Goal: Task Accomplishment & Management: Manage account settings

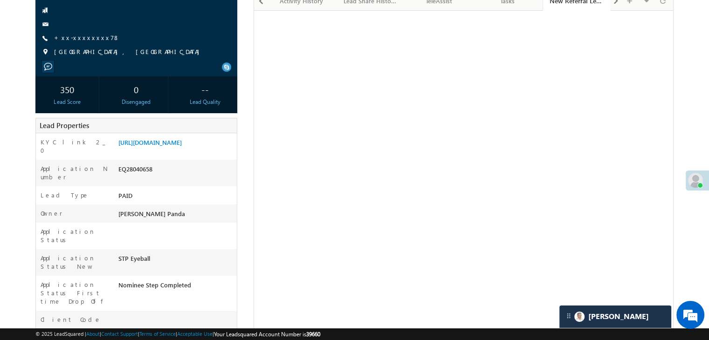
scroll to position [4305, 0]
click at [178, 146] on link "[URL][DOMAIN_NAME]" at bounding box center [149, 142] width 63 height 8
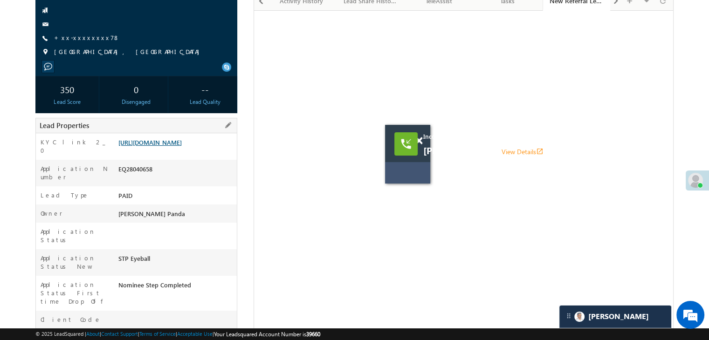
scroll to position [0, 0]
click at [503, 150] on link "View Details open_in_new" at bounding box center [523, 151] width 42 height 9
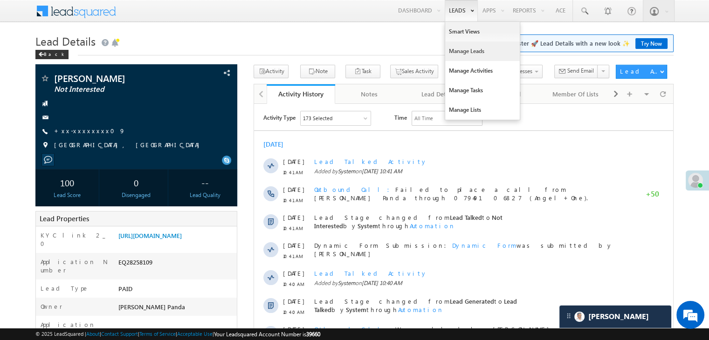
click at [463, 49] on link "Manage Leads" at bounding box center [482, 51] width 75 height 20
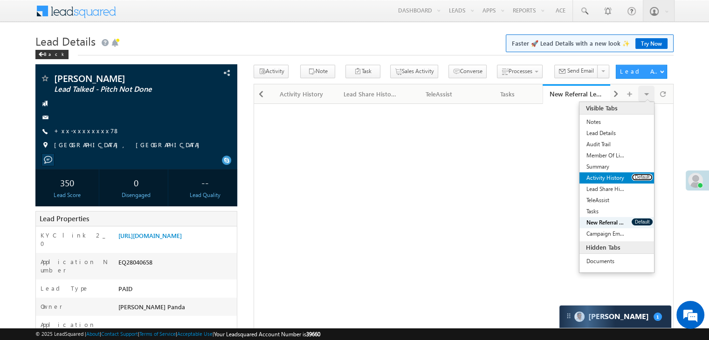
click at [641, 177] on button "Default" at bounding box center [642, 177] width 21 height 7
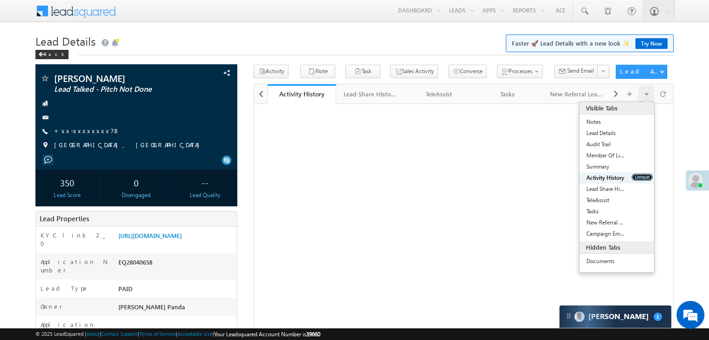
click at [642, 178] on button "Default" at bounding box center [642, 177] width 21 height 7
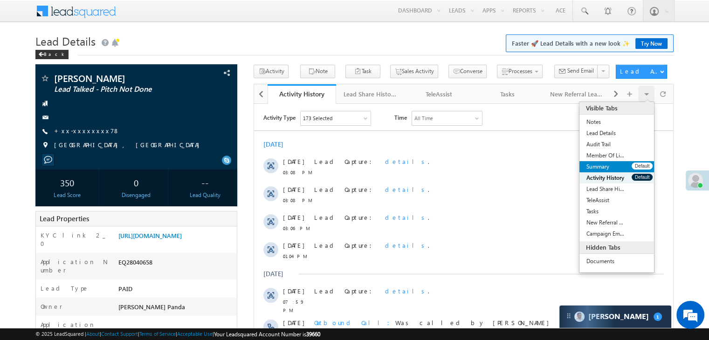
click at [642, 171] on div "Summary Default" at bounding box center [616, 166] width 75 height 11
click at [640, 177] on button "Default" at bounding box center [642, 177] width 21 height 7
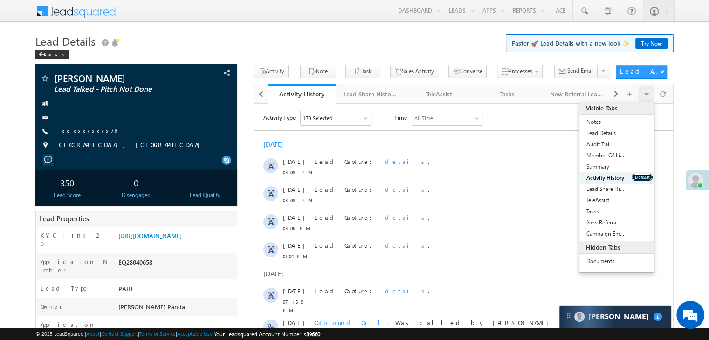
click at [640, 177] on button "Default" at bounding box center [642, 177] width 21 height 7
click at [640, 178] on button "Default" at bounding box center [642, 177] width 21 height 7
click at [80, 133] on link "+xx-xxxxxxxx78" at bounding box center [87, 131] width 66 height 8
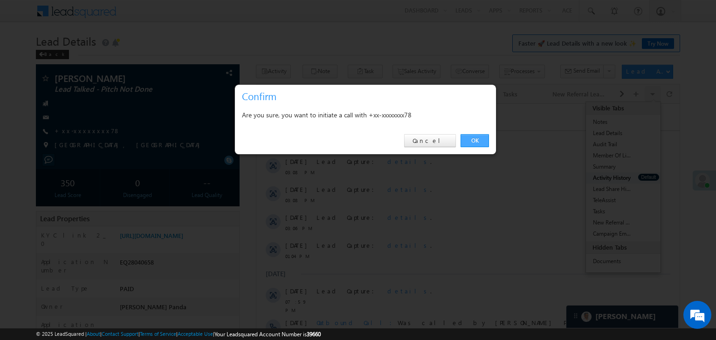
click at [477, 140] on link "OK" at bounding box center [475, 140] width 28 height 13
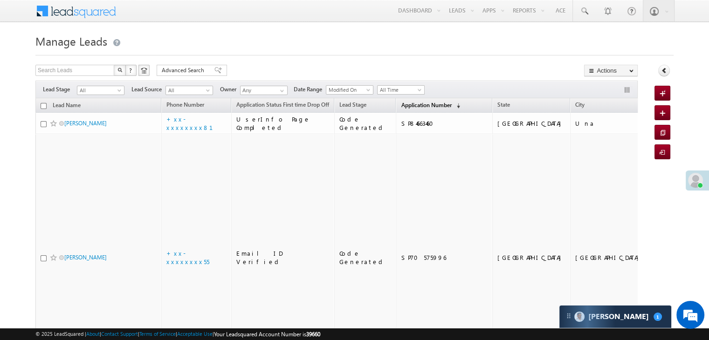
click at [401, 104] on span "Application Number" at bounding box center [426, 105] width 50 height 7
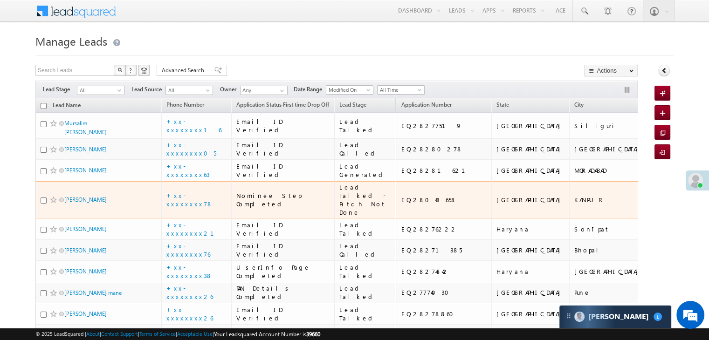
click at [53, 204] on span at bounding box center [53, 199] width 7 height 7
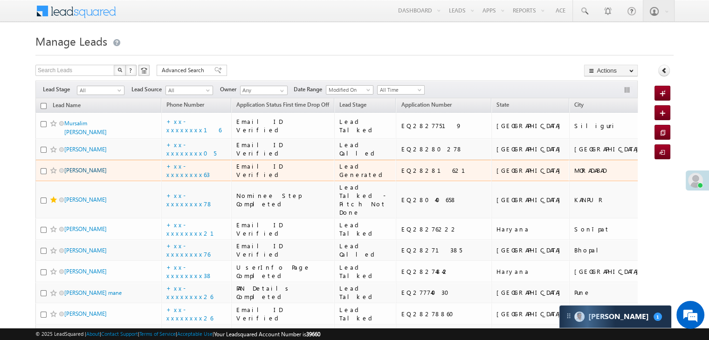
click at [77, 174] on link "[PERSON_NAME]" at bounding box center [85, 170] width 42 height 7
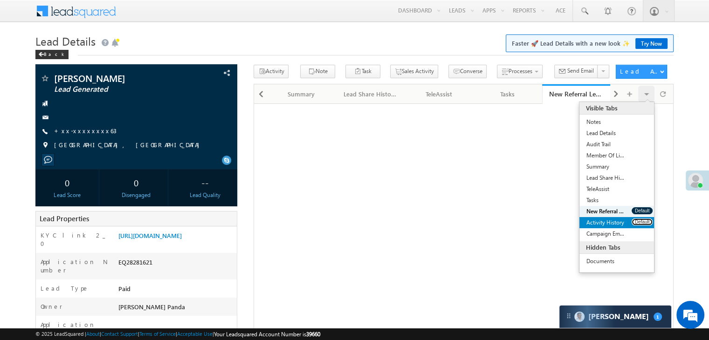
click at [635, 224] on button "Default" at bounding box center [642, 222] width 21 height 7
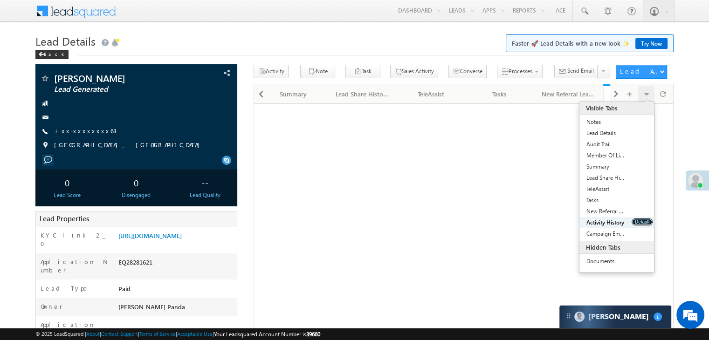
click at [635, 224] on button "Default" at bounding box center [642, 222] width 21 height 7
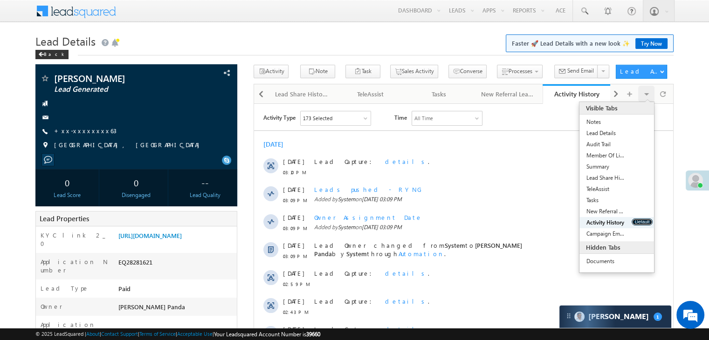
click at [636, 224] on button "Default" at bounding box center [642, 222] width 21 height 7
click at [639, 223] on button "Default" at bounding box center [642, 222] width 21 height 7
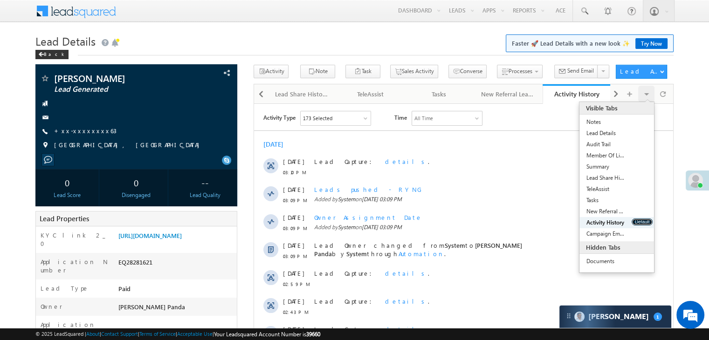
click at [639, 223] on button "Default" at bounding box center [642, 222] width 21 height 7
click at [85, 133] on link "+xx-xxxxxxxx63" at bounding box center [85, 131] width 62 height 8
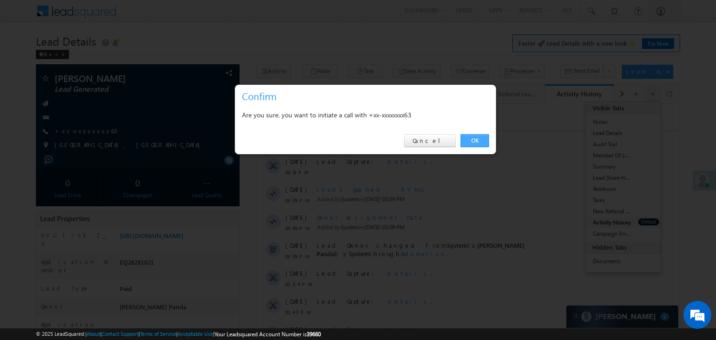
click at [477, 138] on link "OK" at bounding box center [475, 140] width 28 height 13
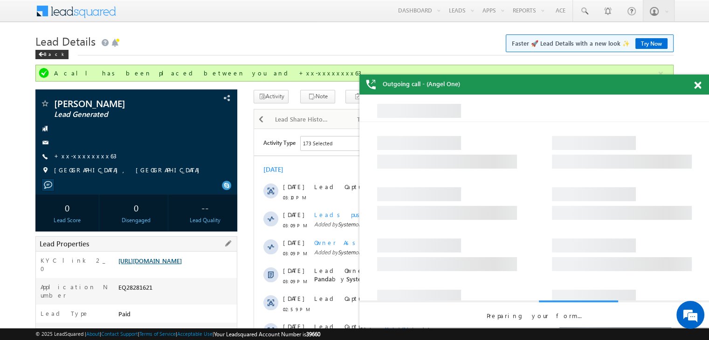
click at [175, 265] on link "[URL][DOMAIN_NAME]" at bounding box center [149, 261] width 63 height 8
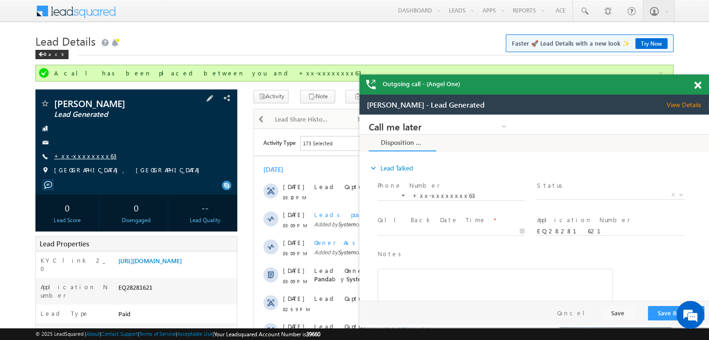
click at [83, 155] on link "+xx-xxxxxxxx63" at bounding box center [85, 156] width 62 height 8
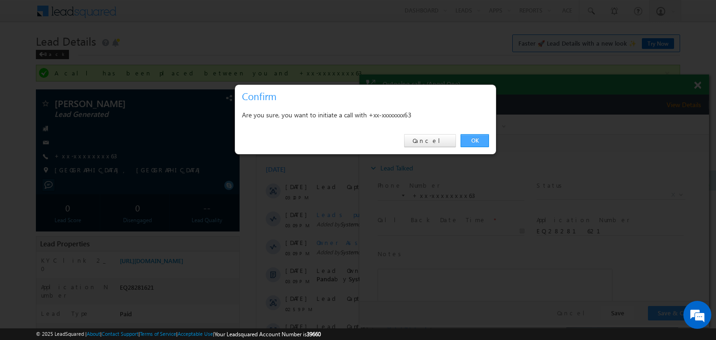
click at [473, 137] on link "OK" at bounding box center [475, 140] width 28 height 13
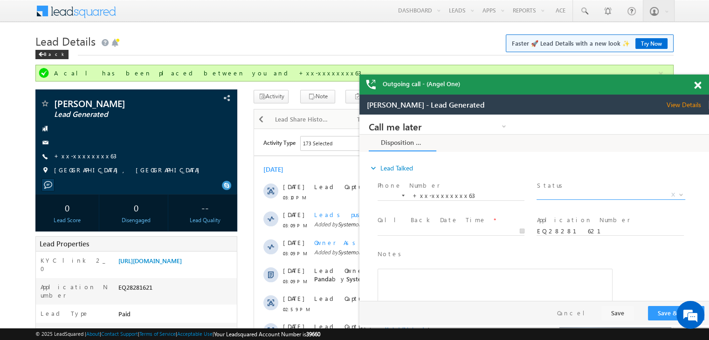
click at [613, 193] on span "X" at bounding box center [611, 195] width 148 height 9
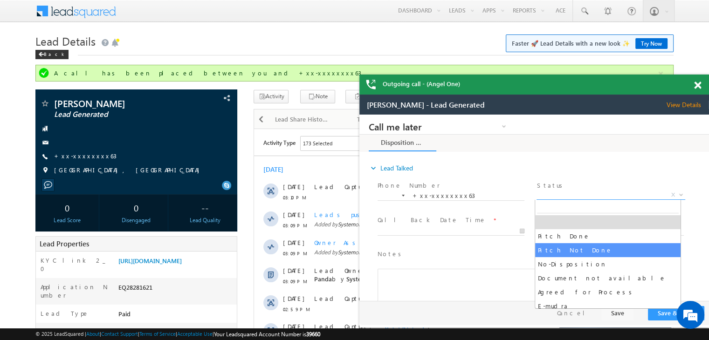
select select "Pitch Not Done"
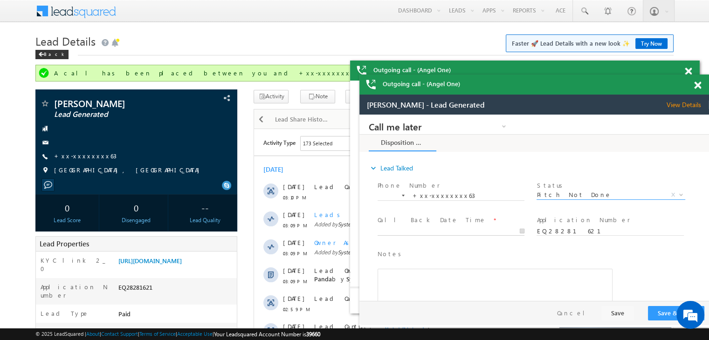
type input "09/03/25 3:11 PM"
click at [477, 229] on input "09/03/25 3:11 PM" at bounding box center [451, 231] width 147 height 9
click at [667, 311] on button "Save & Close" at bounding box center [676, 313] width 56 height 14
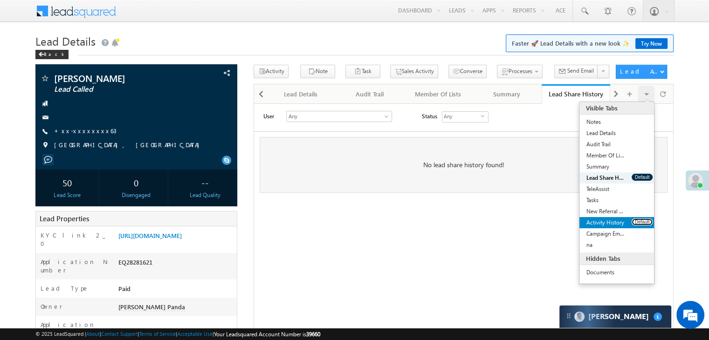
click at [644, 222] on button "Default" at bounding box center [642, 222] width 21 height 7
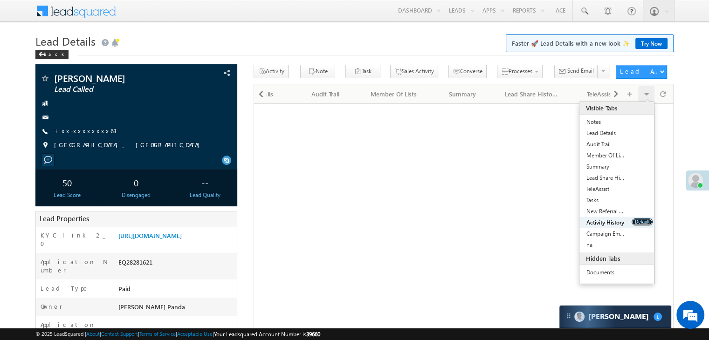
click at [644, 222] on button "Default" at bounding box center [642, 222] width 21 height 7
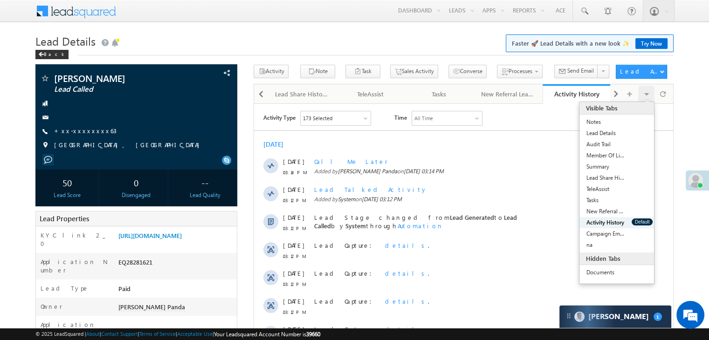
click at [644, 222] on button "Default" at bounding box center [642, 222] width 21 height 7
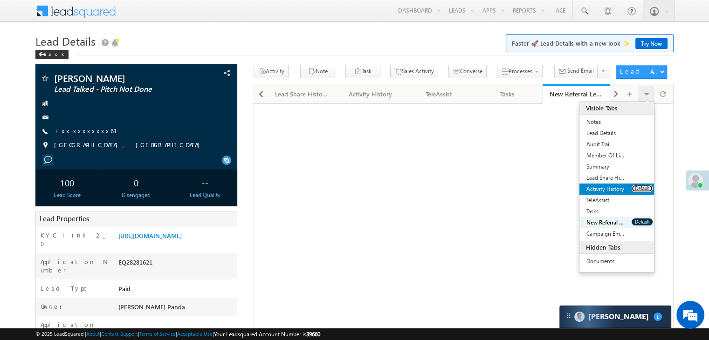
click at [643, 189] on button "Default" at bounding box center [642, 188] width 21 height 7
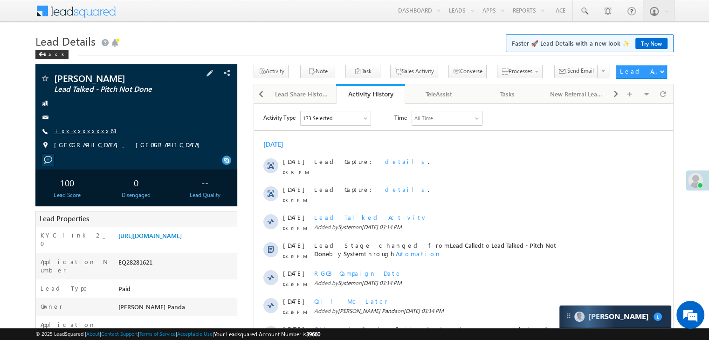
click at [85, 133] on link "+xx-xxxxxxxx63" at bounding box center [85, 131] width 62 height 8
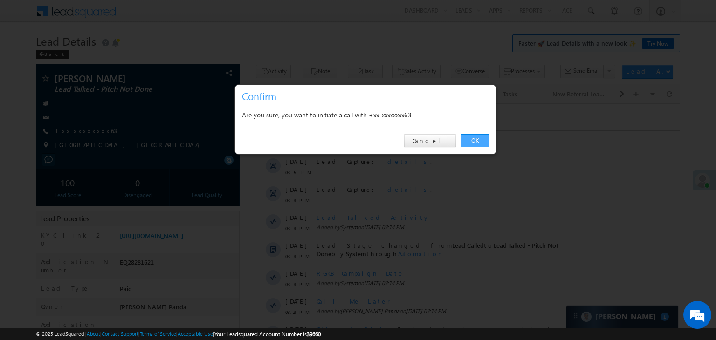
click at [475, 140] on link "OK" at bounding box center [475, 140] width 28 height 13
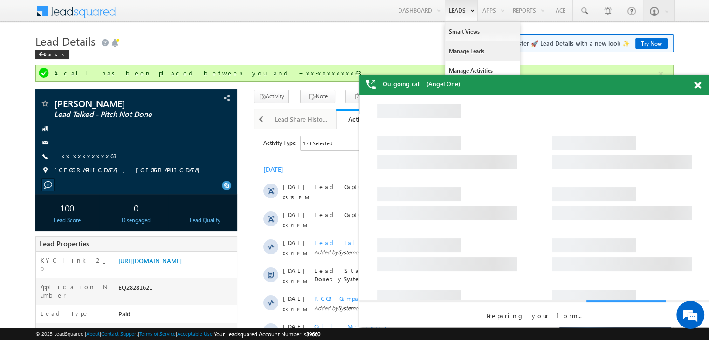
click at [464, 52] on link "Manage Leads" at bounding box center [482, 51] width 75 height 20
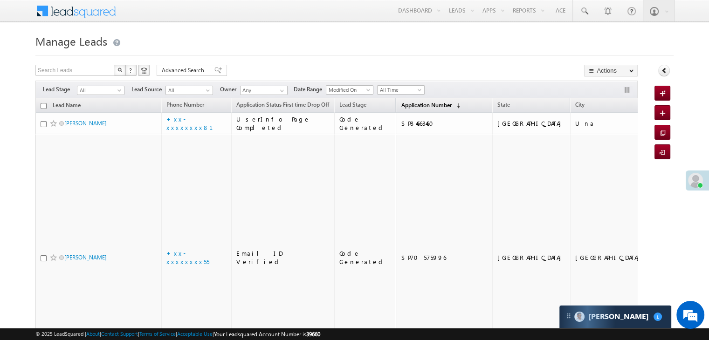
click at [401, 106] on span "Application Number" at bounding box center [426, 105] width 50 height 7
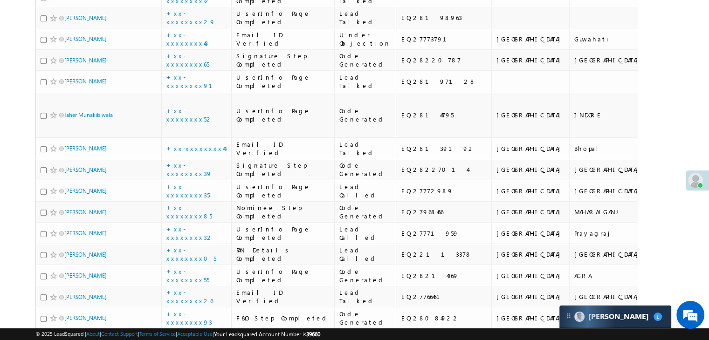
scroll to position [559, 0]
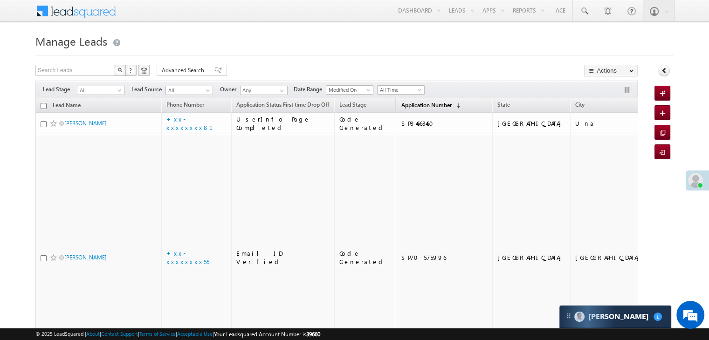
click at [401, 103] on span "Application Number" at bounding box center [426, 105] width 50 height 7
click at [403, 106] on span "Application Number" at bounding box center [426, 105] width 50 height 7
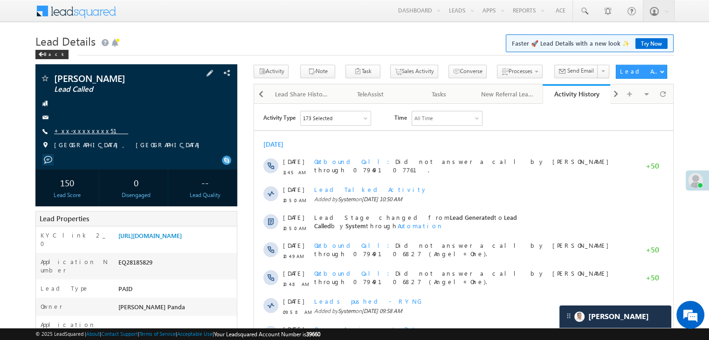
click at [81, 135] on link "+xx-xxxxxxxx51" at bounding box center [91, 131] width 74 height 8
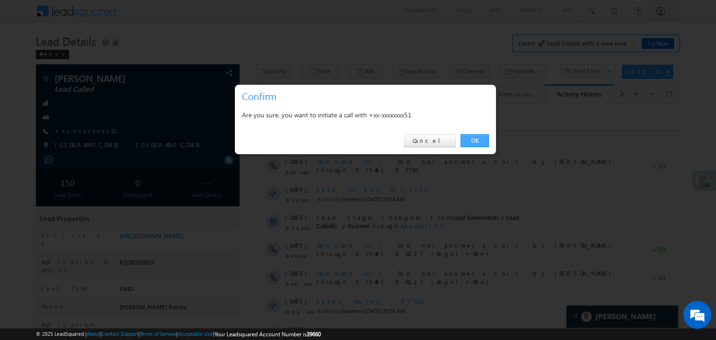
click at [475, 139] on link "OK" at bounding box center [475, 140] width 28 height 13
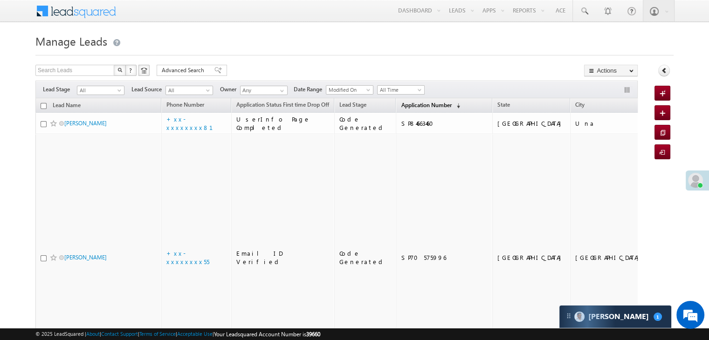
click at [416, 105] on span "Application Number" at bounding box center [426, 105] width 50 height 7
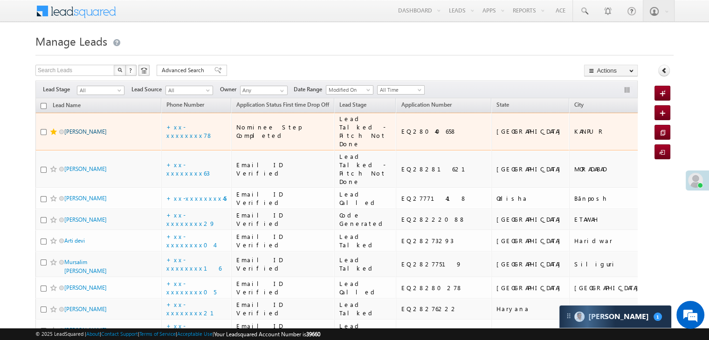
click at [85, 135] on link "Ashish Sharma" at bounding box center [85, 131] width 42 height 7
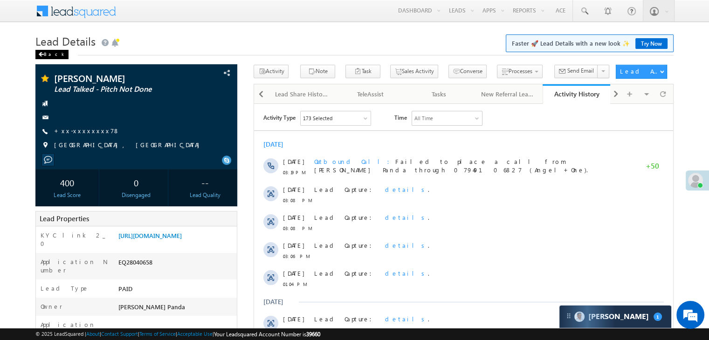
click at [46, 55] on div "Back" at bounding box center [51, 54] width 33 height 9
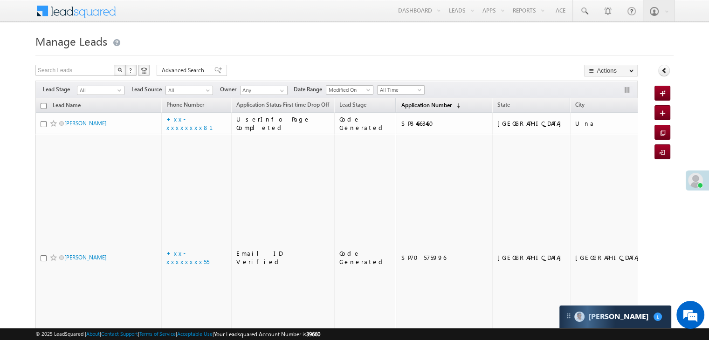
click at [412, 105] on span "Application Number" at bounding box center [426, 105] width 50 height 7
click at [401, 103] on span "Application Number" at bounding box center [426, 105] width 50 height 7
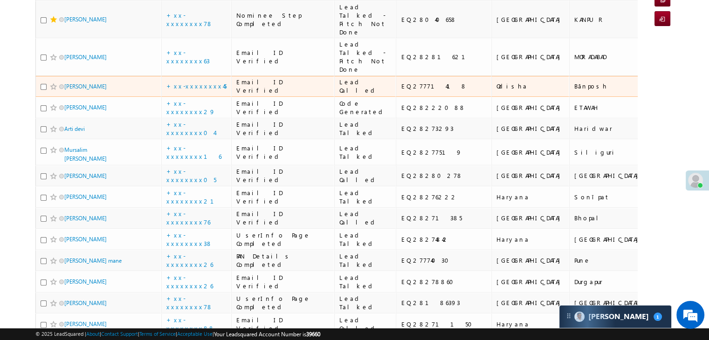
scroll to position [186, 0]
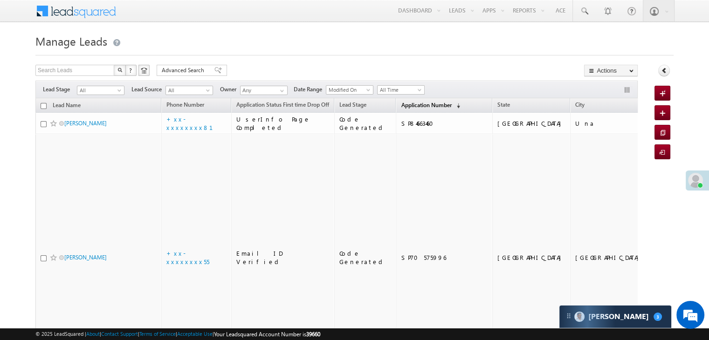
click at [408, 107] on span "Application Number" at bounding box center [426, 105] width 50 height 7
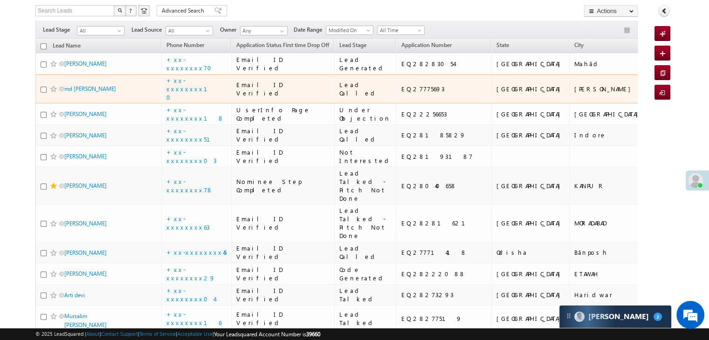
scroll to position [47, 0]
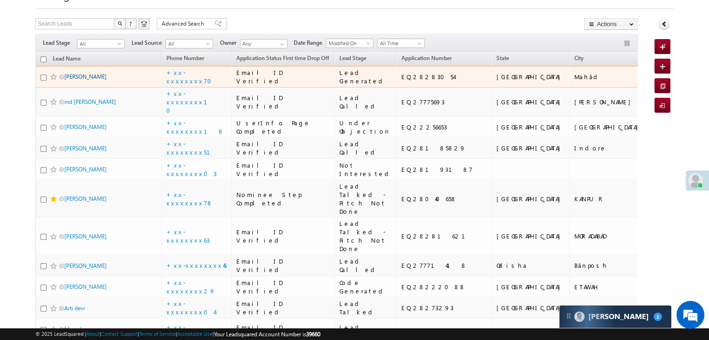
click at [75, 80] on link "[PERSON_NAME]" at bounding box center [85, 76] width 42 height 7
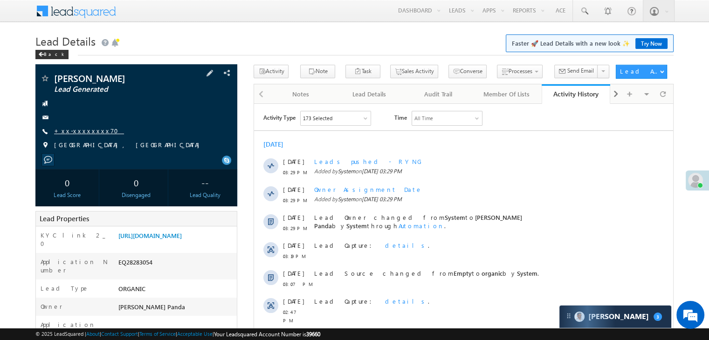
click at [76, 133] on link "+xx-xxxxxxxx70" at bounding box center [89, 131] width 70 height 8
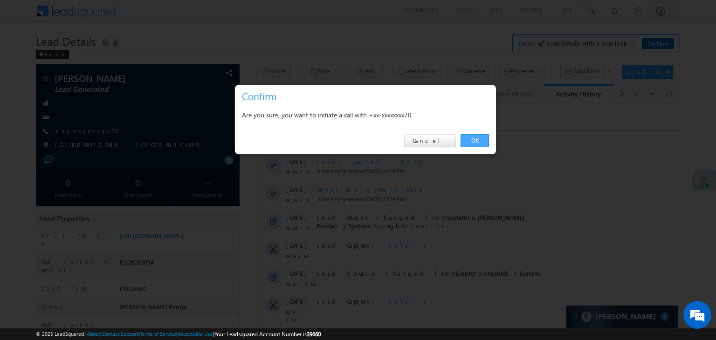
click at [477, 138] on link "OK" at bounding box center [475, 140] width 28 height 13
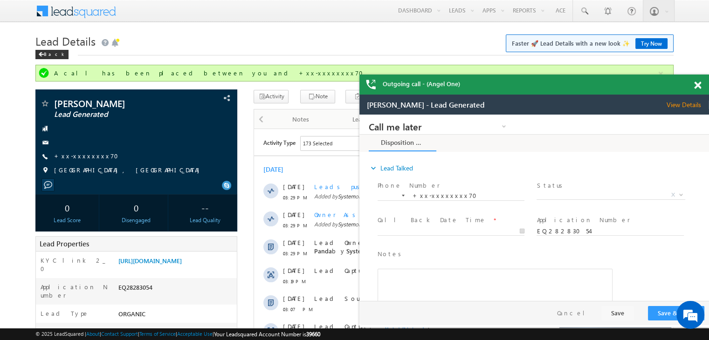
click at [698, 85] on span at bounding box center [697, 86] width 7 height 8
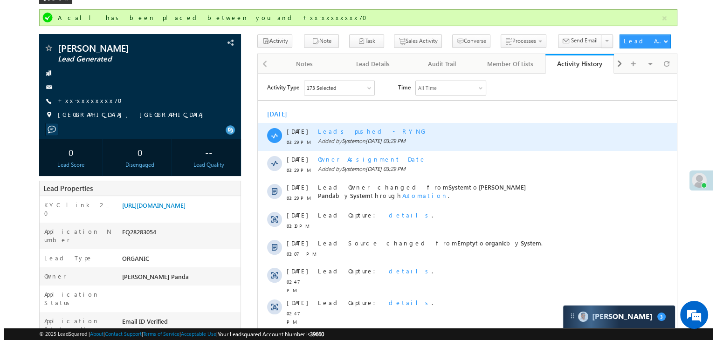
scroll to position [93, 0]
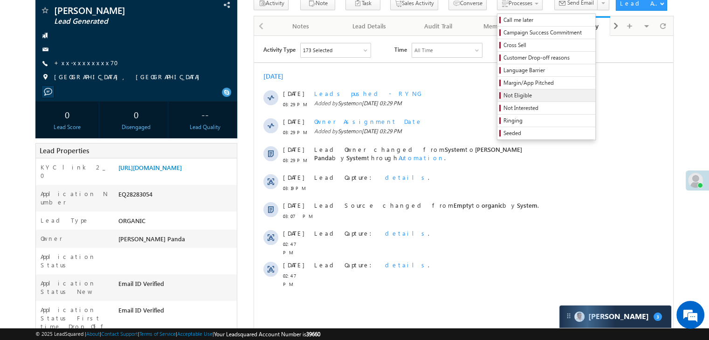
click at [513, 94] on span "Not Eligible" at bounding box center [547, 95] width 89 height 8
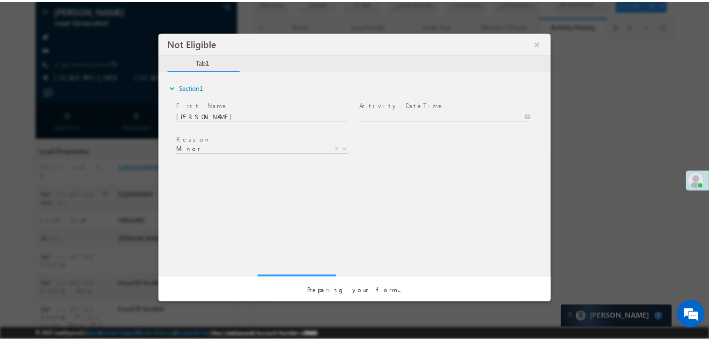
scroll to position [0, 0]
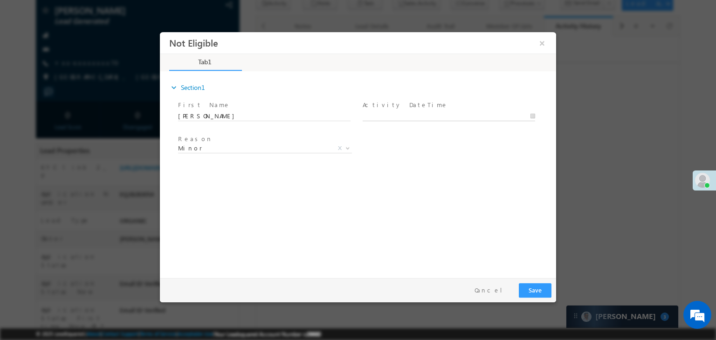
click at [440, 117] on body "Not Eligible ×" at bounding box center [358, 153] width 396 height 242
type input "09/03/25 3:31 PM"
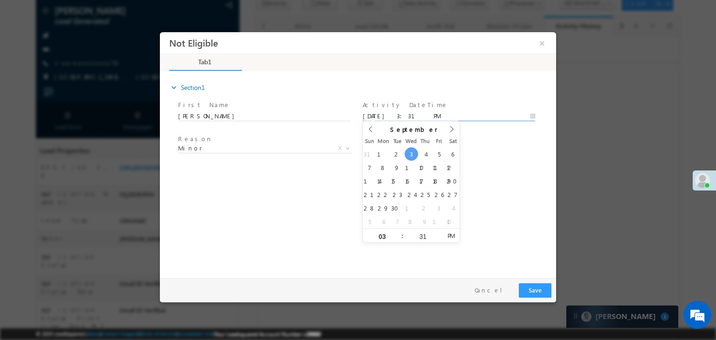
click at [468, 137] on div "Reason * Minor Existing Client Out of India DRA - FDS Termination DRA - Already…" at bounding box center [366, 150] width 380 height 34
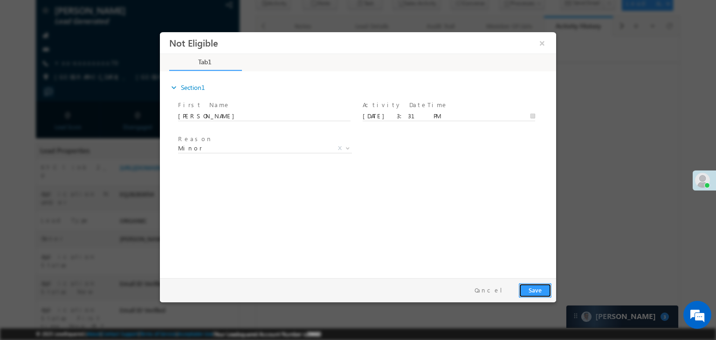
click at [533, 291] on button "Save" at bounding box center [535, 290] width 33 height 14
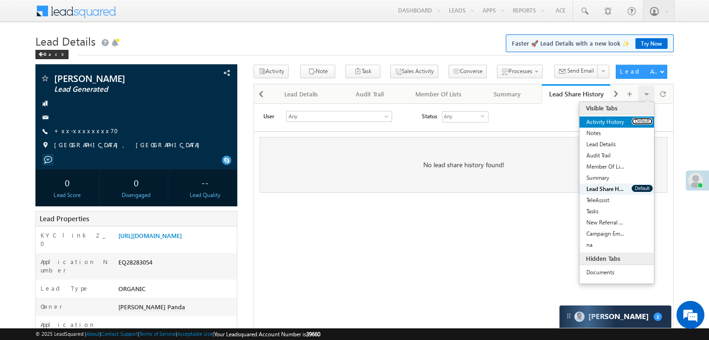
click at [642, 124] on button "Default" at bounding box center [642, 121] width 21 height 7
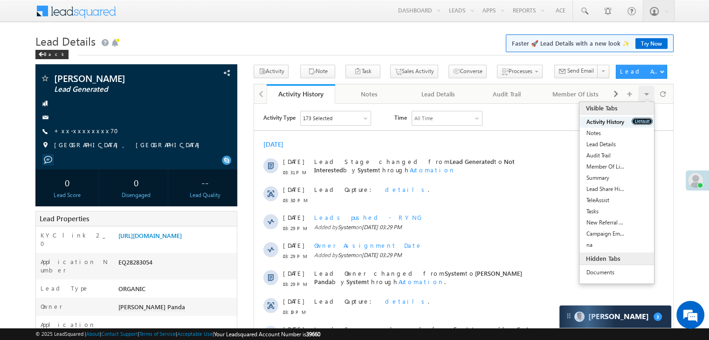
click at [640, 121] on button "Default" at bounding box center [642, 121] width 21 height 7
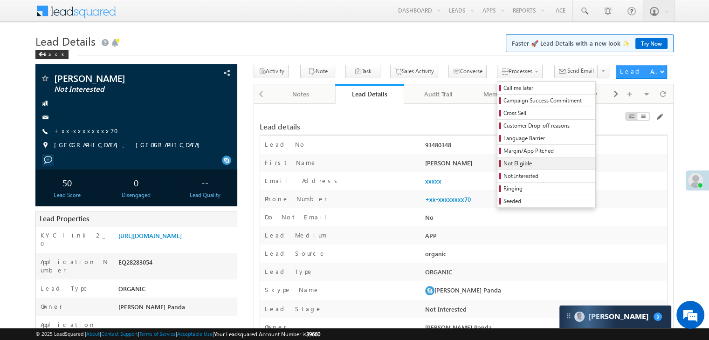
click at [508, 163] on span "Not Eligible" at bounding box center [547, 163] width 89 height 8
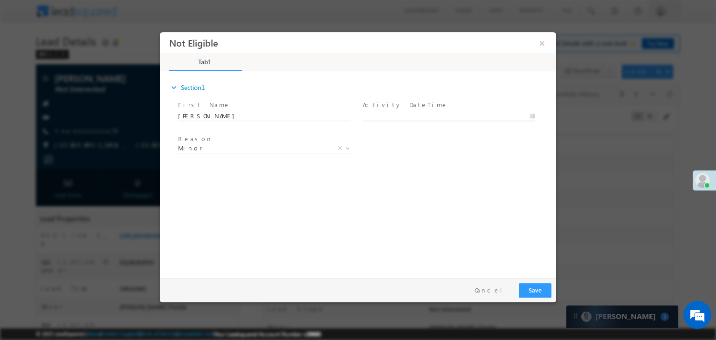
type input "[DATE] 3:32 PM"
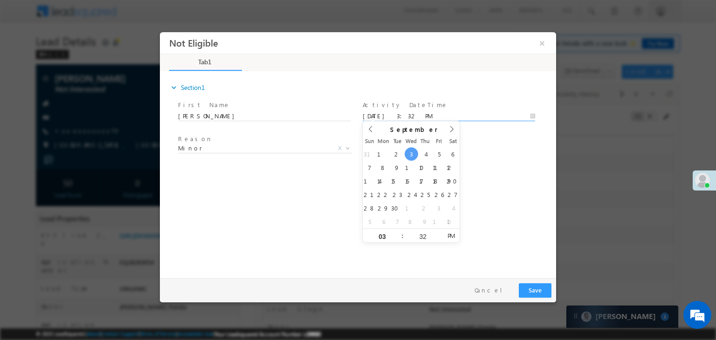
click at [440, 117] on input "09/03/25 3:32 PM" at bounding box center [449, 116] width 172 height 9
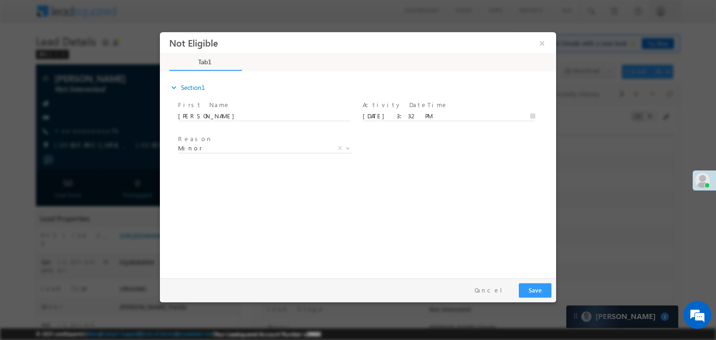
click at [475, 141] on div "Reason * Minor Existing Client Out of India DRA - FDS Termination DRA - Already…" at bounding box center [366, 150] width 380 height 34
click at [537, 291] on button "Save" at bounding box center [535, 290] width 33 height 14
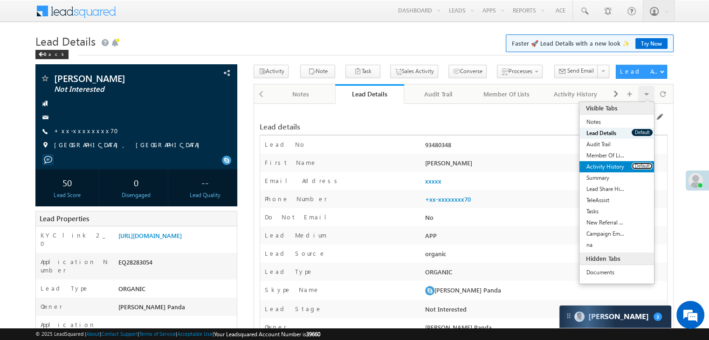
click at [640, 168] on button "Default" at bounding box center [642, 166] width 21 height 7
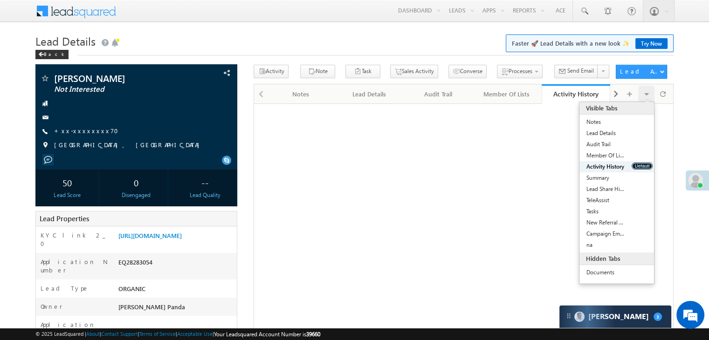
click at [640, 168] on button "Default" at bounding box center [642, 166] width 21 height 7
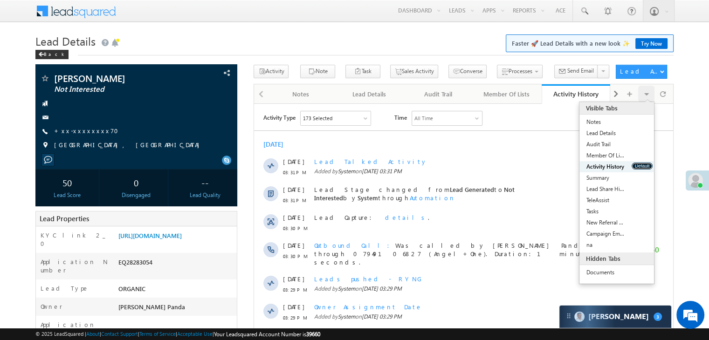
click at [640, 168] on button "Default" at bounding box center [642, 166] width 21 height 7
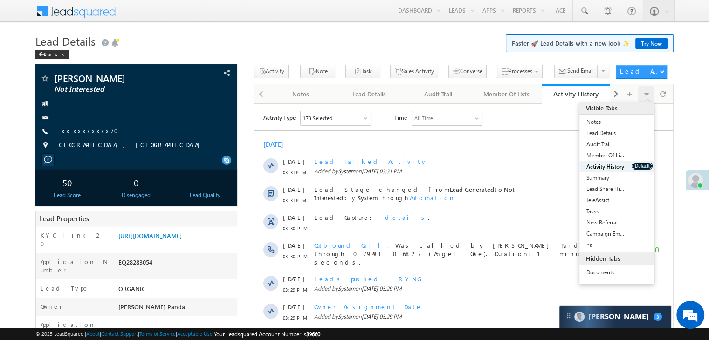
click at [640, 168] on button "Default" at bounding box center [642, 166] width 21 height 7
click at [76, 133] on link "+xx-xxxxxxxx70" at bounding box center [89, 131] width 70 height 8
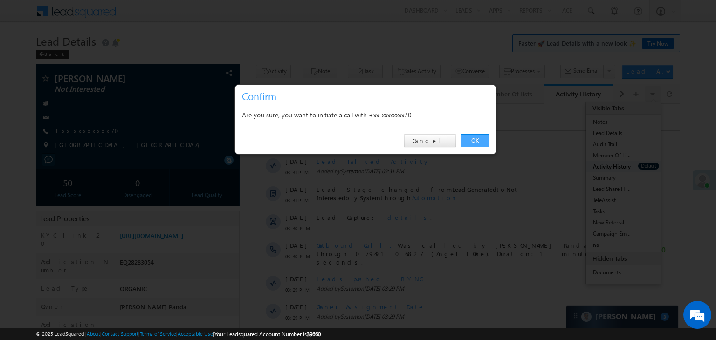
click at [474, 141] on link "OK" at bounding box center [475, 140] width 28 height 13
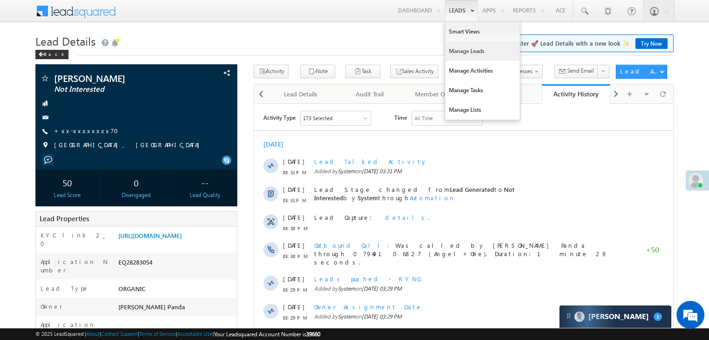
click at [461, 55] on link "Manage Leads" at bounding box center [482, 51] width 75 height 20
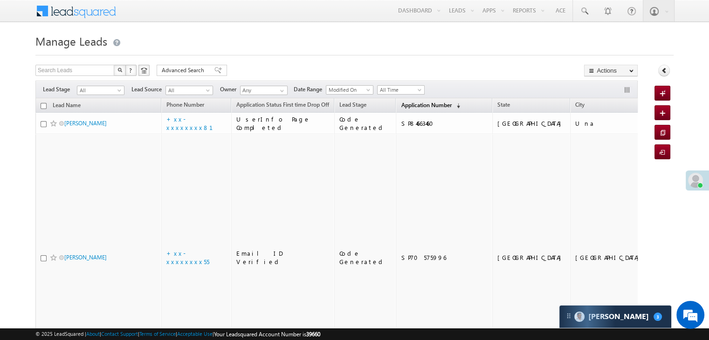
click at [406, 106] on span "Application Number" at bounding box center [426, 105] width 50 height 7
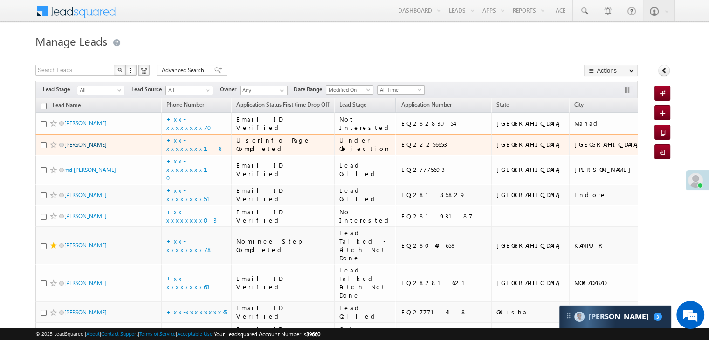
click at [99, 148] on link "[PERSON_NAME]" at bounding box center [85, 144] width 42 height 7
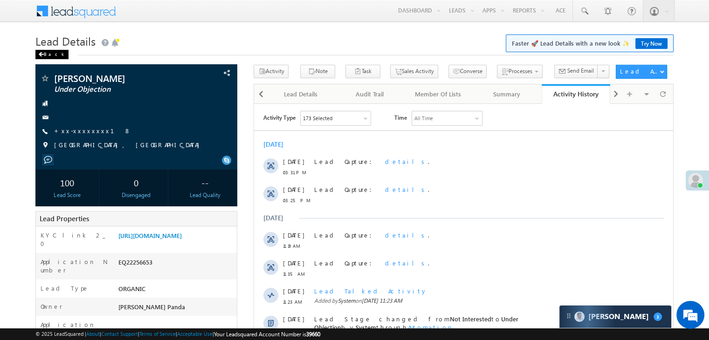
click at [45, 52] on div "Back" at bounding box center [51, 54] width 33 height 9
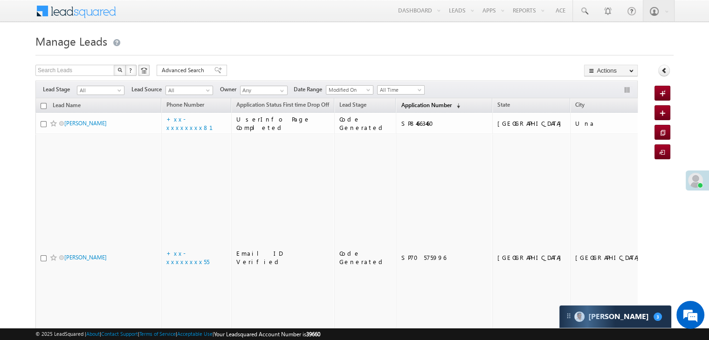
click at [401, 105] on span "Application Number" at bounding box center [426, 105] width 50 height 7
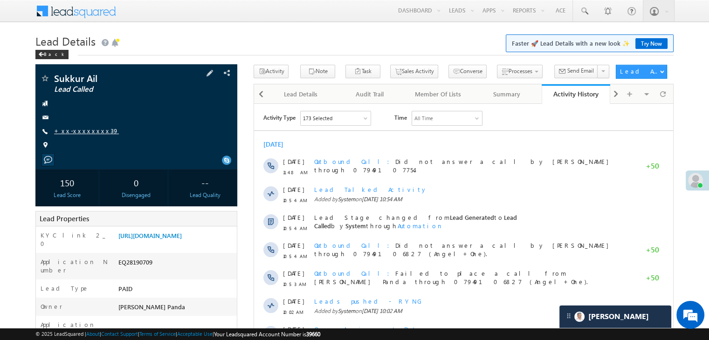
click at [77, 131] on link "+xx-xxxxxxxx39" at bounding box center [86, 131] width 65 height 8
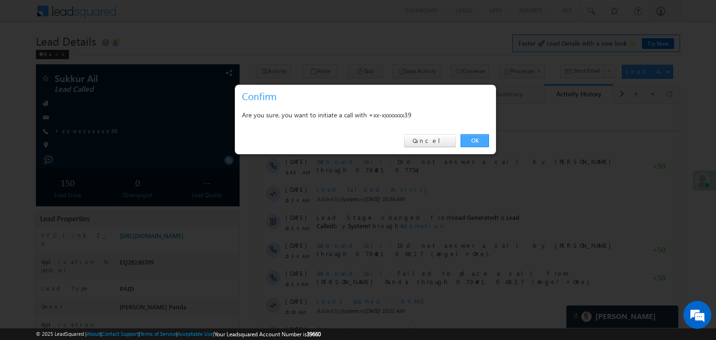
click at [474, 138] on link "OK" at bounding box center [475, 140] width 28 height 13
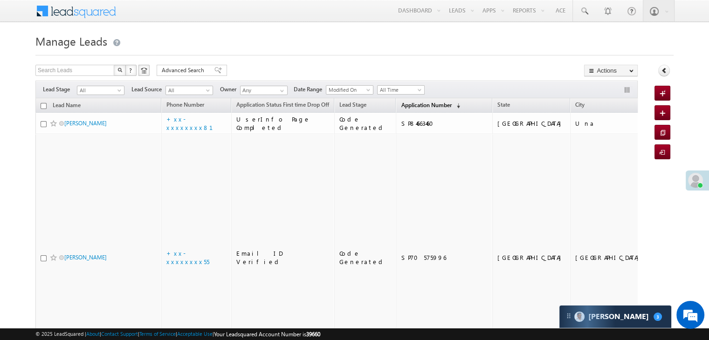
click at [412, 105] on span "Application Number" at bounding box center [426, 105] width 50 height 7
click at [411, 103] on span "Application Number" at bounding box center [426, 105] width 50 height 7
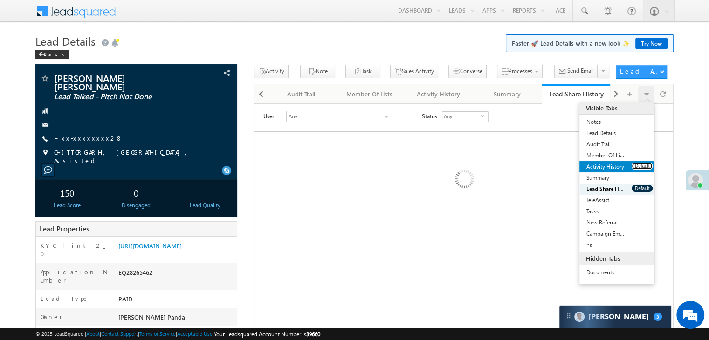
click at [642, 165] on button "Default" at bounding box center [642, 166] width 21 height 7
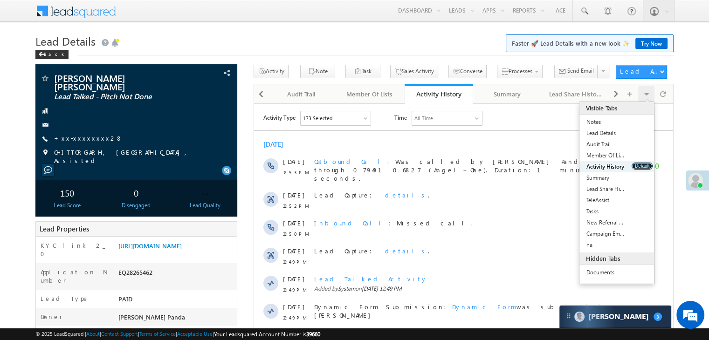
click at [642, 165] on button "Default" at bounding box center [642, 166] width 21 height 7
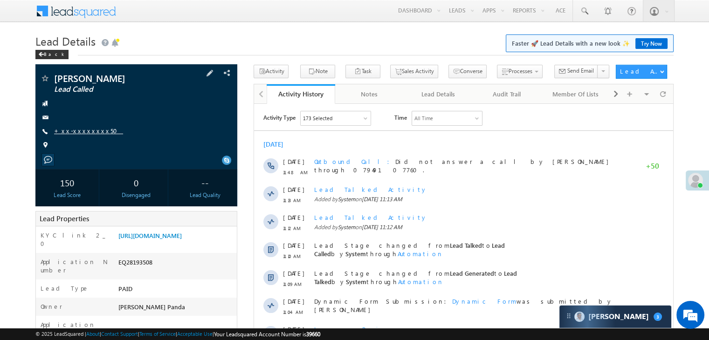
click at [81, 133] on link "+xx-xxxxxxxx50" at bounding box center [88, 131] width 69 height 8
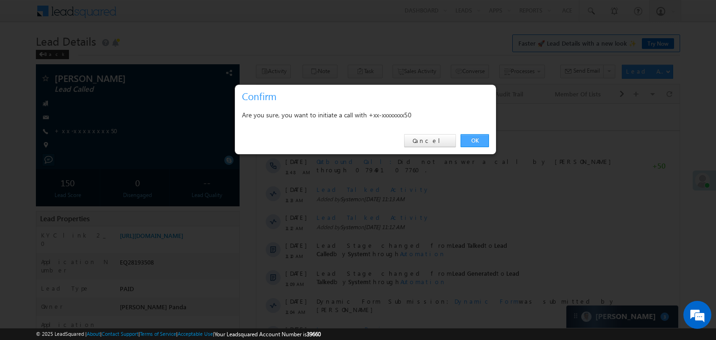
click at [476, 139] on link "OK" at bounding box center [475, 140] width 28 height 13
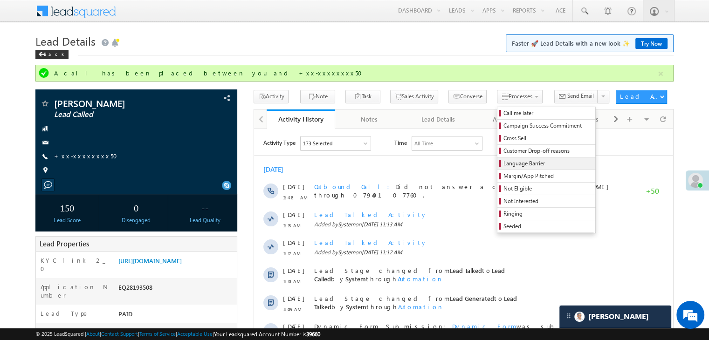
click at [507, 167] on span "Language Barrier" at bounding box center [547, 163] width 89 height 8
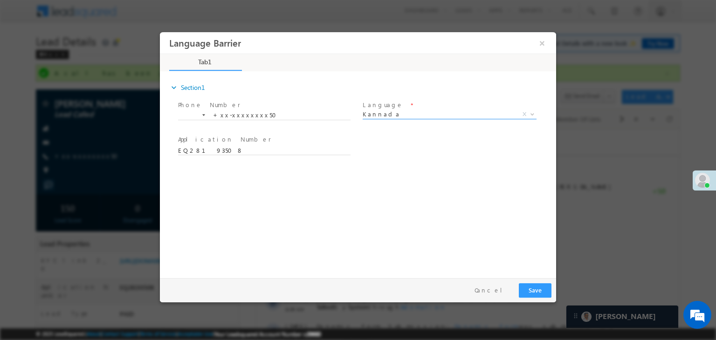
click at [407, 113] on span "Kannada" at bounding box center [439, 114] width 152 height 8
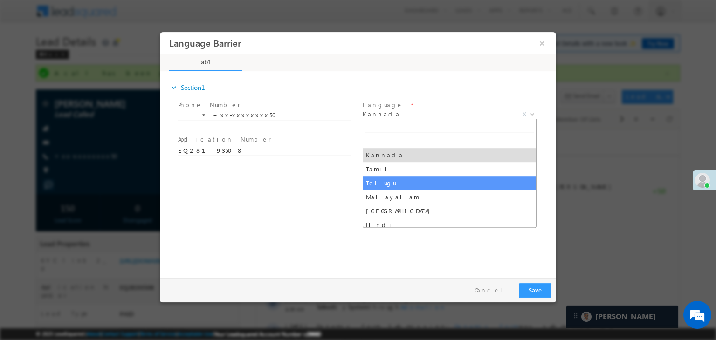
select select "Telugu"
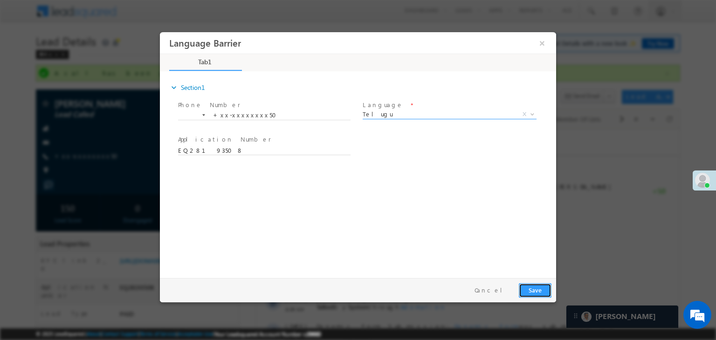
click at [529, 289] on button "Save" at bounding box center [535, 290] width 33 height 14
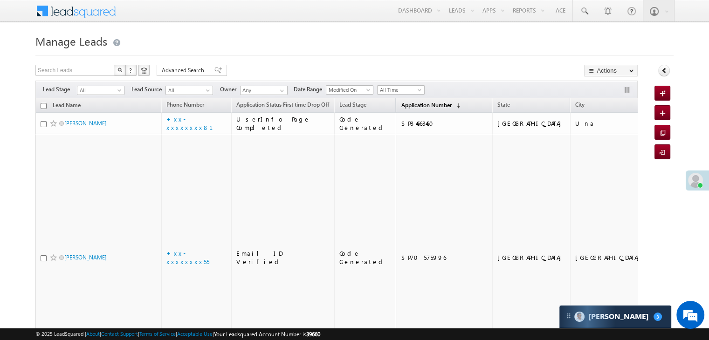
click at [403, 105] on span "Application Number" at bounding box center [426, 105] width 50 height 7
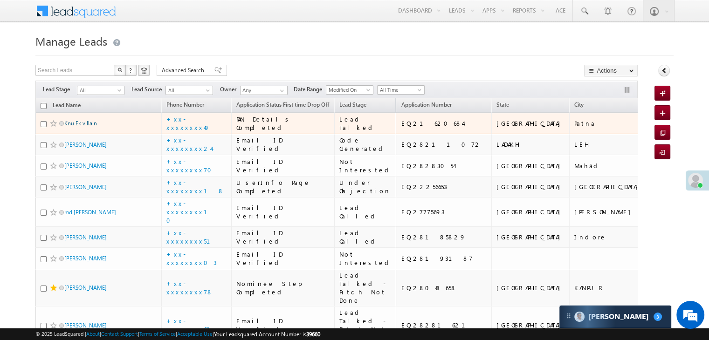
click at [88, 127] on link "Knu Ek villain" at bounding box center [80, 123] width 33 height 7
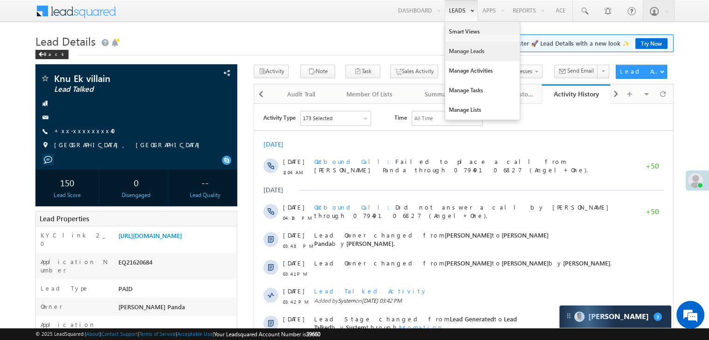
click at [468, 46] on link "Manage Leads" at bounding box center [482, 51] width 75 height 20
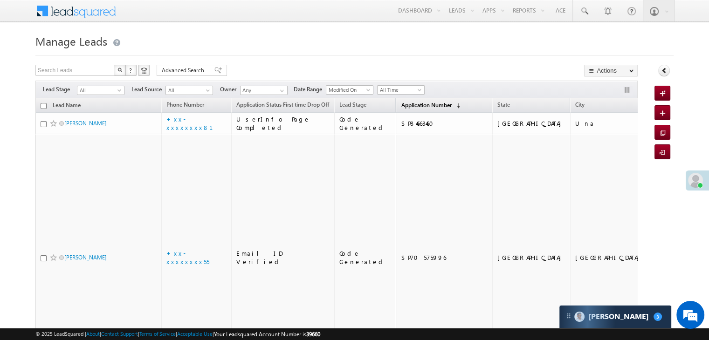
click at [406, 105] on span "Application Number" at bounding box center [426, 105] width 50 height 7
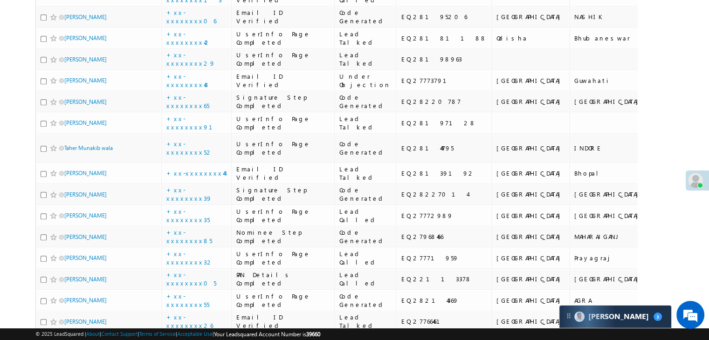
scroll to position [653, 0]
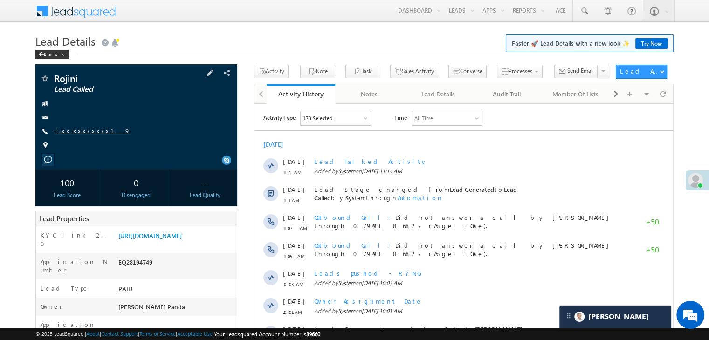
click at [79, 130] on link "+xx-xxxxxxxx19" at bounding box center [92, 131] width 76 height 8
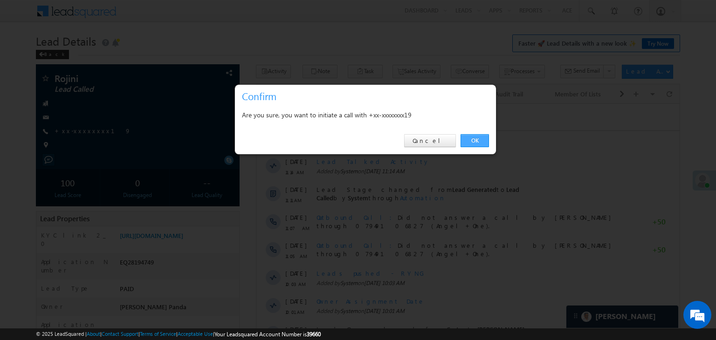
click at [474, 140] on link "OK" at bounding box center [475, 140] width 28 height 13
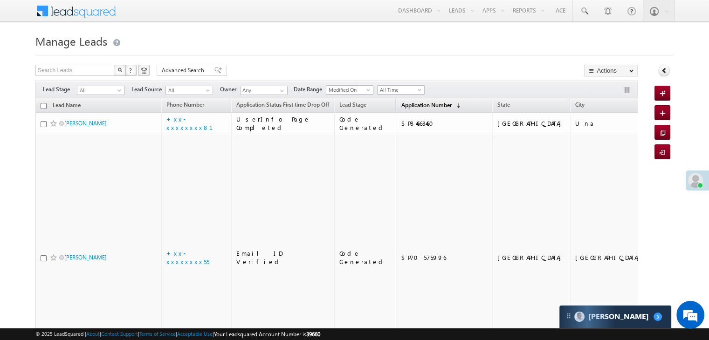
click at [404, 105] on span "Application Number" at bounding box center [426, 105] width 50 height 7
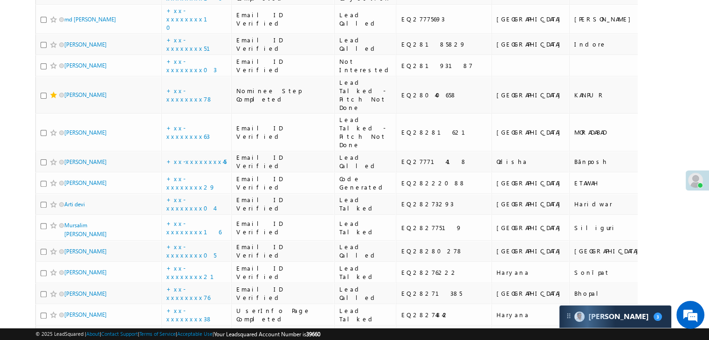
scroll to position [280, 0]
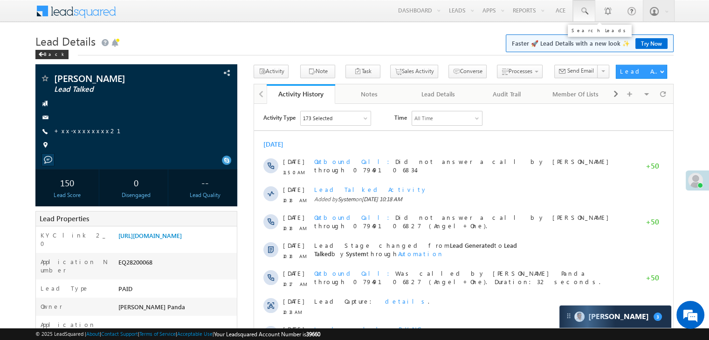
click at [587, 11] on span at bounding box center [583, 11] width 9 height 9
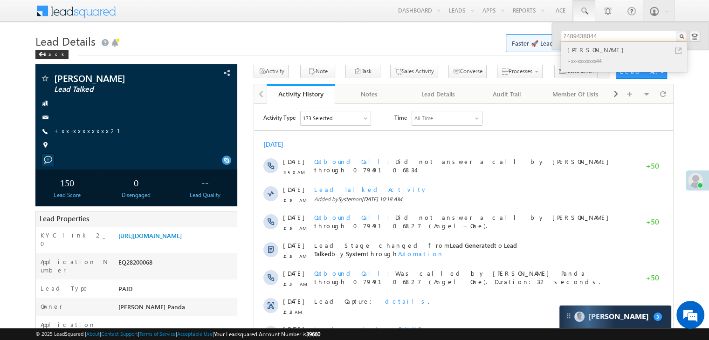
type input "7489438044"
click at [585, 49] on div "[PERSON_NAME]" at bounding box center [627, 50] width 125 height 10
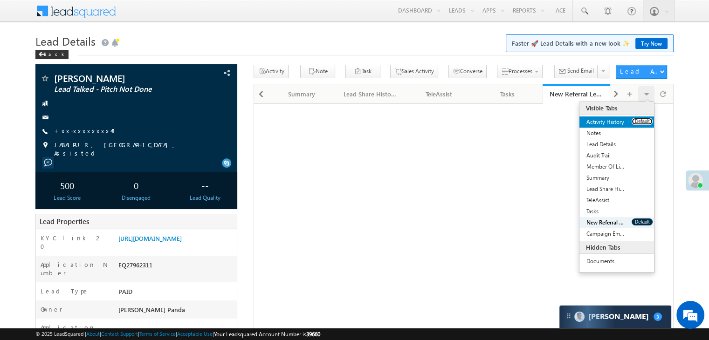
click at [640, 122] on button "Default" at bounding box center [642, 121] width 21 height 7
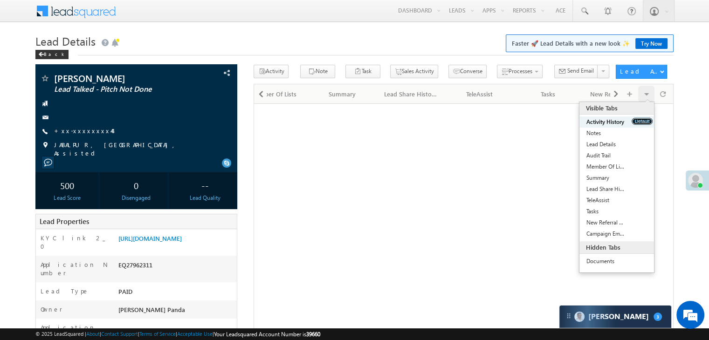
click at [640, 122] on button "Default" at bounding box center [642, 121] width 21 height 7
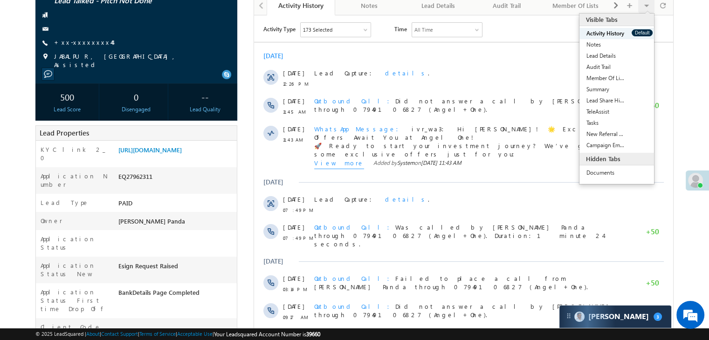
scroll to position [93, 0]
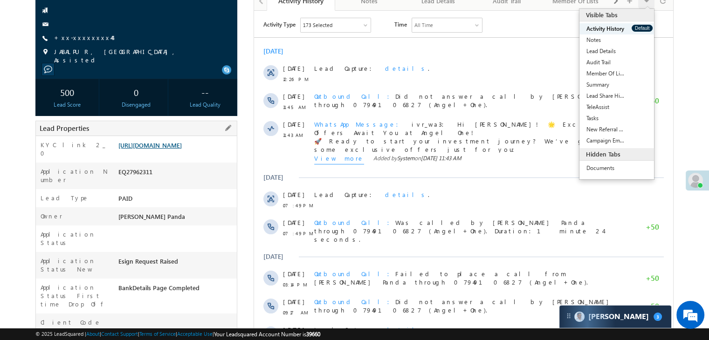
click at [182, 149] on link "[URL][DOMAIN_NAME]" at bounding box center [149, 145] width 63 height 8
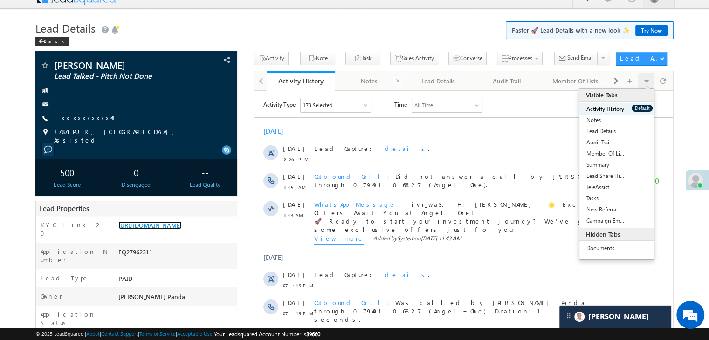
scroll to position [0, 0]
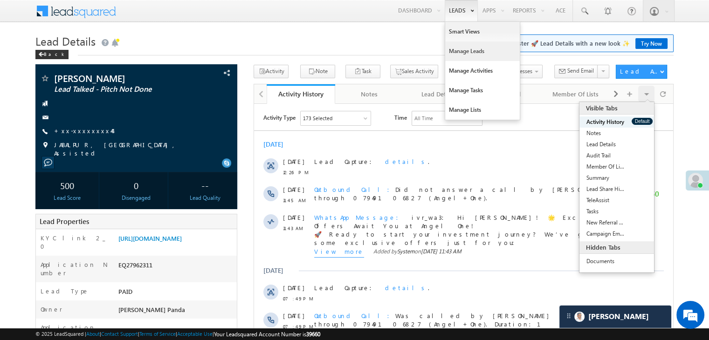
click at [458, 49] on link "Manage Leads" at bounding box center [482, 51] width 75 height 20
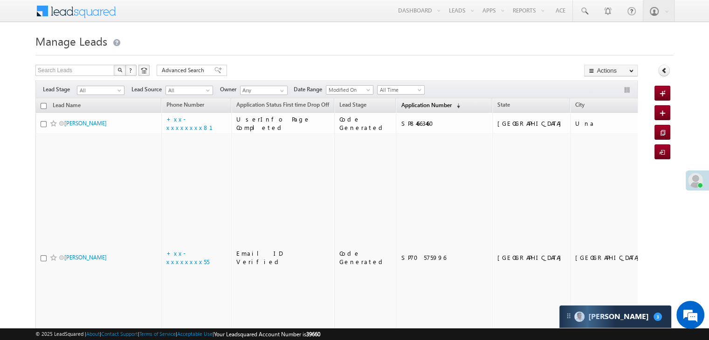
click at [404, 106] on span "Application Number" at bounding box center [426, 105] width 50 height 7
click at [416, 102] on span "Application Number" at bounding box center [426, 105] width 50 height 7
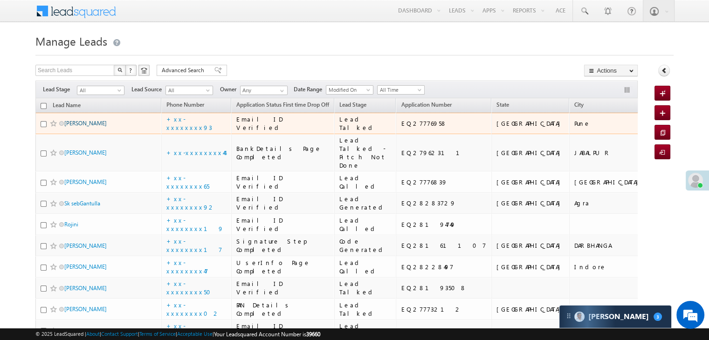
click at [92, 127] on link "Priyanka Pravin Bodke" at bounding box center [85, 123] width 42 height 7
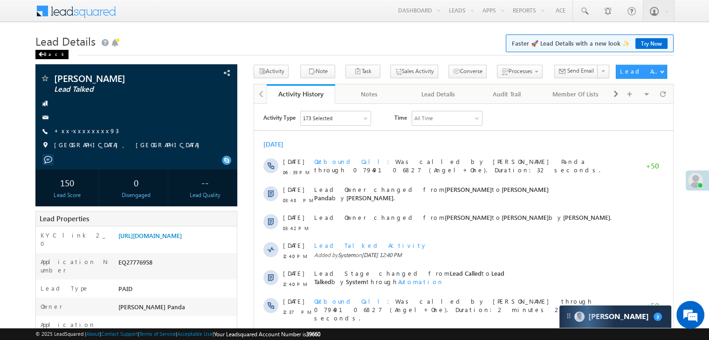
click at [43, 55] on span at bounding box center [41, 54] width 6 height 5
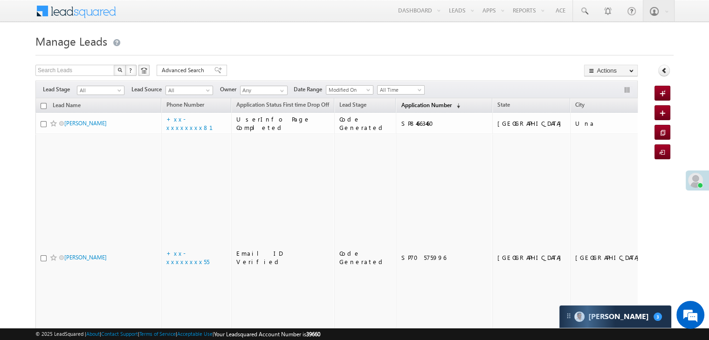
click at [401, 106] on span "Application Number" at bounding box center [426, 105] width 50 height 7
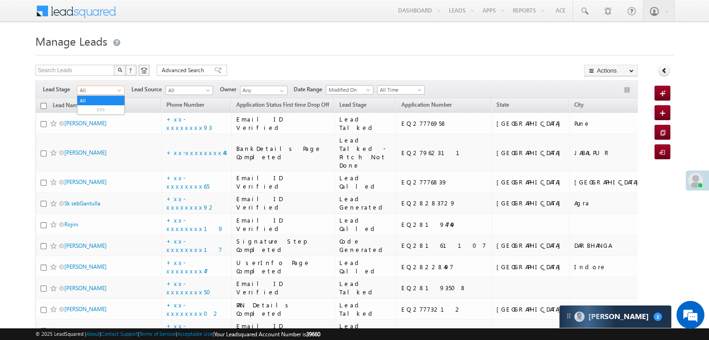
click at [117, 90] on span at bounding box center [120, 92] width 7 height 7
click at [106, 107] on link "Lead Generated" at bounding box center [100, 110] width 47 height 8
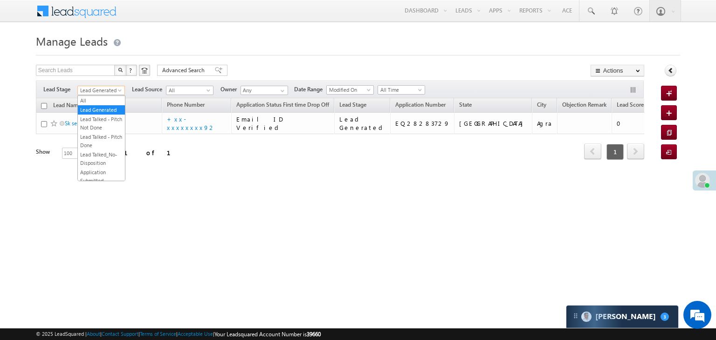
click at [118, 92] on span at bounding box center [120, 92] width 7 height 7
click at [104, 99] on link "All" at bounding box center [101, 100] width 47 height 8
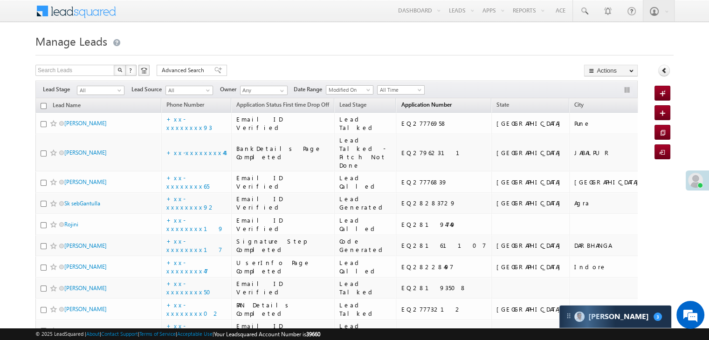
click at [407, 104] on span "Application Number" at bounding box center [426, 104] width 50 height 7
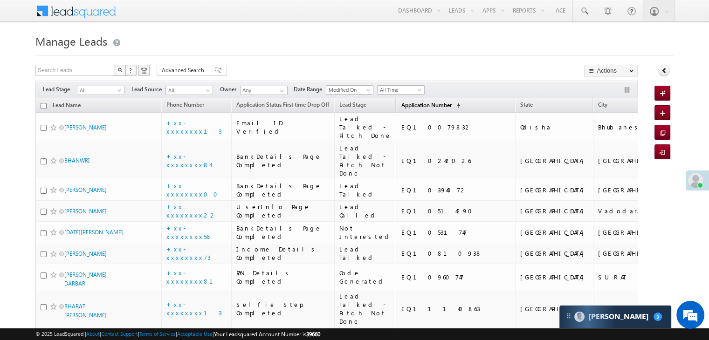
click at [407, 105] on span "Application Number" at bounding box center [426, 105] width 50 height 7
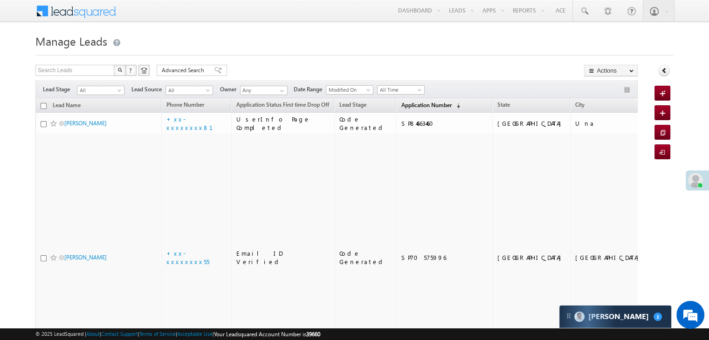
click at [407, 105] on span "Application Number" at bounding box center [426, 105] width 50 height 7
click at [401, 103] on span "Application Number" at bounding box center [426, 105] width 50 height 7
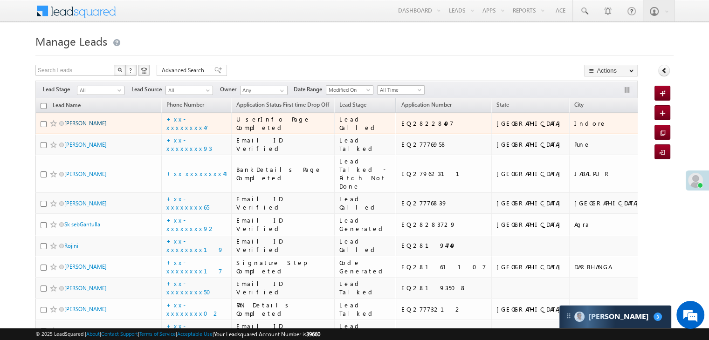
click at [90, 127] on link "[PERSON_NAME]" at bounding box center [85, 123] width 42 height 7
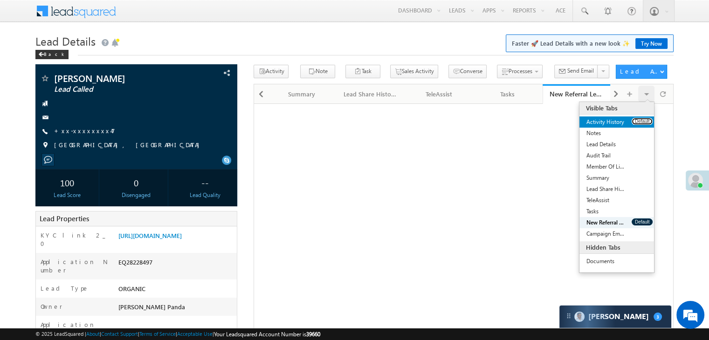
click at [634, 122] on button "Default" at bounding box center [642, 121] width 21 height 7
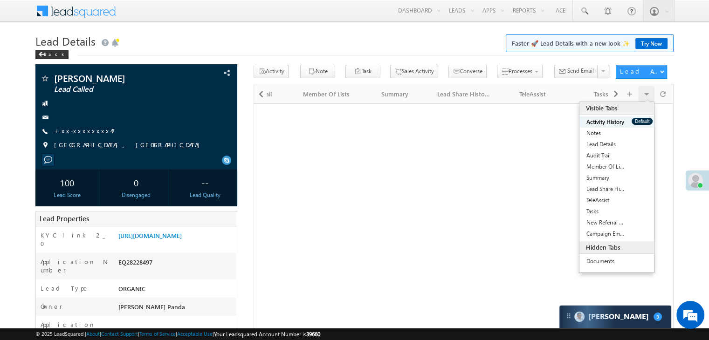
click at [634, 122] on button "Default" at bounding box center [642, 121] width 21 height 7
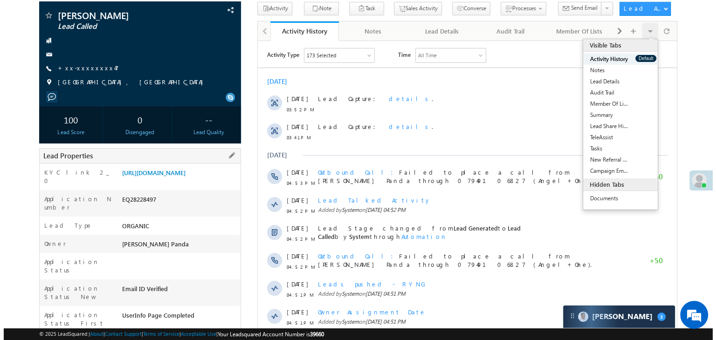
scroll to position [47, 0]
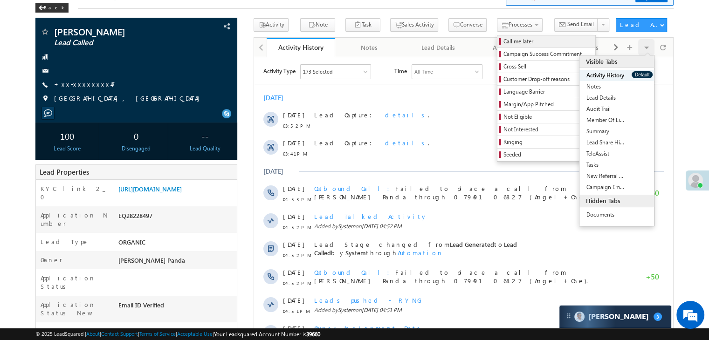
click at [503, 40] on span "Call me later" at bounding box center [547, 41] width 89 height 8
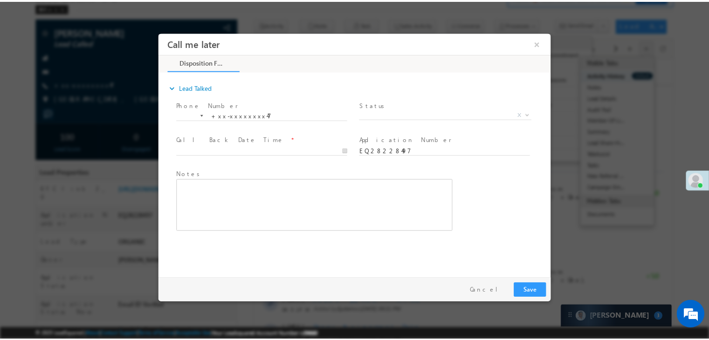
scroll to position [0, 0]
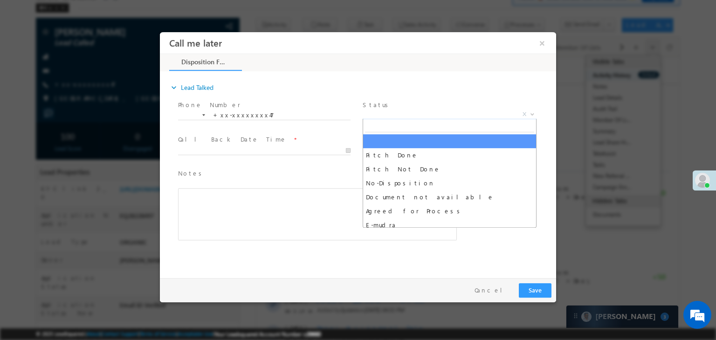
click at [435, 113] on span "X" at bounding box center [450, 114] width 174 height 9
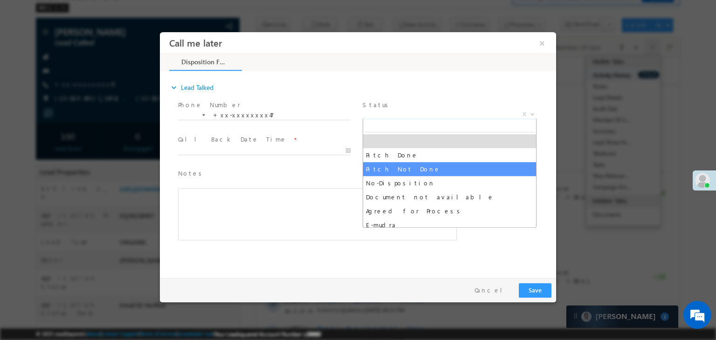
select select "Pitch Not Done"
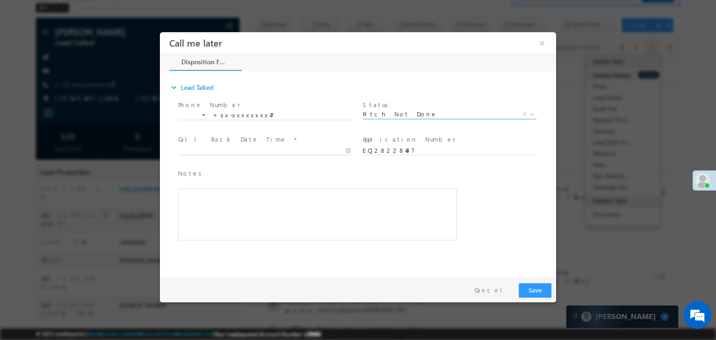
type input "[DATE] 3:55 PM"
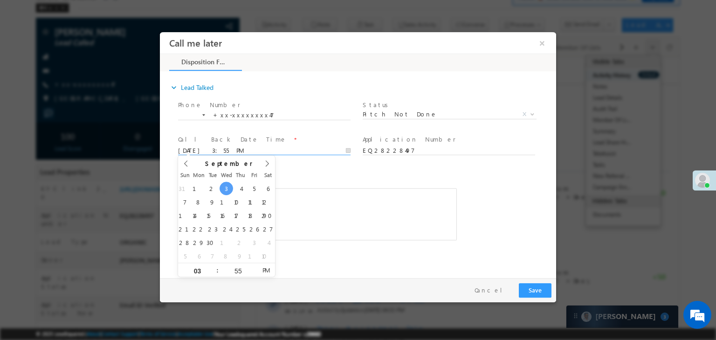
click at [314, 151] on input "[DATE] 3:55 PM" at bounding box center [264, 150] width 172 height 9
click at [537, 291] on button "Save" at bounding box center [535, 290] width 33 height 14
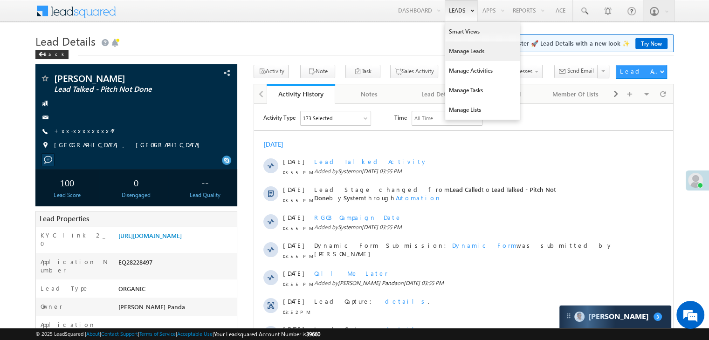
click at [459, 53] on link "Manage Leads" at bounding box center [482, 51] width 75 height 20
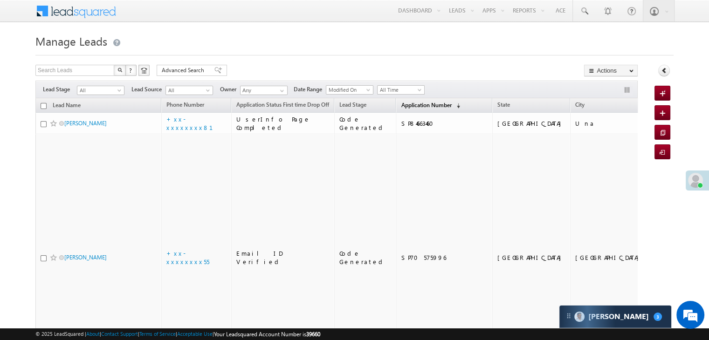
click at [401, 105] on span "Application Number" at bounding box center [426, 105] width 50 height 7
click at [404, 106] on span "Application Number" at bounding box center [426, 105] width 50 height 7
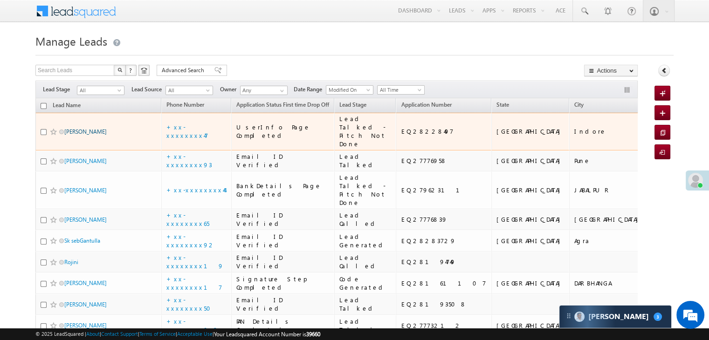
click at [88, 135] on link "[PERSON_NAME]" at bounding box center [85, 131] width 42 height 7
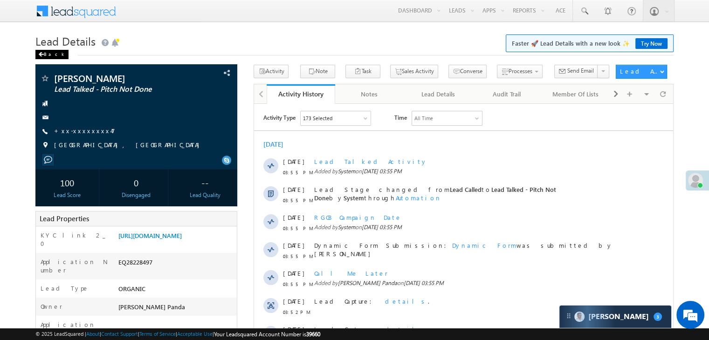
click at [48, 56] on div "Back" at bounding box center [51, 54] width 33 height 9
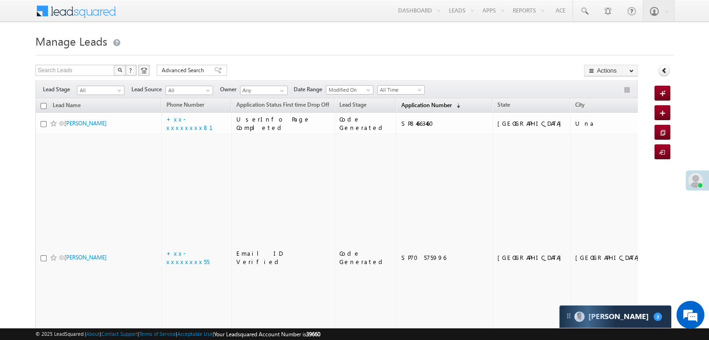
click at [401, 105] on span "Application Number" at bounding box center [426, 105] width 50 height 7
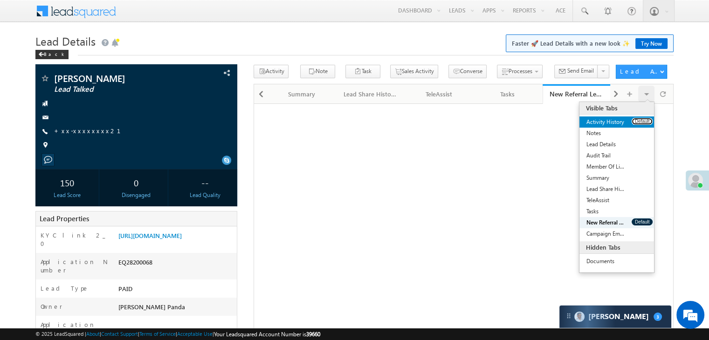
click at [639, 120] on button "Default" at bounding box center [642, 121] width 21 height 7
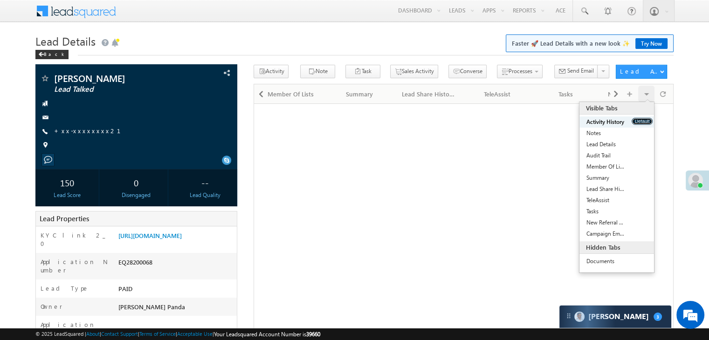
click at [639, 120] on button "Default" at bounding box center [642, 121] width 21 height 7
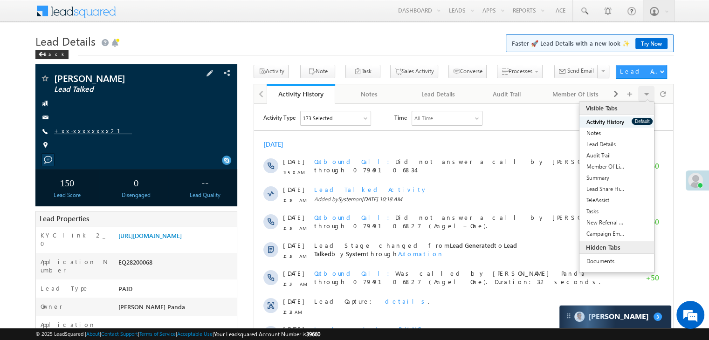
click at [73, 131] on link "+xx-xxxxxxxx21" at bounding box center [93, 131] width 78 height 8
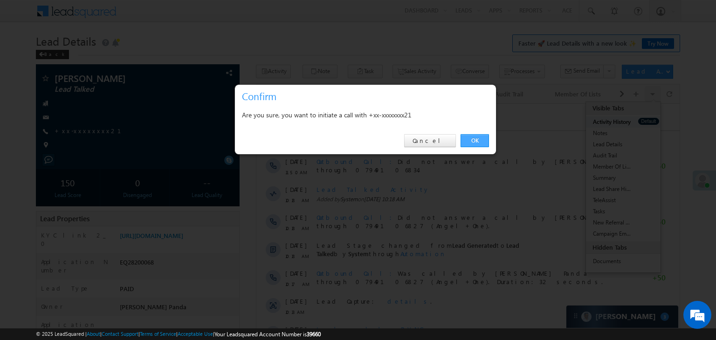
click at [475, 140] on link "OK" at bounding box center [475, 140] width 28 height 13
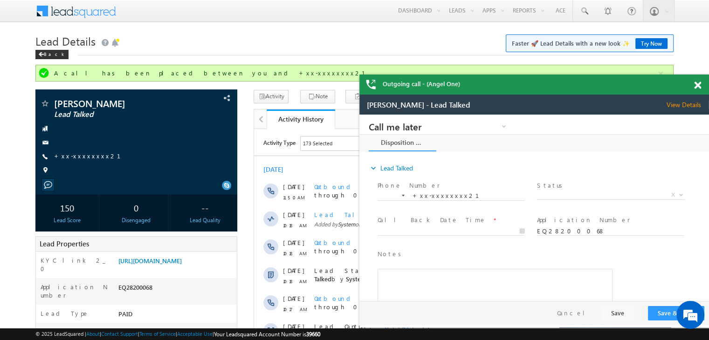
click at [697, 87] on span at bounding box center [697, 86] width 7 height 8
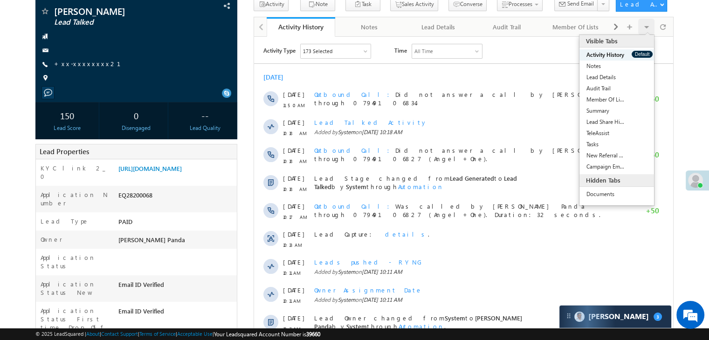
scroll to position [93, 0]
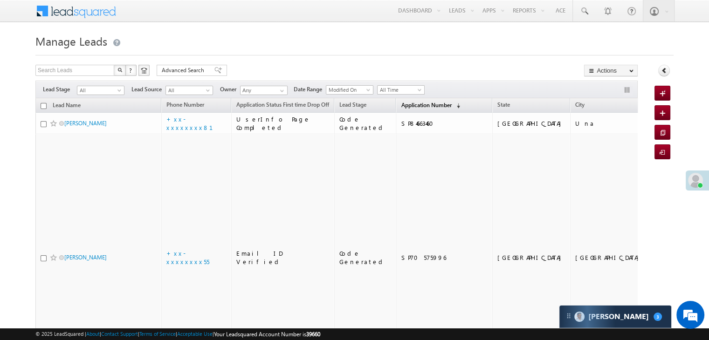
click at [408, 102] on span "Application Number" at bounding box center [426, 105] width 50 height 7
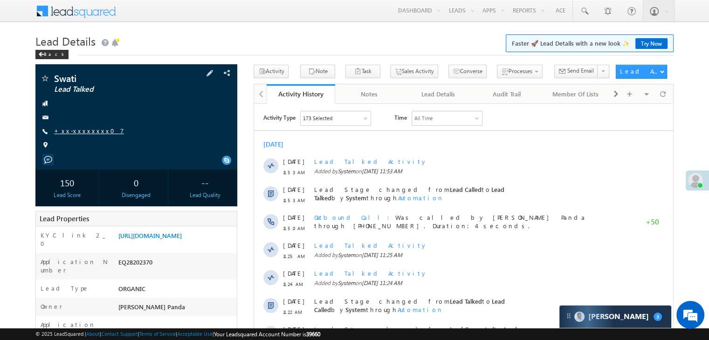
click at [85, 131] on link "+xx-xxxxxxxx07" at bounding box center [89, 131] width 70 height 8
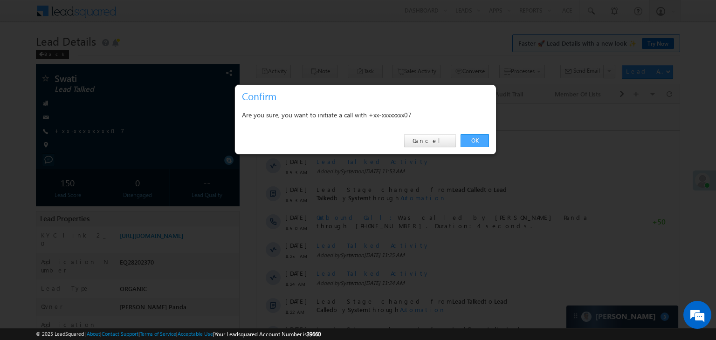
click at [477, 136] on link "OK" at bounding box center [475, 140] width 28 height 13
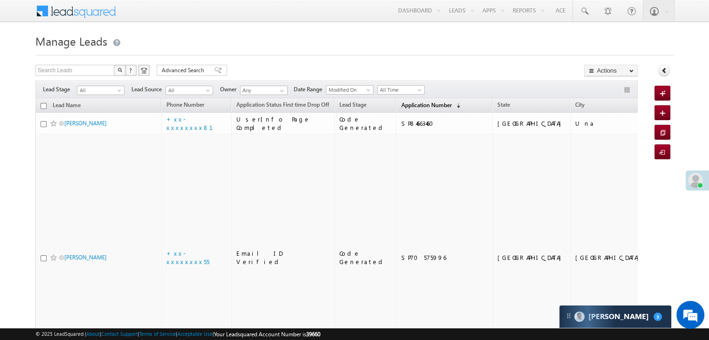
click at [404, 105] on span "Application Number" at bounding box center [426, 105] width 50 height 7
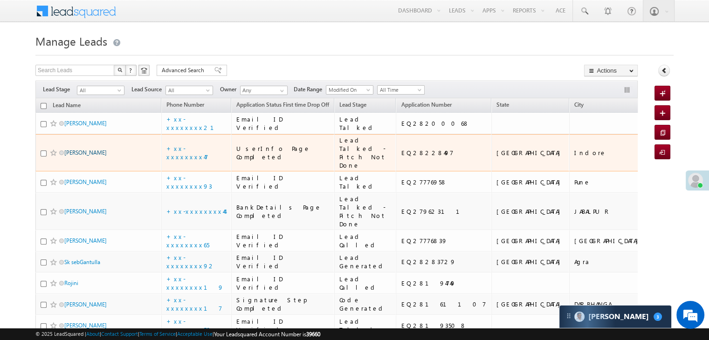
click at [86, 156] on link "[PERSON_NAME]" at bounding box center [85, 152] width 42 height 7
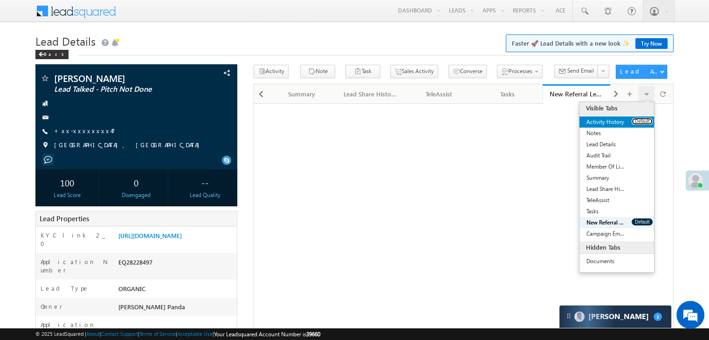
click at [638, 122] on button "Default" at bounding box center [642, 121] width 21 height 7
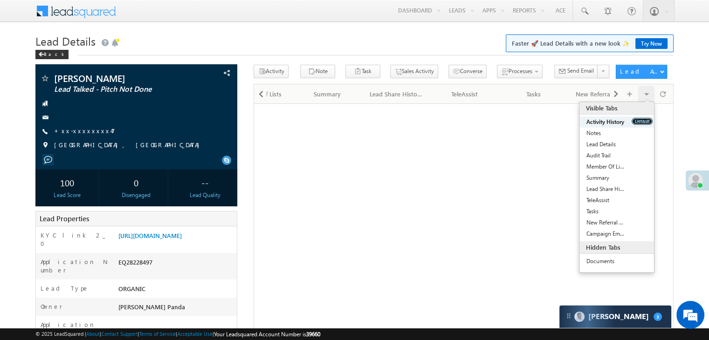
click at [638, 122] on button "Default" at bounding box center [642, 121] width 21 height 7
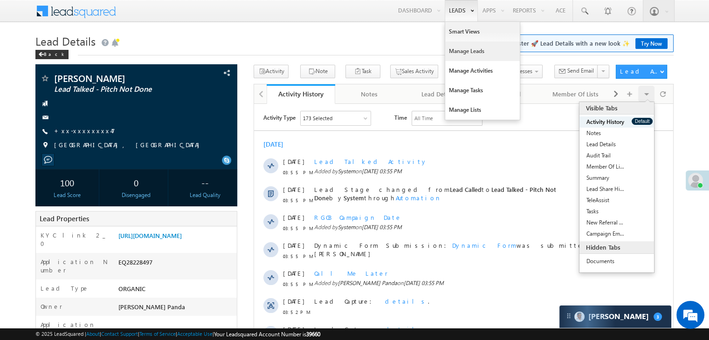
click at [459, 51] on link "Manage Leads" at bounding box center [482, 51] width 75 height 20
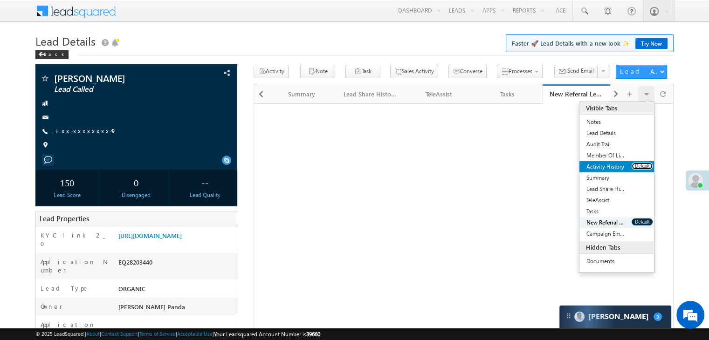
click at [645, 166] on button "Default" at bounding box center [642, 166] width 21 height 7
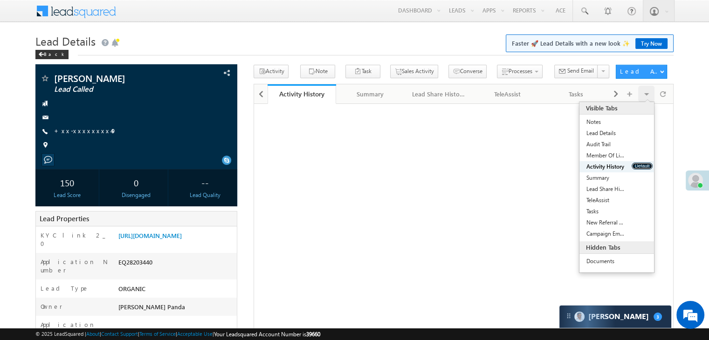
click at [645, 166] on button "Default" at bounding box center [642, 166] width 21 height 7
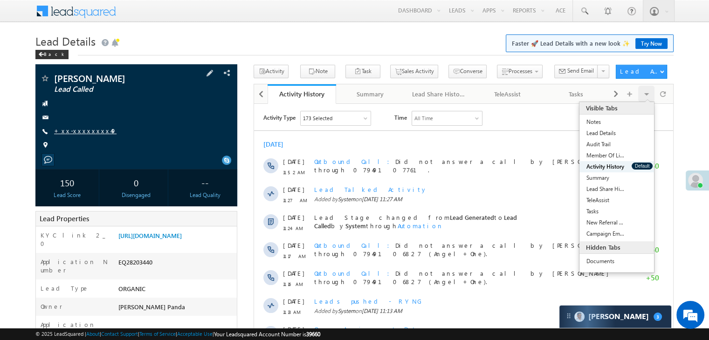
click at [87, 130] on link "+xx-xxxxxxxx49" at bounding box center [85, 131] width 62 height 8
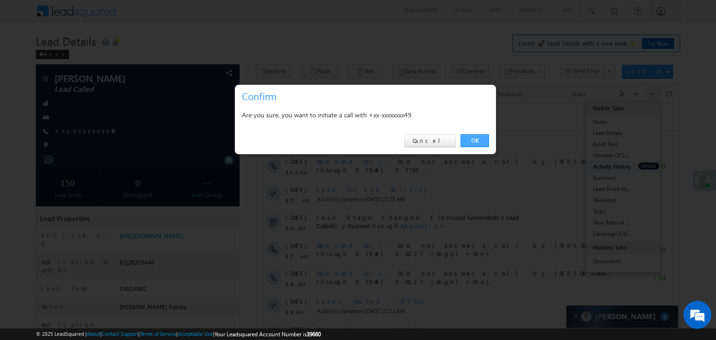
click at [475, 138] on link "OK" at bounding box center [475, 140] width 28 height 13
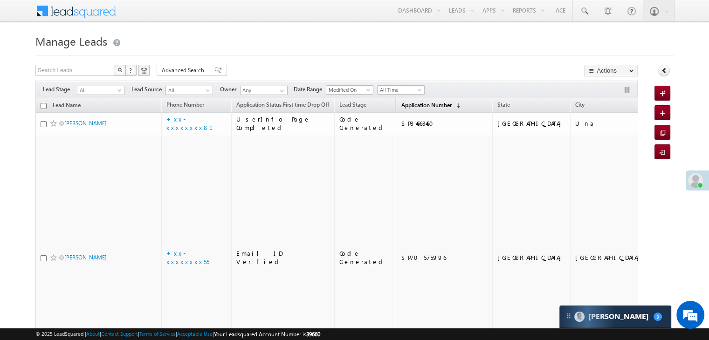
click at [408, 104] on span "Application Number" at bounding box center [426, 105] width 50 height 7
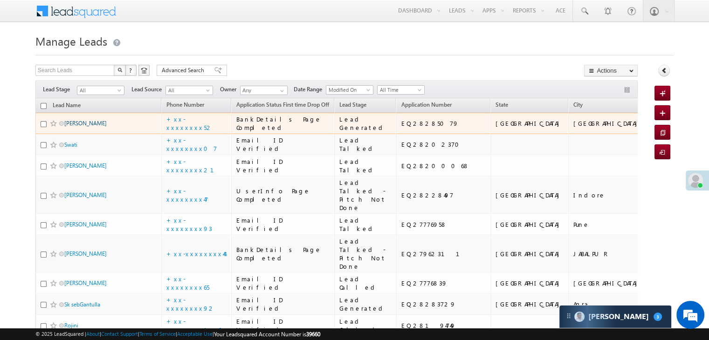
click at [89, 127] on link "[PERSON_NAME]" at bounding box center [85, 123] width 42 height 7
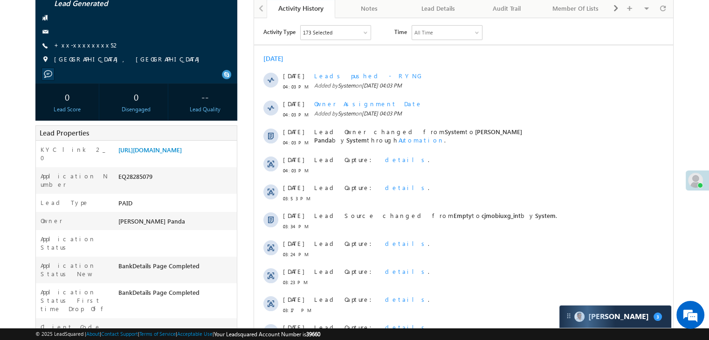
scroll to position [140, 0]
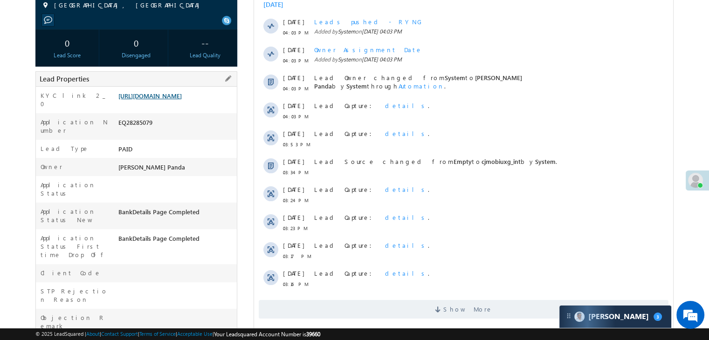
click at [182, 100] on link "https://angelbroking1-pk3em7sa.customui-test.leadsquared.com?leadId=a37d9c58-de…" at bounding box center [149, 96] width 63 height 8
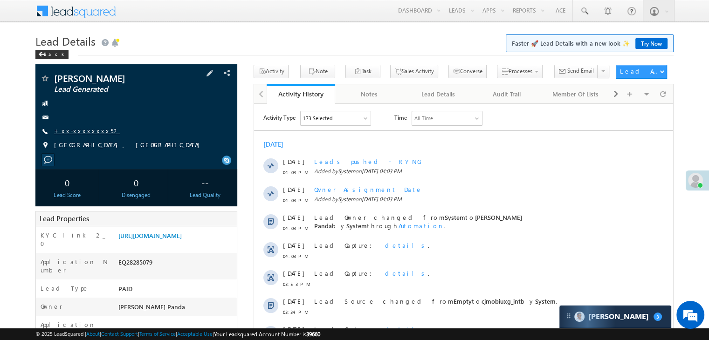
click at [83, 130] on link "+xx-xxxxxxxx52" at bounding box center [87, 131] width 66 height 8
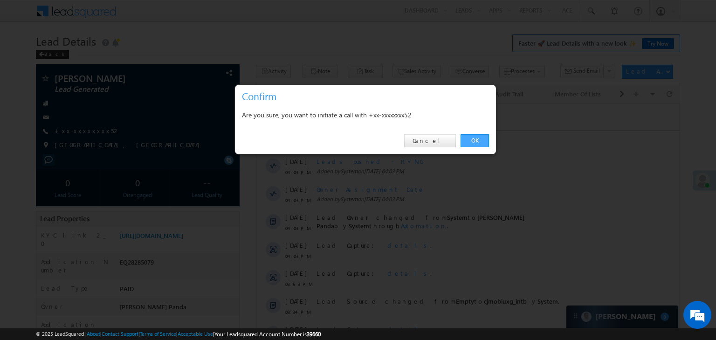
click at [479, 141] on link "OK" at bounding box center [475, 140] width 28 height 13
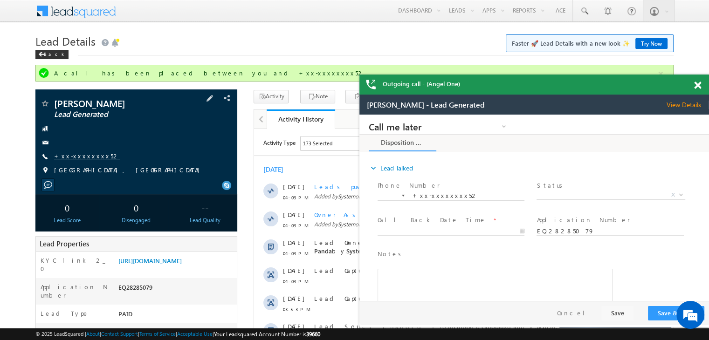
click at [88, 155] on link "+xx-xxxxxxxx52" at bounding box center [87, 156] width 66 height 8
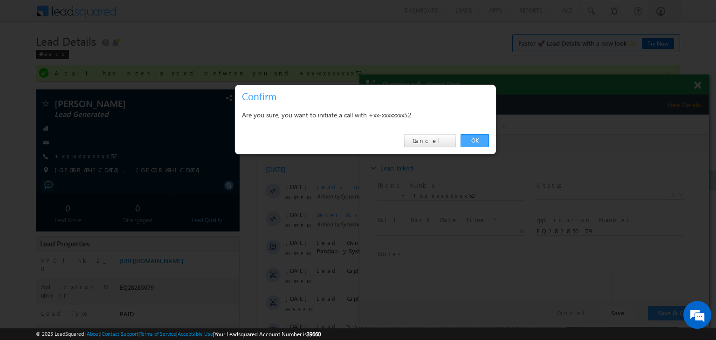
click at [471, 138] on link "OK" at bounding box center [475, 140] width 28 height 13
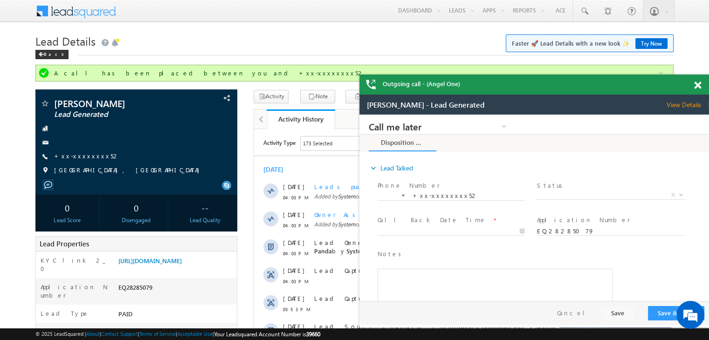
click at [694, 86] on span at bounding box center [697, 86] width 7 height 8
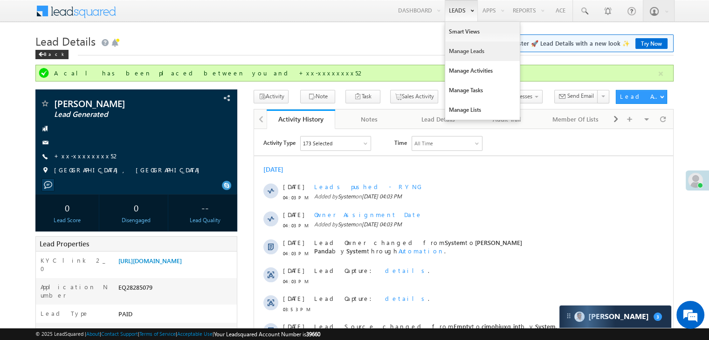
click at [457, 53] on link "Manage Leads" at bounding box center [482, 51] width 75 height 20
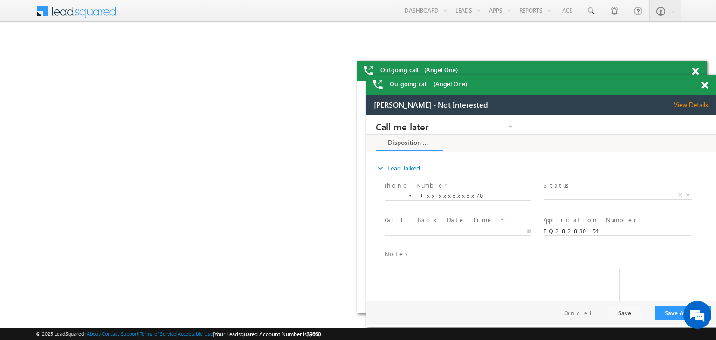
click at [115, 38] on div at bounding box center [61, 32] width 108 height 11
click at [708, 88] on span at bounding box center [704, 86] width 7 height 8
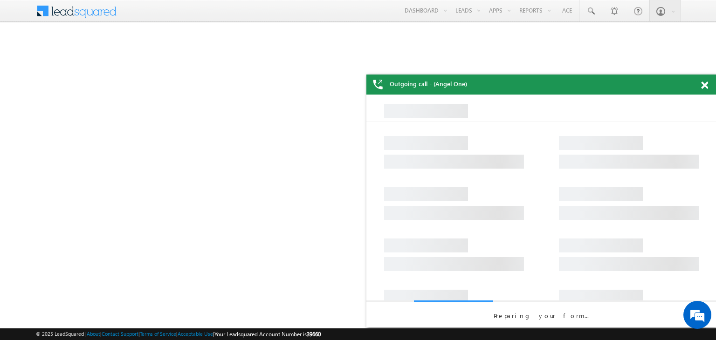
click at [702, 79] on div "Outgoing call - (Angel One)" at bounding box center [541, 85] width 350 height 20
click at [705, 83] on span at bounding box center [704, 86] width 7 height 8
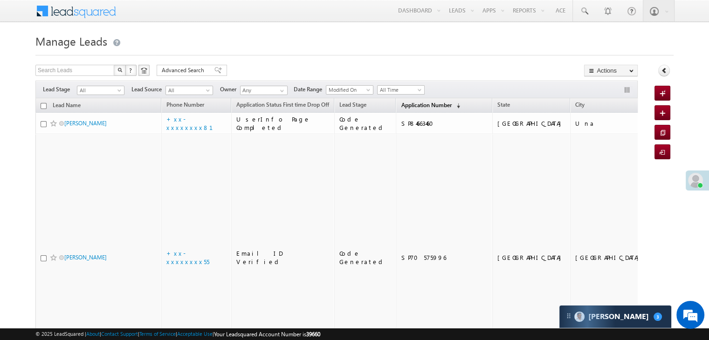
click at [404, 105] on span "Application Number" at bounding box center [426, 105] width 50 height 7
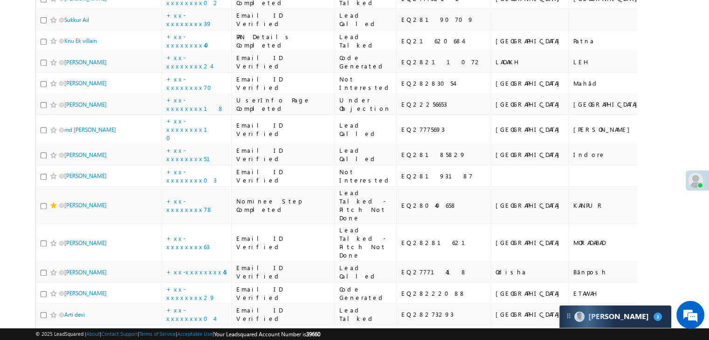
scroll to position [420, 0]
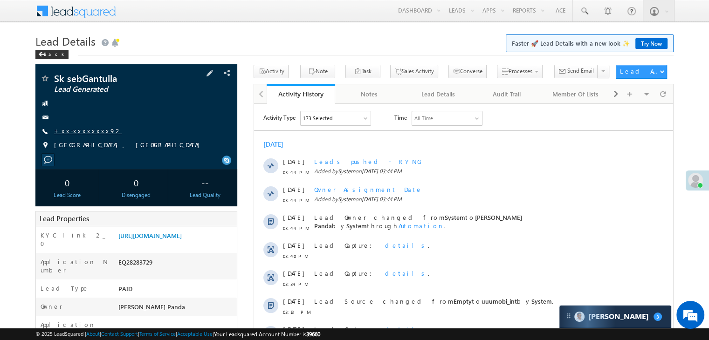
click at [82, 133] on link "+xx-xxxxxxxx92" at bounding box center [88, 131] width 68 height 8
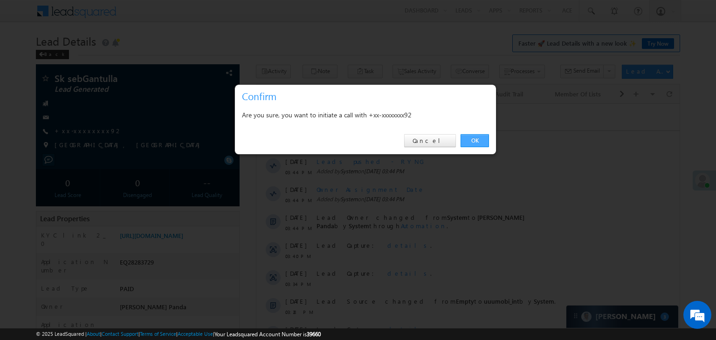
click at [473, 142] on link "OK" at bounding box center [475, 140] width 28 height 13
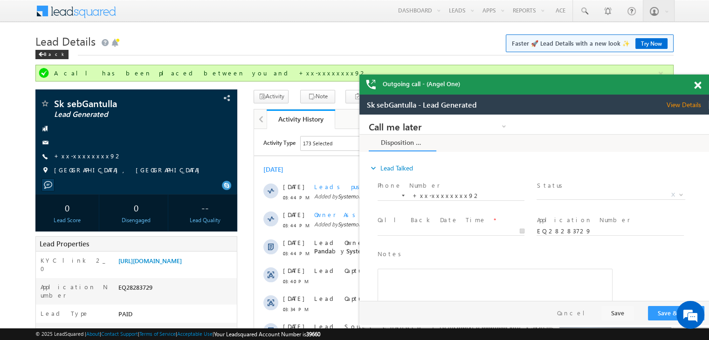
click at [699, 86] on span at bounding box center [697, 86] width 7 height 8
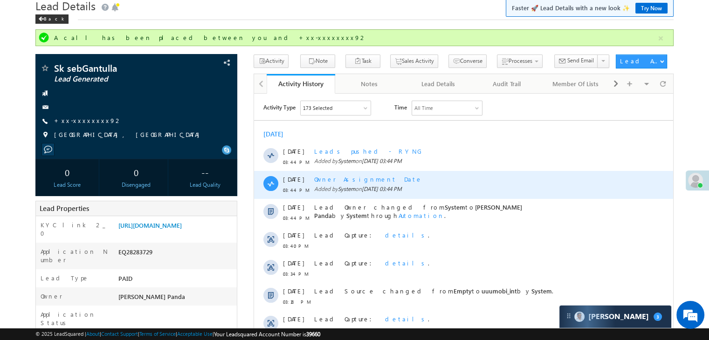
scroll to position [93, 0]
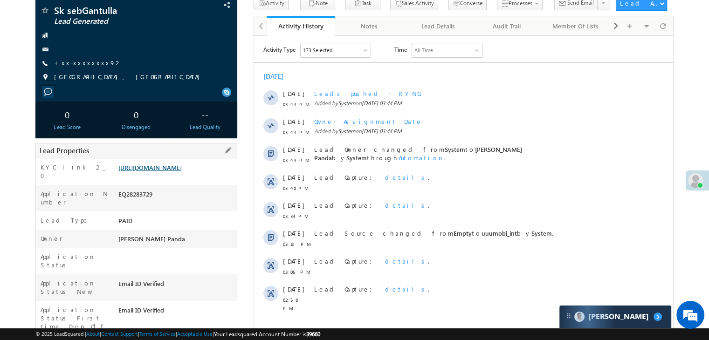
click at [182, 172] on link "[URL][DOMAIN_NAME]" at bounding box center [149, 168] width 63 height 8
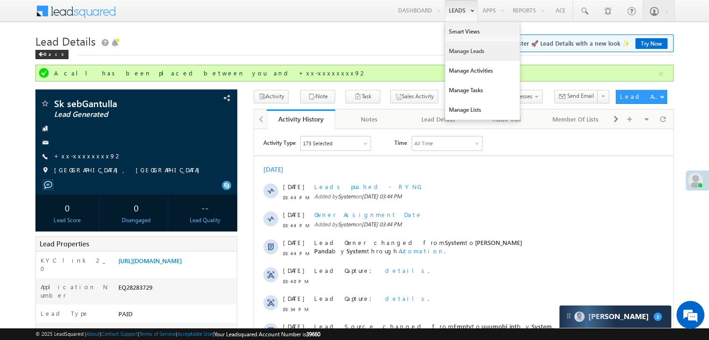
click at [462, 53] on link "Manage Leads" at bounding box center [482, 51] width 75 height 20
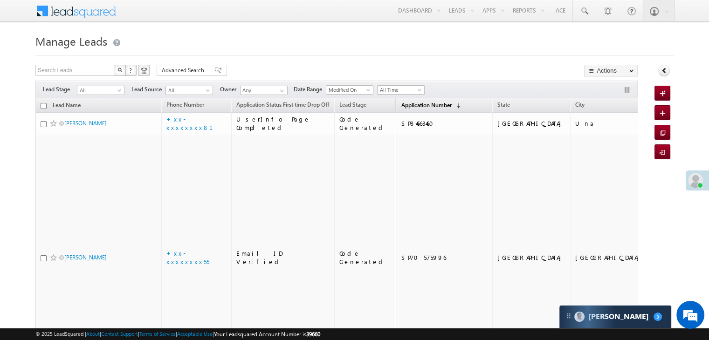
click at [401, 107] on span "Application Number" at bounding box center [426, 105] width 50 height 7
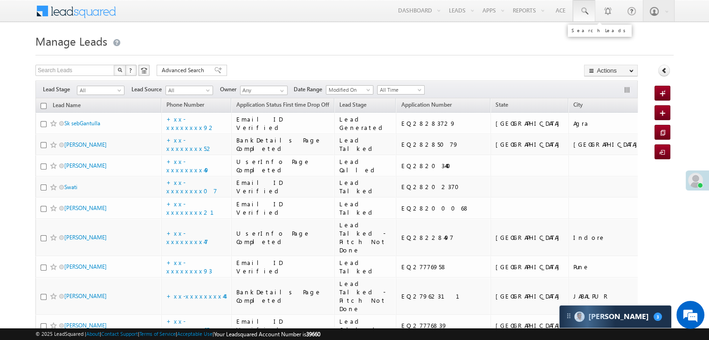
click at [585, 7] on span at bounding box center [583, 11] width 9 height 9
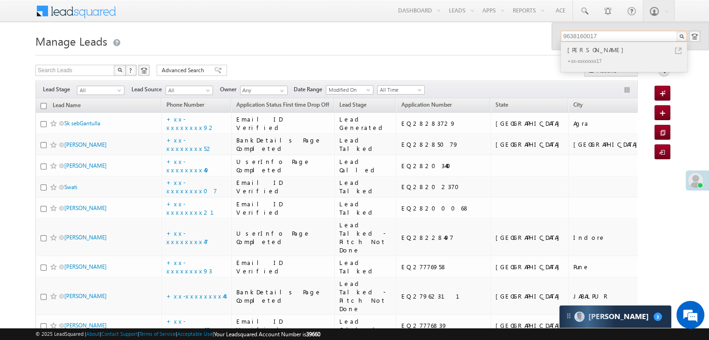
type input "9638160017"
click at [576, 50] on div "[PERSON_NAME]" at bounding box center [627, 50] width 125 height 10
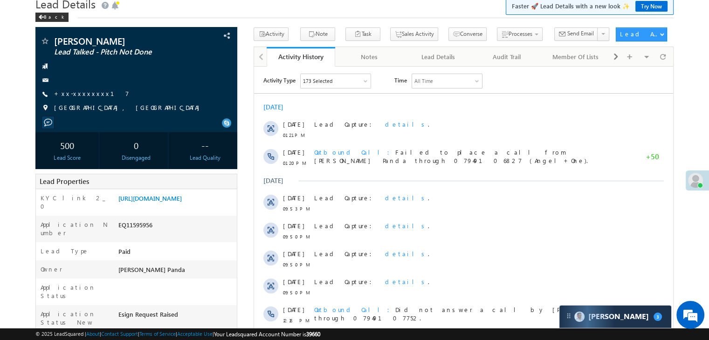
scroll to position [93, 0]
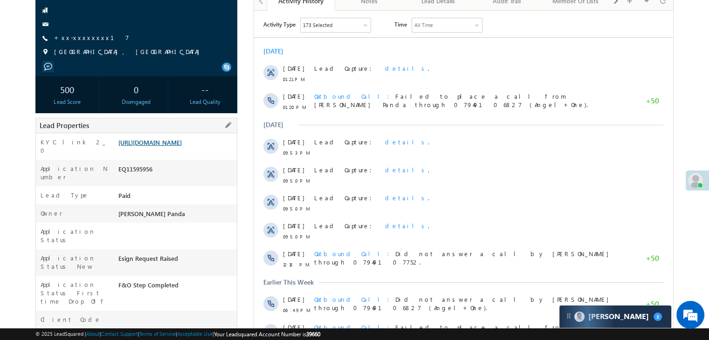
click at [175, 146] on link "[URL][DOMAIN_NAME]" at bounding box center [149, 142] width 63 height 8
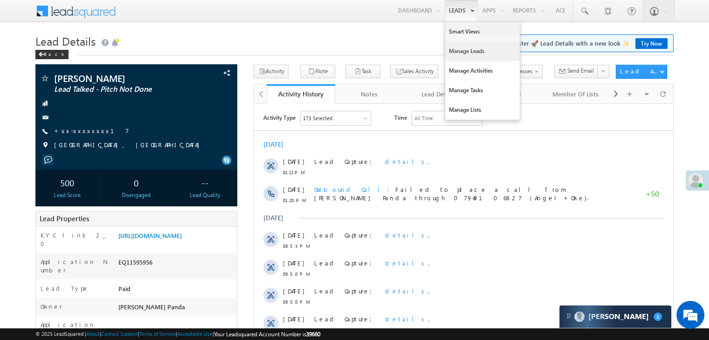
click at [459, 53] on link "Manage Leads" at bounding box center [482, 51] width 75 height 20
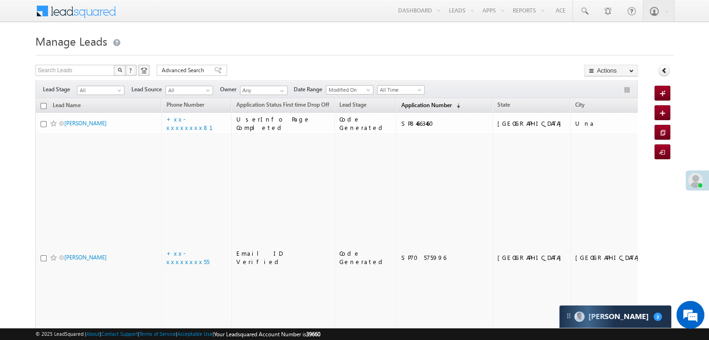
click at [401, 106] on span "Application Number" at bounding box center [426, 105] width 50 height 7
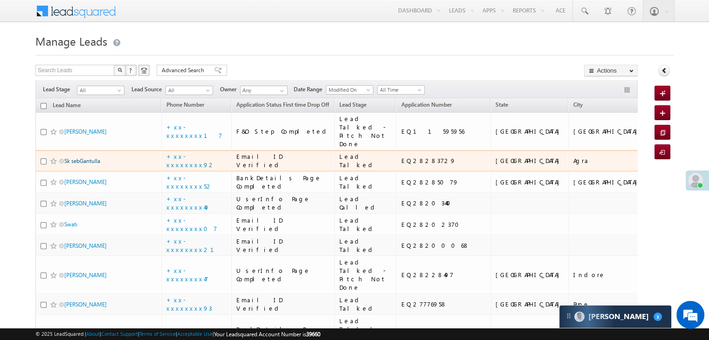
click at [90, 165] on link "Sk sebGantulla" at bounding box center [82, 161] width 36 height 7
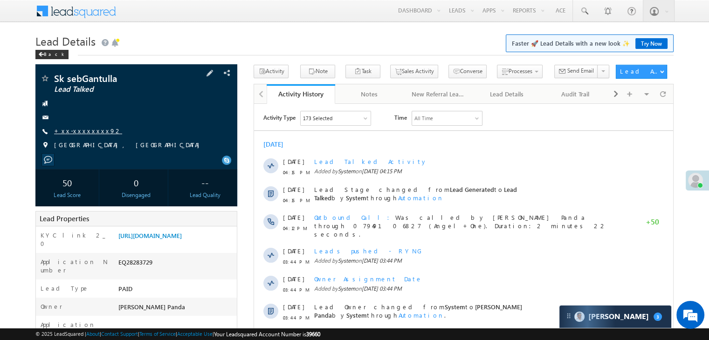
click at [89, 135] on link "+xx-xxxxxxxx92" at bounding box center [88, 131] width 68 height 8
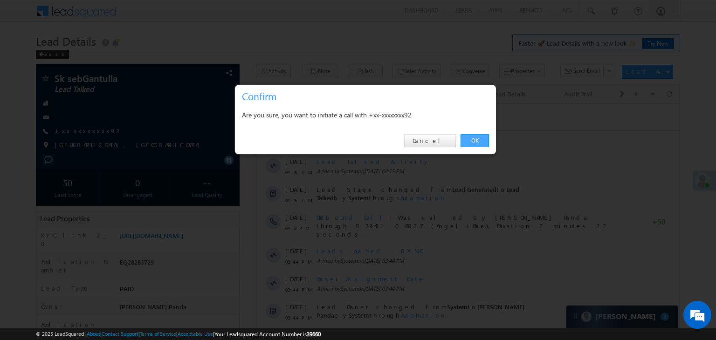
click at [475, 140] on link "OK" at bounding box center [475, 140] width 28 height 13
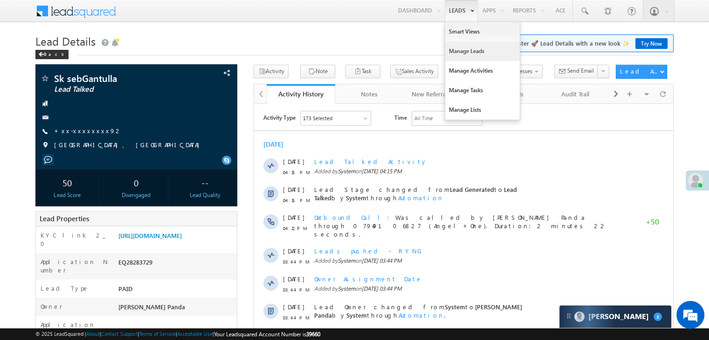
click at [465, 54] on link "Manage Leads" at bounding box center [482, 51] width 75 height 20
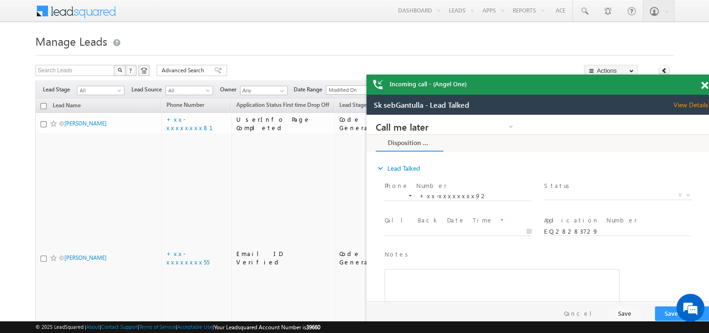
click at [702, 84] on span at bounding box center [704, 86] width 7 height 8
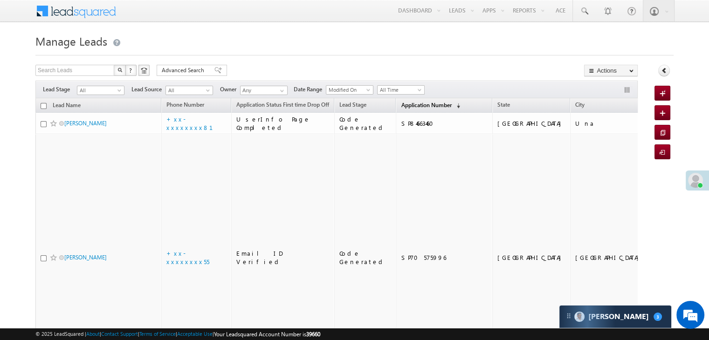
click at [401, 103] on span "Application Number" at bounding box center [426, 105] width 50 height 7
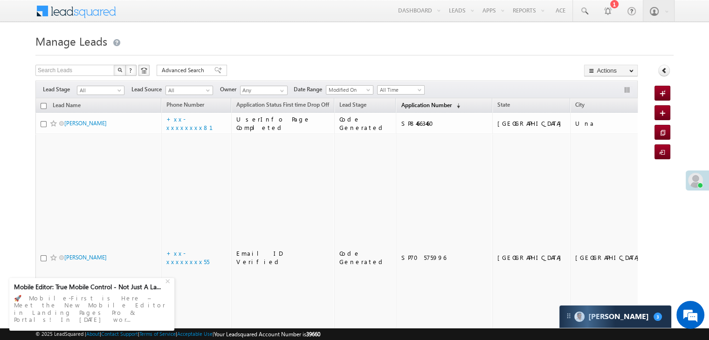
click at [401, 106] on span "Application Number" at bounding box center [426, 105] width 50 height 7
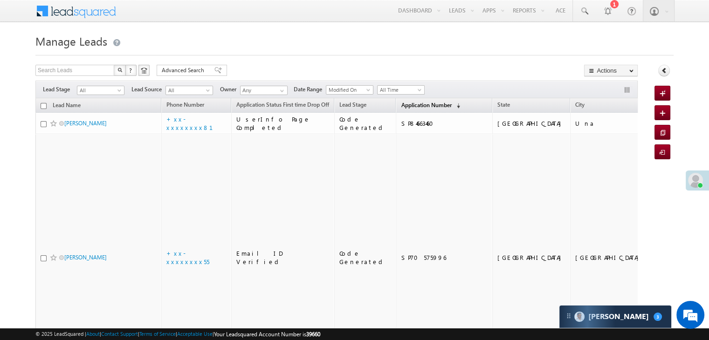
click at [414, 102] on span "Application Number" at bounding box center [426, 105] width 50 height 7
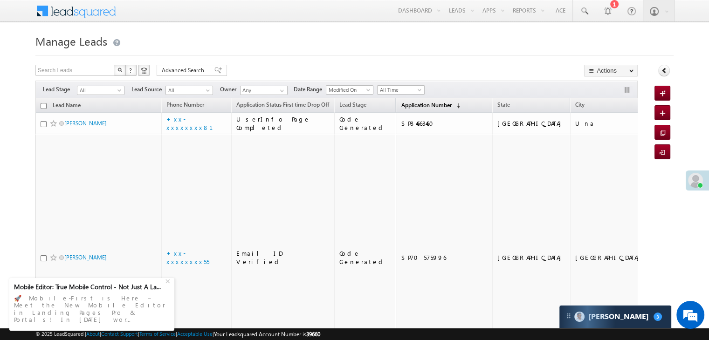
click at [401, 103] on span "Application Number" at bounding box center [426, 105] width 50 height 7
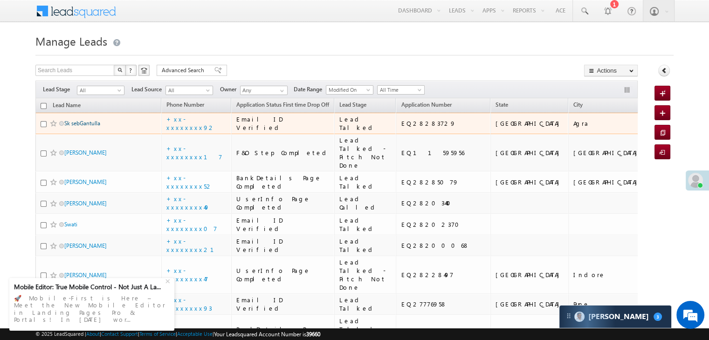
click at [91, 127] on link "Sk sebGantulla" at bounding box center [82, 123] width 36 height 7
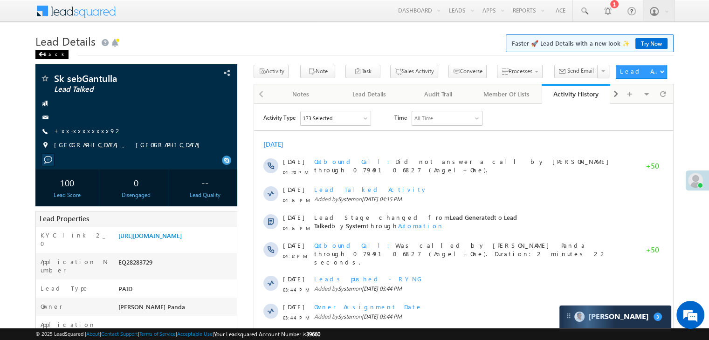
click at [45, 58] on div "Back" at bounding box center [51, 54] width 33 height 9
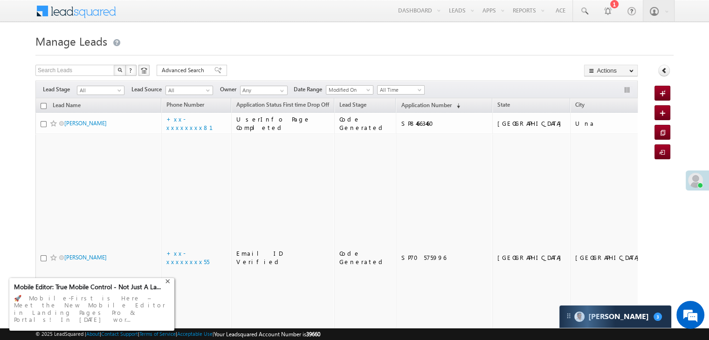
click at [167, 286] on div "+" at bounding box center [168, 280] width 11 height 11
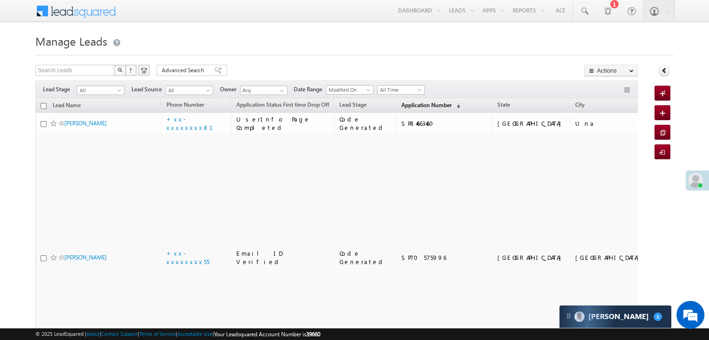
click at [406, 104] on span "Application Number" at bounding box center [426, 105] width 50 height 7
click at [401, 103] on span "Application Number" at bounding box center [426, 105] width 50 height 7
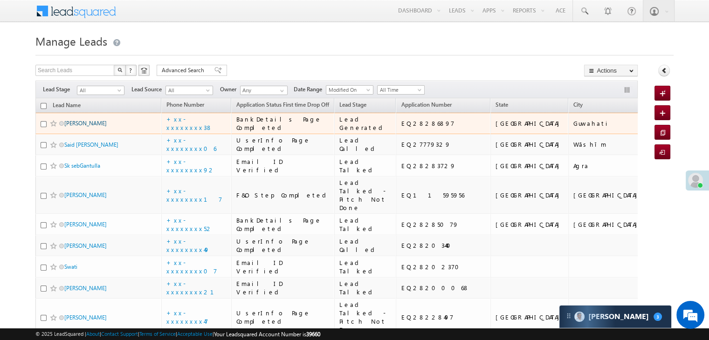
click at [86, 127] on link "SAIB SEKH" at bounding box center [85, 123] width 42 height 7
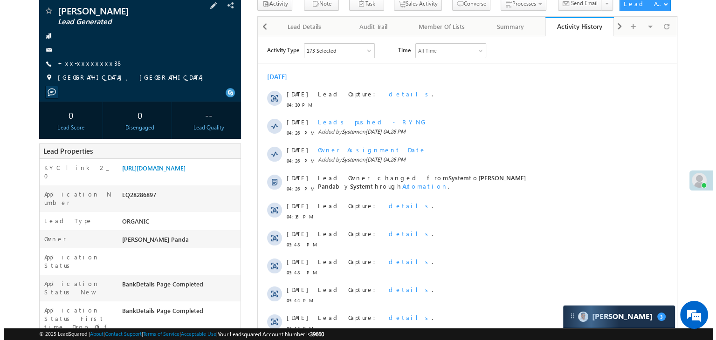
scroll to position [93, 0]
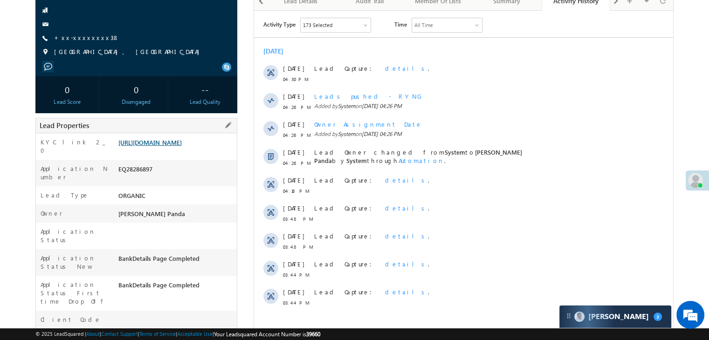
click at [182, 146] on link "[URL][DOMAIN_NAME]" at bounding box center [149, 142] width 63 height 8
click at [75, 39] on link "+xx-xxxxxxxx38" at bounding box center [86, 38] width 65 height 8
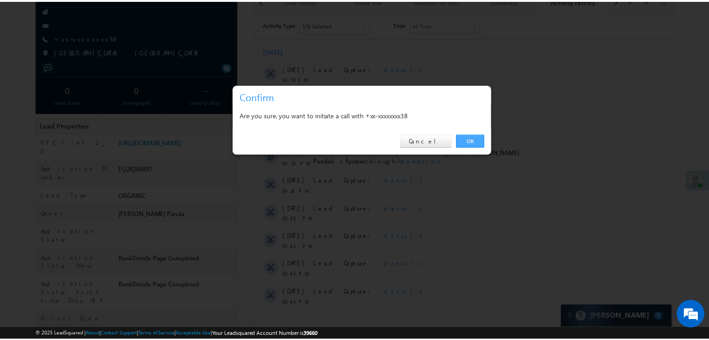
scroll to position [0, 0]
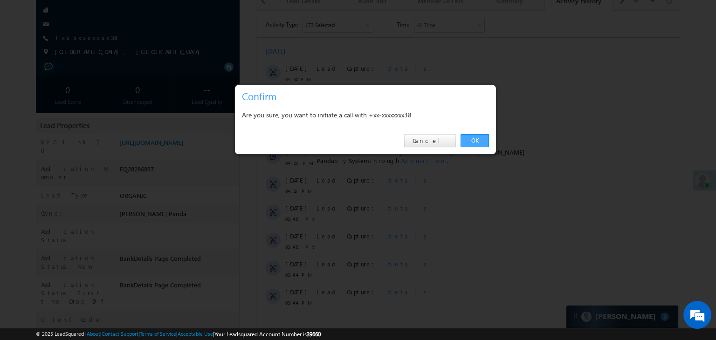
click at [474, 141] on link "OK" at bounding box center [475, 140] width 28 height 13
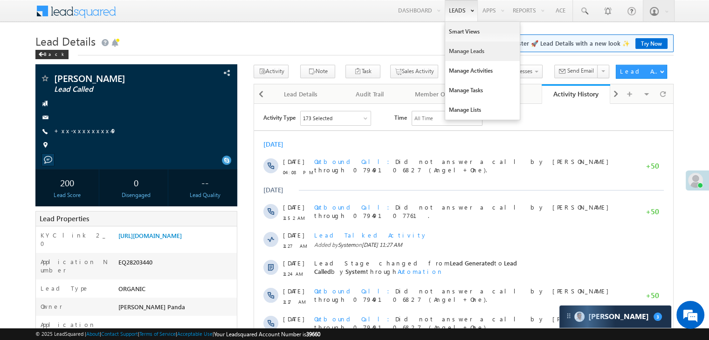
click at [459, 49] on link "Manage Leads" at bounding box center [482, 51] width 75 height 20
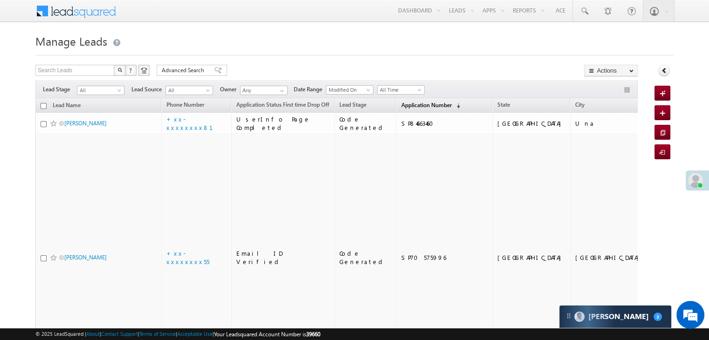
click at [409, 103] on span "Application Number" at bounding box center [426, 105] width 50 height 7
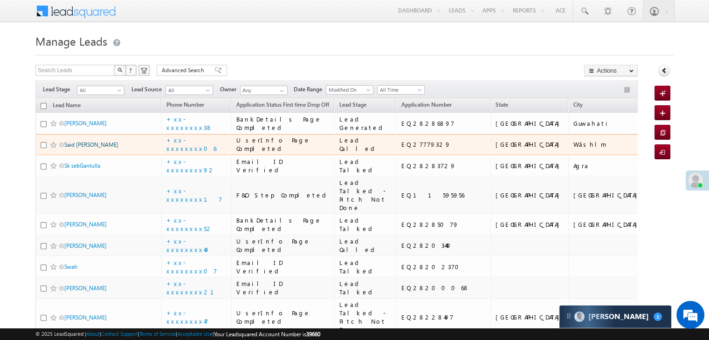
click at [83, 148] on link "Said Raheman Laluwale" at bounding box center [91, 144] width 54 height 7
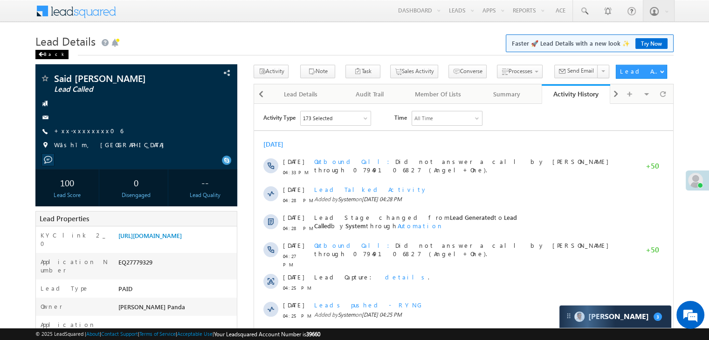
click at [47, 55] on div "Back" at bounding box center [51, 54] width 33 height 9
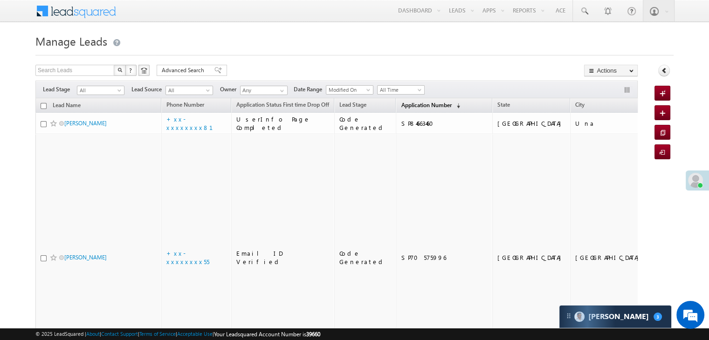
click at [401, 107] on span "Application Number" at bounding box center [426, 105] width 50 height 7
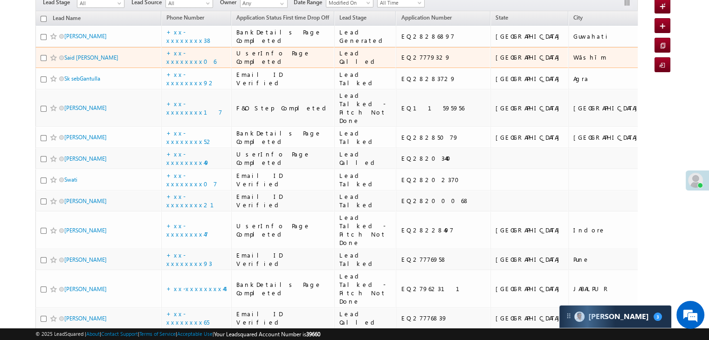
scroll to position [93, 0]
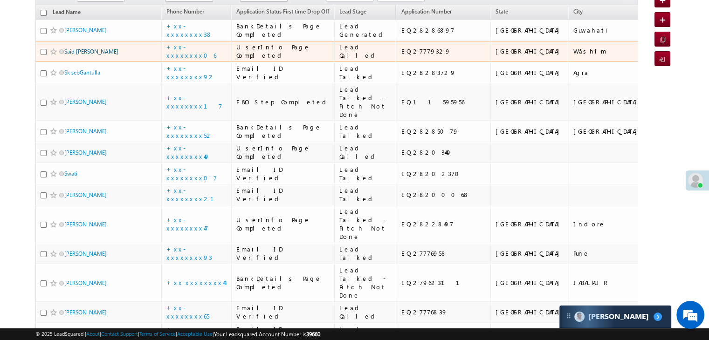
click at [89, 55] on link "Said [PERSON_NAME]" at bounding box center [91, 51] width 54 height 7
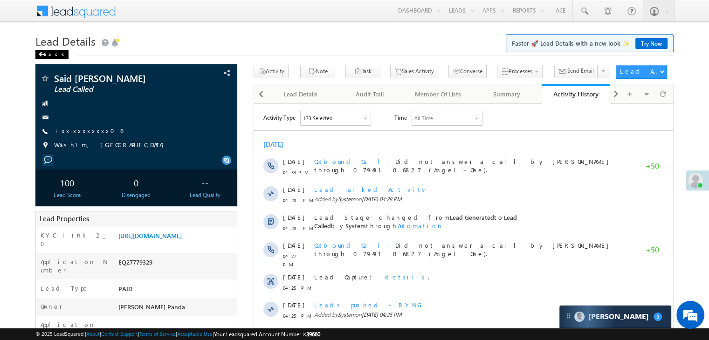
click at [42, 55] on span at bounding box center [41, 54] width 6 height 5
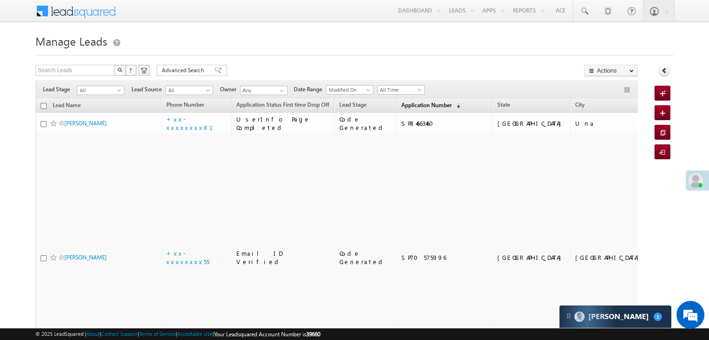
click at [409, 103] on span "Application Number" at bounding box center [426, 105] width 50 height 7
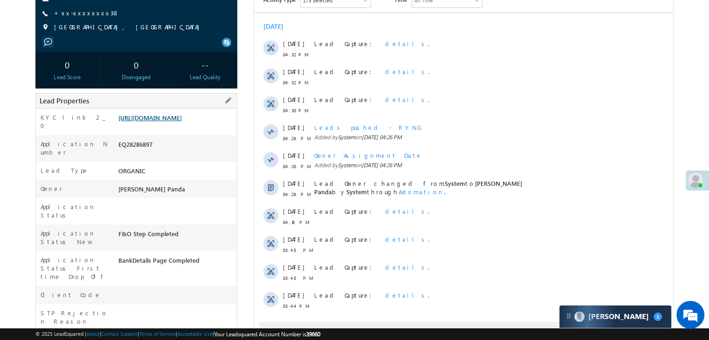
click at [173, 120] on link "[URL][DOMAIN_NAME]" at bounding box center [149, 118] width 63 height 8
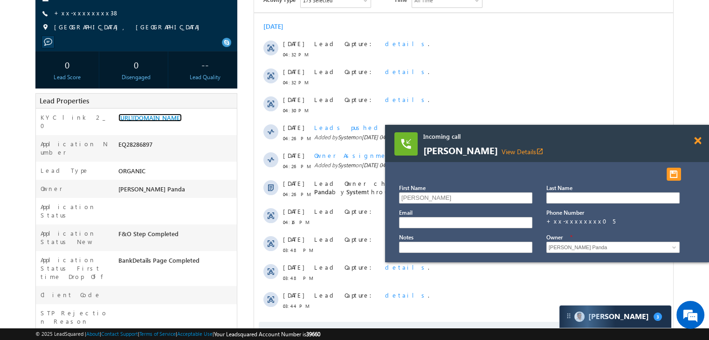
click at [697, 143] on span at bounding box center [697, 141] width 7 height 8
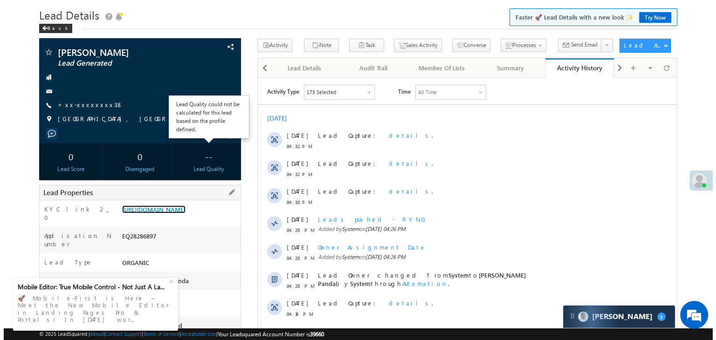
scroll to position [25, 0]
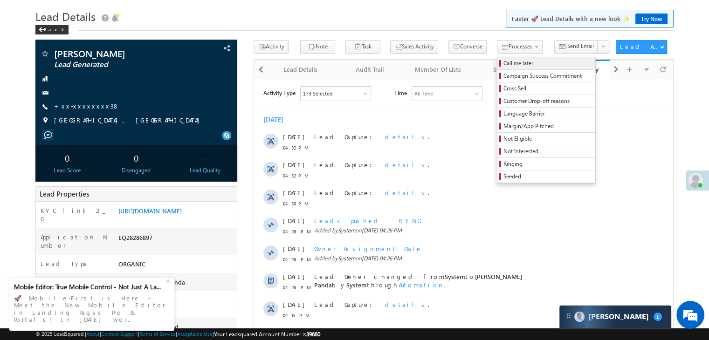
click at [503, 66] on span "Call me later" at bounding box center [547, 63] width 89 height 8
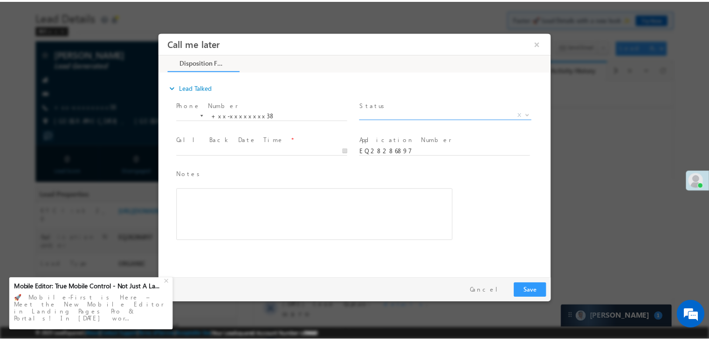
scroll to position [0, 0]
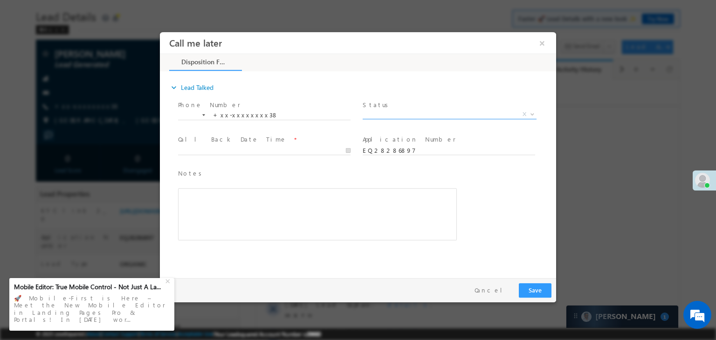
click at [439, 114] on span "X" at bounding box center [450, 114] width 174 height 9
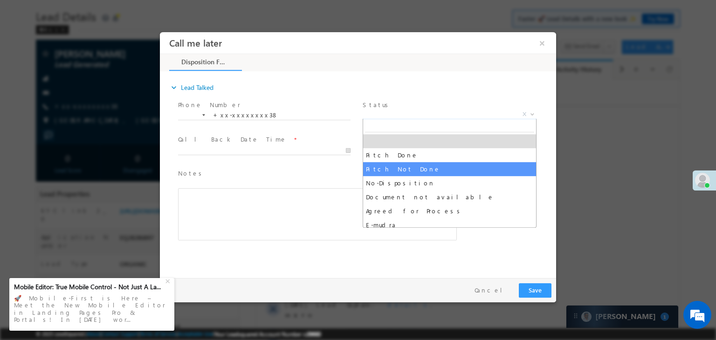
select select "Pitch Not Done"
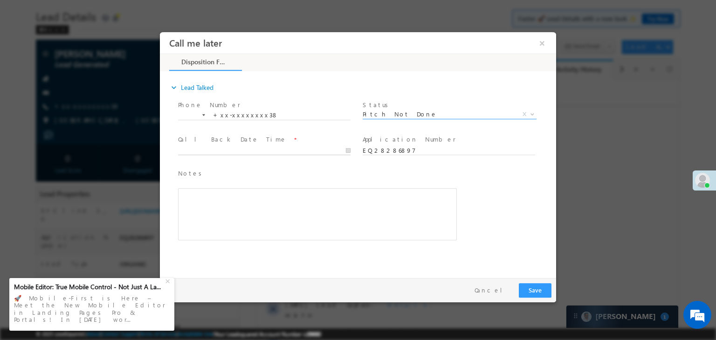
type input "09/03/25 4:46 PM"
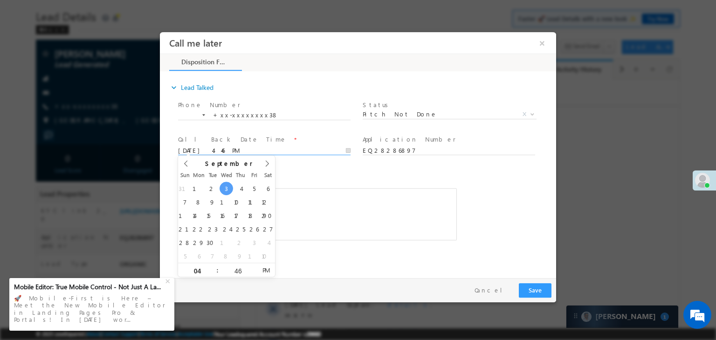
drag, startPoint x: 308, startPoint y: 152, endPoint x: 372, endPoint y: 186, distance: 72.3
click at [309, 152] on input "09/03/25 4:46 PM" at bounding box center [264, 150] width 172 height 9
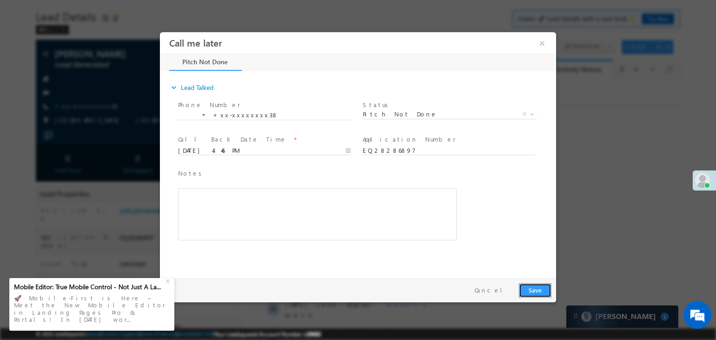
click at [533, 286] on button "Save" at bounding box center [535, 290] width 33 height 14
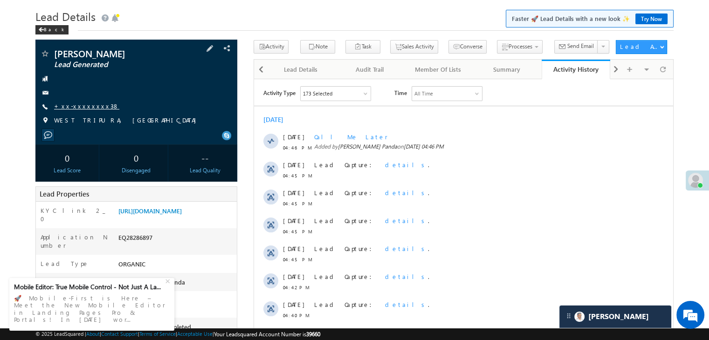
click at [82, 107] on link "+xx-xxxxxxxx38" at bounding box center [86, 106] width 65 height 8
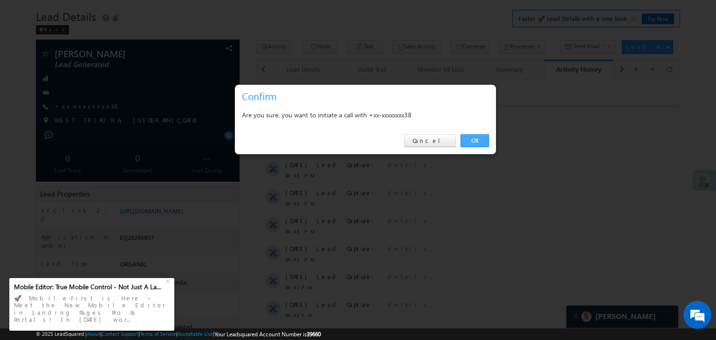
click at [471, 140] on link "OK" at bounding box center [475, 140] width 28 height 13
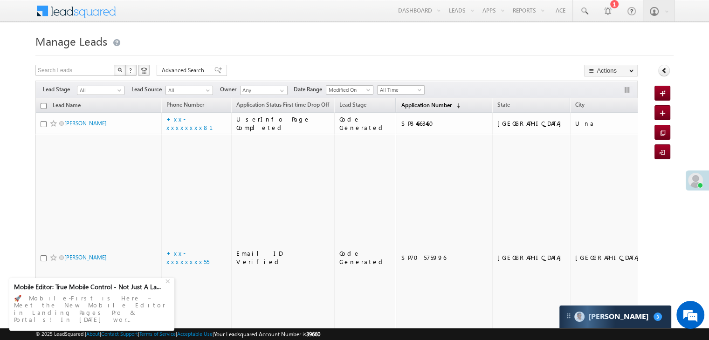
click at [401, 105] on span "Application Number" at bounding box center [426, 105] width 50 height 7
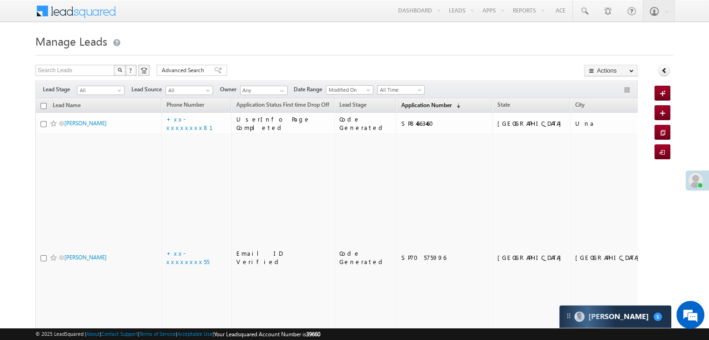
click at [405, 107] on span "Application Number" at bounding box center [426, 105] width 50 height 7
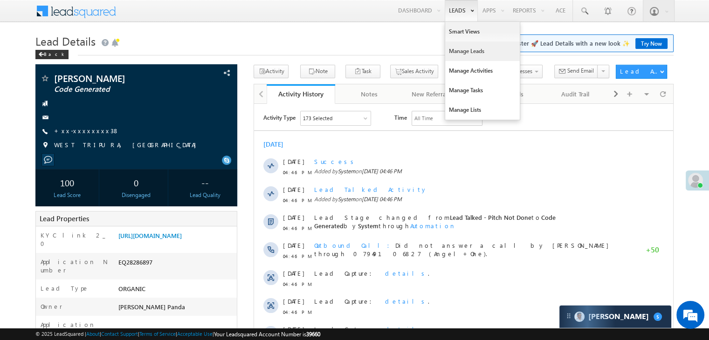
click at [464, 49] on link "Manage Leads" at bounding box center [482, 51] width 75 height 20
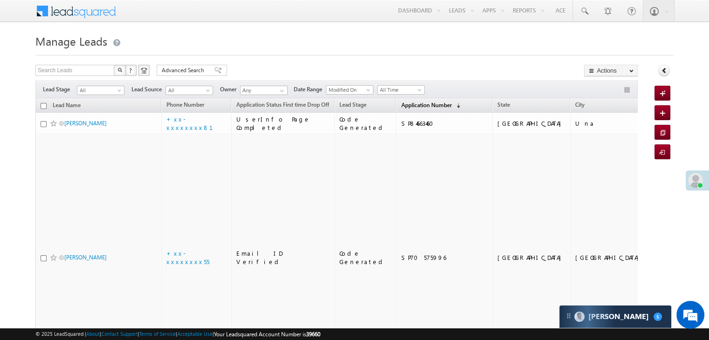
click at [408, 103] on span "Application Number" at bounding box center [426, 105] width 50 height 7
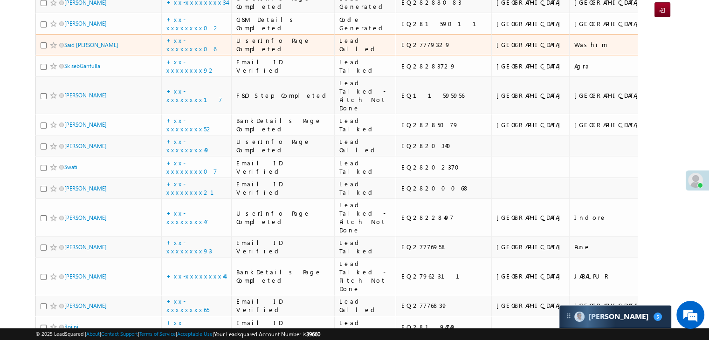
scroll to position [93, 0]
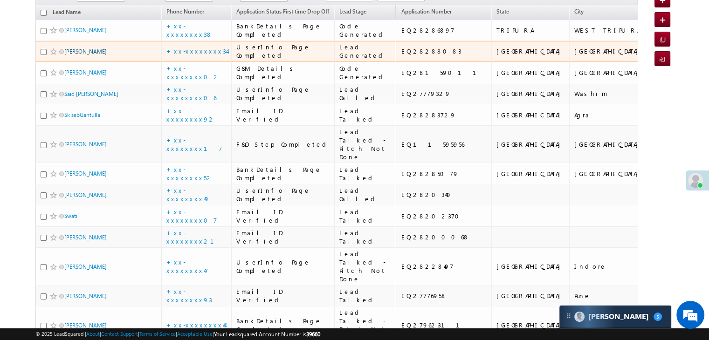
click at [76, 55] on link "[PERSON_NAME]" at bounding box center [85, 51] width 42 height 7
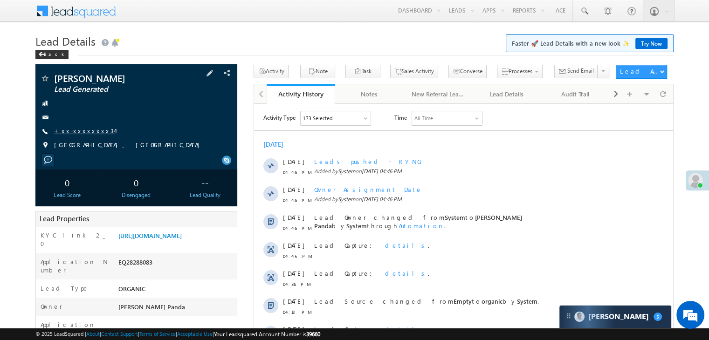
click at [77, 131] on link "+xx-xxxxxxxx34" at bounding box center [84, 131] width 61 height 8
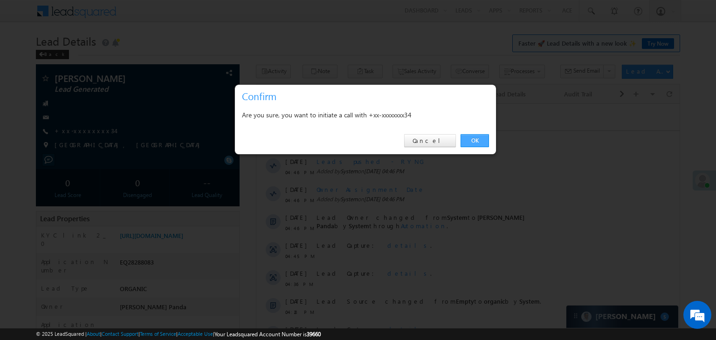
click at [472, 141] on link "OK" at bounding box center [475, 140] width 28 height 13
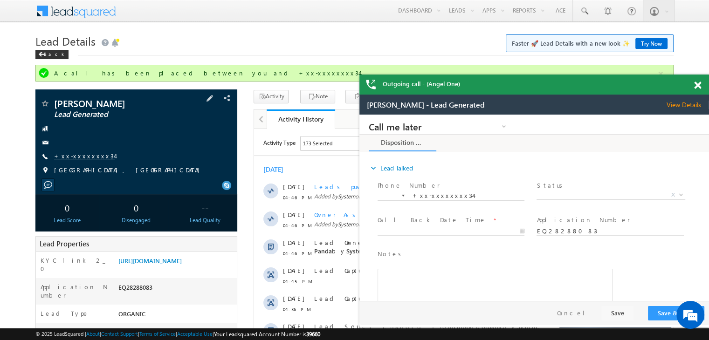
click at [76, 156] on link "+xx-xxxxxxxx34" at bounding box center [84, 156] width 61 height 8
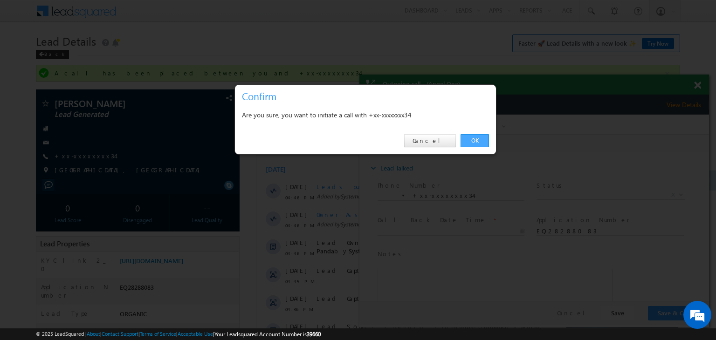
click at [479, 139] on link "OK" at bounding box center [475, 140] width 28 height 13
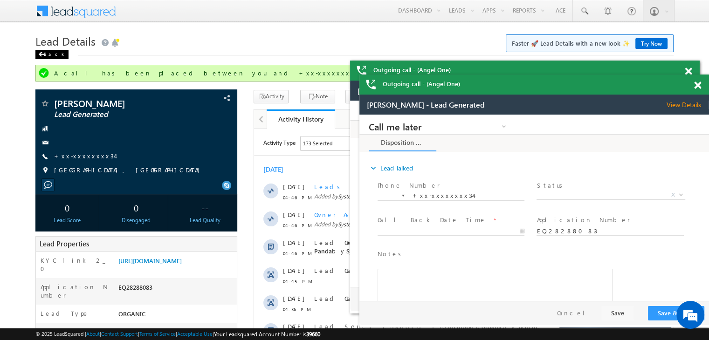
click at [0, 0] on div "Back" at bounding box center [0, 0] width 0 height 0
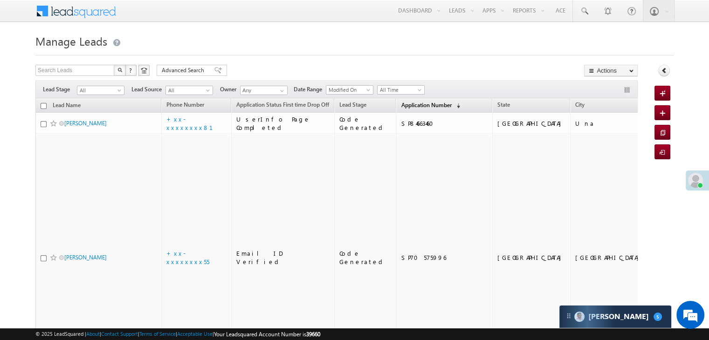
click at [413, 107] on span "Application Number" at bounding box center [426, 105] width 50 height 7
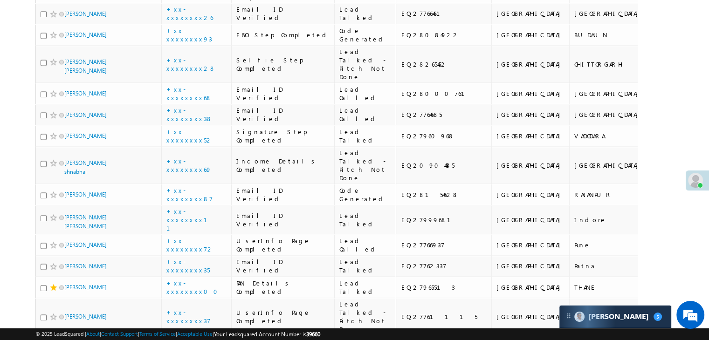
scroll to position [1398, 0]
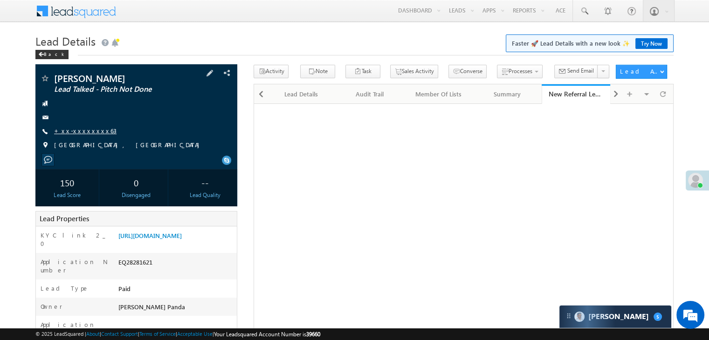
click at [83, 131] on link "+xx-xxxxxxxx63" at bounding box center [85, 131] width 62 height 8
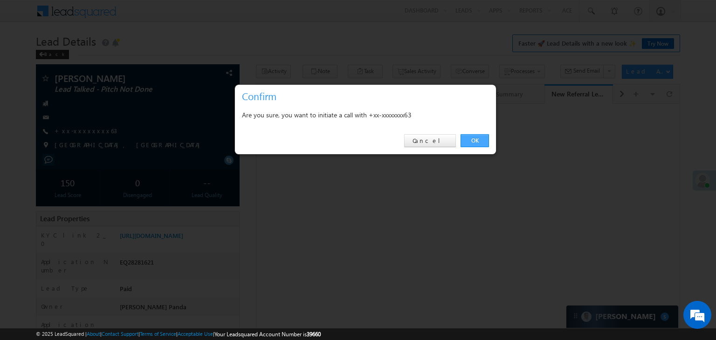
click at [478, 142] on link "OK" at bounding box center [475, 140] width 28 height 13
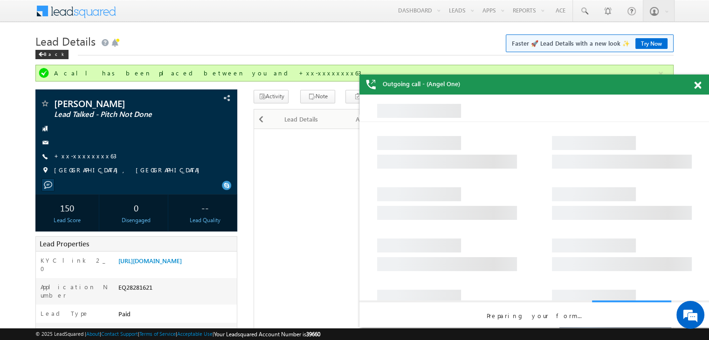
click at [699, 86] on span at bounding box center [697, 86] width 7 height 8
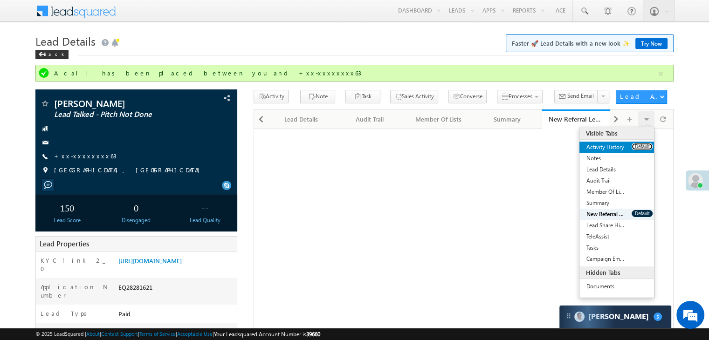
click at [644, 148] on button "Default" at bounding box center [642, 146] width 21 height 7
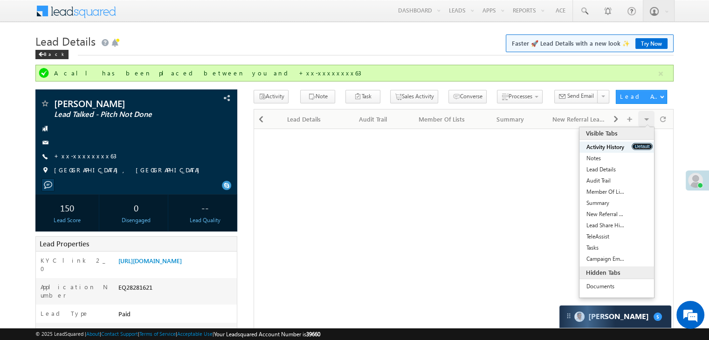
click at [644, 148] on button "Default" at bounding box center [642, 146] width 21 height 7
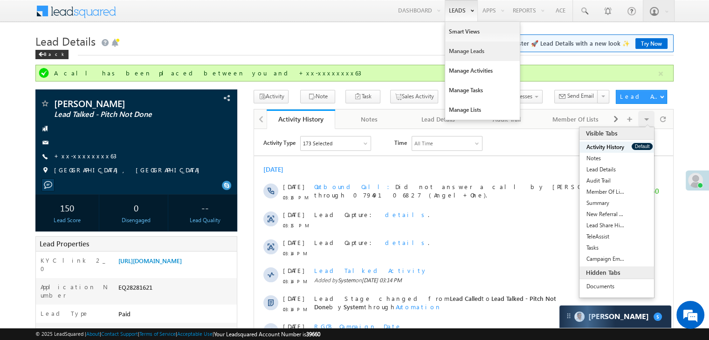
click at [468, 48] on link "Manage Leads" at bounding box center [482, 51] width 75 height 20
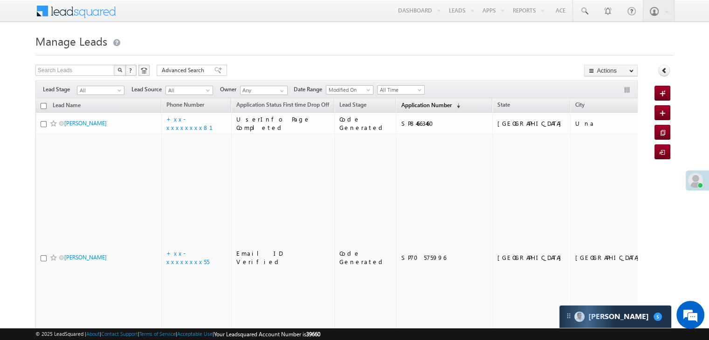
click at [401, 105] on span "Application Number" at bounding box center [426, 105] width 50 height 7
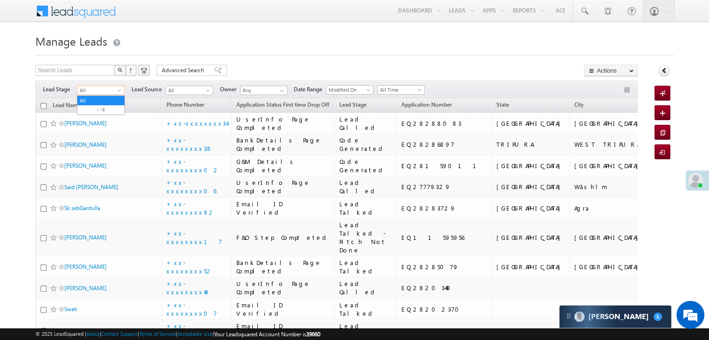
click at [117, 92] on span at bounding box center [120, 92] width 7 height 7
click at [101, 114] on link "Lead Generated" at bounding box center [100, 110] width 47 height 8
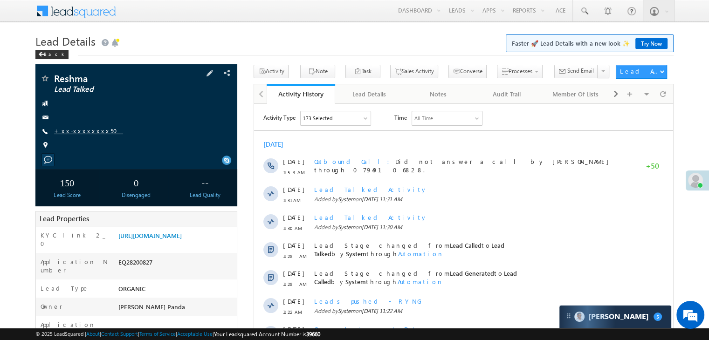
click at [79, 132] on link "+xx-xxxxxxxx50" at bounding box center [88, 131] width 69 height 8
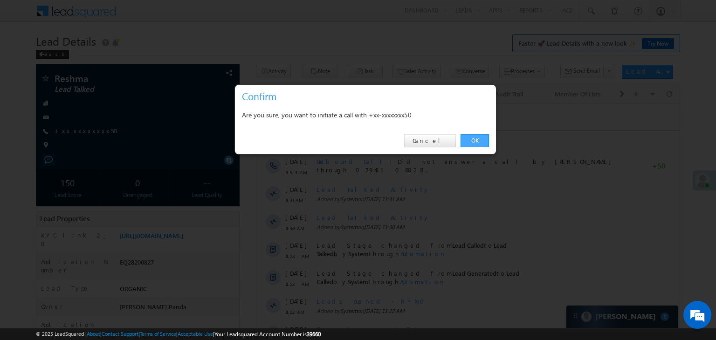
drag, startPoint x: 475, startPoint y: 139, endPoint x: 220, endPoint y: 35, distance: 275.1
click at [475, 139] on link "OK" at bounding box center [475, 140] width 28 height 13
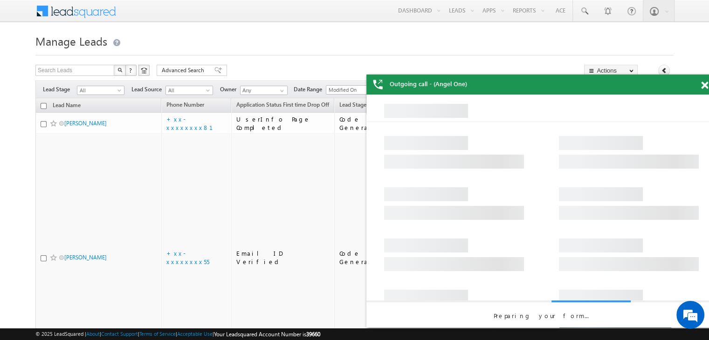
click at [705, 88] on span at bounding box center [704, 86] width 7 height 8
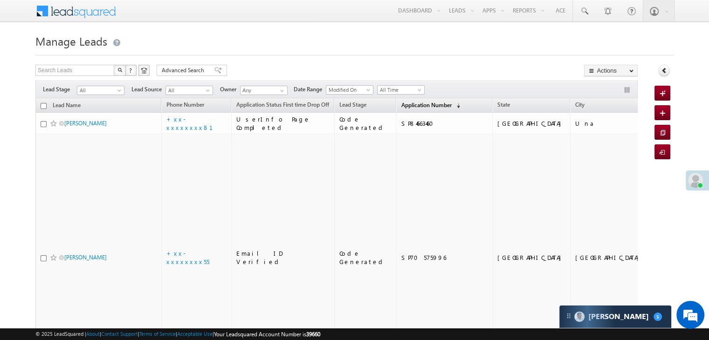
click at [406, 105] on span "Application Number" at bounding box center [426, 105] width 50 height 7
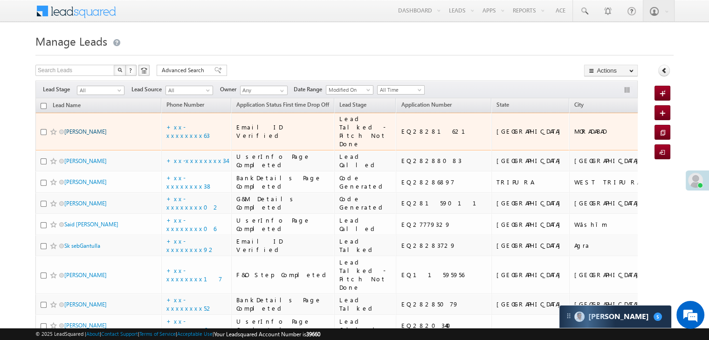
click at [90, 135] on link "[PERSON_NAME]" at bounding box center [85, 131] width 42 height 7
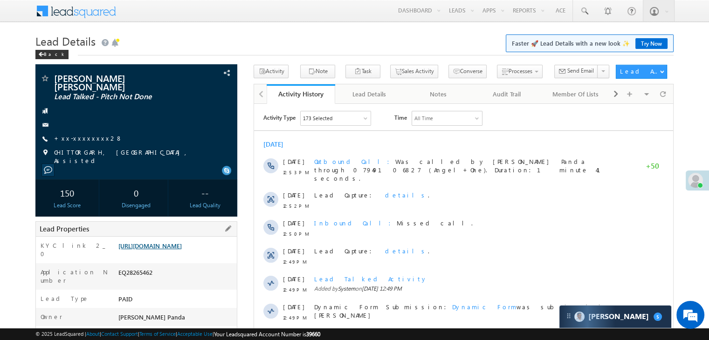
click at [174, 243] on link "[URL][DOMAIN_NAME]" at bounding box center [149, 246] width 63 height 8
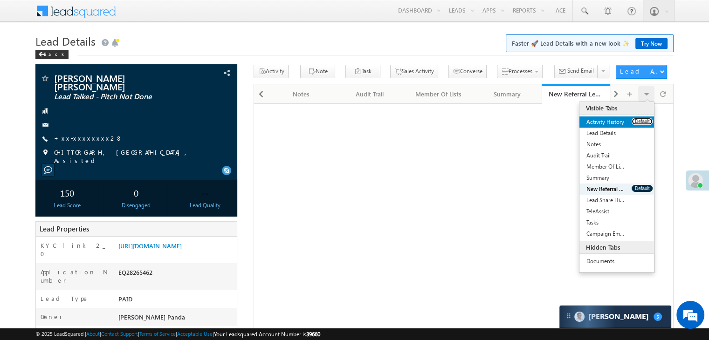
click at [640, 122] on button "Default" at bounding box center [642, 121] width 21 height 7
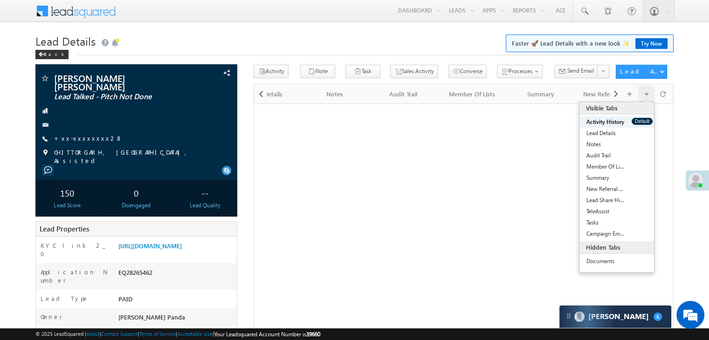
click at [640, 122] on button "Default" at bounding box center [642, 121] width 21 height 7
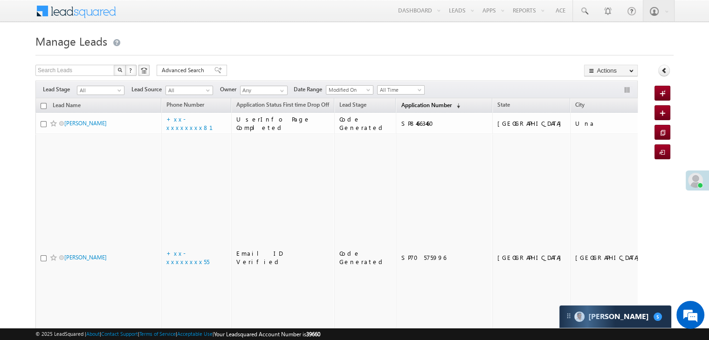
click at [401, 102] on span "Application Number" at bounding box center [426, 105] width 50 height 7
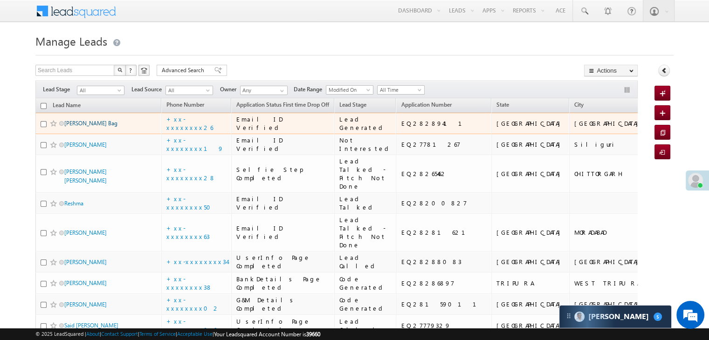
click at [83, 127] on link "[PERSON_NAME] Bag" at bounding box center [90, 123] width 53 height 7
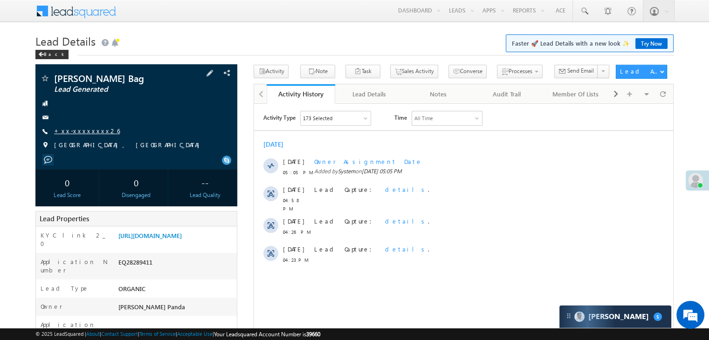
click at [75, 132] on link "+xx-xxxxxxxx26" at bounding box center [87, 131] width 66 height 8
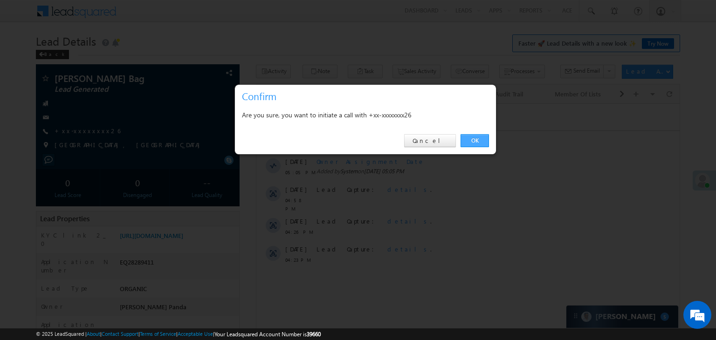
click at [480, 138] on link "OK" at bounding box center [475, 140] width 28 height 13
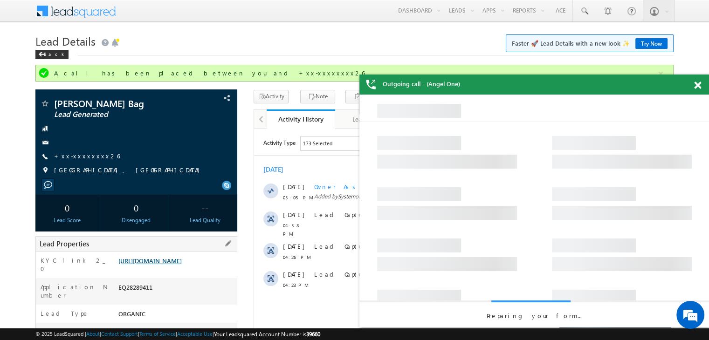
click at [182, 262] on link "https://angelbroking1-pk3em7sa.customui-test.leadsquared.com?leadId=0c8363b2-4e…" at bounding box center [149, 261] width 63 height 8
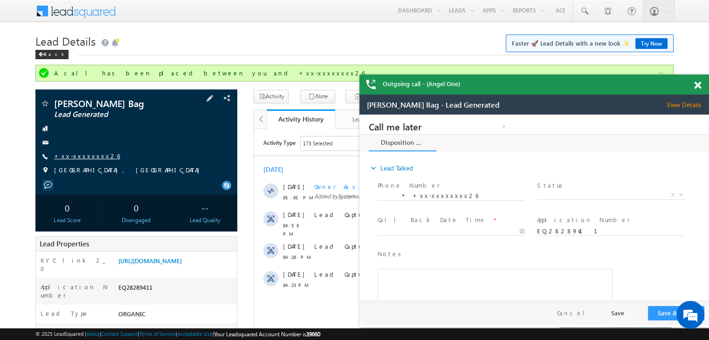
click at [0, 0] on link "+xx-xxxxxxxx26" at bounding box center [0, 0] width 0 height 0
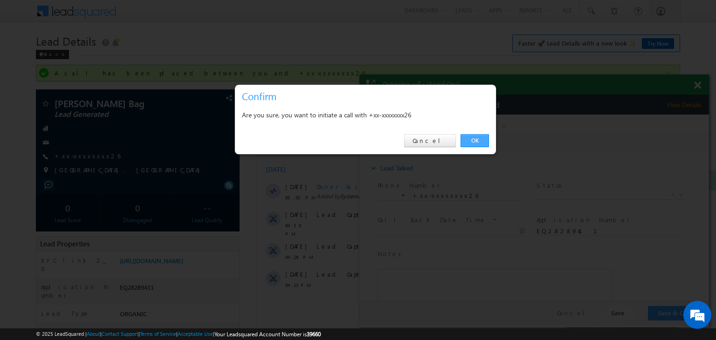
click at [475, 141] on link "OK" at bounding box center [475, 140] width 28 height 13
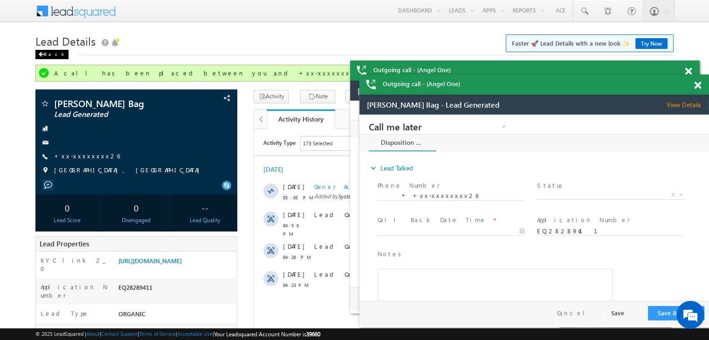
click at [49, 55] on div "Back" at bounding box center [51, 54] width 33 height 9
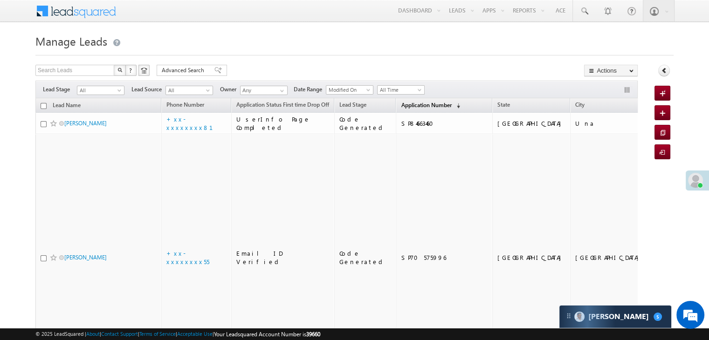
click at [401, 103] on span "Application Number" at bounding box center [426, 105] width 50 height 7
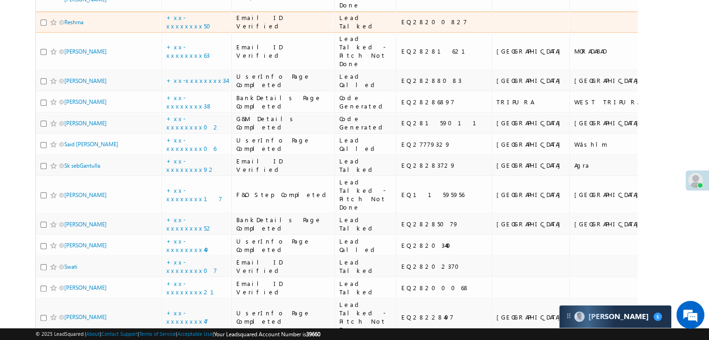
scroll to position [186, 0]
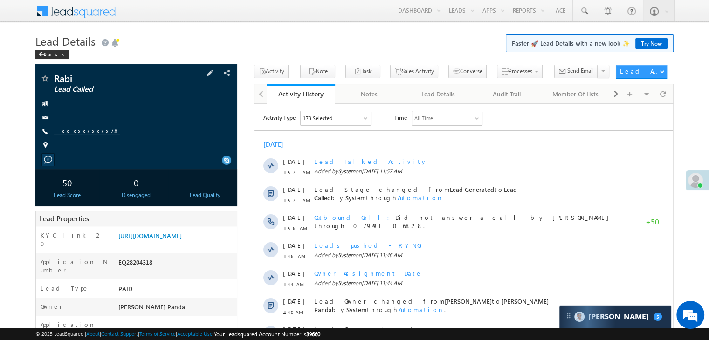
click at [74, 130] on link "+xx-xxxxxxxx78" at bounding box center [87, 131] width 66 height 8
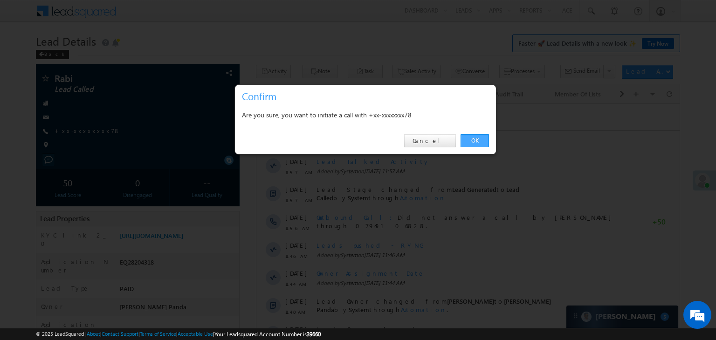
click at [475, 144] on link "OK" at bounding box center [475, 140] width 28 height 13
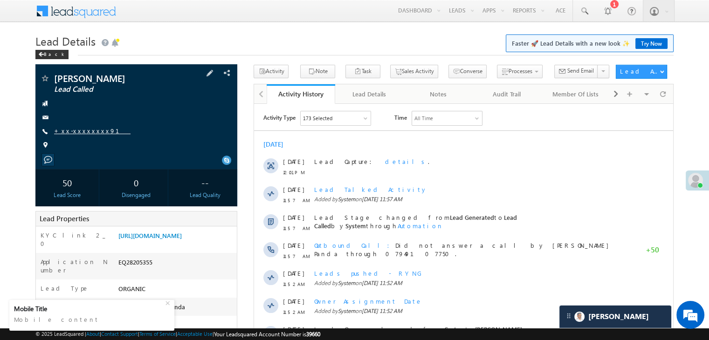
click at [86, 131] on link "+xx-xxxxxxxx91" at bounding box center [92, 131] width 76 height 8
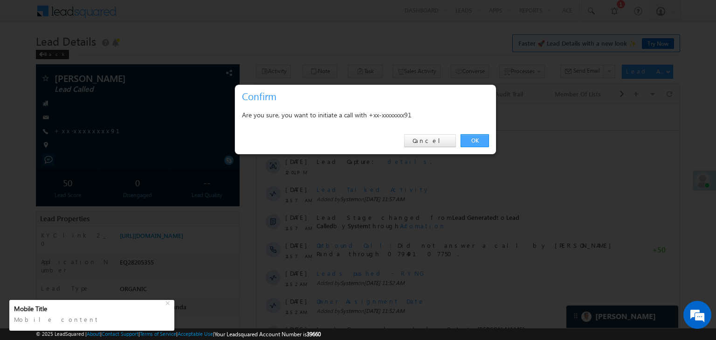
click at [479, 140] on link "OK" at bounding box center [475, 140] width 28 height 13
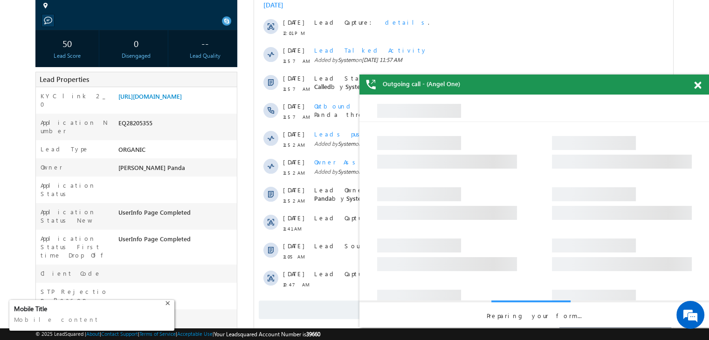
click at [166, 304] on div "+" at bounding box center [168, 302] width 11 height 11
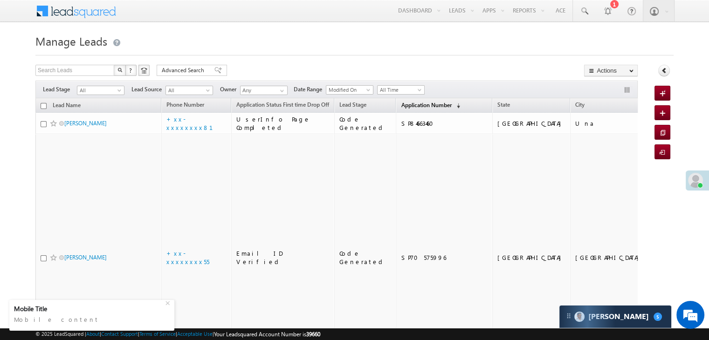
click at [401, 103] on span "Application Number" at bounding box center [426, 105] width 50 height 7
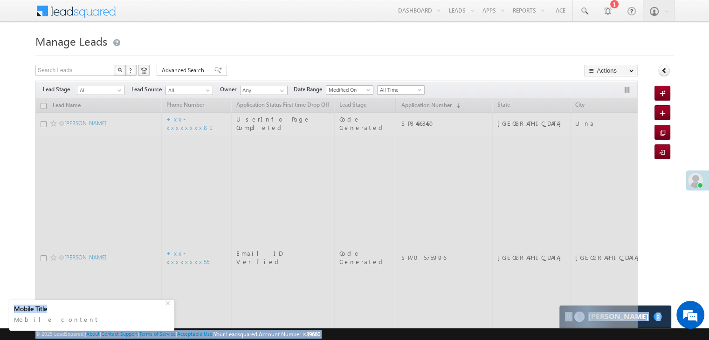
drag, startPoint x: 147, startPoint y: 310, endPoint x: 145, endPoint y: 280, distance: 29.4
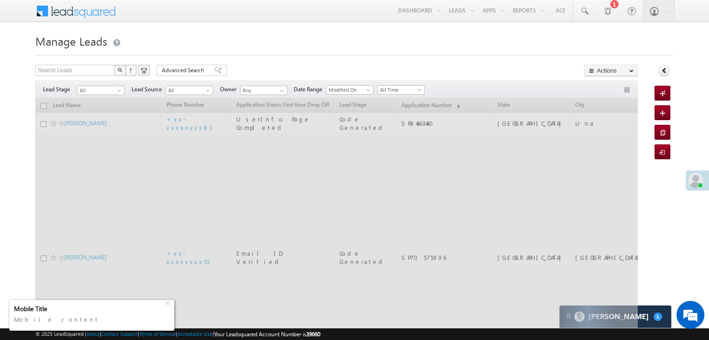
click at [100, 314] on div "Mobile content" at bounding box center [92, 319] width 156 height 13
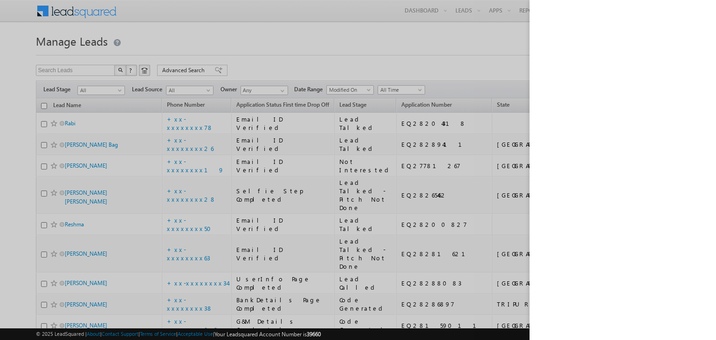
click at [475, 41] on div at bounding box center [358, 170] width 716 height 340
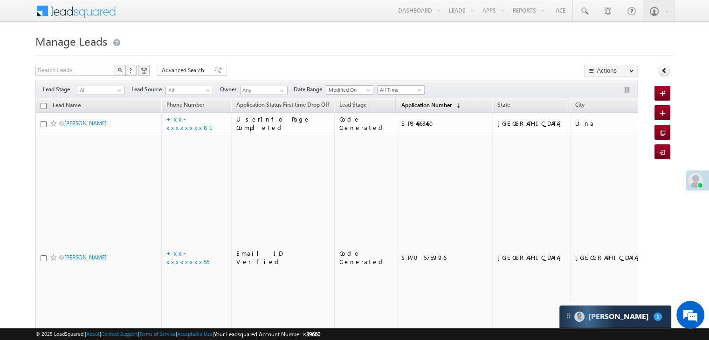
click at [405, 104] on span "Application Number" at bounding box center [426, 105] width 50 height 7
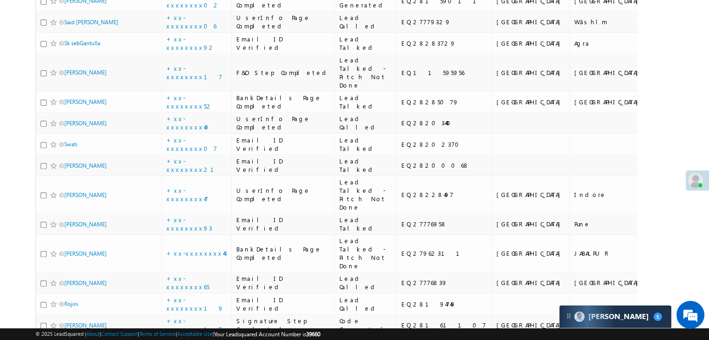
scroll to position [326, 0]
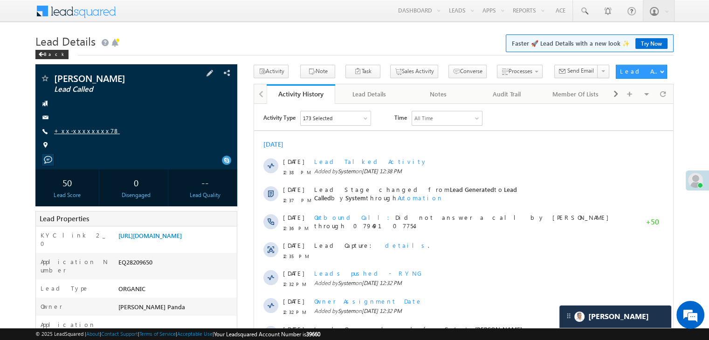
click at [78, 130] on link "+xx-xxxxxxxx78" at bounding box center [87, 131] width 66 height 8
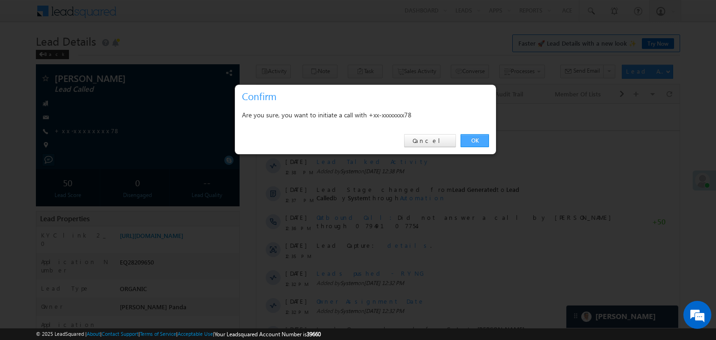
click at [475, 139] on link "OK" at bounding box center [475, 140] width 28 height 13
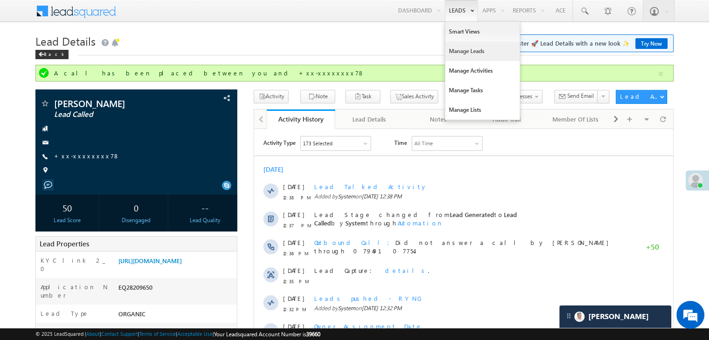
click at [456, 48] on link "Manage Leads" at bounding box center [482, 51] width 75 height 20
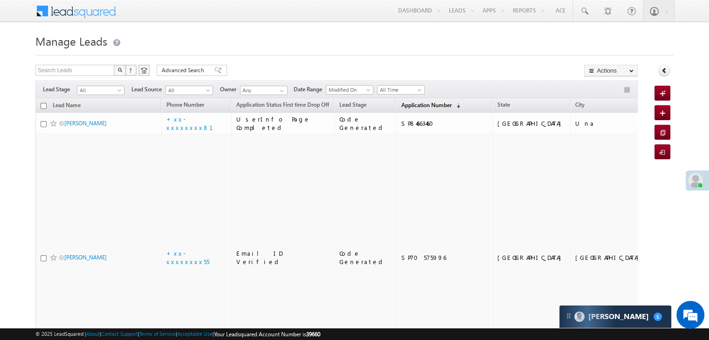
click at [413, 101] on link "Application Number (sorted descending)" at bounding box center [430, 106] width 69 height 12
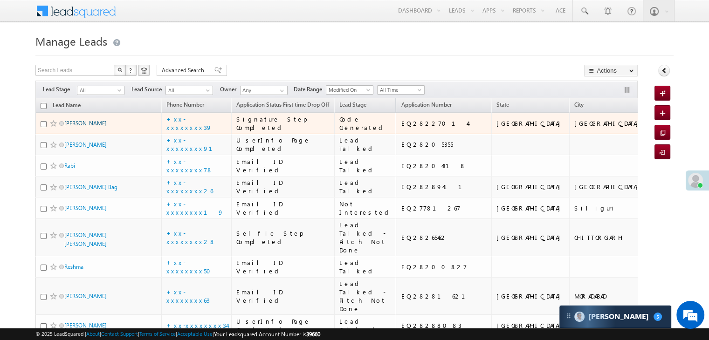
click at [82, 127] on link "[PERSON_NAME]" at bounding box center [85, 123] width 42 height 7
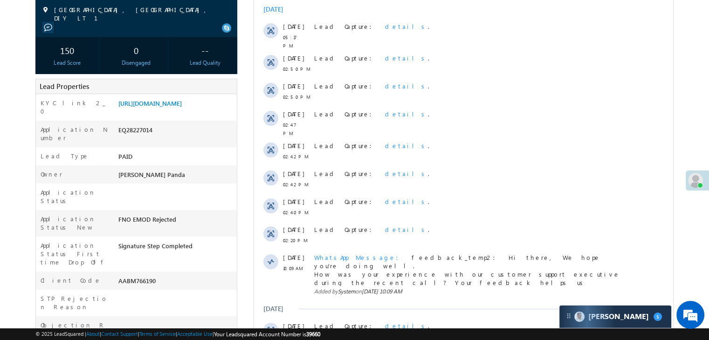
scroll to position [186, 0]
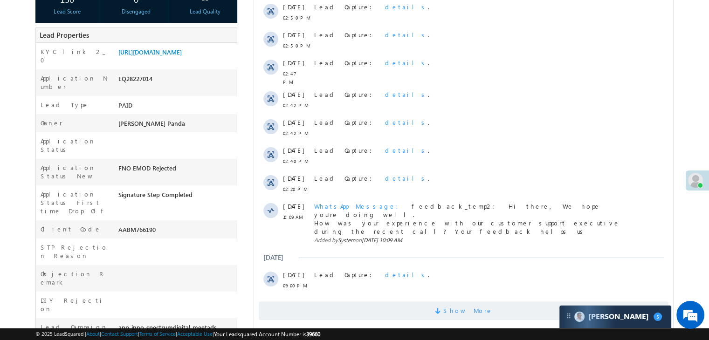
drag, startPoint x: 470, startPoint y: 299, endPoint x: 495, endPoint y: 285, distance: 28.6
click at [470, 302] on span "Show More" at bounding box center [467, 311] width 49 height 19
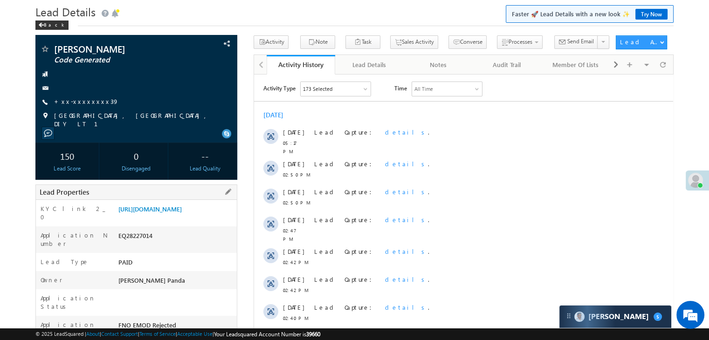
scroll to position [0, 0]
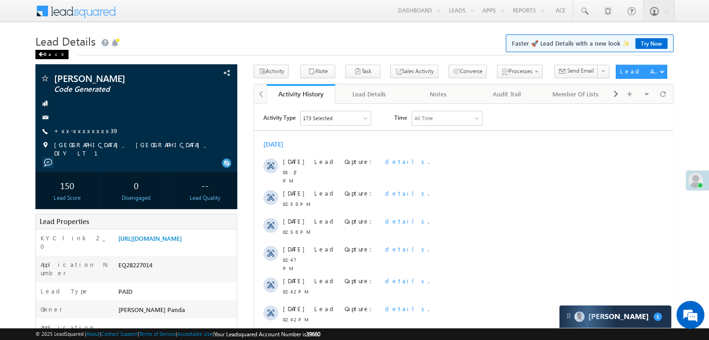
click at [42, 51] on div "Back" at bounding box center [51, 54] width 33 height 9
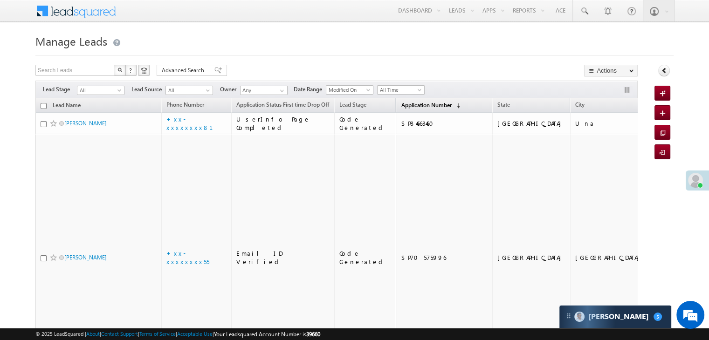
click at [411, 105] on span "Application Number" at bounding box center [426, 105] width 50 height 7
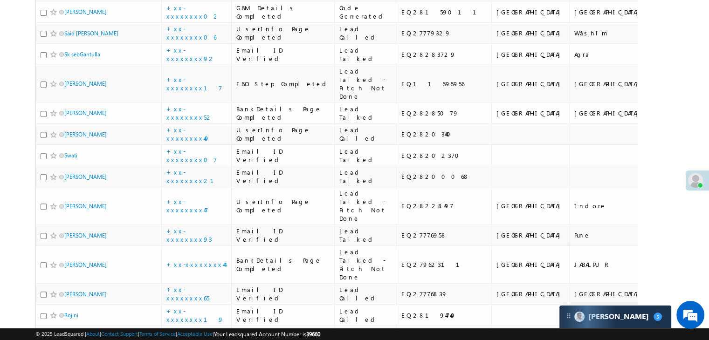
scroll to position [373, 0]
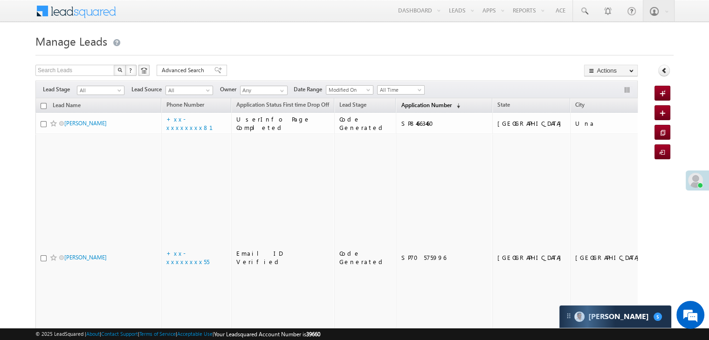
click at [412, 104] on span "Application Number" at bounding box center [426, 105] width 50 height 7
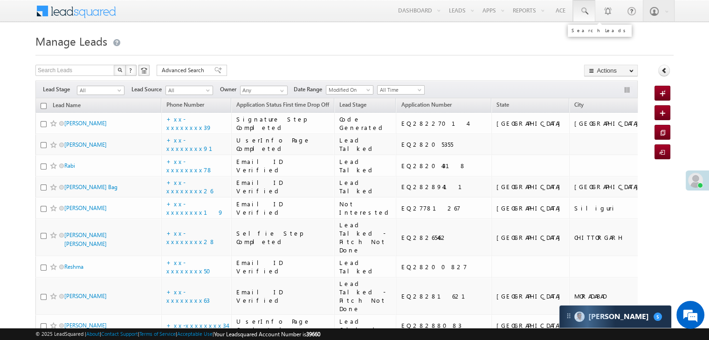
click at [584, 12] on span at bounding box center [583, 11] width 9 height 9
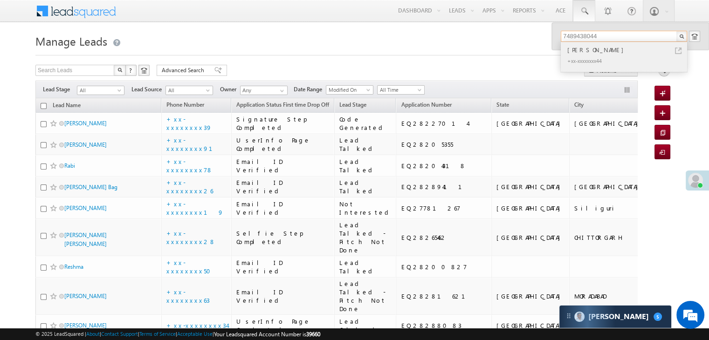
type input "7489438044"
click at [589, 49] on div "[PERSON_NAME]" at bounding box center [627, 50] width 125 height 10
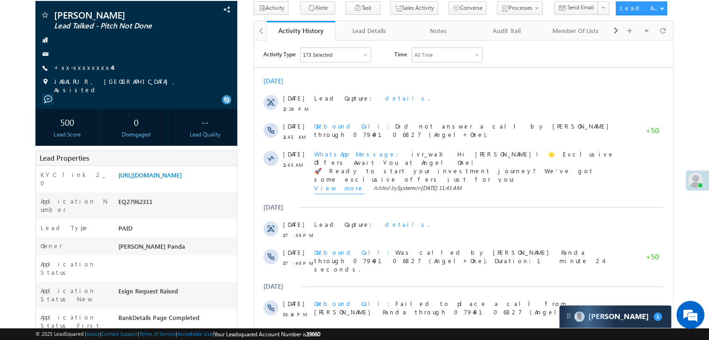
scroll to position [93, 0]
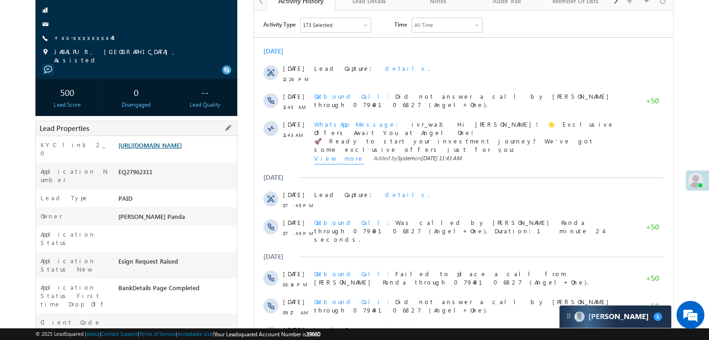
click at [172, 149] on link "[URL][DOMAIN_NAME]" at bounding box center [149, 145] width 63 height 8
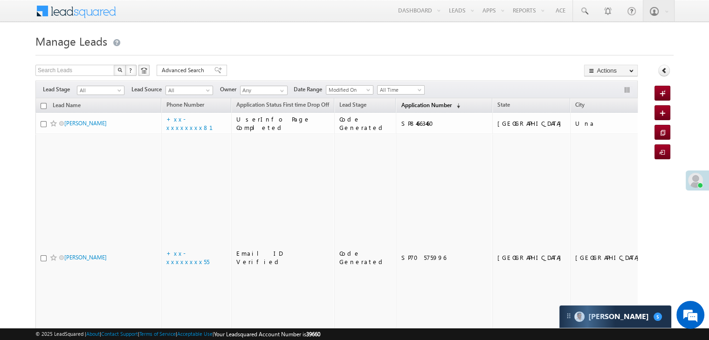
click at [401, 105] on span "Application Number" at bounding box center [426, 105] width 50 height 7
click at [410, 102] on span "Application Number" at bounding box center [426, 105] width 50 height 7
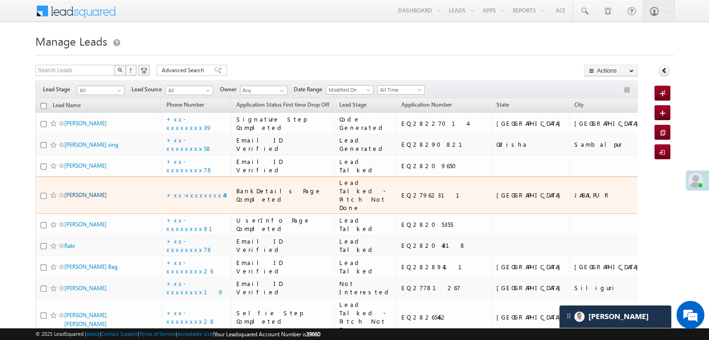
click at [76, 199] on link "[PERSON_NAME]" at bounding box center [85, 195] width 42 height 7
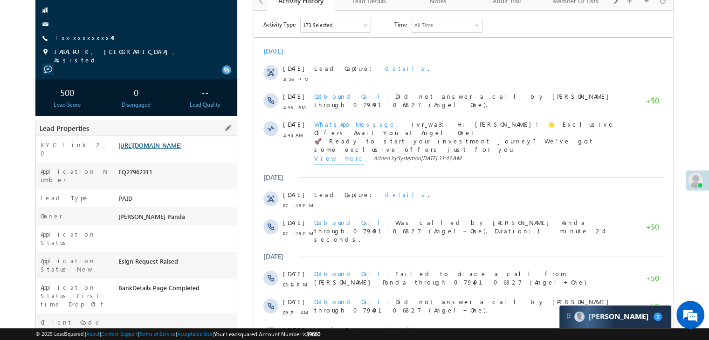
click at [176, 149] on link "https://angelbroking1-pk3em7sa.customui-test.leadsquared.com?leadId=75115cb7-45…" at bounding box center [149, 145] width 63 height 8
click at [182, 149] on link "[URL][DOMAIN_NAME]" at bounding box center [149, 145] width 63 height 8
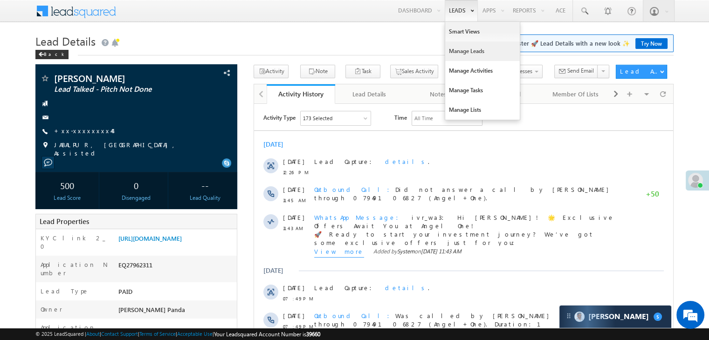
click at [473, 48] on link "Manage Leads" at bounding box center [482, 51] width 75 height 20
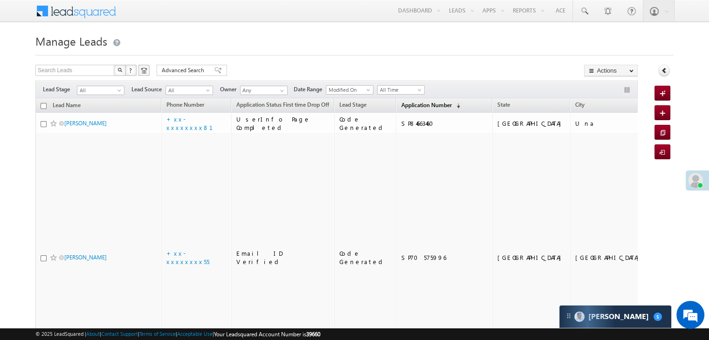
click at [405, 102] on span "Application Number" at bounding box center [426, 105] width 50 height 7
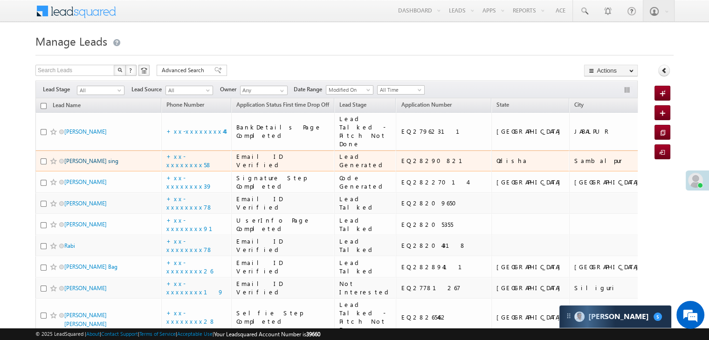
click at [102, 165] on link "Shiba kumar sing" at bounding box center [91, 161] width 54 height 7
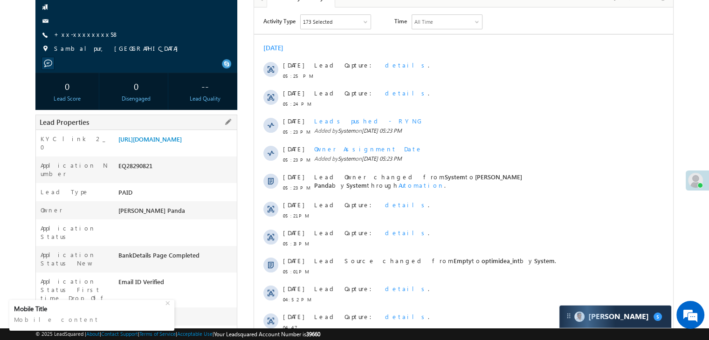
scroll to position [93, 0]
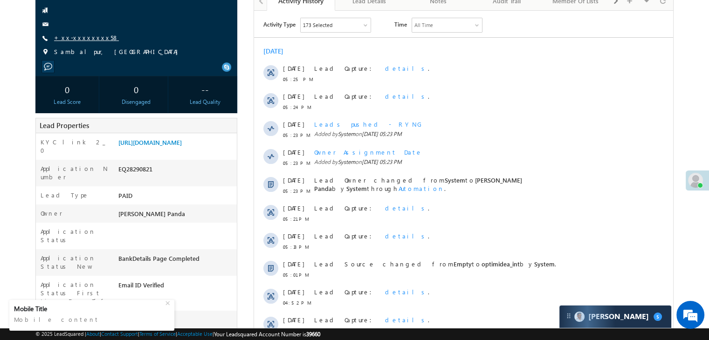
click at [78, 37] on link "+xx-xxxxxxxx58" at bounding box center [86, 38] width 65 height 8
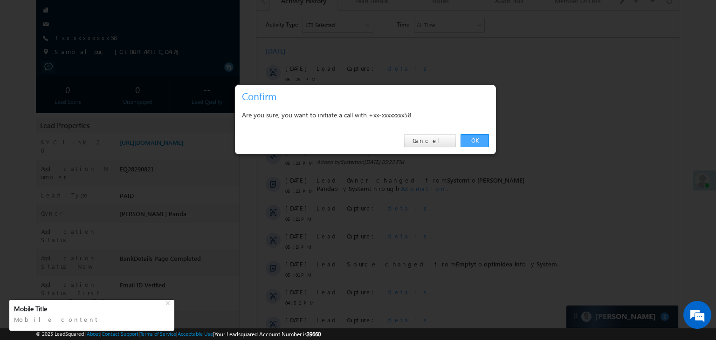
click at [468, 137] on link "OK" at bounding box center [475, 140] width 28 height 13
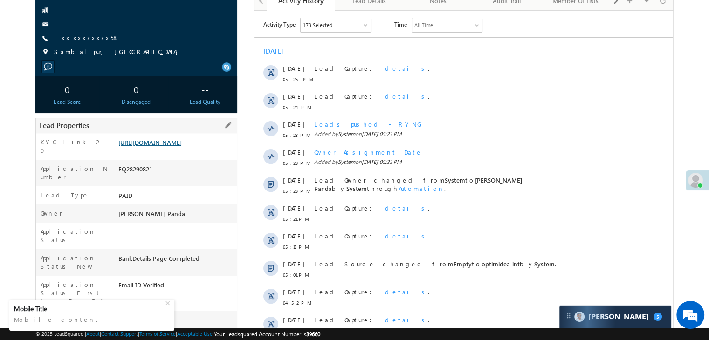
click at [182, 144] on link "[URL][DOMAIN_NAME]" at bounding box center [149, 142] width 63 height 8
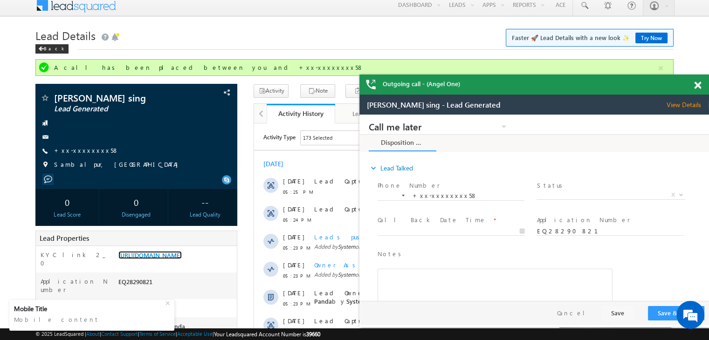
scroll to position [0, 0]
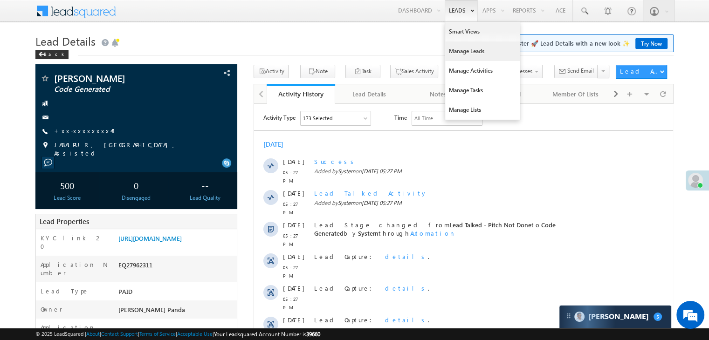
click at [460, 50] on link "Manage Leads" at bounding box center [482, 51] width 75 height 20
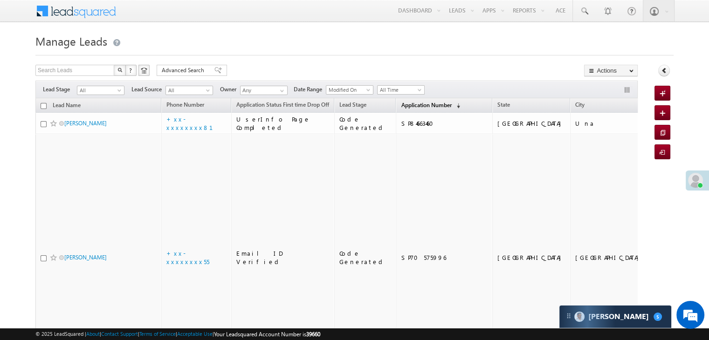
click at [413, 104] on span "Application Number" at bounding box center [426, 105] width 50 height 7
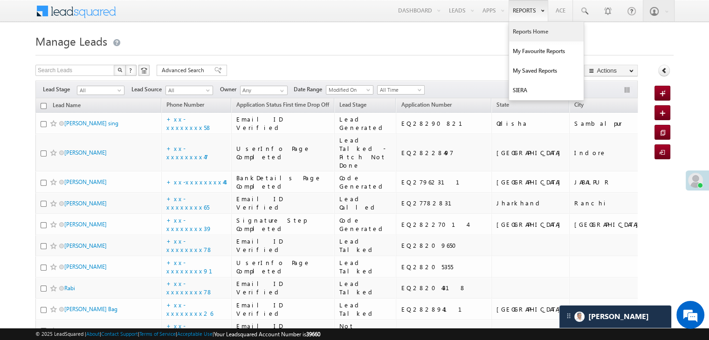
click at [527, 30] on link "Reports Home" at bounding box center [546, 32] width 75 height 20
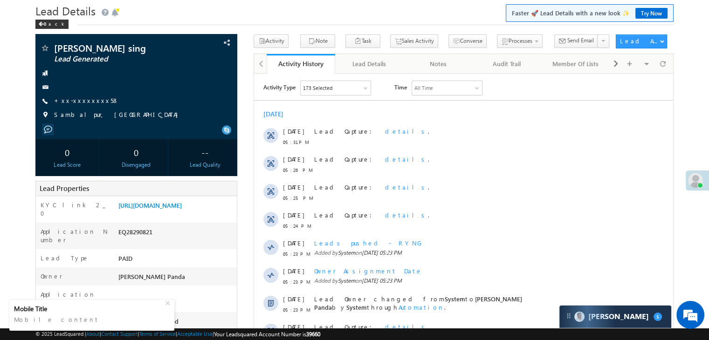
scroll to position [47, 0]
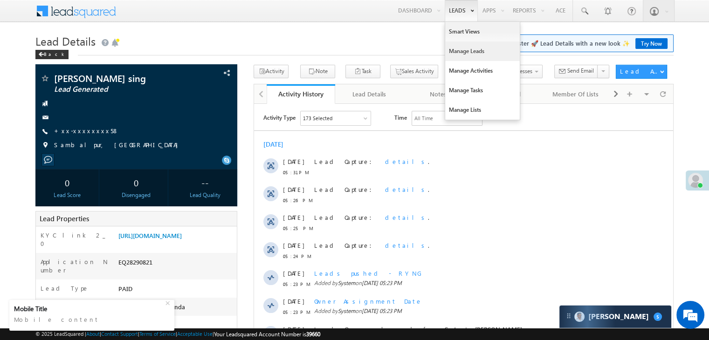
click at [459, 52] on link "Manage Leads" at bounding box center [482, 51] width 75 height 20
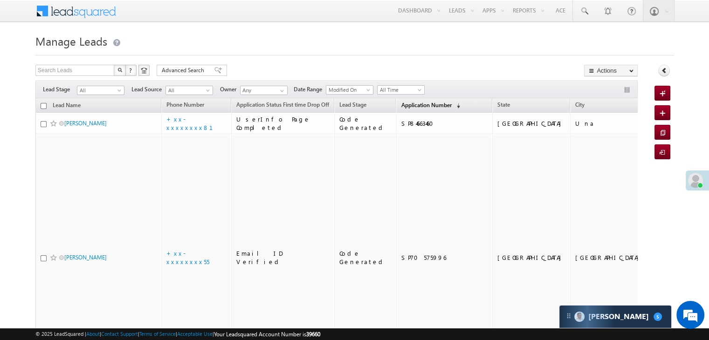
click at [401, 103] on span "Application Number" at bounding box center [426, 105] width 50 height 7
click at [397, 100] on link "Application Number (sorted descending)" at bounding box center [430, 106] width 69 height 12
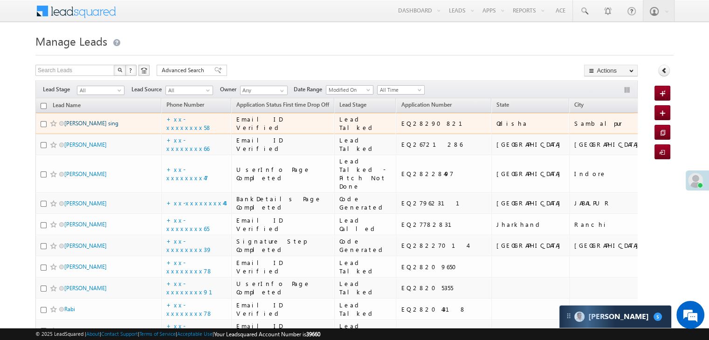
click at [97, 127] on link "Shiba kumar sing" at bounding box center [91, 123] width 54 height 7
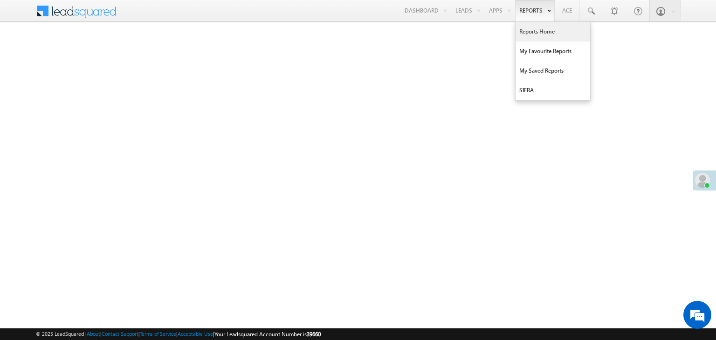
click at [535, 30] on link "Reports Home" at bounding box center [553, 32] width 75 height 20
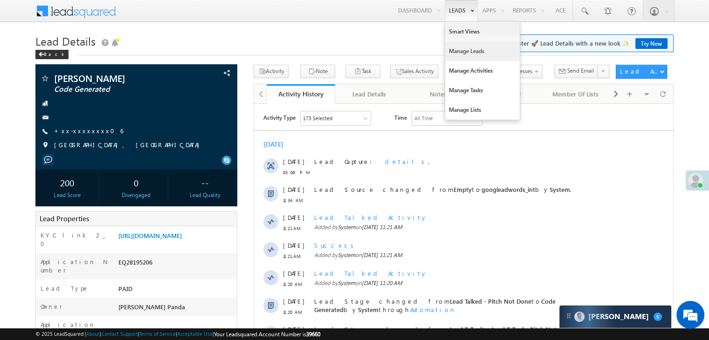
click at [461, 49] on link "Manage Leads" at bounding box center [482, 51] width 75 height 20
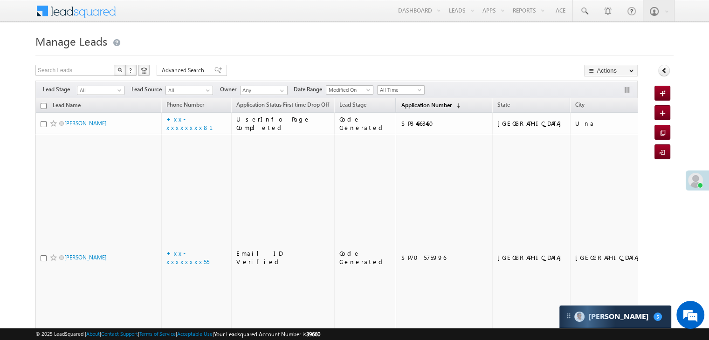
click at [403, 108] on span "Application Number" at bounding box center [426, 105] width 50 height 7
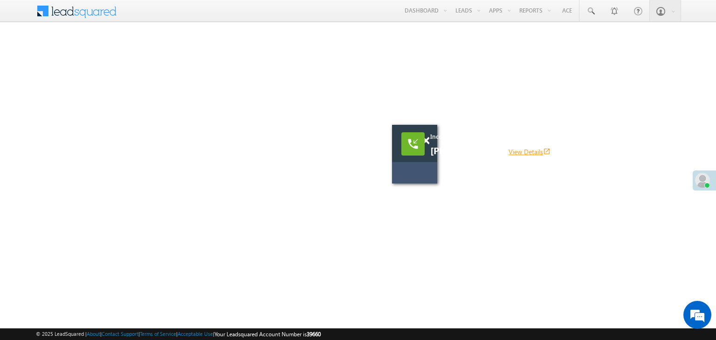
click at [512, 153] on link "View Details open_in_new" at bounding box center [530, 151] width 42 height 9
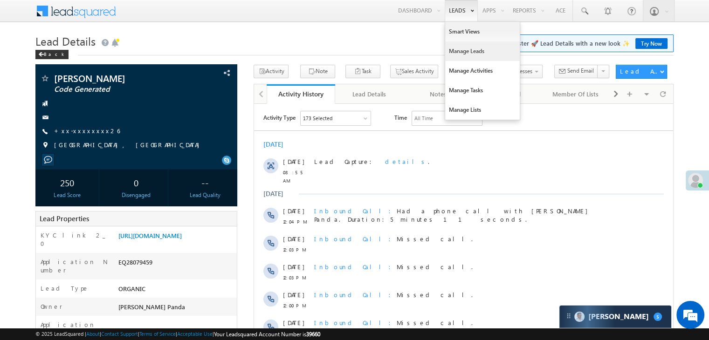
click at [466, 48] on link "Manage Leads" at bounding box center [482, 51] width 75 height 20
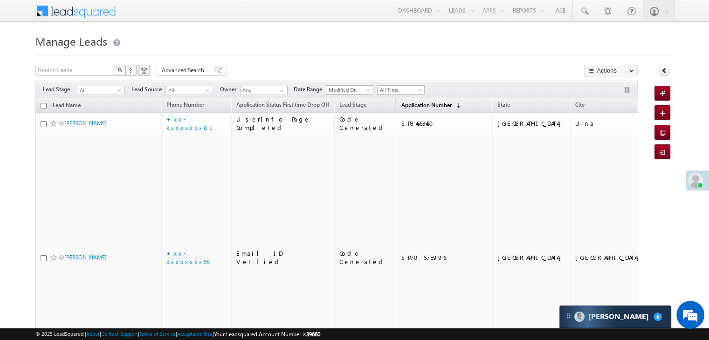
click at [401, 102] on span "Application Number" at bounding box center [426, 105] width 50 height 7
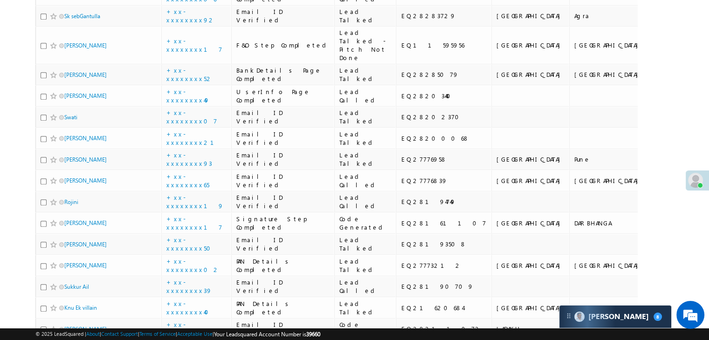
scroll to position [606, 0]
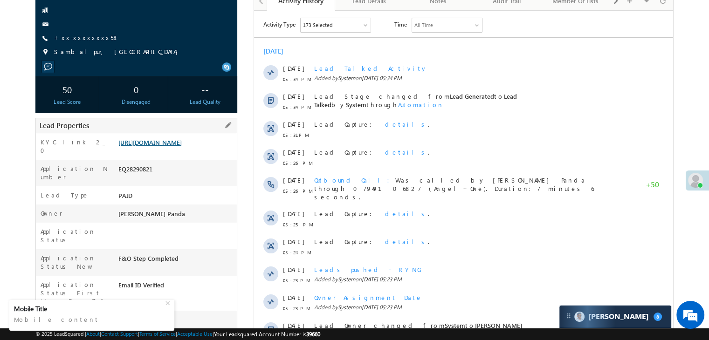
click at [182, 146] on link "[URL][DOMAIN_NAME]" at bounding box center [149, 142] width 63 height 8
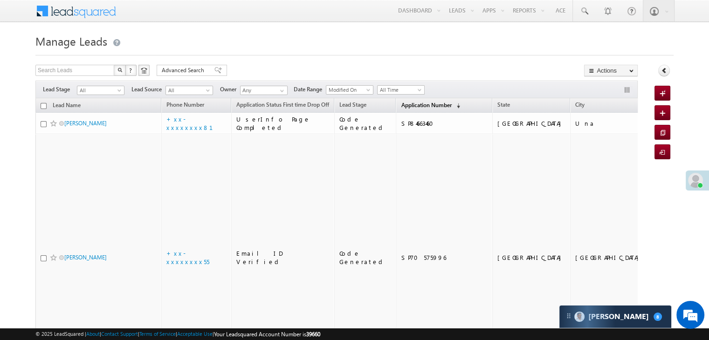
click at [412, 107] on span "Application Number" at bounding box center [426, 105] width 50 height 7
click at [405, 107] on span "Application Number" at bounding box center [426, 105] width 50 height 7
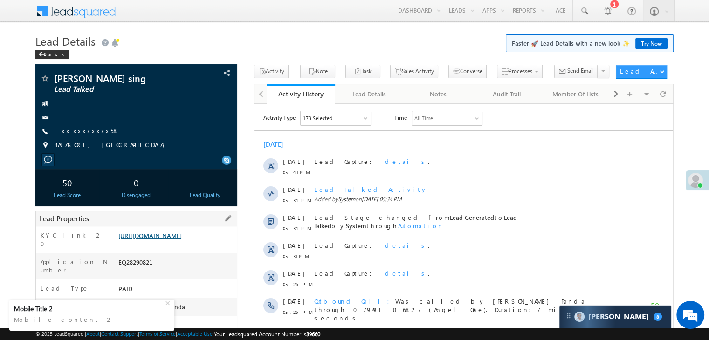
click at [182, 240] on link "[URL][DOMAIN_NAME]" at bounding box center [149, 236] width 63 height 8
click at [88, 129] on link "+xx-xxxxxxxx58" at bounding box center [86, 131] width 65 height 8
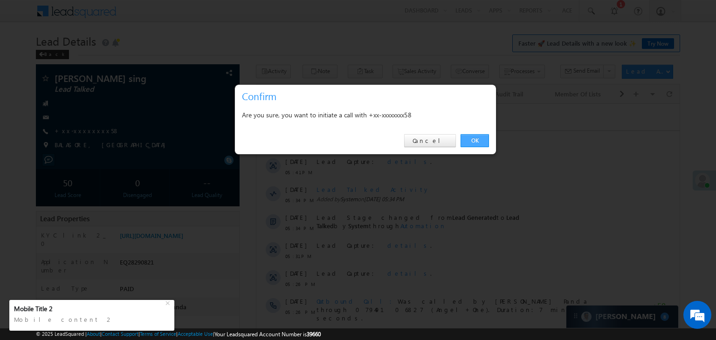
click at [477, 140] on link "OK" at bounding box center [475, 140] width 28 height 13
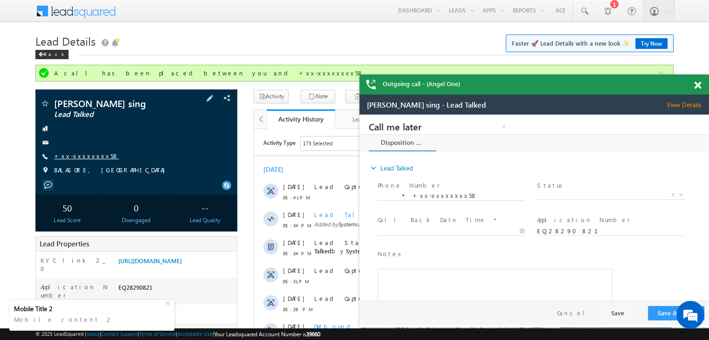
click at [0, 0] on link "+xx-xxxxxxxx58" at bounding box center [0, 0] width 0 height 0
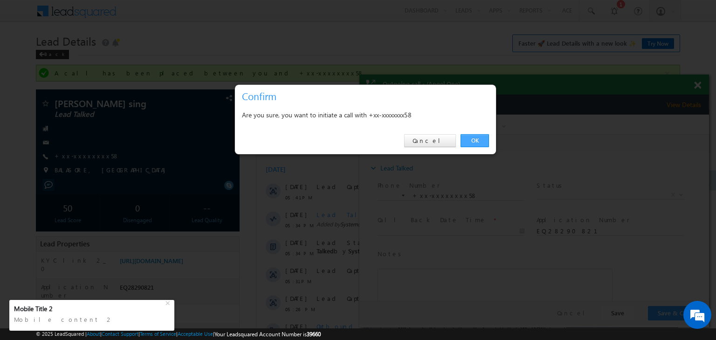
click at [479, 141] on link "OK" at bounding box center [475, 140] width 28 height 13
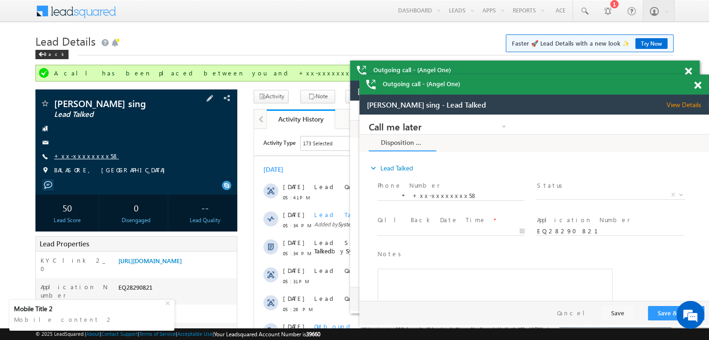
click at [0, 0] on link "+xx-xxxxxxxx58" at bounding box center [0, 0] width 0 height 0
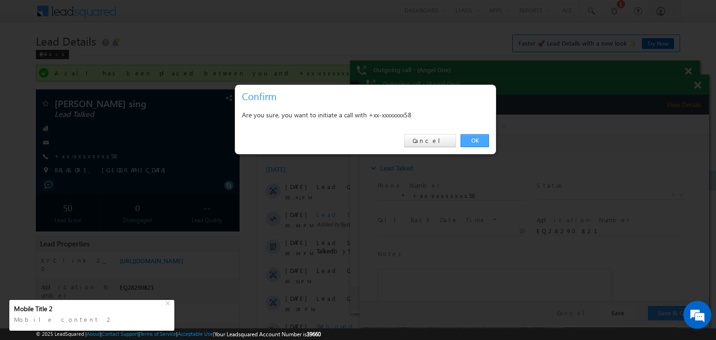
click at [472, 138] on link "OK" at bounding box center [475, 140] width 28 height 13
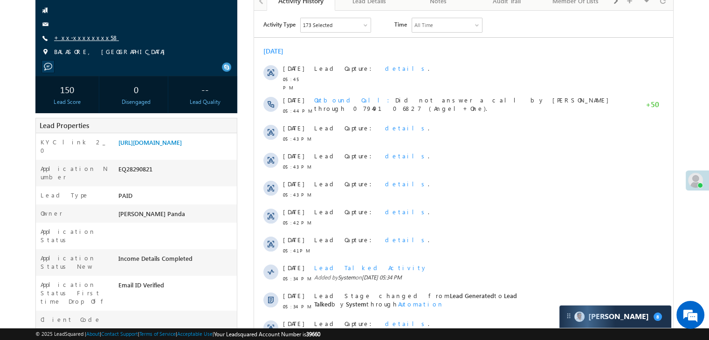
click at [72, 40] on link "+xx-xxxxxxxx58" at bounding box center [86, 38] width 65 height 8
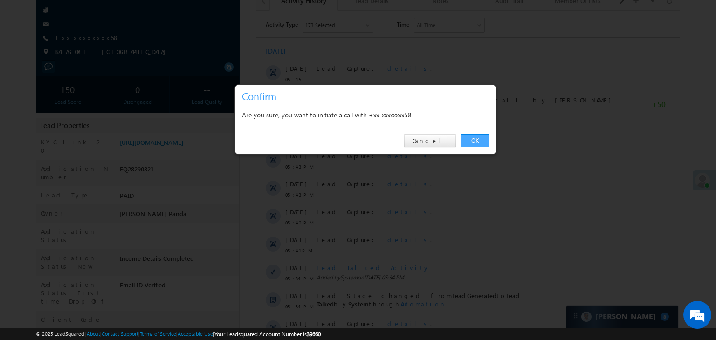
click at [472, 142] on link "OK" at bounding box center [475, 140] width 28 height 13
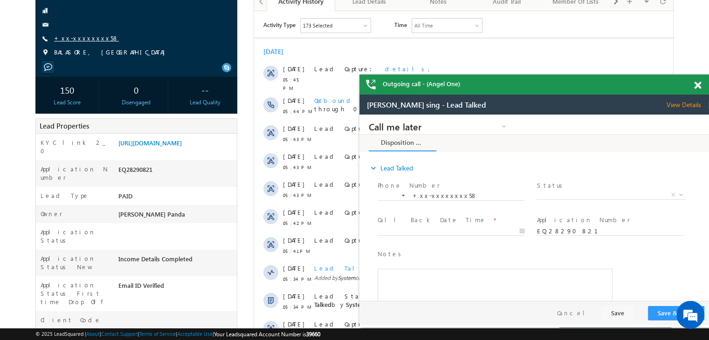
click at [0, 0] on link "+xx-xxxxxxxx58" at bounding box center [0, 0] width 0 height 0
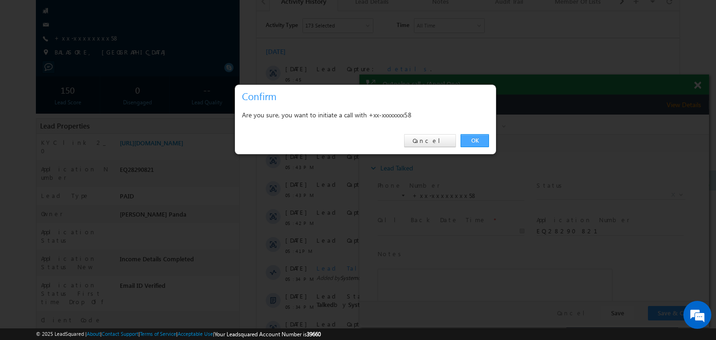
click at [472, 142] on link "OK" at bounding box center [475, 140] width 28 height 13
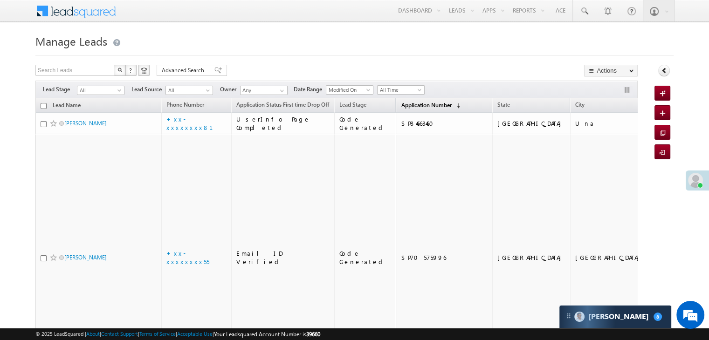
click at [403, 106] on span "Application Number" at bounding box center [426, 105] width 50 height 7
click at [402, 107] on span "Application Number" at bounding box center [426, 105] width 50 height 7
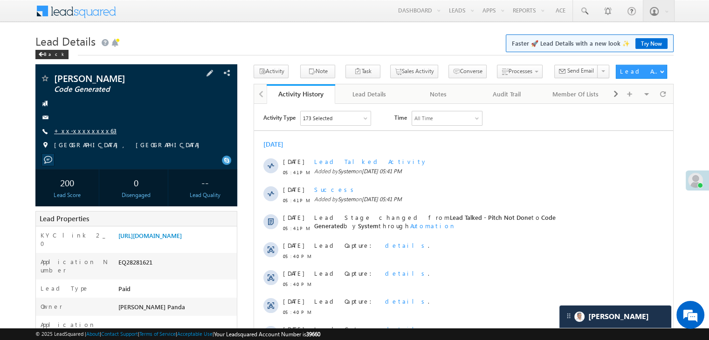
click at [82, 132] on link "+xx-xxxxxxxx63" at bounding box center [85, 131] width 62 height 8
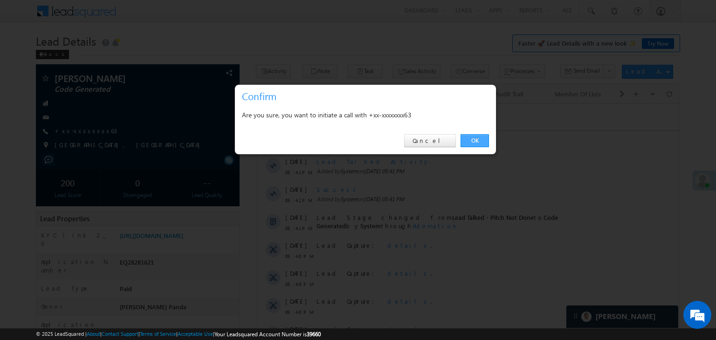
click at [475, 141] on link "OK" at bounding box center [475, 140] width 28 height 13
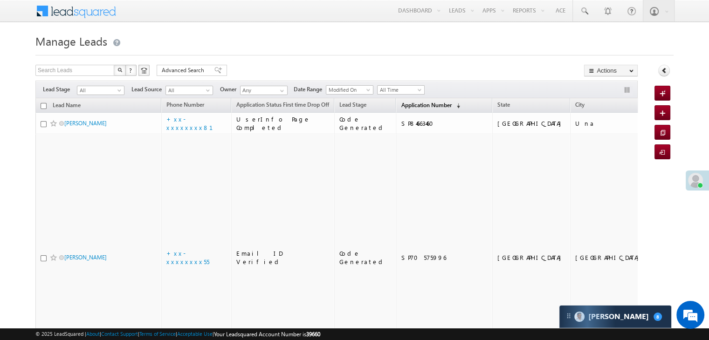
click at [406, 104] on span "Application Number" at bounding box center [426, 105] width 50 height 7
click at [410, 105] on span "Application Number" at bounding box center [426, 105] width 50 height 7
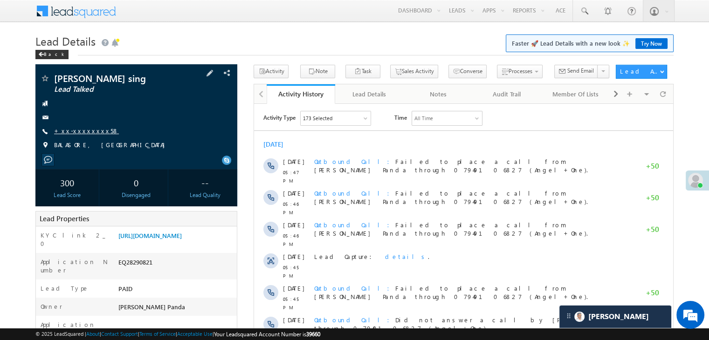
click at [78, 128] on link "+xx-xxxxxxxx58" at bounding box center [86, 131] width 65 height 8
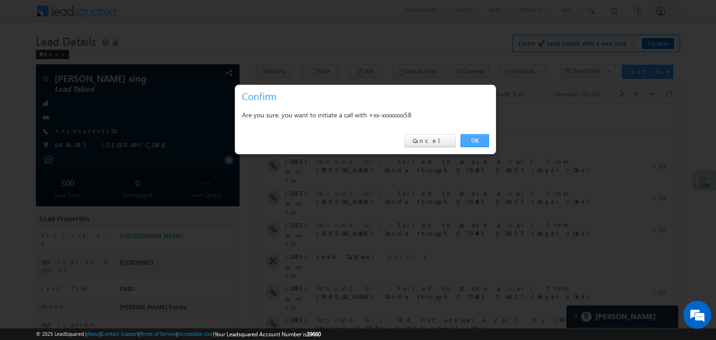
click at [480, 138] on link "OK" at bounding box center [475, 140] width 28 height 13
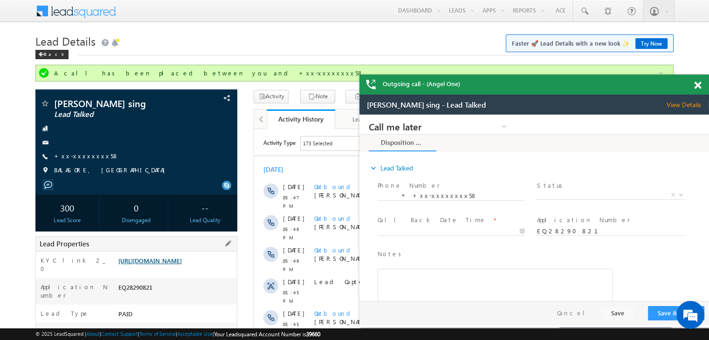
click at [0, 0] on link "[URL][DOMAIN_NAME]" at bounding box center [0, 0] width 0 height 0
click at [0, 0] on link "+xx-xxxxxxxx58" at bounding box center [0, 0] width 0 height 0
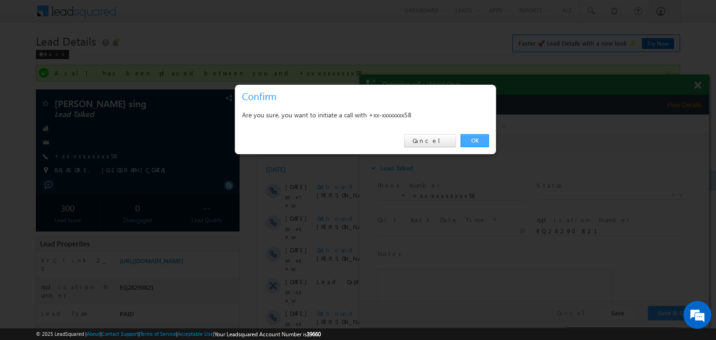
click at [470, 139] on link "OK" at bounding box center [475, 140] width 28 height 13
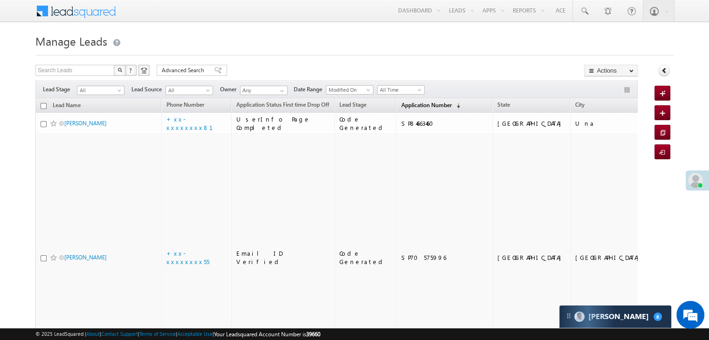
click at [407, 106] on span "Application Number" at bounding box center [426, 105] width 50 height 7
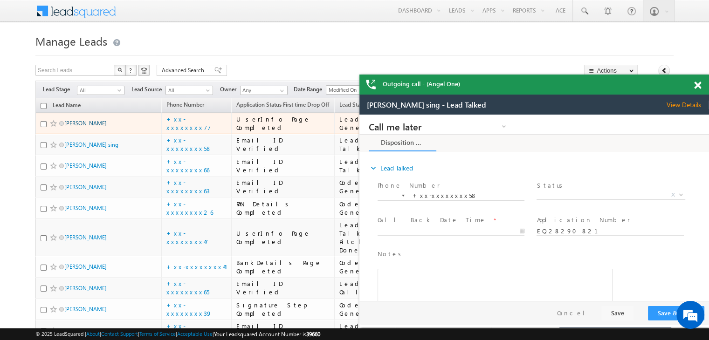
click at [73, 127] on link "Shahbaz Khan" at bounding box center [85, 123] width 42 height 7
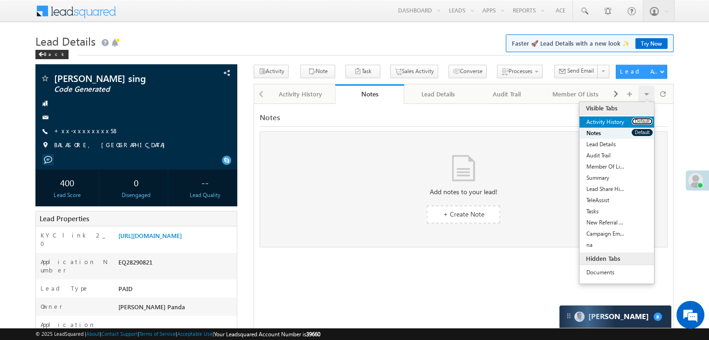
click at [640, 121] on button "Default" at bounding box center [642, 121] width 21 height 7
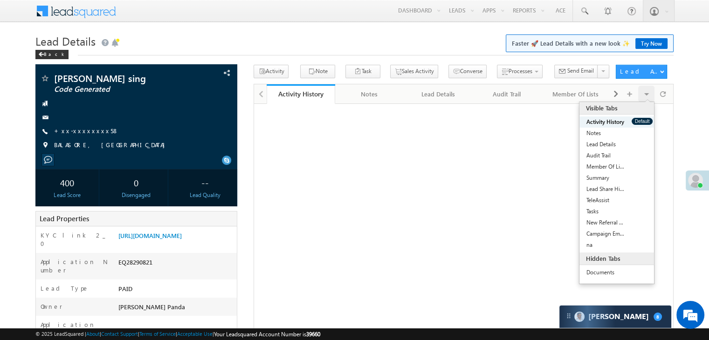
click at [640, 121] on button "Default" at bounding box center [642, 121] width 21 height 7
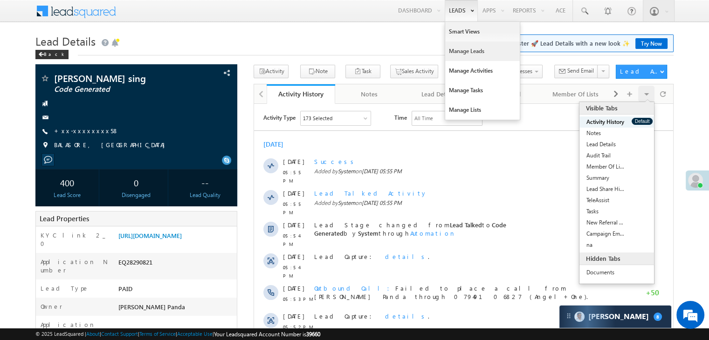
click at [456, 50] on link "Manage Leads" at bounding box center [482, 51] width 75 height 20
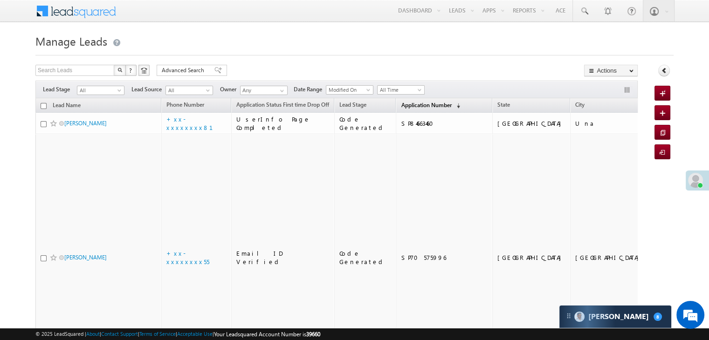
click at [406, 105] on span "Application Number" at bounding box center [426, 105] width 50 height 7
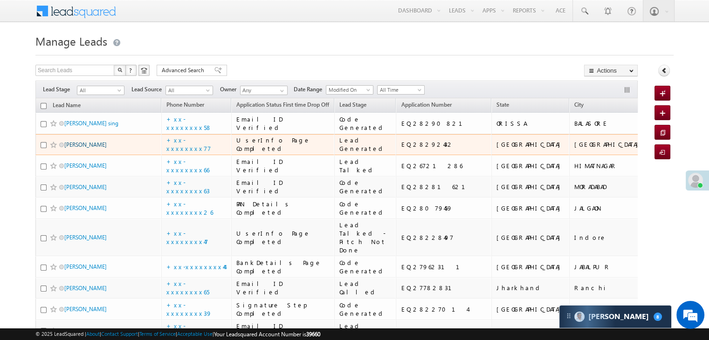
click at [83, 148] on link "[PERSON_NAME]" at bounding box center [85, 144] width 42 height 7
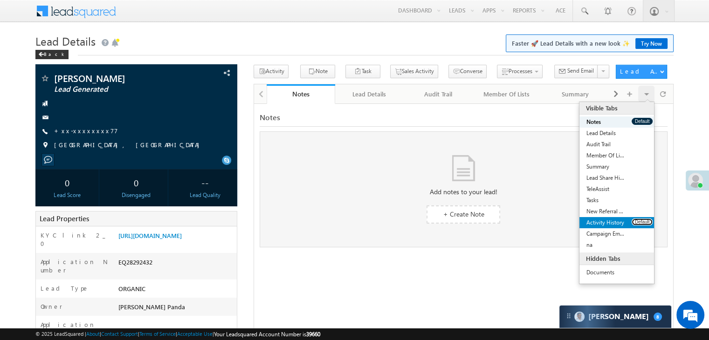
click at [645, 220] on button "Default" at bounding box center [642, 222] width 21 height 7
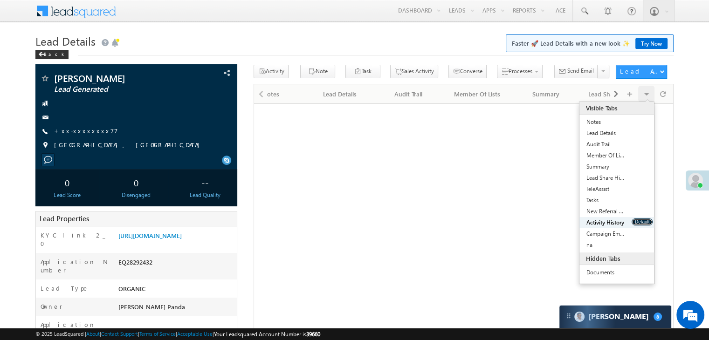
click at [645, 220] on button "Default" at bounding box center [642, 222] width 21 height 7
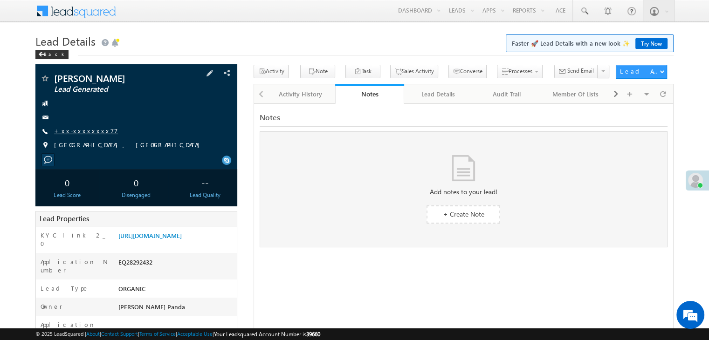
click at [82, 133] on link "+xx-xxxxxxxx77" at bounding box center [86, 131] width 64 height 8
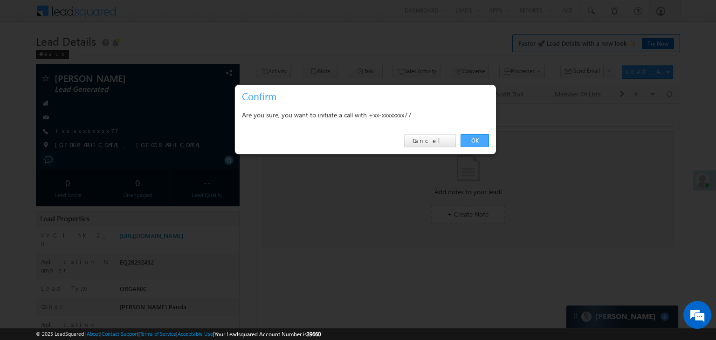
click at [468, 138] on link "OK" at bounding box center [475, 140] width 28 height 13
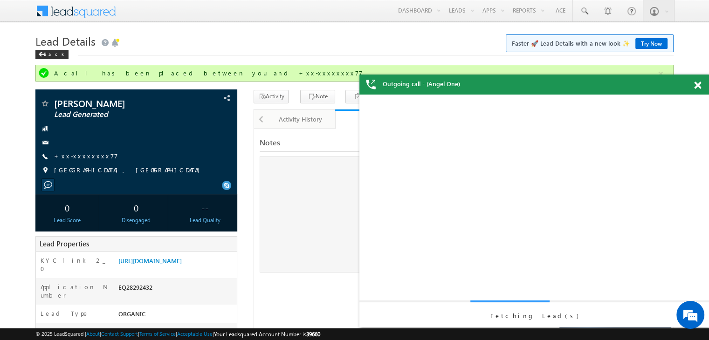
click at [696, 85] on span at bounding box center [697, 86] width 7 height 8
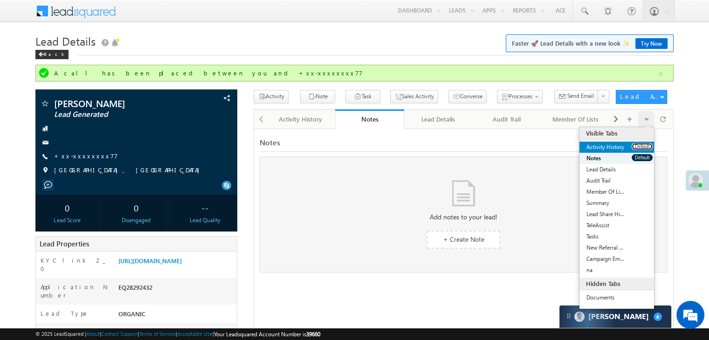
click at [641, 148] on button "Default" at bounding box center [642, 146] width 21 height 7
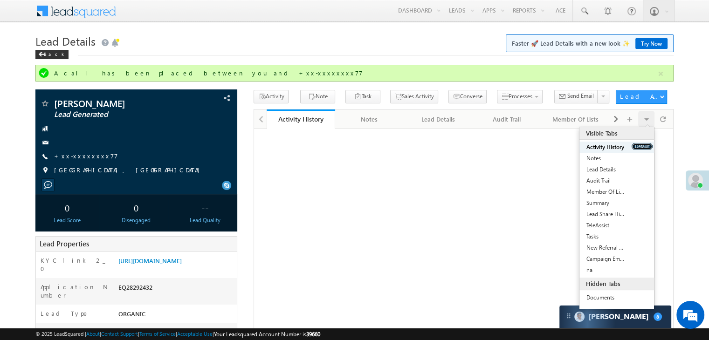
click at [641, 148] on button "Default" at bounding box center [642, 146] width 21 height 7
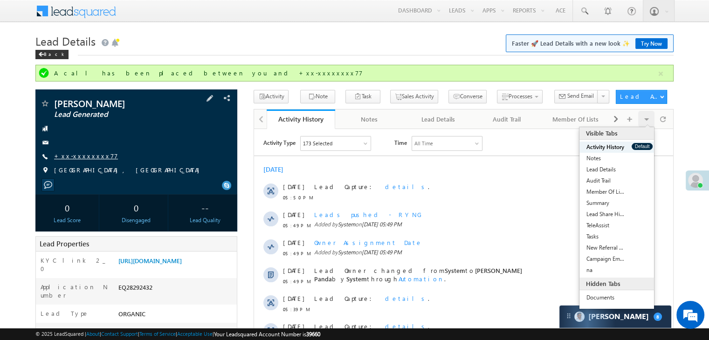
click at [79, 155] on link "+xx-xxxxxxxx77" at bounding box center [86, 156] width 64 height 8
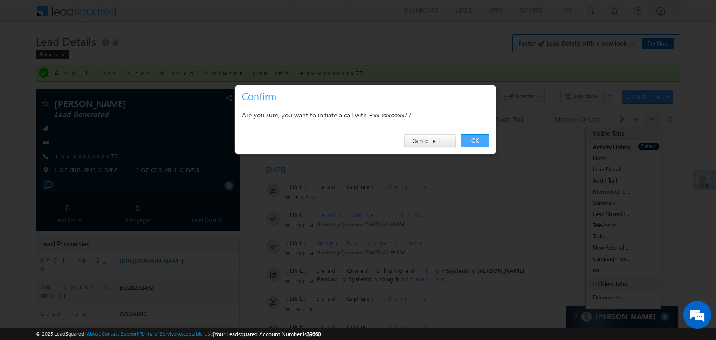
drag, startPoint x: 481, startPoint y: 141, endPoint x: 227, endPoint y: 12, distance: 285.6
click at [481, 141] on link "OK" at bounding box center [475, 140] width 28 height 13
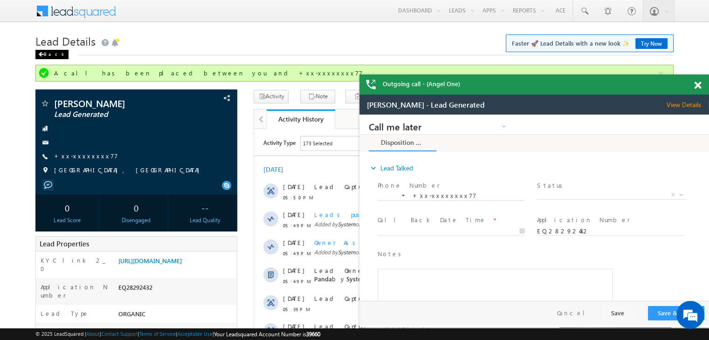
click at [52, 53] on div "Back" at bounding box center [51, 54] width 33 height 9
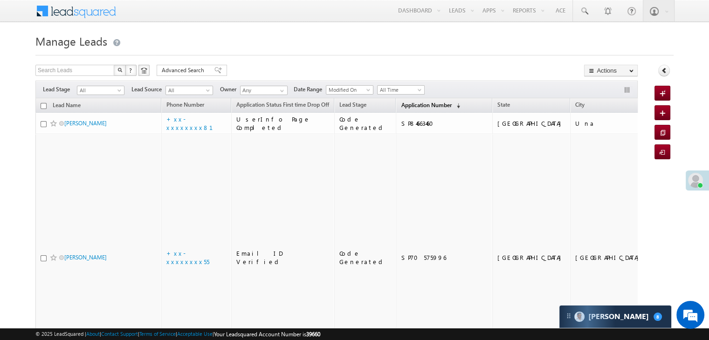
click at [406, 105] on span "Application Number" at bounding box center [426, 105] width 50 height 7
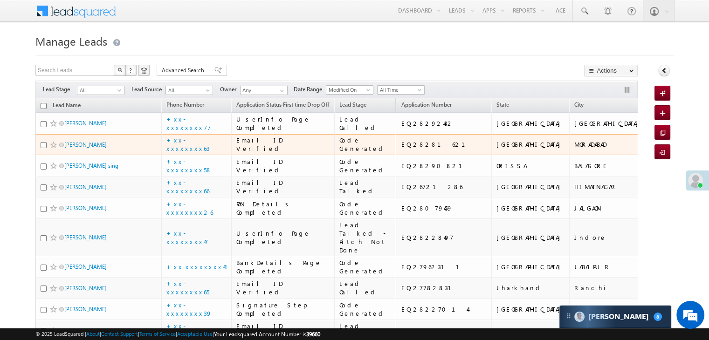
scroll to position [93, 0]
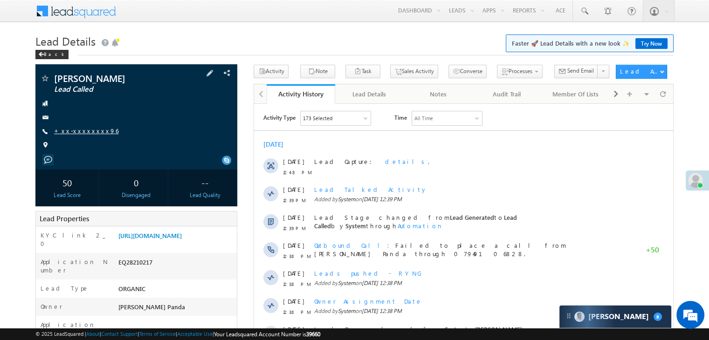
click at [77, 132] on link "+xx-xxxxxxxx96" at bounding box center [86, 131] width 64 height 8
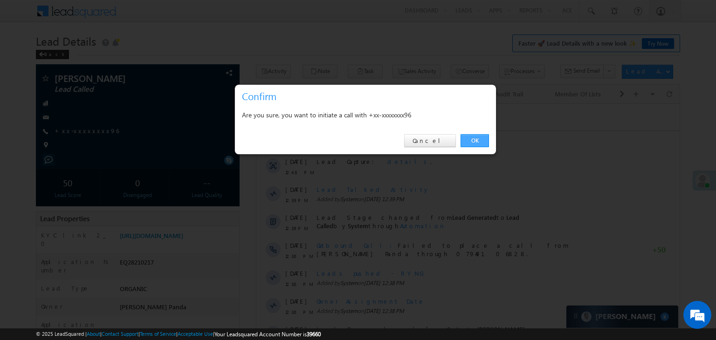
click at [477, 137] on link "OK" at bounding box center [475, 140] width 28 height 13
click at [474, 135] on link "OK" at bounding box center [475, 140] width 28 height 13
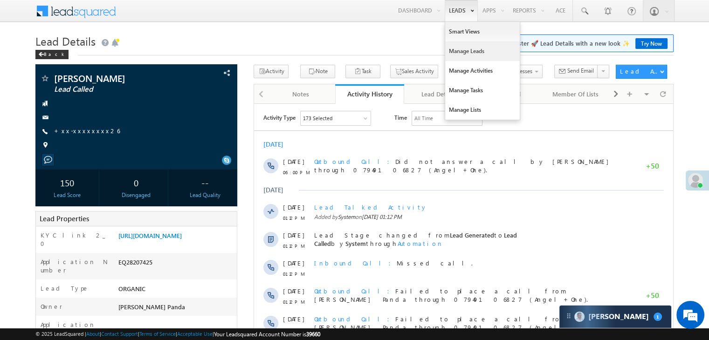
click at [464, 50] on link "Manage Leads" at bounding box center [482, 51] width 75 height 20
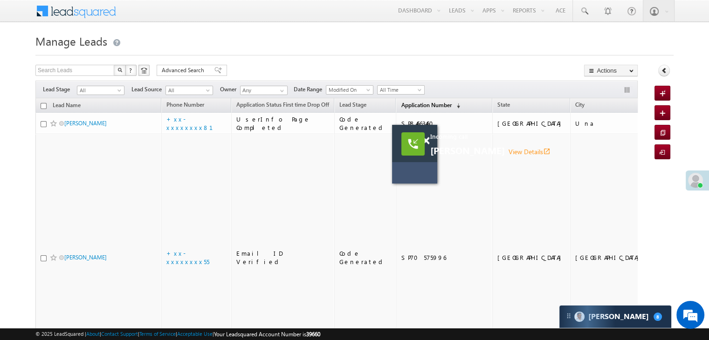
click at [403, 106] on span "Application Number" at bounding box center [426, 105] width 50 height 7
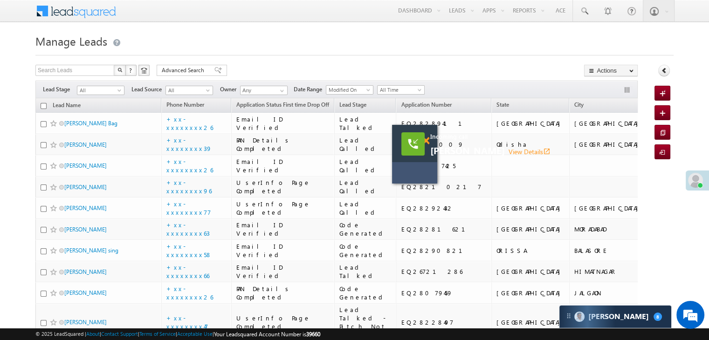
click at [427, 142] on span at bounding box center [425, 141] width 7 height 8
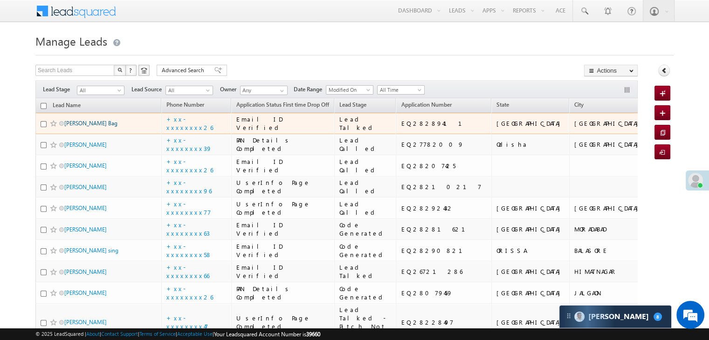
click at [76, 127] on link "[PERSON_NAME] Bag" at bounding box center [90, 123] width 53 height 7
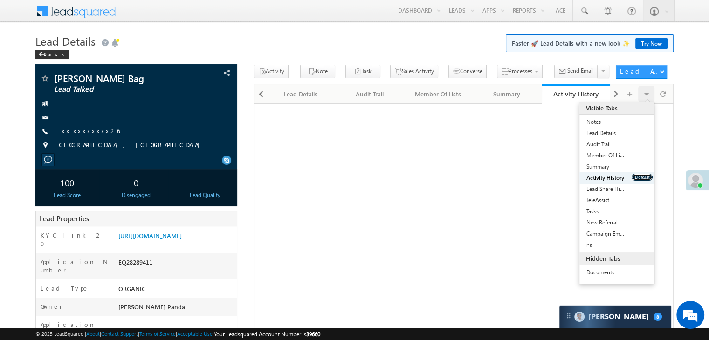
click at [638, 176] on button "Default" at bounding box center [642, 177] width 21 height 7
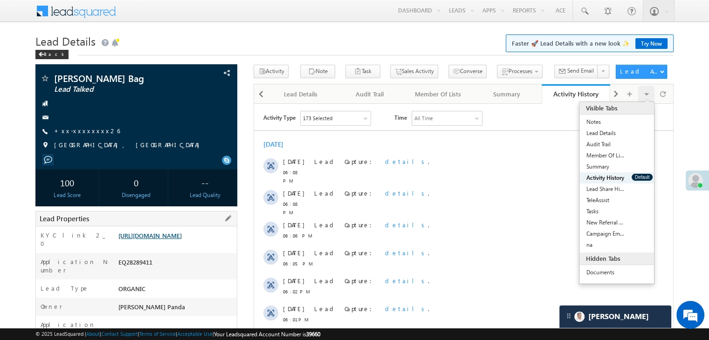
click at [179, 235] on link "[URL][DOMAIN_NAME]" at bounding box center [149, 236] width 63 height 8
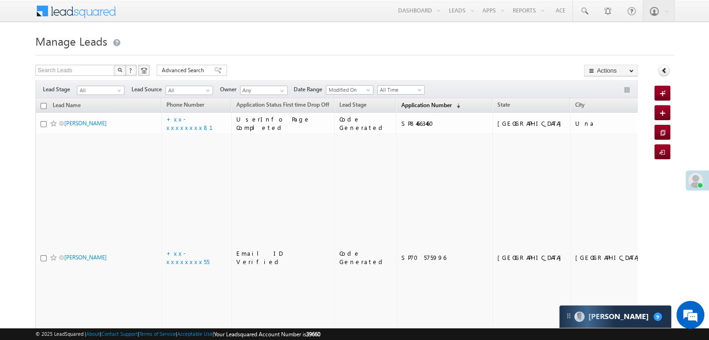
click at [410, 107] on span "Application Number" at bounding box center [426, 105] width 50 height 7
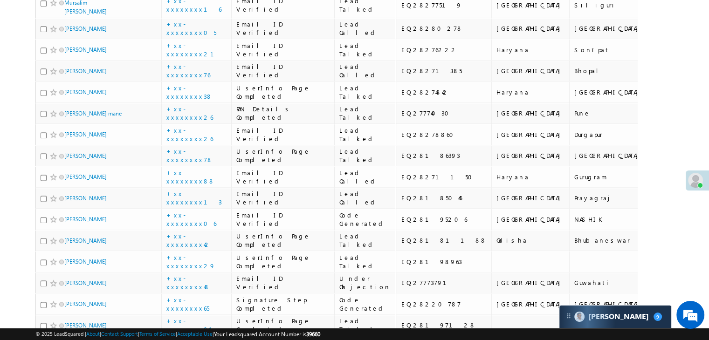
scroll to position [1305, 0]
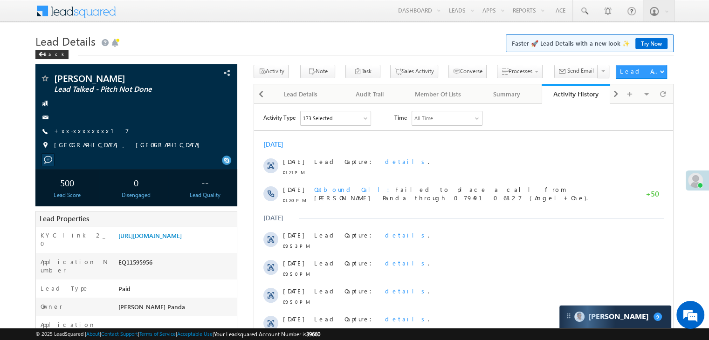
scroll to position [93, 0]
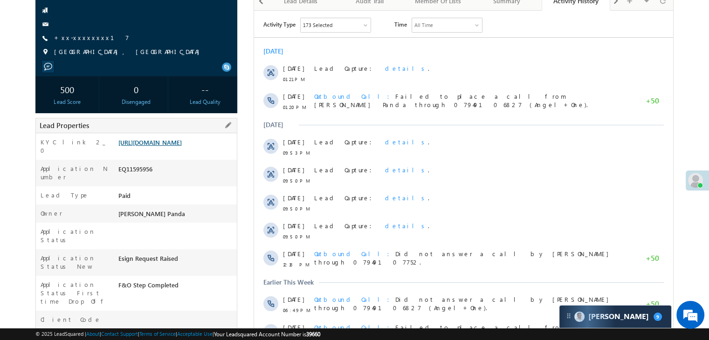
click at [179, 146] on link "[URL][DOMAIN_NAME]" at bounding box center [149, 142] width 63 height 8
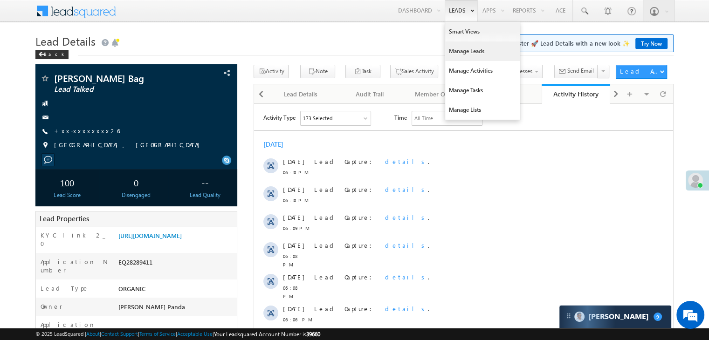
click at [462, 48] on link "Manage Leads" at bounding box center [482, 51] width 75 height 20
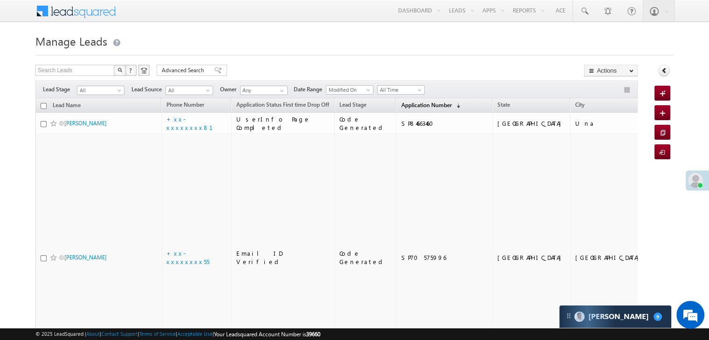
click at [401, 107] on span "Application Number" at bounding box center [426, 105] width 50 height 7
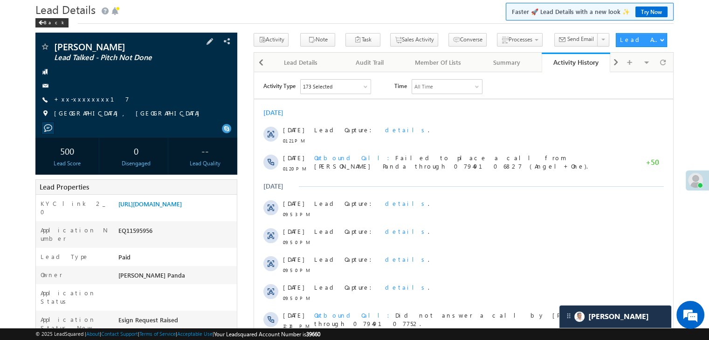
scroll to position [140, 0]
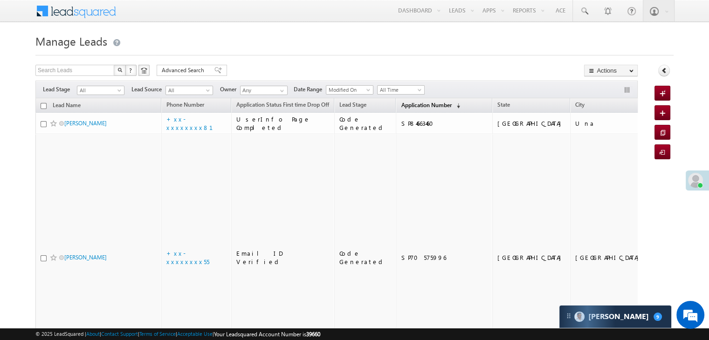
click at [408, 110] on link "Application Number (sorted descending)" at bounding box center [430, 106] width 69 height 12
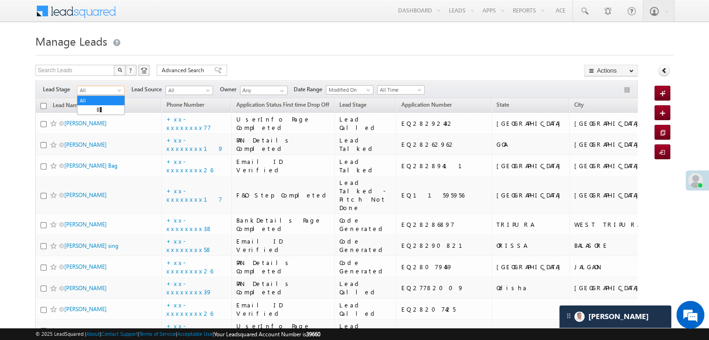
click at [122, 91] on span at bounding box center [120, 92] width 7 height 7
click at [110, 109] on link "Lead Generated" at bounding box center [100, 110] width 47 height 8
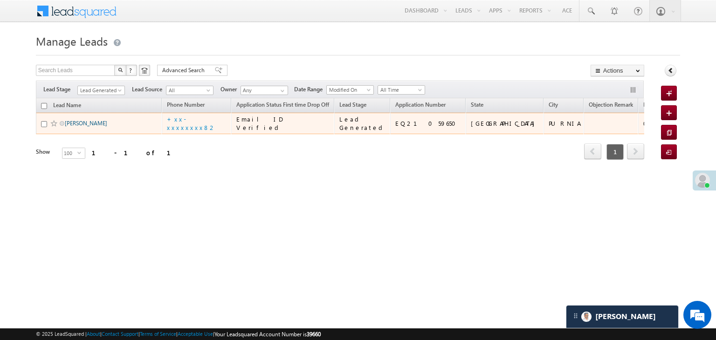
click at [75, 127] on link "[PERSON_NAME]" at bounding box center [86, 123] width 42 height 7
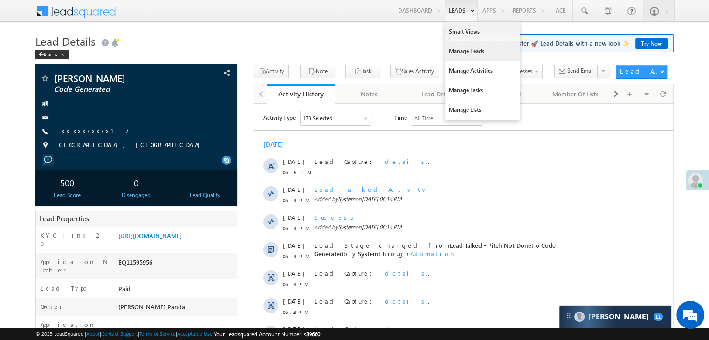
click at [452, 54] on link "Manage Leads" at bounding box center [482, 51] width 75 height 20
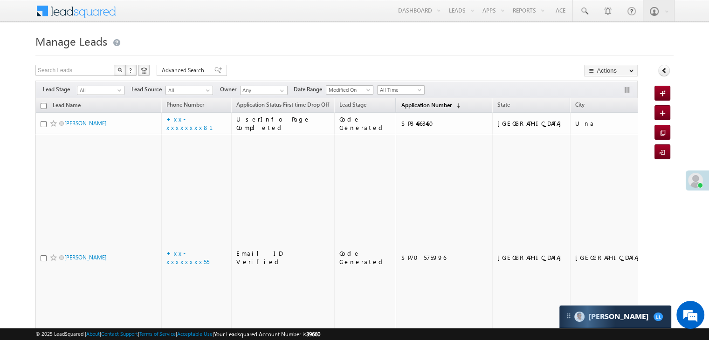
click at [401, 106] on span "Application Number" at bounding box center [426, 105] width 50 height 7
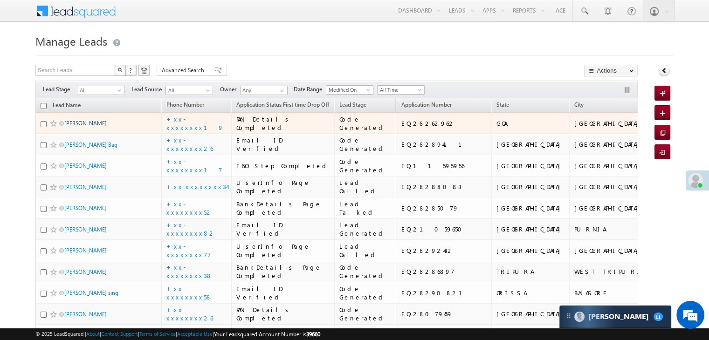
click at [97, 127] on link "[PERSON_NAME]" at bounding box center [85, 123] width 42 height 7
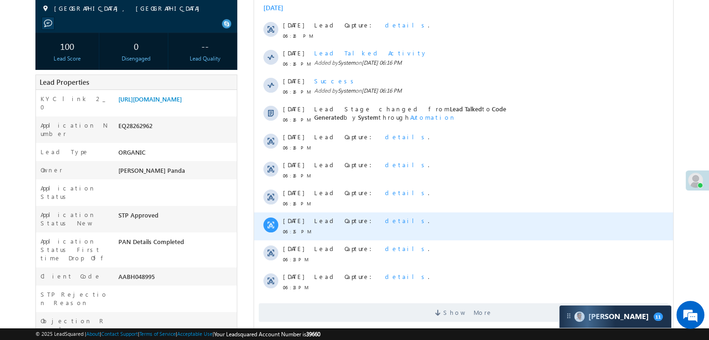
scroll to position [140, 0]
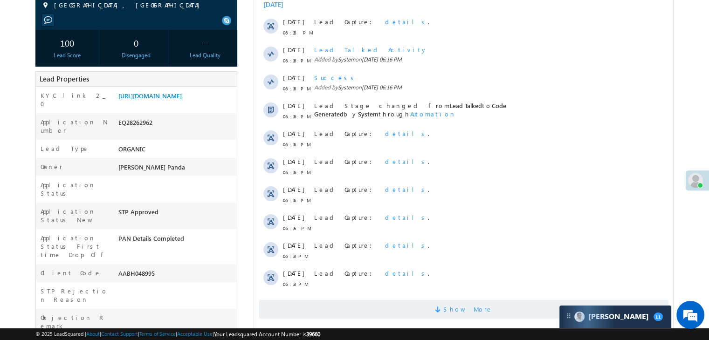
click at [467, 306] on span "Show More" at bounding box center [467, 309] width 49 height 19
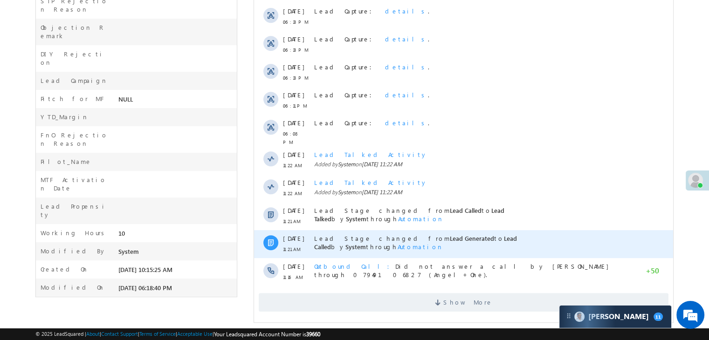
scroll to position [436, 0]
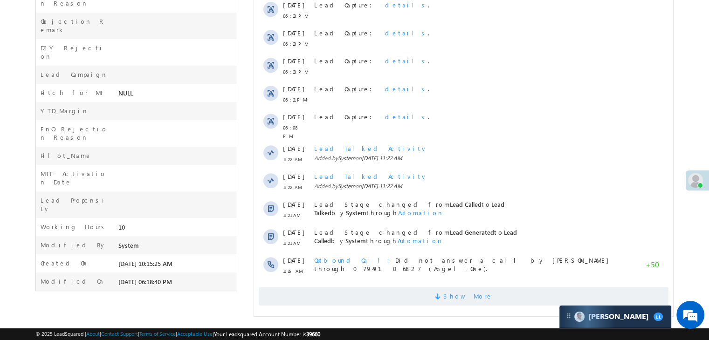
click at [462, 296] on span "Show More" at bounding box center [467, 296] width 49 height 19
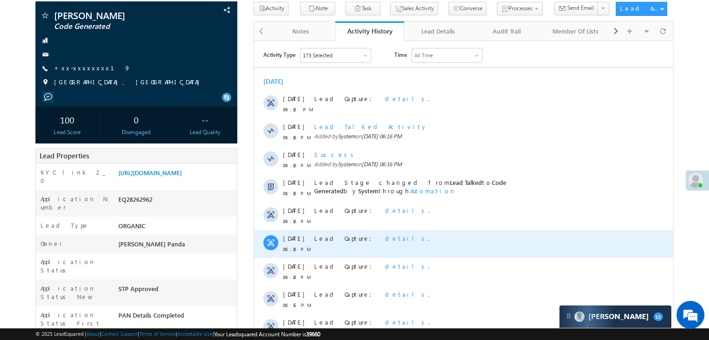
scroll to position [0, 0]
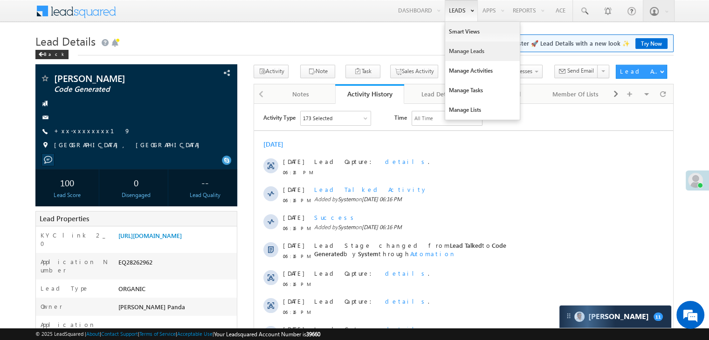
click at [461, 49] on link "Manage Leads" at bounding box center [482, 51] width 75 height 20
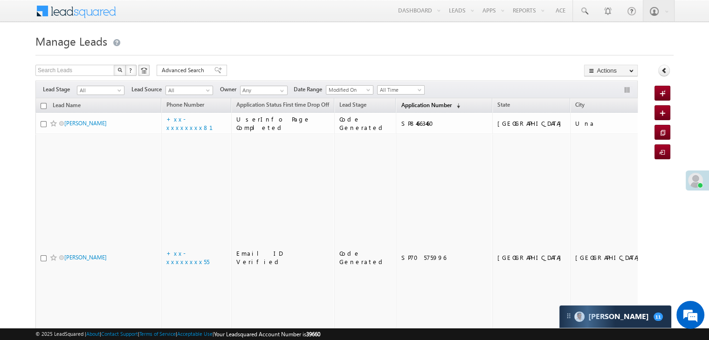
click at [405, 103] on span "Application Number" at bounding box center [426, 105] width 50 height 7
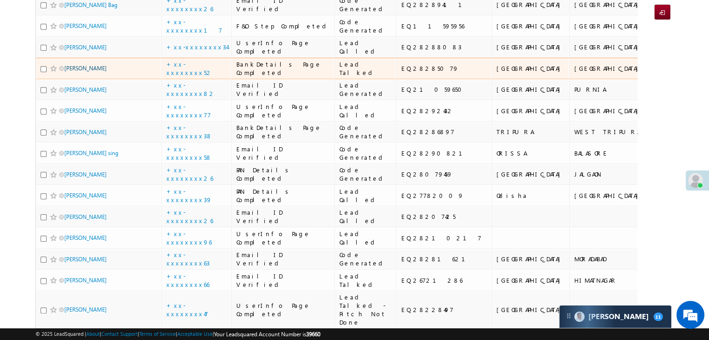
click at [93, 72] on link "[PERSON_NAME]" at bounding box center [85, 68] width 42 height 7
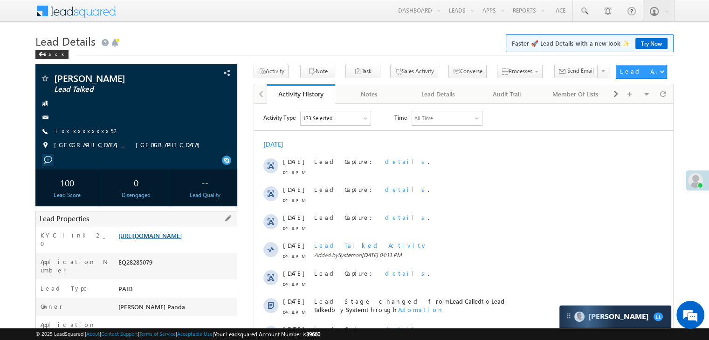
click at [176, 240] on link "https://angelbroking1-pk3em7sa.customui-test.leadsquared.com?leadId=a37d9c58-de…" at bounding box center [149, 236] width 63 height 8
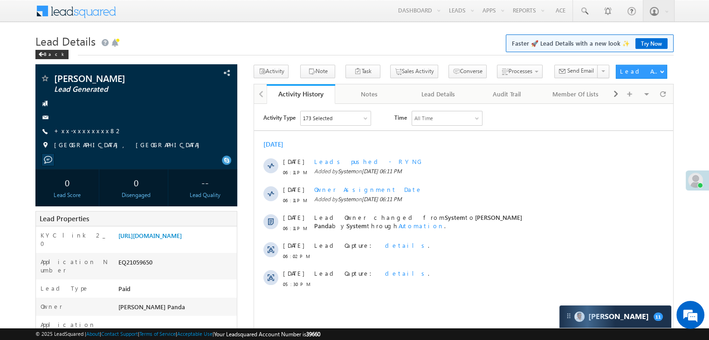
click at [90, 130] on link "+xx-xxxxxxxx82" at bounding box center [88, 131] width 69 height 8
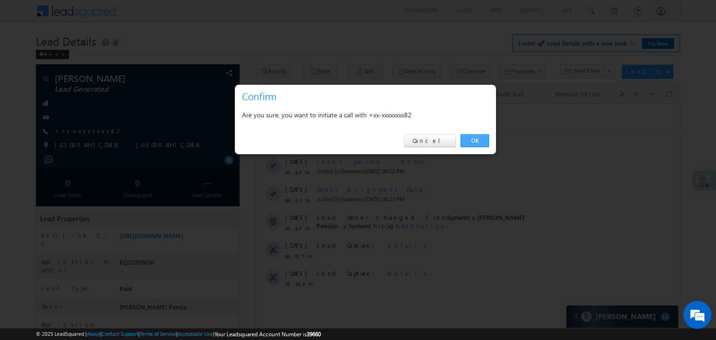
click at [474, 141] on link "OK" at bounding box center [475, 140] width 28 height 13
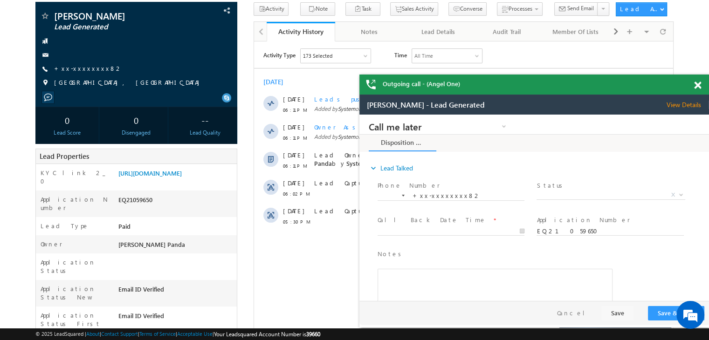
scroll to position [71, 0]
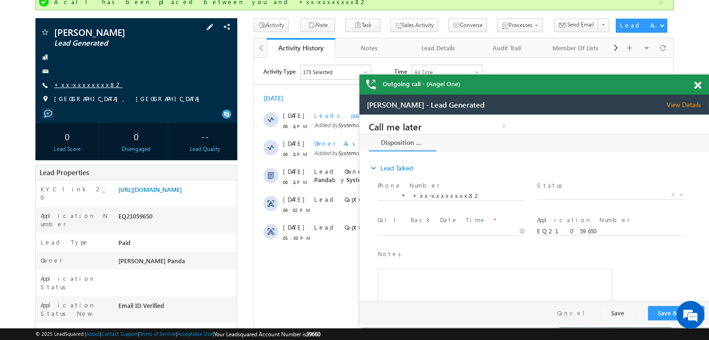
click at [0, 0] on link "+xx-xxxxxxxx82" at bounding box center [0, 0] width 0 height 0
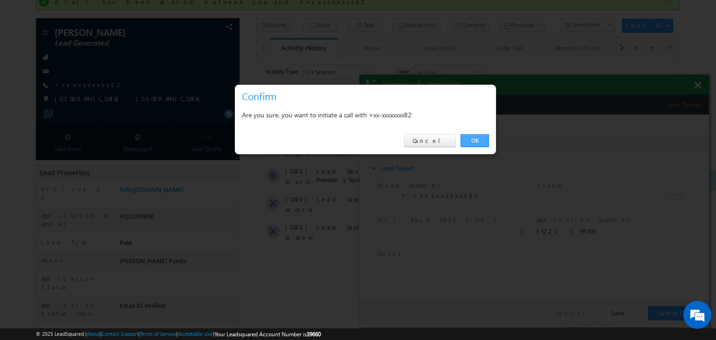
click at [477, 139] on link "OK" at bounding box center [475, 140] width 28 height 13
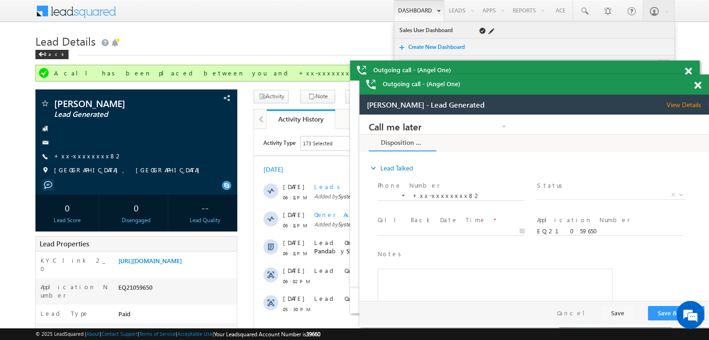
scroll to position [0, 0]
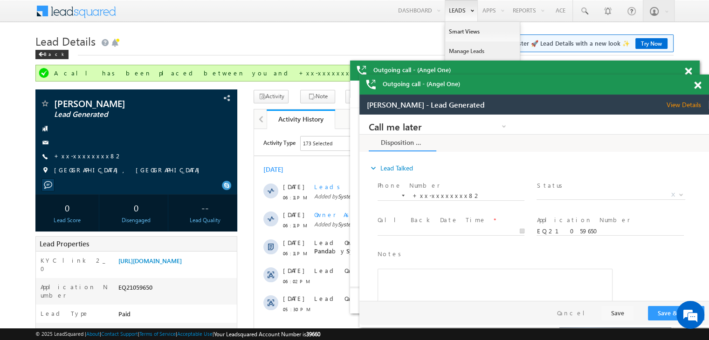
click at [461, 51] on link "Manage Leads" at bounding box center [482, 51] width 75 height 20
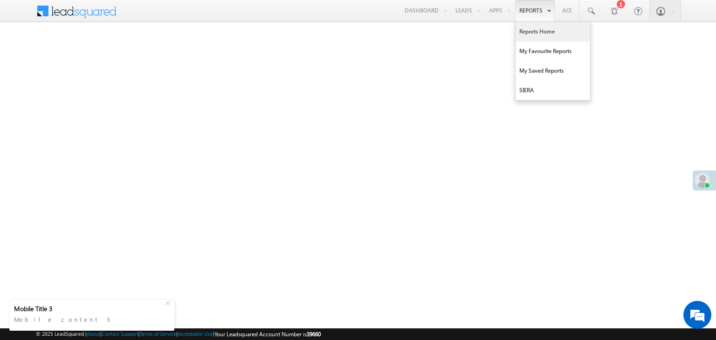
click at [531, 32] on link "Reports Home" at bounding box center [553, 32] width 75 height 20
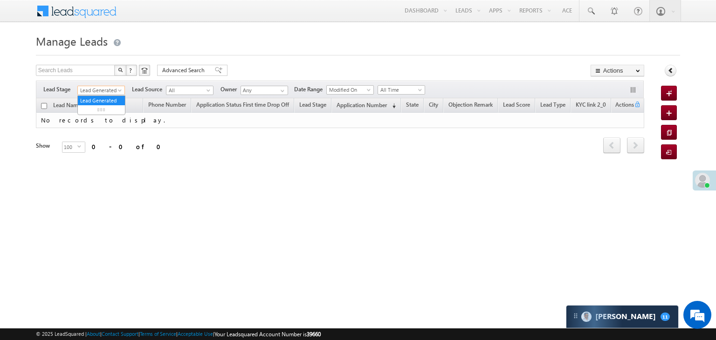
click at [119, 93] on span at bounding box center [120, 92] width 7 height 7
click at [104, 97] on link "All" at bounding box center [101, 100] width 47 height 8
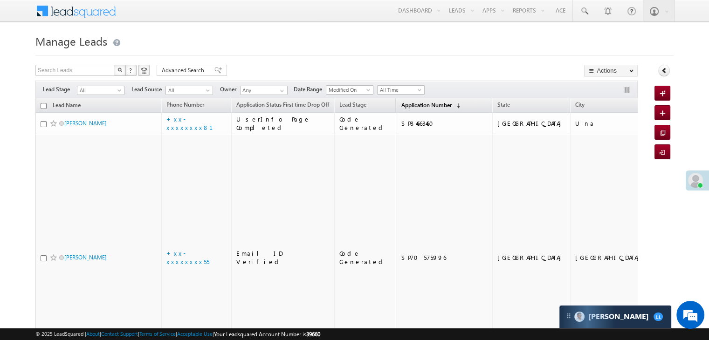
click at [401, 108] on span "Application Number" at bounding box center [426, 105] width 50 height 7
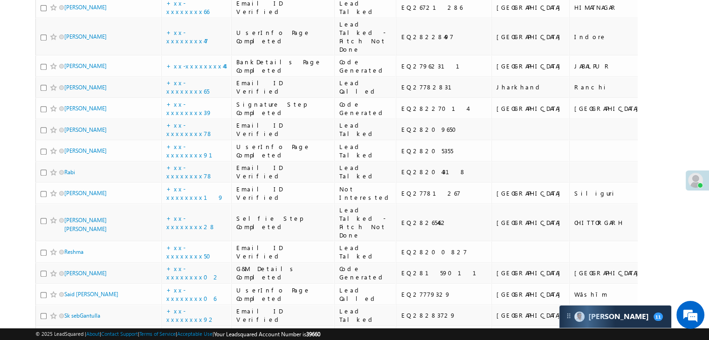
scroll to position [466, 0]
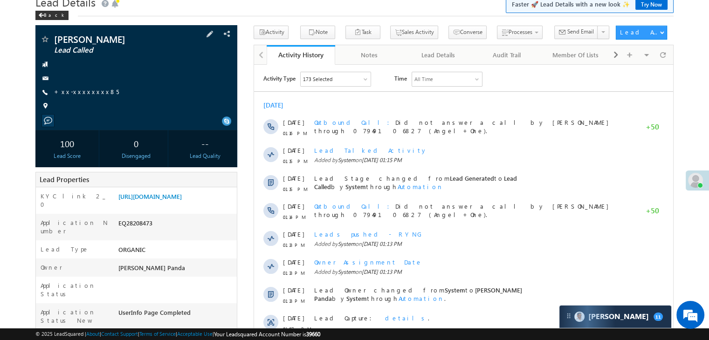
scroll to position [93, 0]
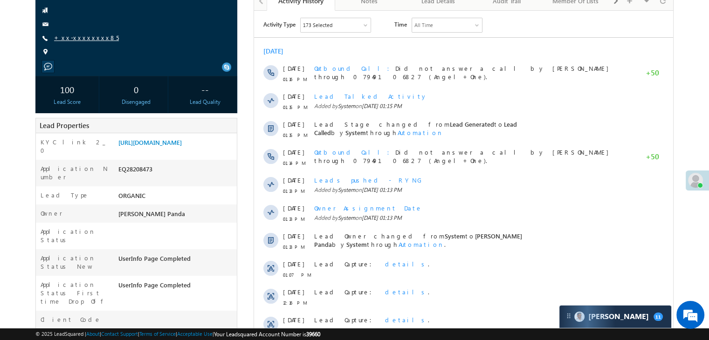
click at [86, 37] on link "+xx-xxxxxxxx85" at bounding box center [86, 38] width 65 height 8
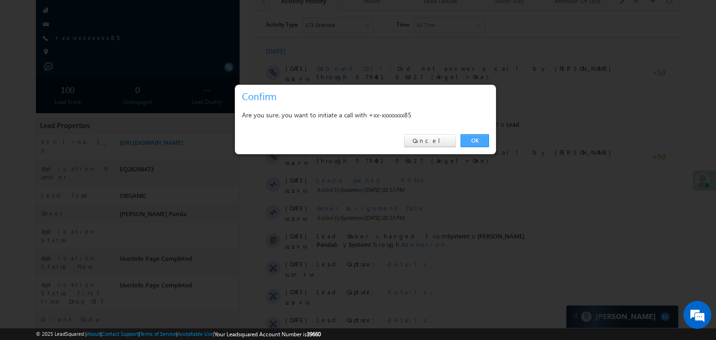
click at [471, 137] on link "OK" at bounding box center [475, 140] width 28 height 13
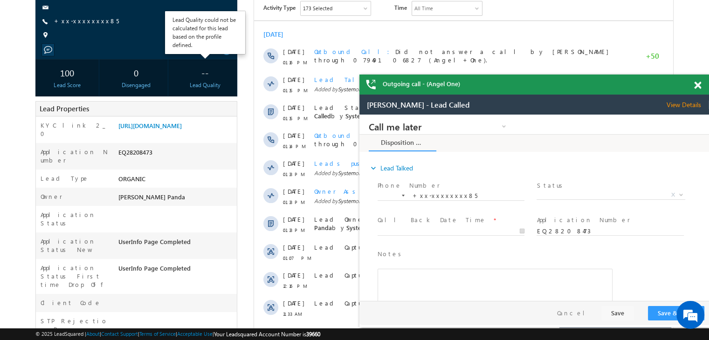
scroll to position [165, 0]
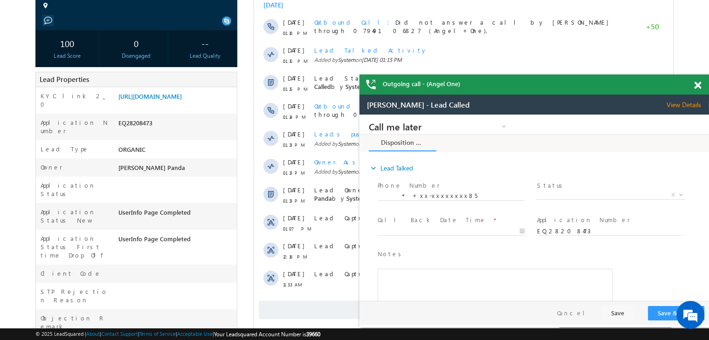
click at [699, 88] on span at bounding box center [697, 86] width 7 height 8
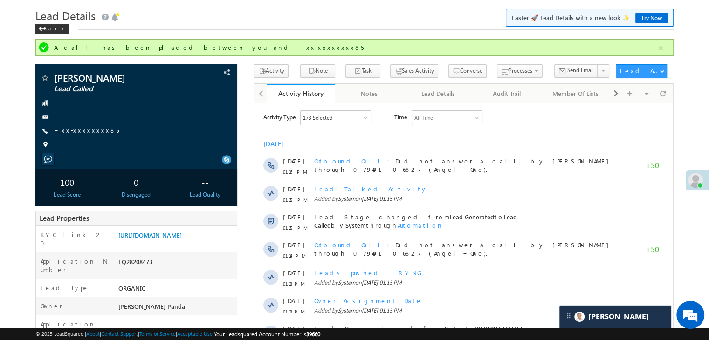
scroll to position [25, 0]
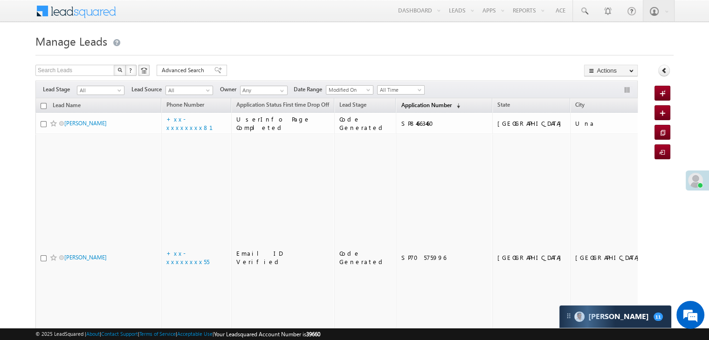
click at [401, 103] on span "Application Number" at bounding box center [426, 105] width 50 height 7
click at [420, 103] on span "Application Number" at bounding box center [426, 105] width 50 height 7
click at [411, 105] on span "Application Number" at bounding box center [426, 105] width 50 height 7
click at [401, 102] on span "Application Number" at bounding box center [426, 105] width 50 height 7
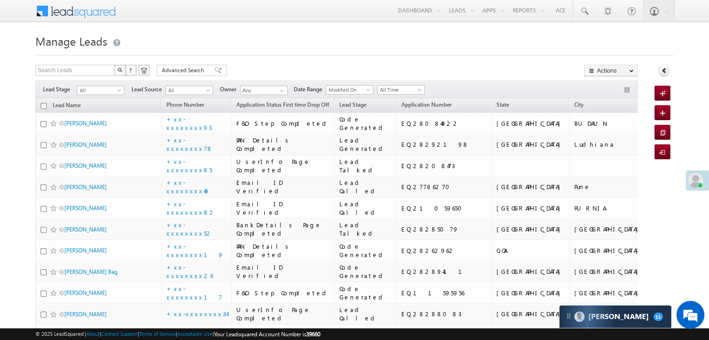
click at [696, 182] on span at bounding box center [695, 180] width 15 height 15
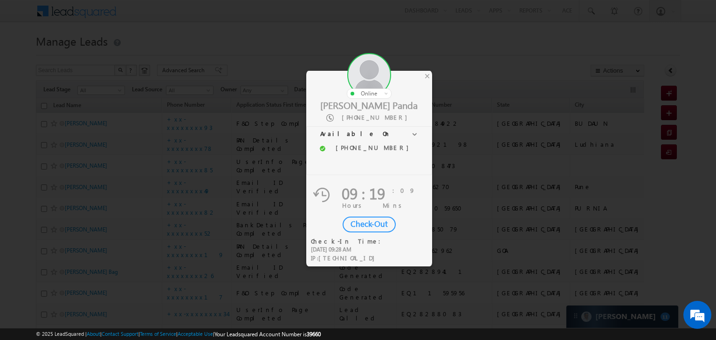
click at [358, 223] on div "Check-Out" at bounding box center [369, 225] width 53 height 16
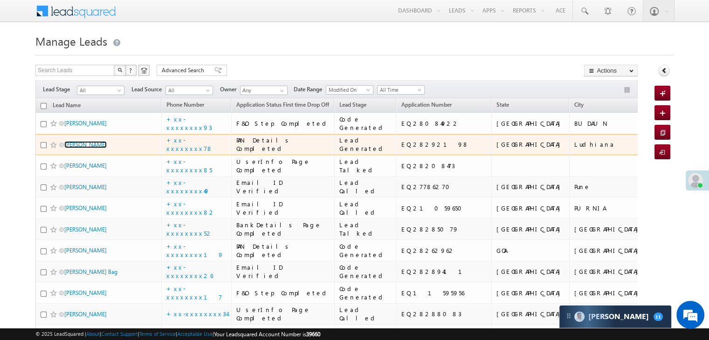
click at [74, 148] on link "Vivek Kumar" at bounding box center [85, 144] width 42 height 7
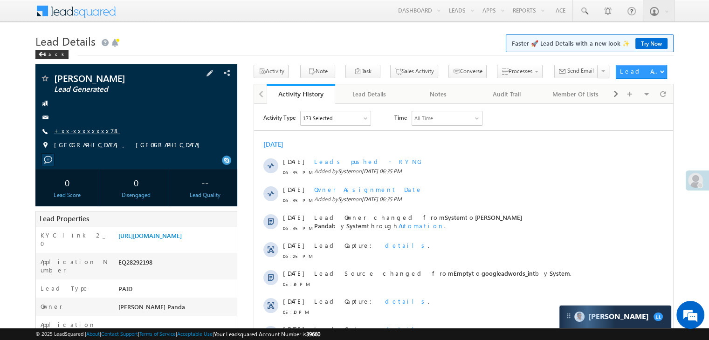
click at [81, 133] on link "+xx-xxxxxxxx78" at bounding box center [87, 131] width 66 height 8
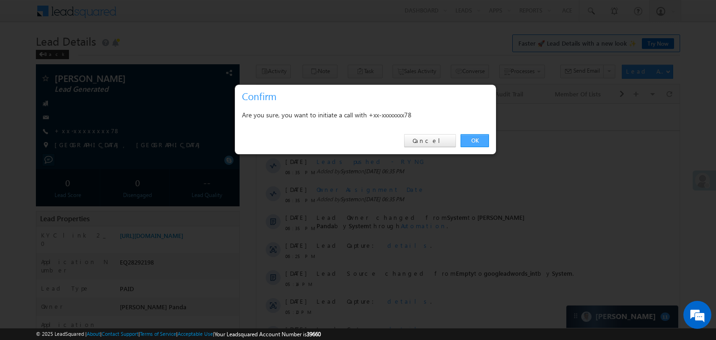
click at [478, 138] on link "OK" at bounding box center [475, 140] width 28 height 13
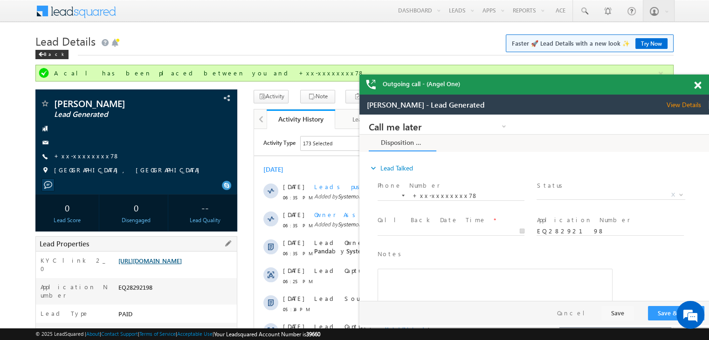
click at [0, 0] on link "[URL][DOMAIN_NAME]" at bounding box center [0, 0] width 0 height 0
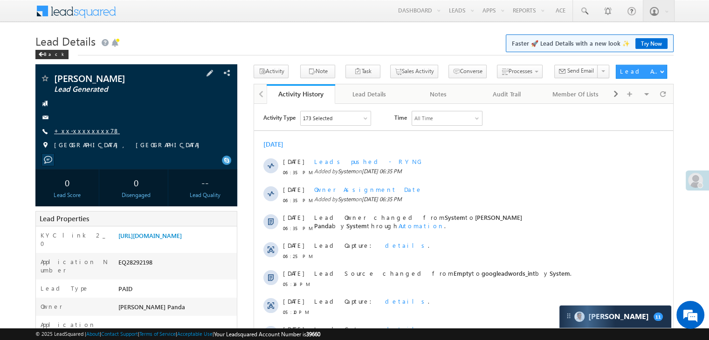
click at [76, 130] on link "+xx-xxxxxxxx78" at bounding box center [87, 131] width 66 height 8
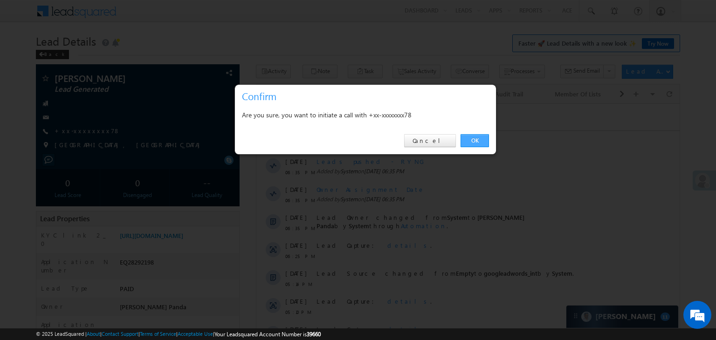
click at [472, 138] on link "OK" at bounding box center [475, 140] width 28 height 13
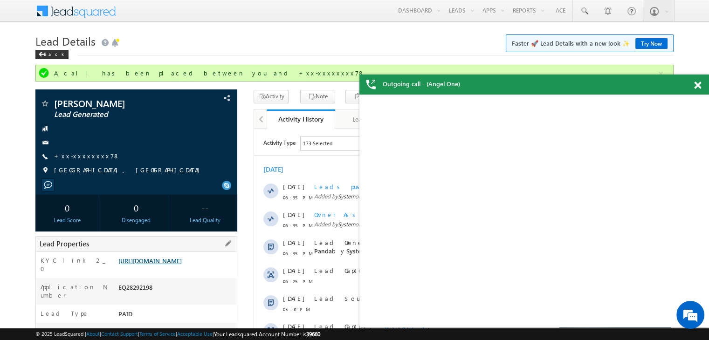
click at [173, 262] on link "https://angelbroking1-pk3em7sa.customui-test.leadsquared.com?leadId=977badeb-69…" at bounding box center [149, 261] width 63 height 8
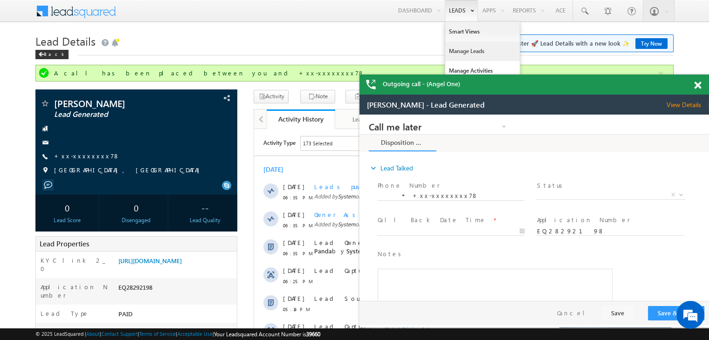
click at [241, 135] on link "Manage Leads" at bounding box center [129, 140] width 223 height 10
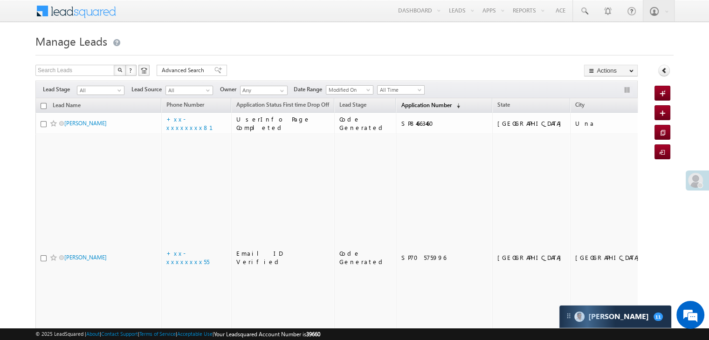
click at [401, 103] on span "Application Number" at bounding box center [426, 105] width 50 height 7
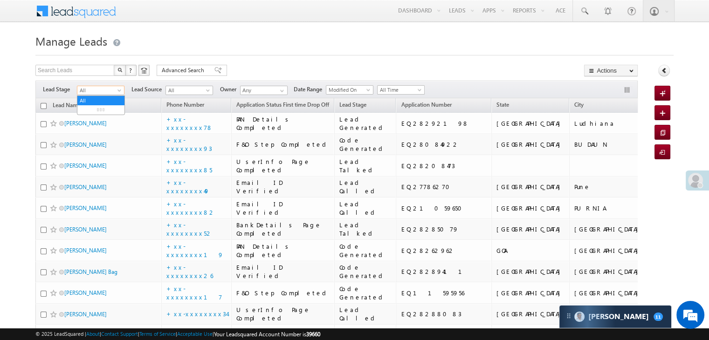
click at [120, 92] on span at bounding box center [120, 92] width 7 height 7
click at [104, 114] on link "Lead Generated" at bounding box center [100, 110] width 47 height 8
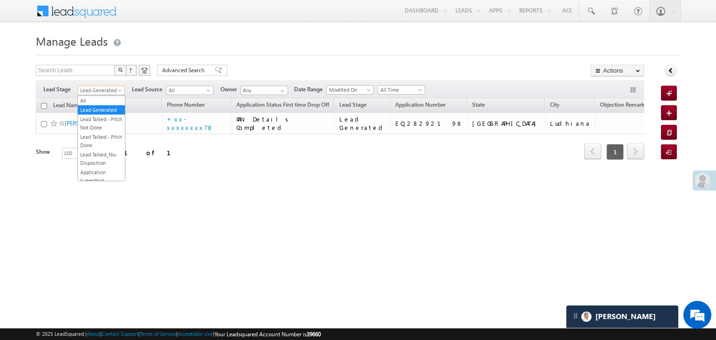
click at [119, 89] on span at bounding box center [120, 92] width 7 height 7
click at [99, 96] on li "All" at bounding box center [101, 100] width 47 height 9
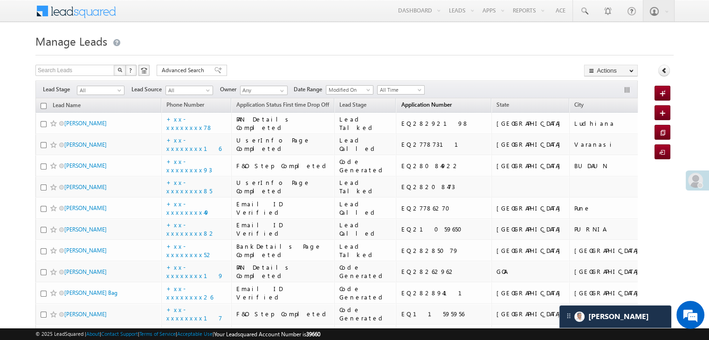
click at [406, 105] on span "Application Number" at bounding box center [426, 104] width 50 height 7
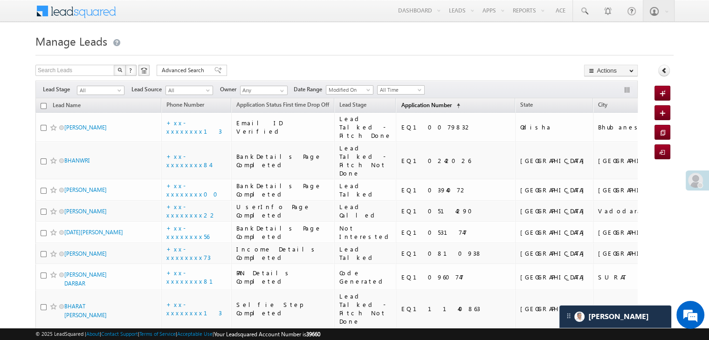
click at [406, 106] on span "Application Number" at bounding box center [426, 105] width 50 height 7
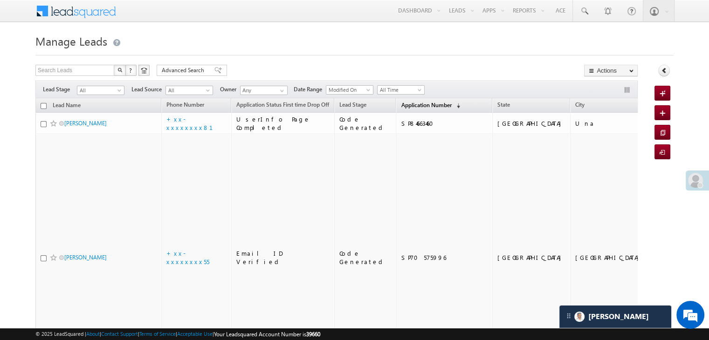
click at [406, 106] on span "Application Number" at bounding box center [426, 105] width 50 height 7
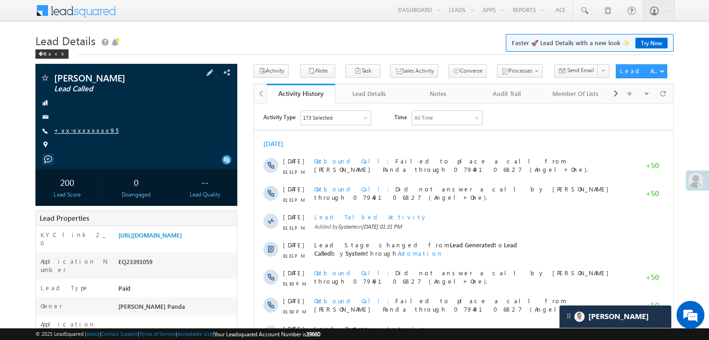
click at [76, 129] on link "+xx-xxxxxxxx95" at bounding box center [86, 130] width 64 height 8
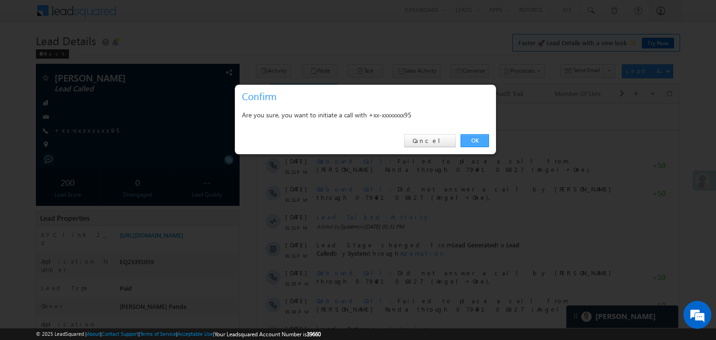
click at [477, 139] on link "OK" at bounding box center [475, 140] width 28 height 13
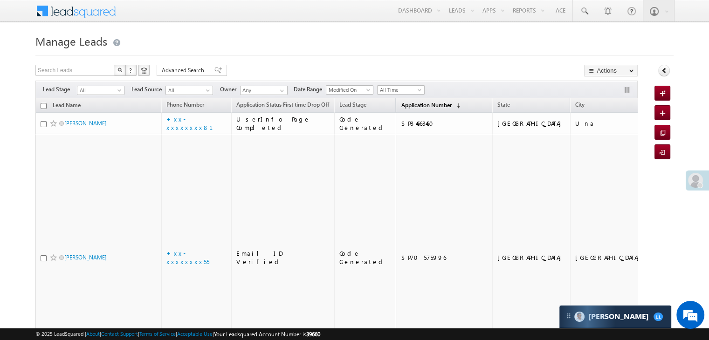
click at [409, 103] on span "Application Number" at bounding box center [426, 105] width 50 height 7
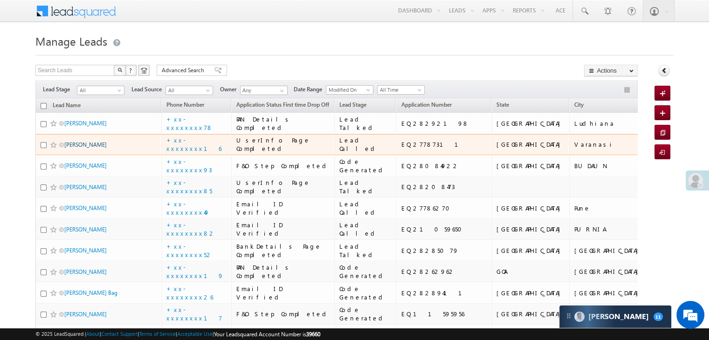
click at [85, 148] on link "Shravankumar Kumar" at bounding box center [85, 144] width 42 height 7
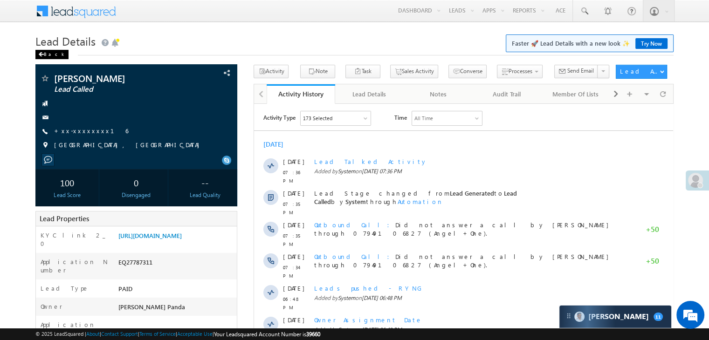
click at [46, 55] on div "Back" at bounding box center [51, 54] width 33 height 9
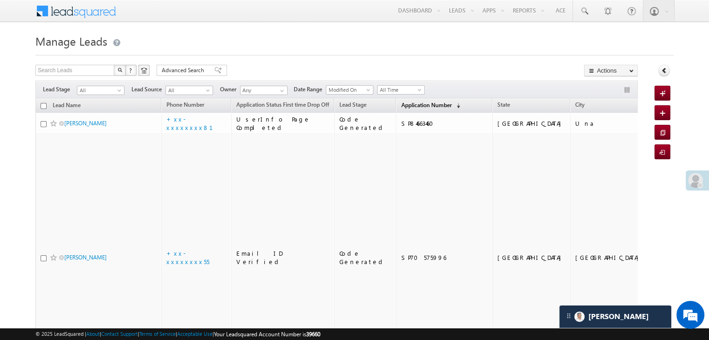
click at [417, 102] on span "Application Number" at bounding box center [426, 105] width 50 height 7
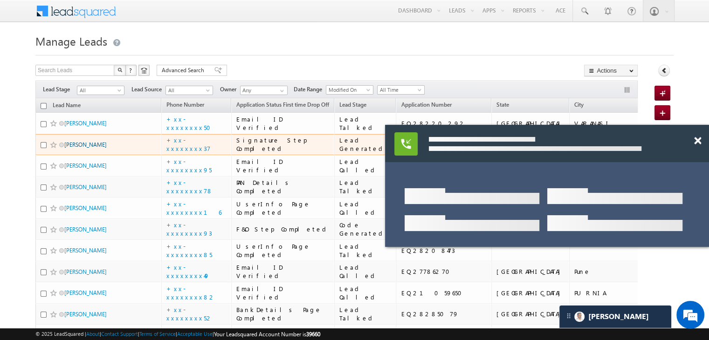
click at [75, 148] on link "Budhan das" at bounding box center [85, 144] width 42 height 7
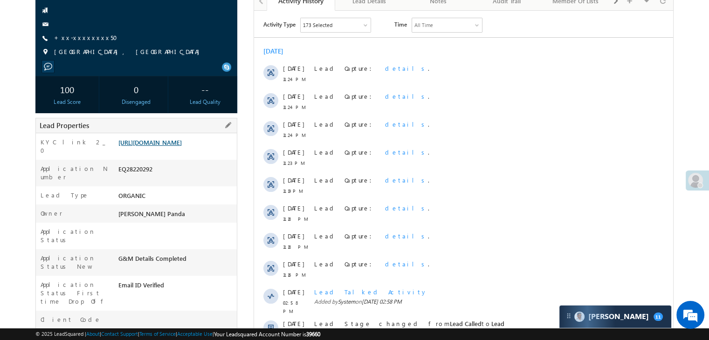
click at [176, 146] on link "https://angelbroking1-pk3em7sa.customui-test.leadsquared.com?leadId=59bb9665-20…" at bounding box center [149, 142] width 63 height 8
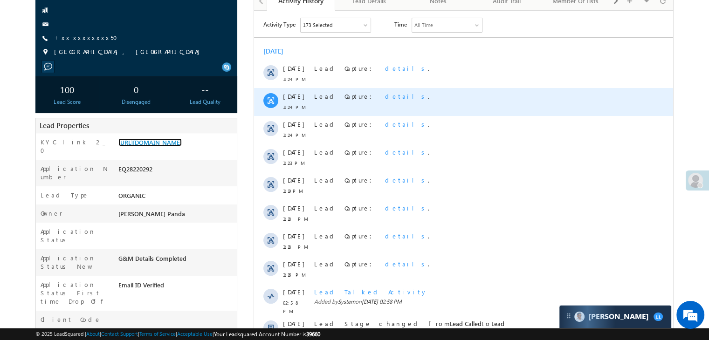
scroll to position [326, 0]
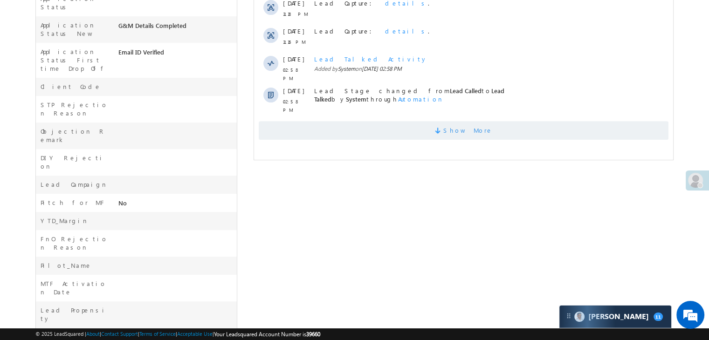
click at [457, 121] on span "Show More" at bounding box center [467, 130] width 49 height 19
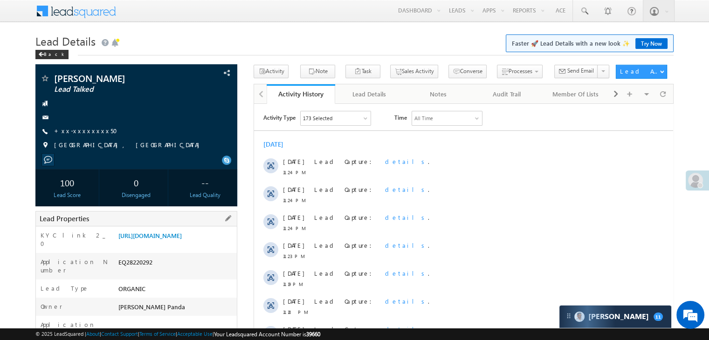
scroll to position [0, 0]
click at [91, 130] on link "+xx-xxxxxxxx50" at bounding box center [88, 131] width 69 height 8
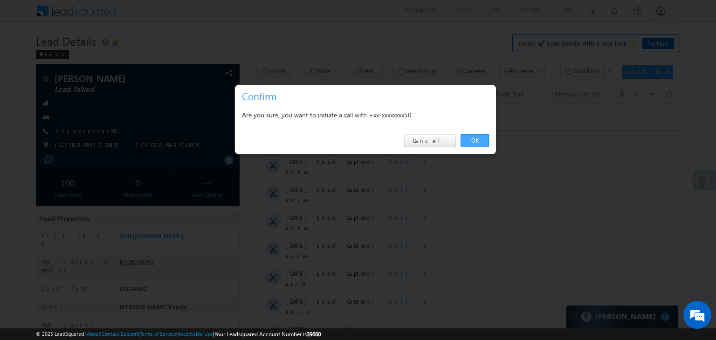
drag, startPoint x: 480, startPoint y: 144, endPoint x: 211, endPoint y: 19, distance: 296.4
click at [480, 144] on link "OK" at bounding box center [475, 140] width 28 height 13
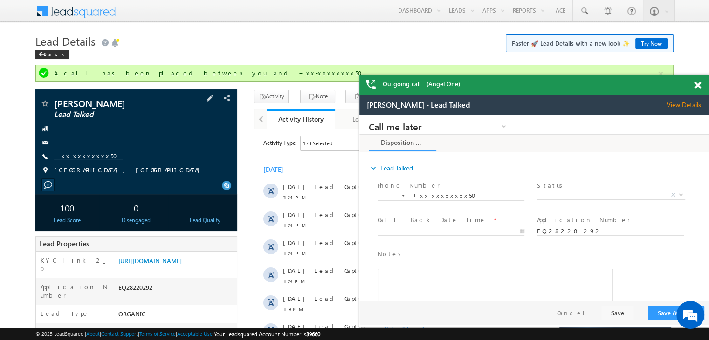
click at [0, 0] on link "+xx-xxxxxxxx50" at bounding box center [0, 0] width 0 height 0
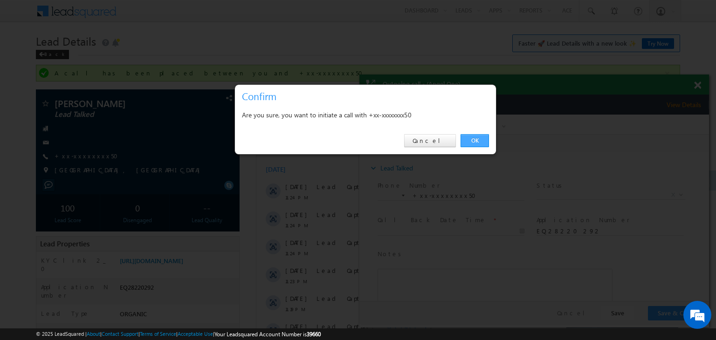
click at [474, 141] on link "OK" at bounding box center [475, 140] width 28 height 13
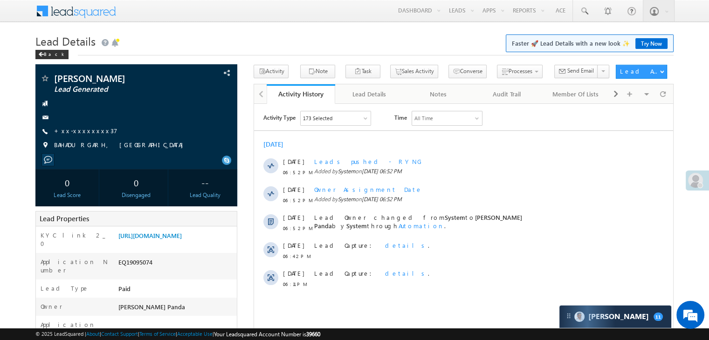
scroll to position [93, 0]
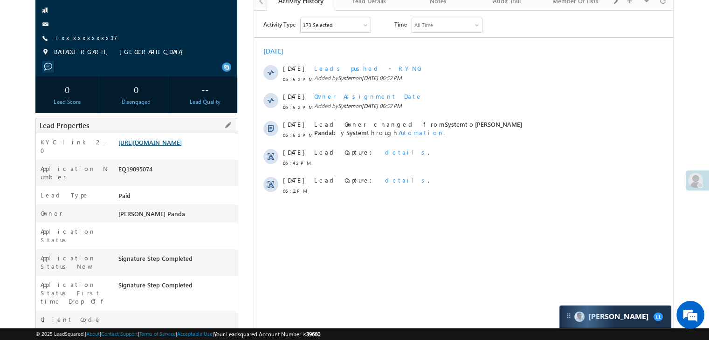
click at [182, 146] on link "[URL][DOMAIN_NAME]" at bounding box center [149, 142] width 63 height 8
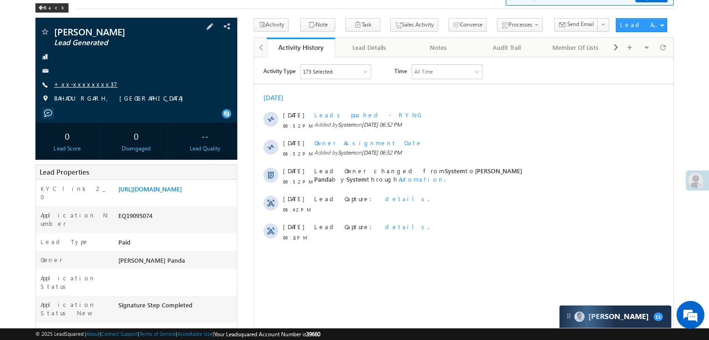
click at [85, 84] on link "+xx-xxxxxxxx37" at bounding box center [85, 84] width 63 height 8
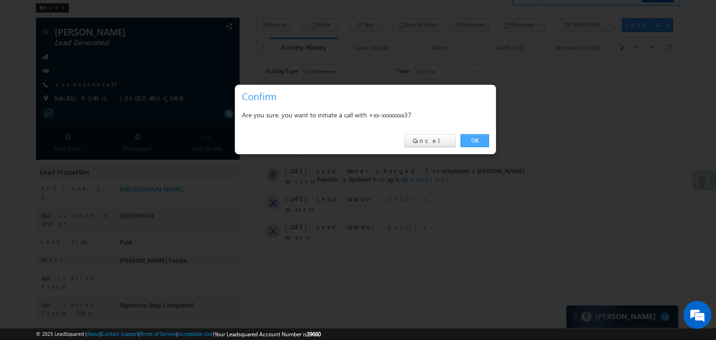
click at [473, 137] on link "OK" at bounding box center [475, 140] width 28 height 13
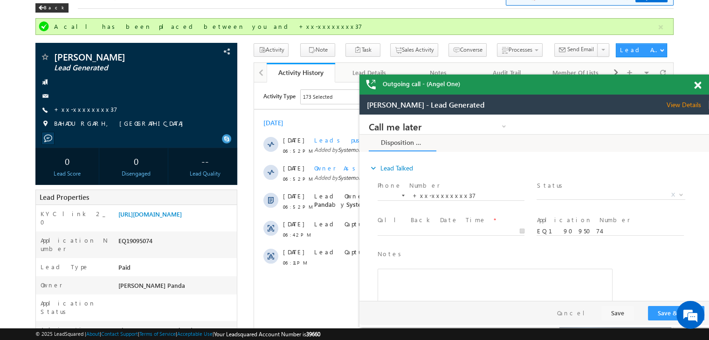
scroll to position [0, 0]
click at [80, 108] on link "+xx-xxxxxxxx37" at bounding box center [85, 109] width 63 height 8
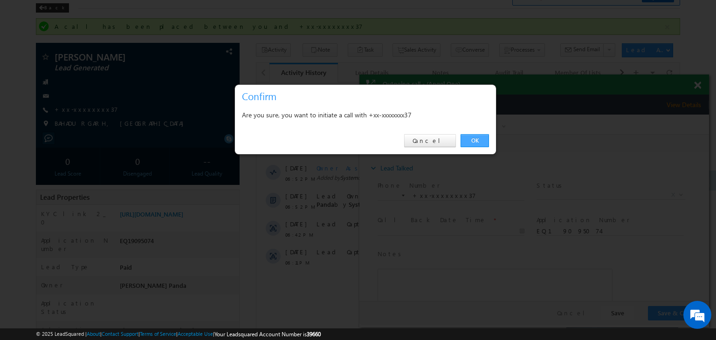
click at [475, 138] on link "OK" at bounding box center [475, 140] width 28 height 13
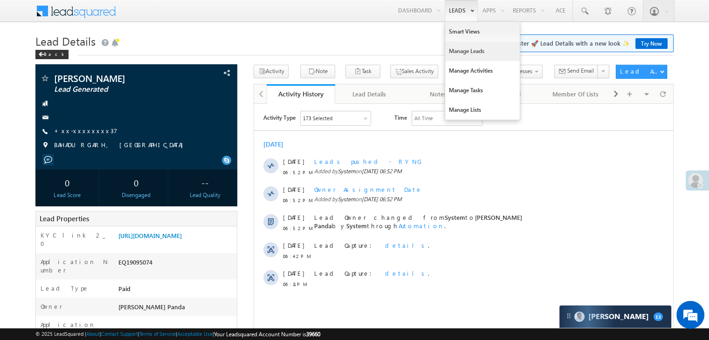
click at [463, 51] on link "Manage Leads" at bounding box center [482, 51] width 75 height 20
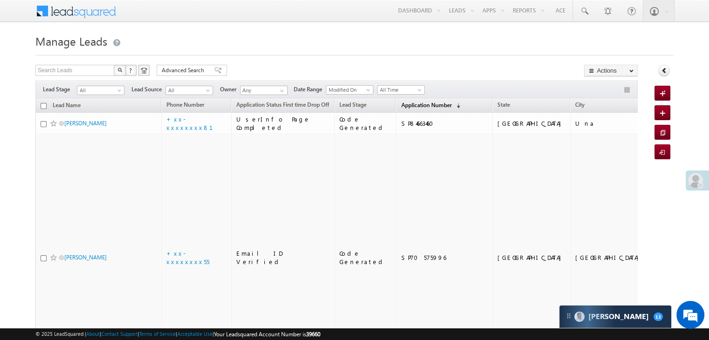
click at [415, 104] on span "Application Number" at bounding box center [426, 105] width 50 height 7
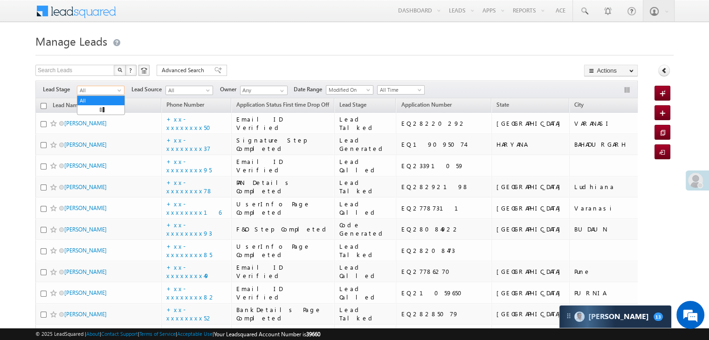
click at [122, 93] on span at bounding box center [120, 92] width 7 height 7
click at [110, 114] on link "Lead Generated" at bounding box center [100, 110] width 47 height 8
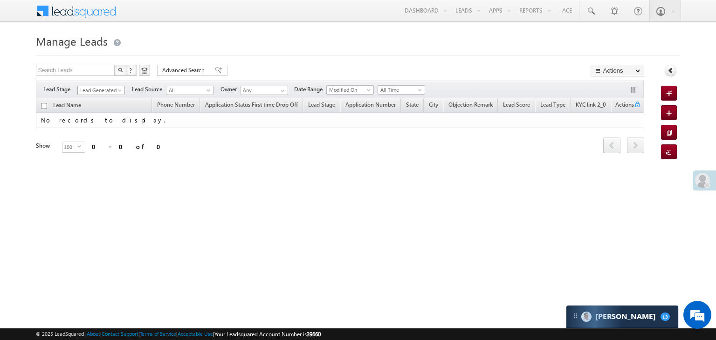
click at [121, 90] on span at bounding box center [120, 92] width 7 height 7
click at [100, 99] on link "All" at bounding box center [101, 100] width 47 height 8
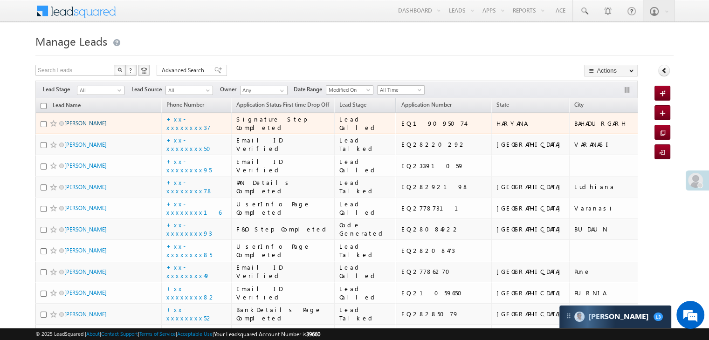
click at [73, 127] on link "[PERSON_NAME]" at bounding box center [85, 123] width 42 height 7
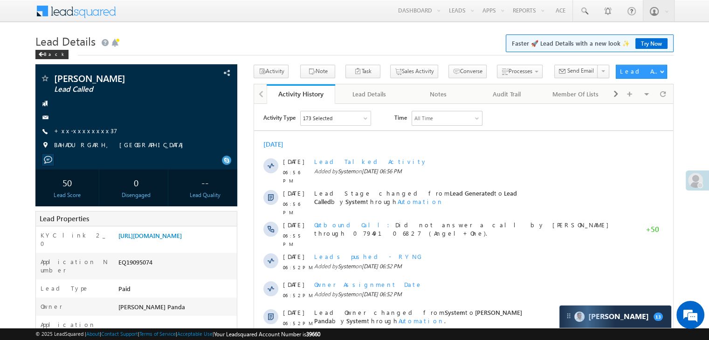
drag, startPoint x: 0, startPoint y: 0, endPoint x: 330, endPoint y: 34, distance: 331.8
click at [330, 34] on h1 "Lead Details Faster 🚀 Lead Details with a new look ✨ Try Now" at bounding box center [354, 40] width 638 height 18
click at [167, 238] on link "[URL][DOMAIN_NAME]" at bounding box center [149, 236] width 63 height 8
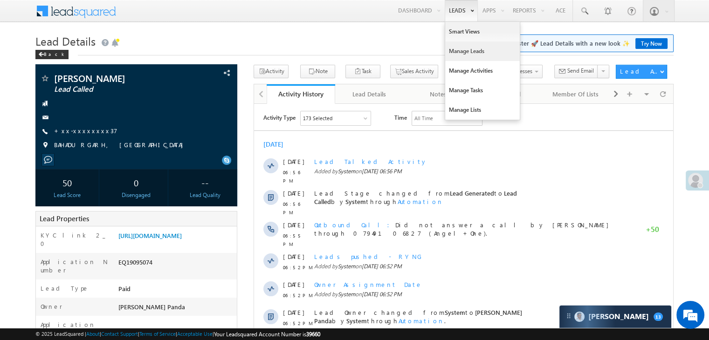
click at [455, 48] on link "Manage Leads" at bounding box center [482, 51] width 75 height 20
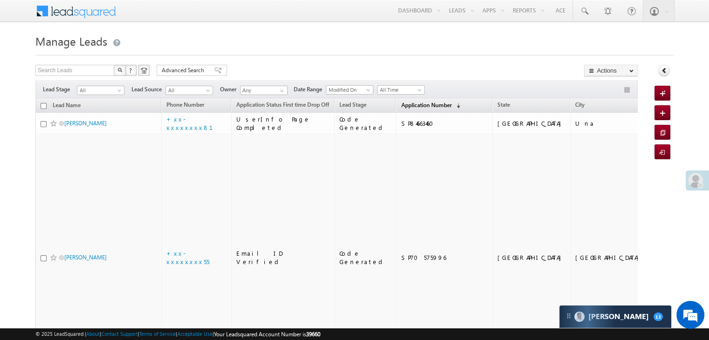
click at [405, 104] on span "Application Number" at bounding box center [426, 105] width 50 height 7
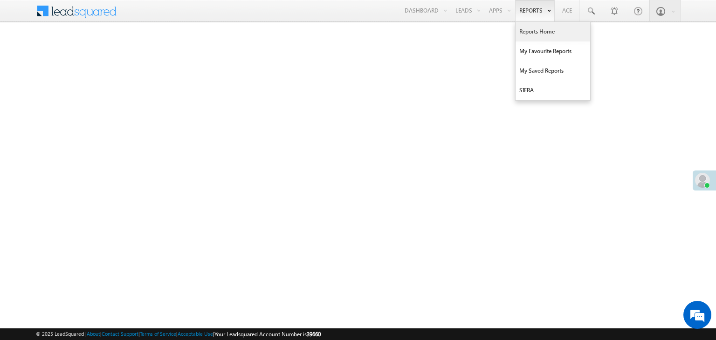
click at [538, 31] on link "Reports Home" at bounding box center [553, 32] width 75 height 20
click at [537, 32] on link "Reports Home" at bounding box center [553, 32] width 75 height 20
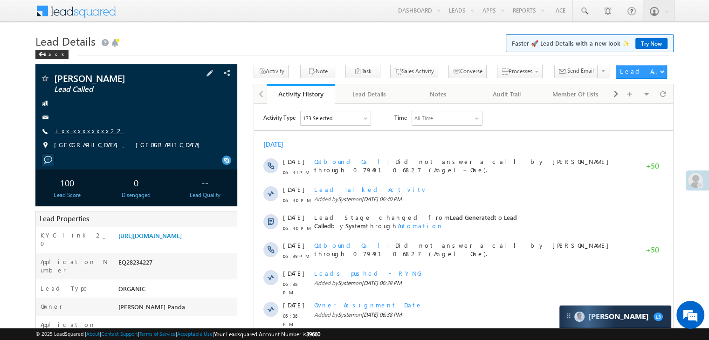
click at [84, 132] on link "+xx-xxxxxxxx22" at bounding box center [88, 131] width 69 height 8
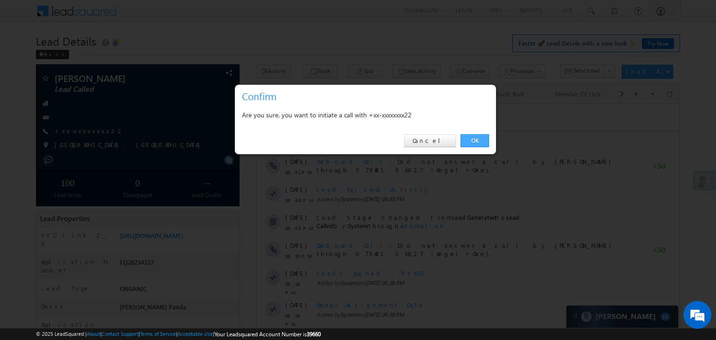
click at [476, 140] on link "OK" at bounding box center [475, 140] width 28 height 13
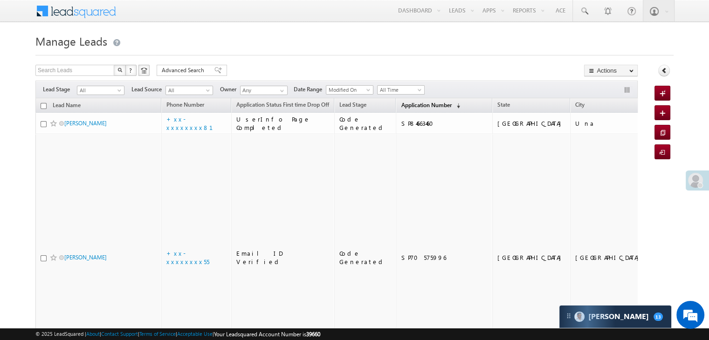
click at [401, 102] on span "Application Number" at bounding box center [426, 105] width 50 height 7
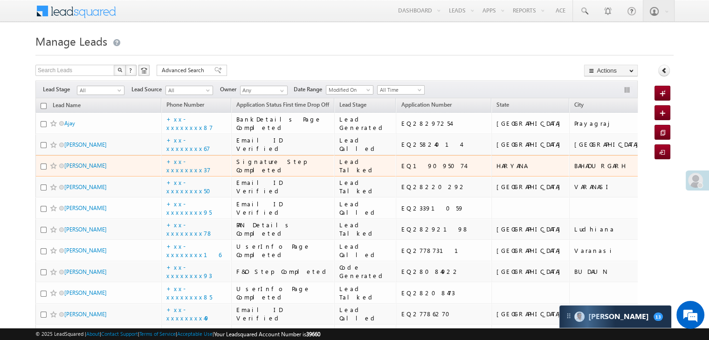
click at [52, 170] on span at bounding box center [53, 165] width 7 height 7
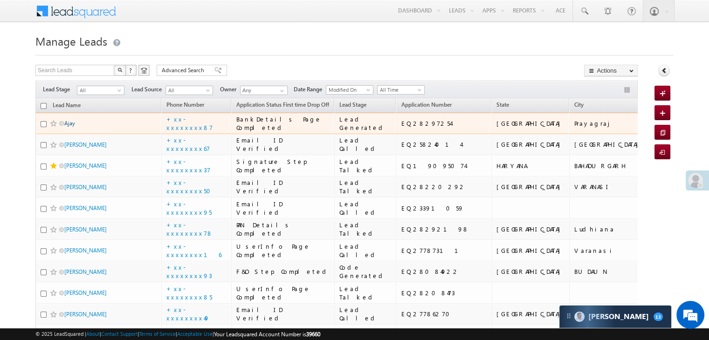
click at [70, 127] on link "Ajay" at bounding box center [69, 123] width 11 height 7
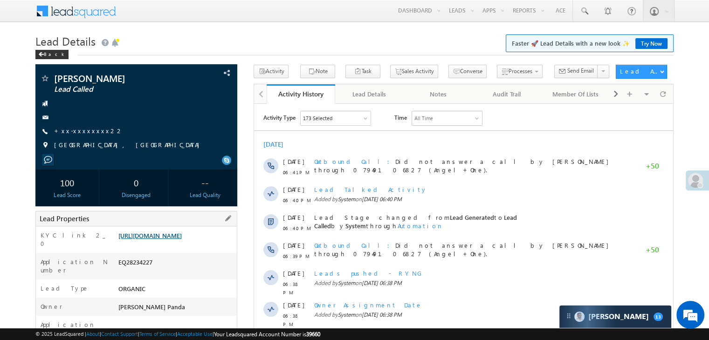
click at [182, 240] on link "[URL][DOMAIN_NAME]" at bounding box center [149, 236] width 63 height 8
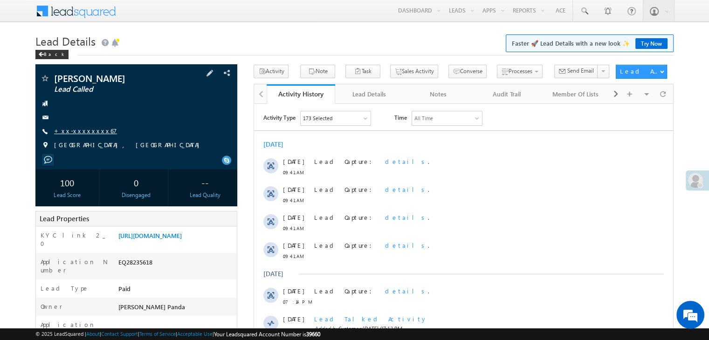
click at [76, 131] on link "+xx-xxxxxxxx67" at bounding box center [85, 131] width 63 height 8
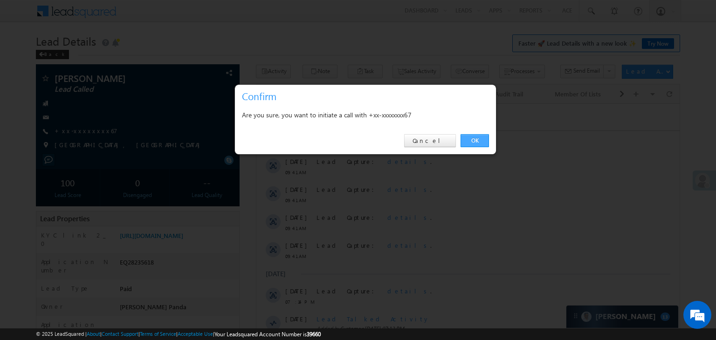
click at [471, 138] on link "OK" at bounding box center [475, 140] width 28 height 13
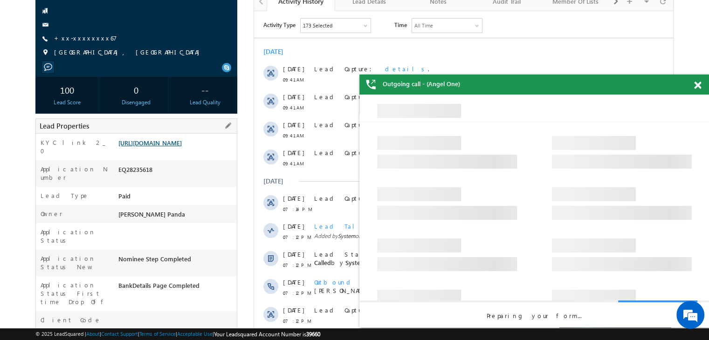
click at [182, 147] on link "https://angelbroking1-pk3em7sa.customui-test.leadsquared.com?leadId=4cbb28b1-f5…" at bounding box center [149, 143] width 63 height 8
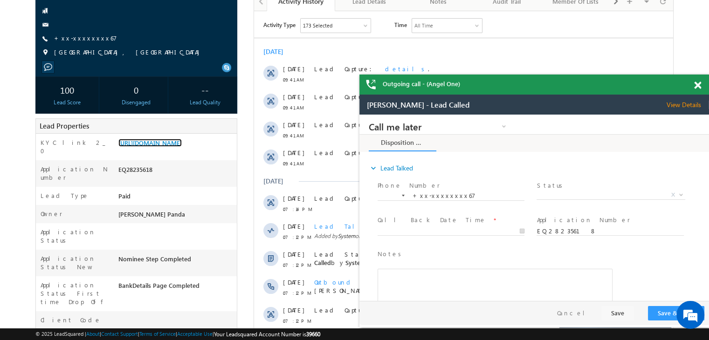
click at [695, 85] on span at bounding box center [697, 86] width 7 height 8
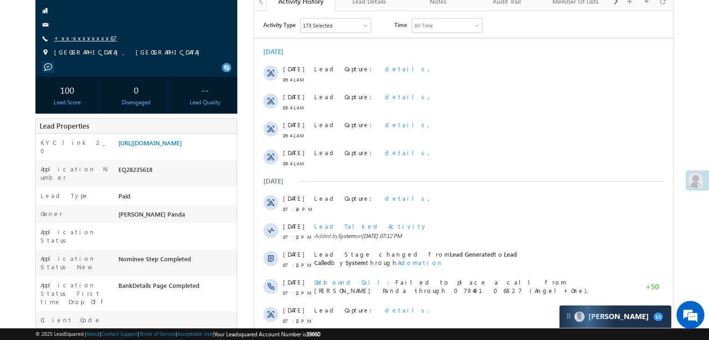
click at [74, 41] on link "+xx-xxxxxxxx67" at bounding box center [85, 38] width 63 height 8
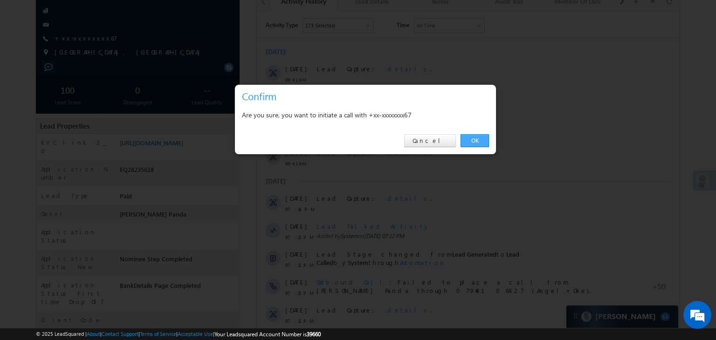
click at [468, 139] on link "OK" at bounding box center [475, 140] width 28 height 13
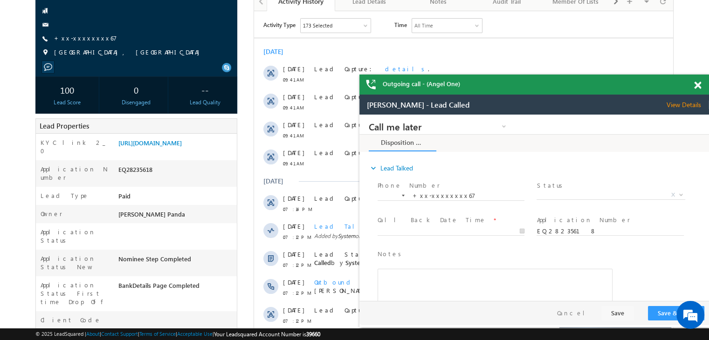
click at [697, 84] on span at bounding box center [697, 86] width 7 height 8
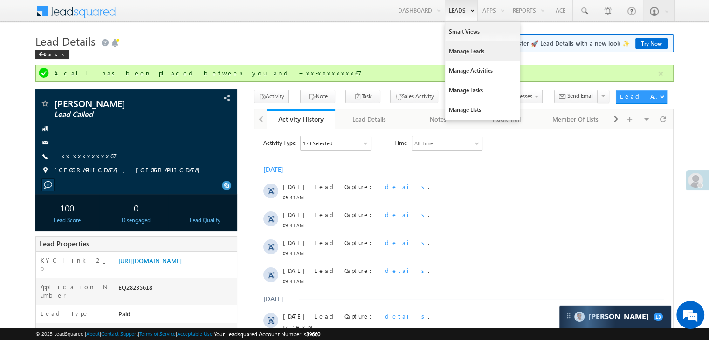
click at [459, 53] on link "Manage Leads" at bounding box center [482, 51] width 75 height 20
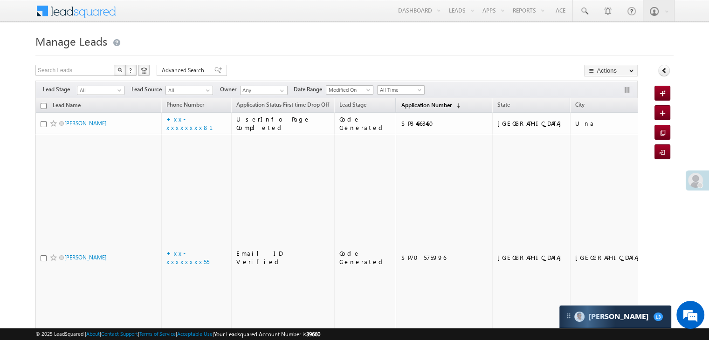
click at [401, 105] on span "Application Number" at bounding box center [426, 105] width 50 height 7
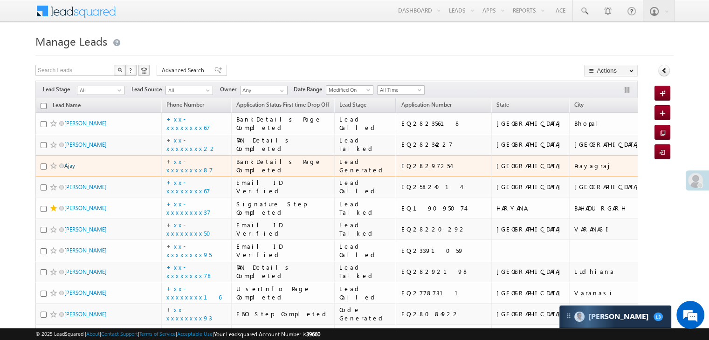
click at [69, 169] on link "Ajay" at bounding box center [69, 165] width 11 height 7
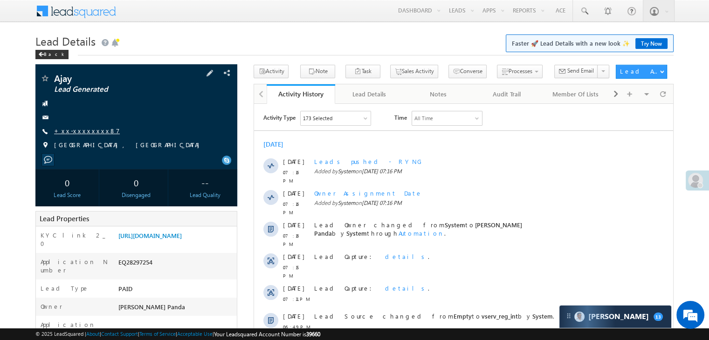
click at [78, 131] on link "+xx-xxxxxxxx87" at bounding box center [87, 131] width 66 height 8
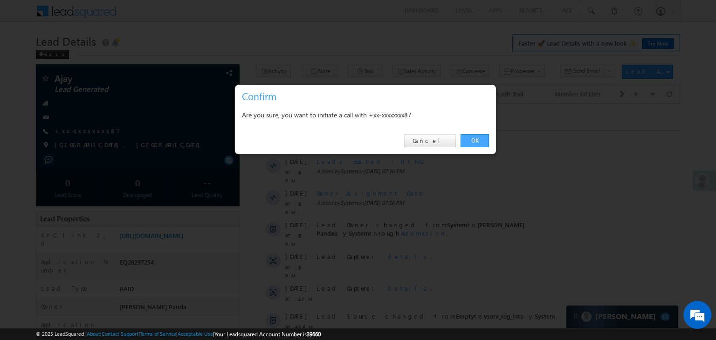
click at [477, 140] on link "OK" at bounding box center [475, 140] width 28 height 13
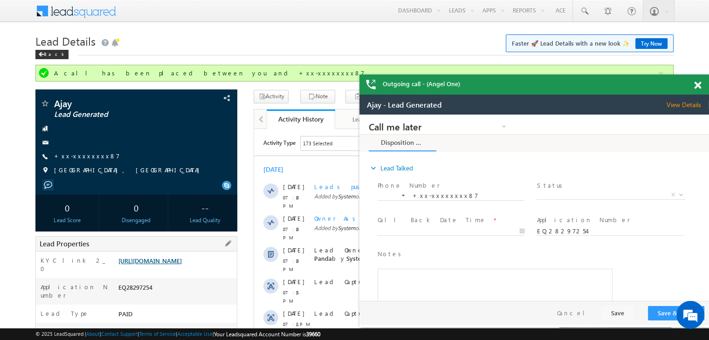
click at [0, 0] on link "[URL][DOMAIN_NAME]" at bounding box center [0, 0] width 0 height 0
click at [0, 0] on link "+xx-xxxxxxxx87" at bounding box center [0, 0] width 0 height 0
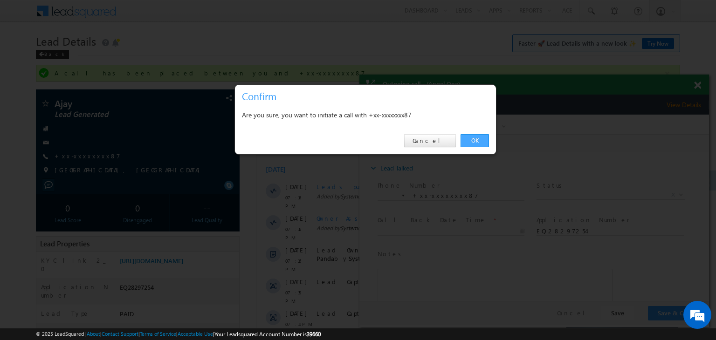
click at [473, 141] on link "OK" at bounding box center [475, 140] width 28 height 13
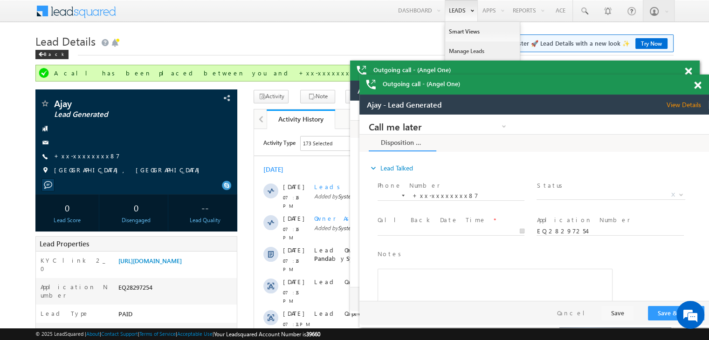
click at [241, 135] on link "Manage Leads" at bounding box center [129, 140] width 223 height 10
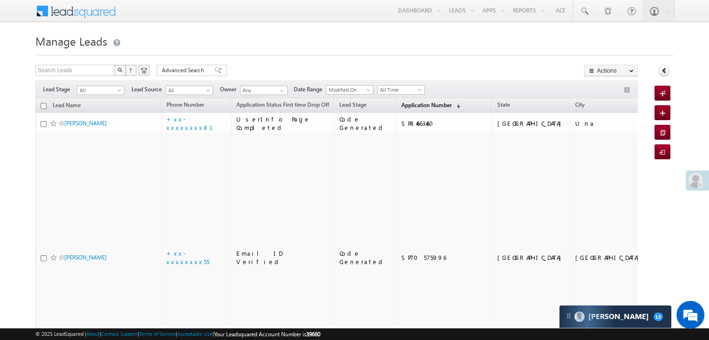
click at [408, 107] on span "Application Number" at bounding box center [426, 105] width 50 height 7
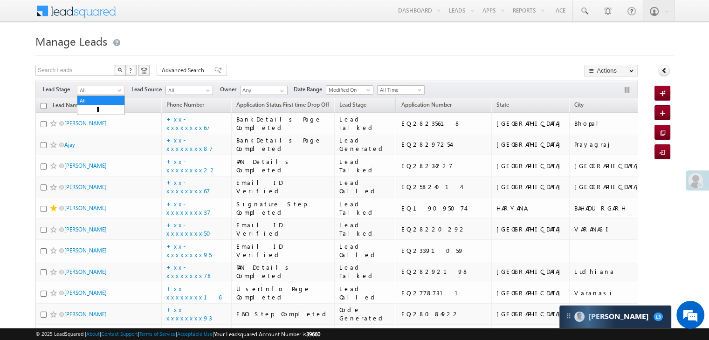
click at [120, 91] on span at bounding box center [120, 92] width 7 height 7
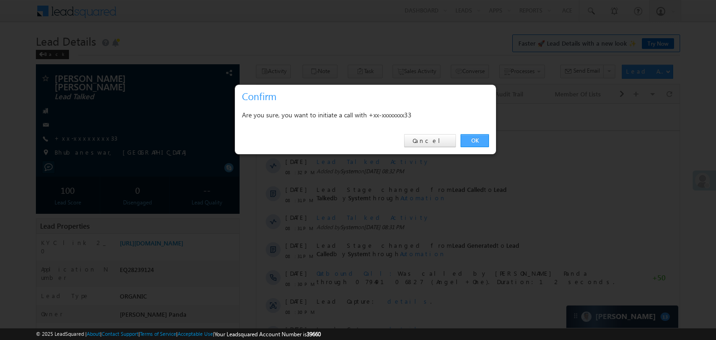
click at [472, 137] on link "OK" at bounding box center [475, 140] width 28 height 13
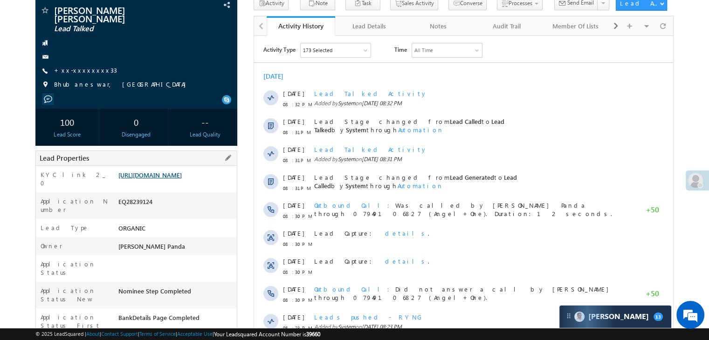
scroll to position [118, 0]
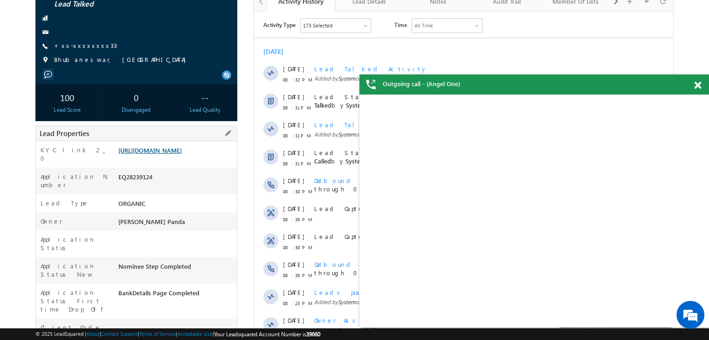
click at [182, 146] on link "[URL][DOMAIN_NAME]" at bounding box center [149, 150] width 63 height 8
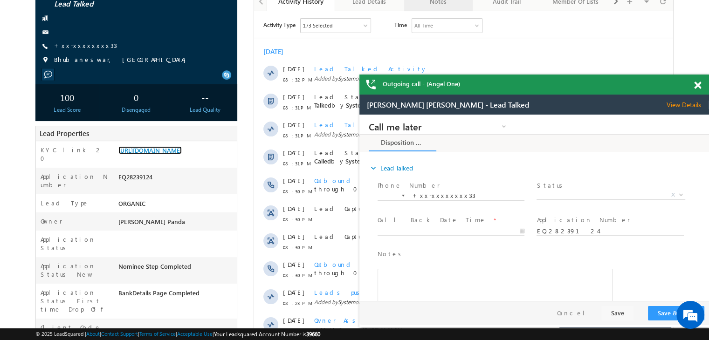
scroll to position [0, 0]
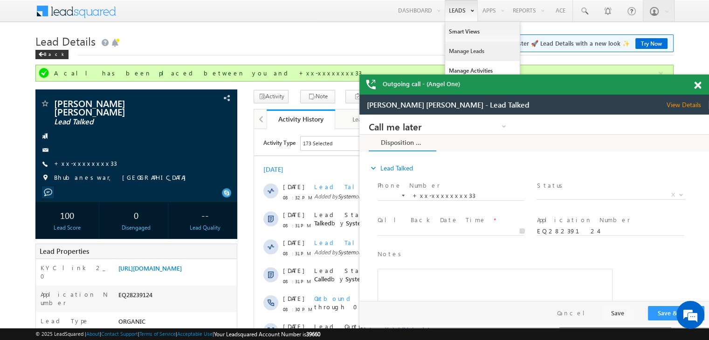
click at [464, 51] on link "Manage Leads" at bounding box center [482, 51] width 75 height 20
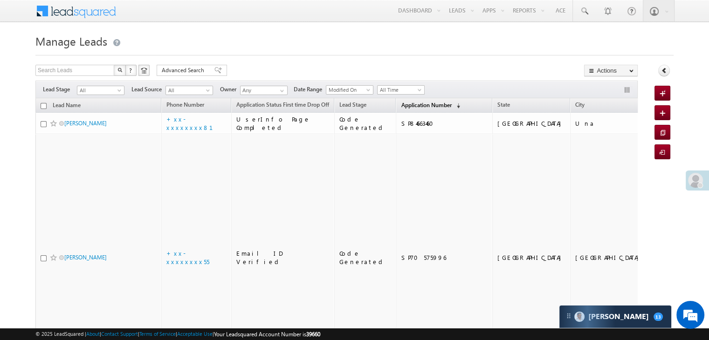
click at [413, 105] on span "Application Number" at bounding box center [426, 105] width 50 height 7
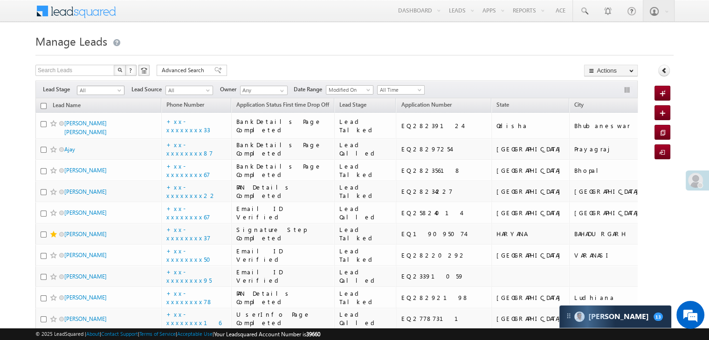
click at [115, 90] on span "All" at bounding box center [99, 90] width 44 height 8
click at [102, 110] on link "Lead Generated" at bounding box center [100, 110] width 47 height 8
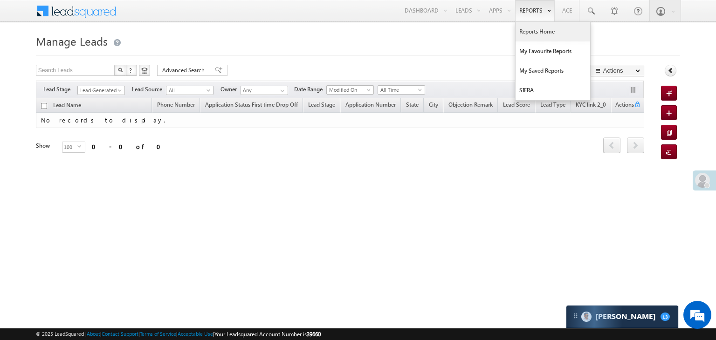
click at [530, 28] on link "Reports Home" at bounding box center [553, 32] width 75 height 20
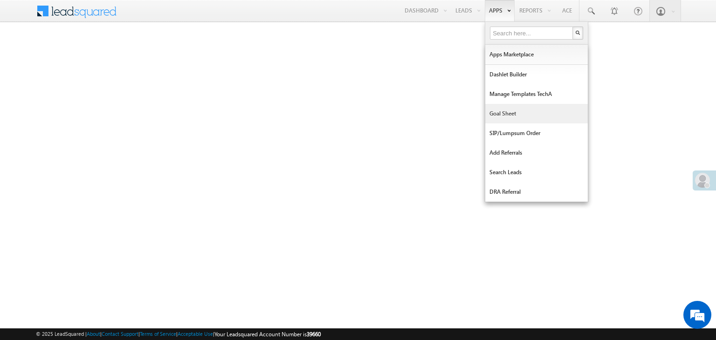
click at [495, 113] on link "Goal Sheet" at bounding box center [536, 114] width 103 height 20
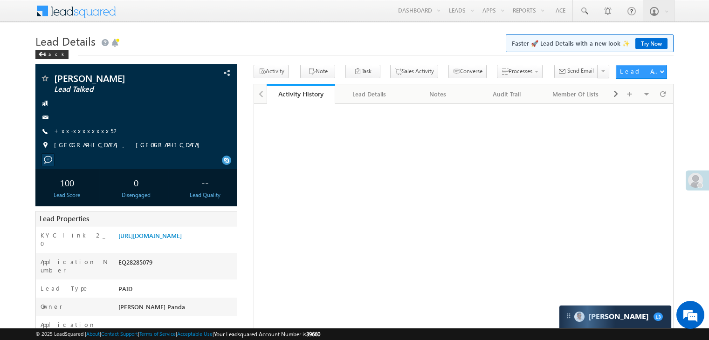
click at [93, 133] on link "+xx-xxxxxxxx52" at bounding box center [87, 131] width 66 height 8
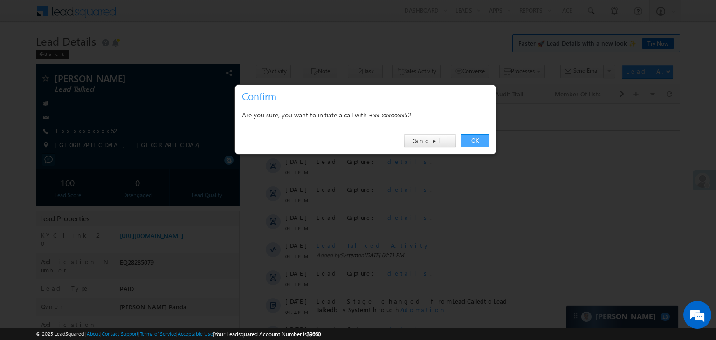
click at [477, 144] on link "OK" at bounding box center [475, 140] width 28 height 13
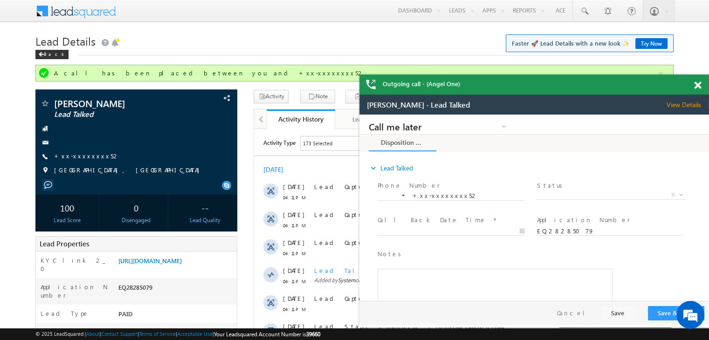
click at [698, 86] on span at bounding box center [697, 86] width 7 height 8
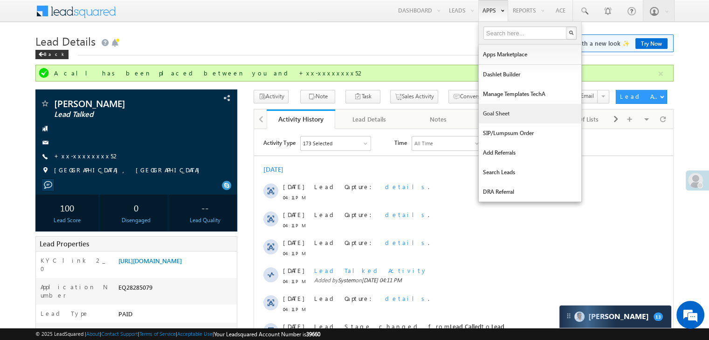
click at [503, 111] on link "Goal Sheet" at bounding box center [530, 114] width 103 height 20
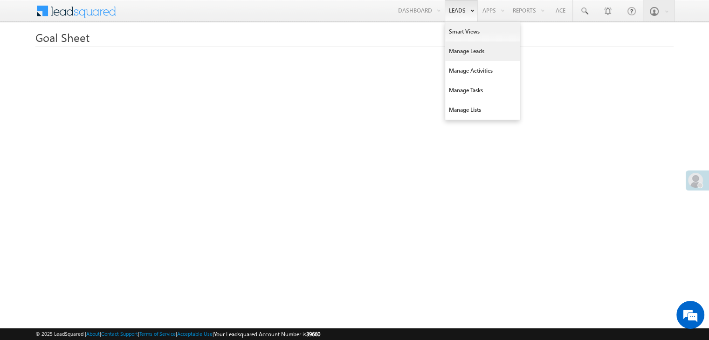
click at [455, 52] on link "Manage Leads" at bounding box center [482, 51] width 75 height 20
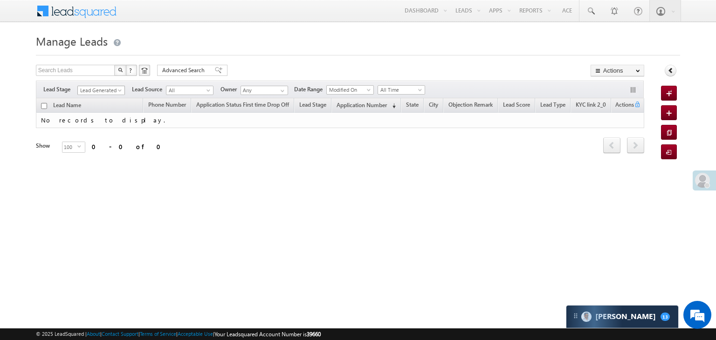
click at [121, 92] on span at bounding box center [120, 92] width 7 height 7
click at [108, 97] on link "All" at bounding box center [101, 100] width 47 height 8
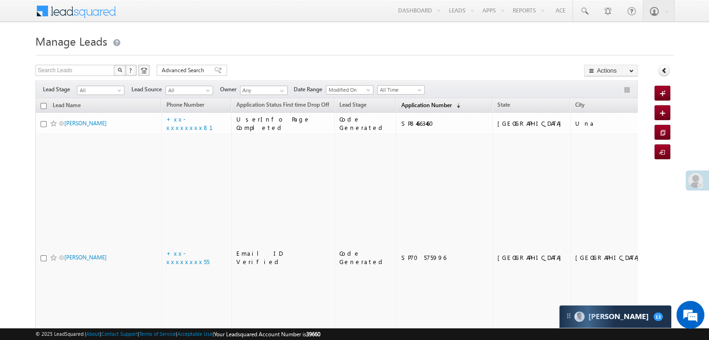
click at [405, 107] on span "Application Number" at bounding box center [426, 105] width 50 height 7
click at [416, 107] on span "Application Number" at bounding box center [426, 105] width 50 height 7
click at [410, 103] on span "Application Number" at bounding box center [426, 105] width 50 height 7
click at [413, 107] on span "Application Number" at bounding box center [426, 105] width 50 height 7
click at [401, 109] on span "Application Number" at bounding box center [426, 105] width 50 height 7
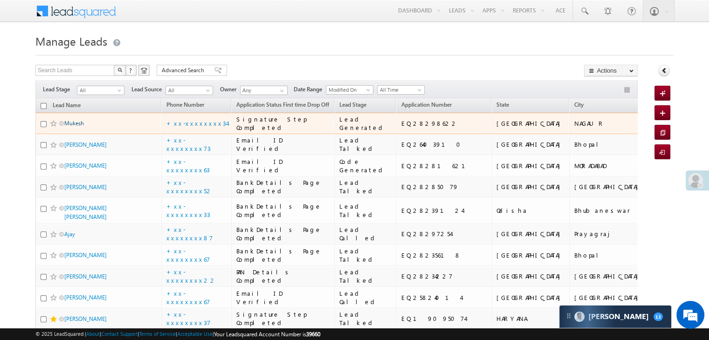
click at [79, 127] on link "Mukesh" at bounding box center [74, 123] width 20 height 7
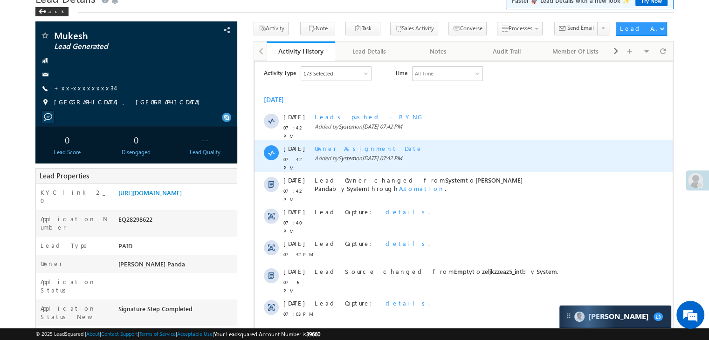
scroll to position [93, 0]
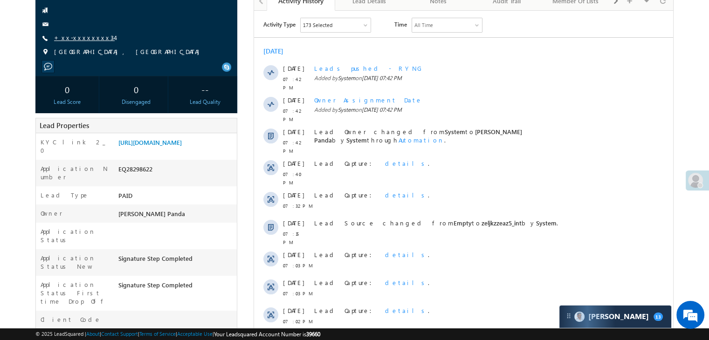
click at [78, 39] on link "+xx-xxxxxxxx34" at bounding box center [84, 38] width 61 height 8
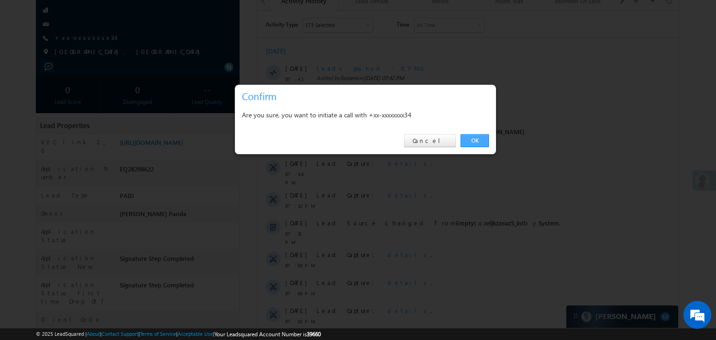
click at [472, 140] on link "OK" at bounding box center [475, 140] width 28 height 13
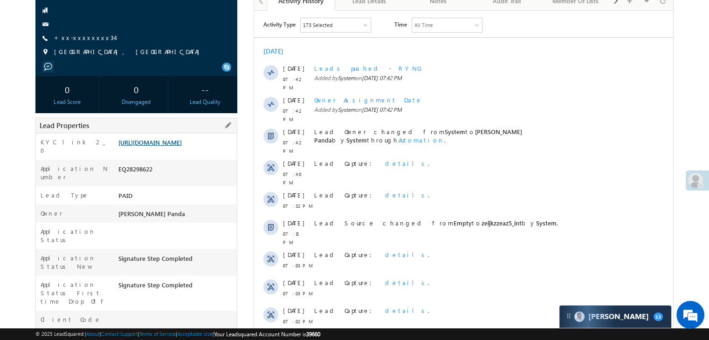
click at [182, 146] on link "[URL][DOMAIN_NAME]" at bounding box center [149, 142] width 63 height 8
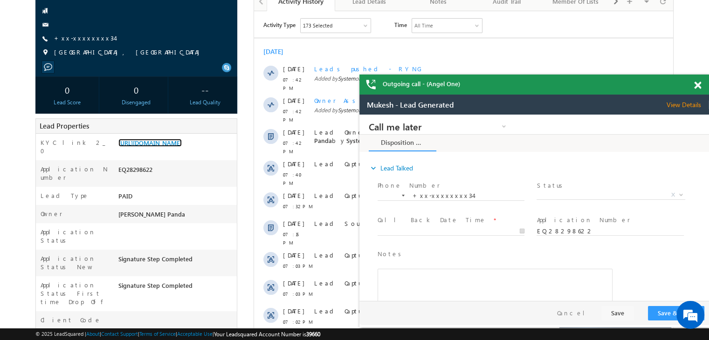
scroll to position [0, 0]
click at [0, 0] on link "+xx-xxxxxxxx34" at bounding box center [0, 0] width 0 height 0
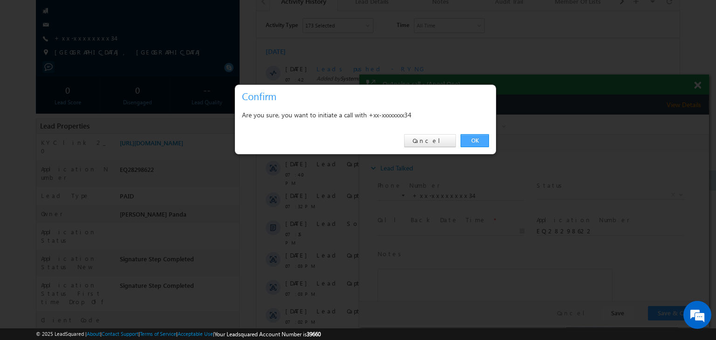
click at [476, 141] on link "OK" at bounding box center [475, 140] width 28 height 13
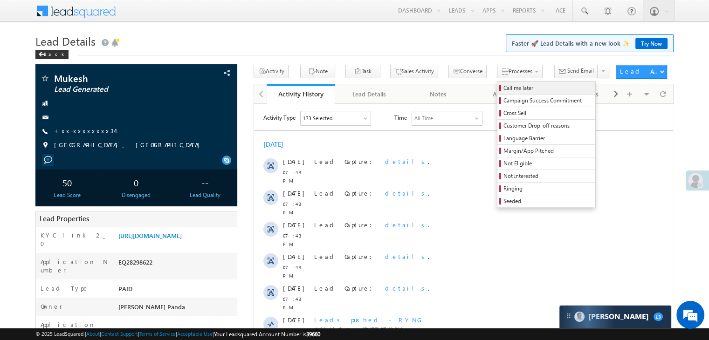
click at [507, 90] on span "Call me later" at bounding box center [547, 88] width 89 height 8
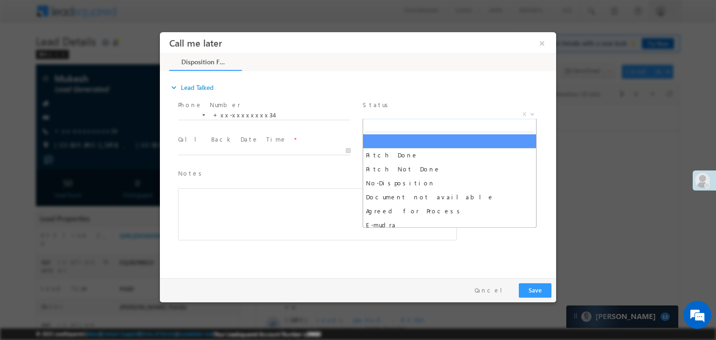
click at [449, 112] on span "X" at bounding box center [450, 114] width 174 height 9
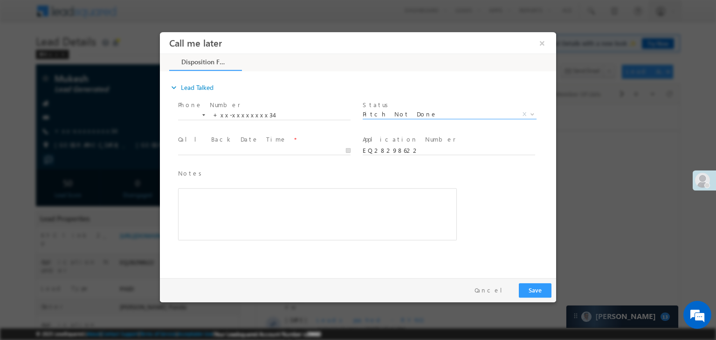
select select "Pitch Not Done"
type input "[DATE] 7:44 PM"
click at [325, 155] on input "[DATE] 7:44 PM" at bounding box center [264, 150] width 172 height 9
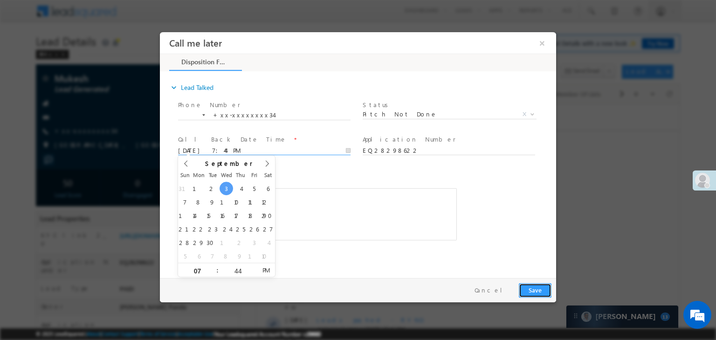
click at [540, 290] on button "Save" at bounding box center [535, 290] width 33 height 14
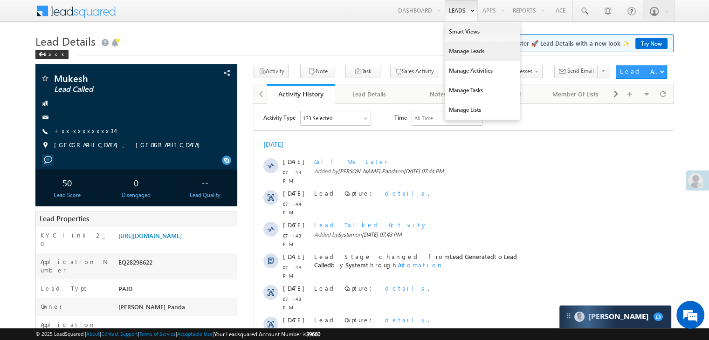
click at [454, 53] on link "Manage Leads" at bounding box center [482, 51] width 75 height 20
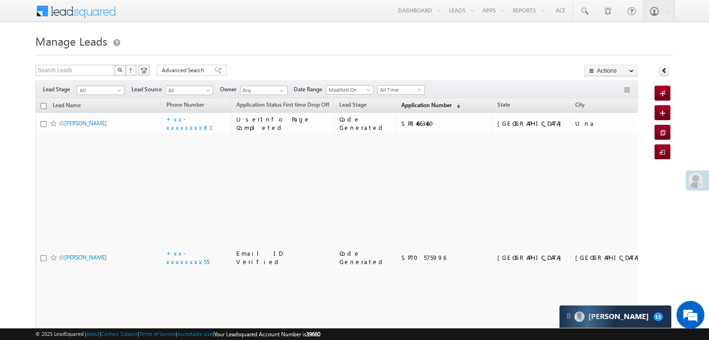
click at [406, 104] on span "Application Number" at bounding box center [426, 105] width 50 height 7
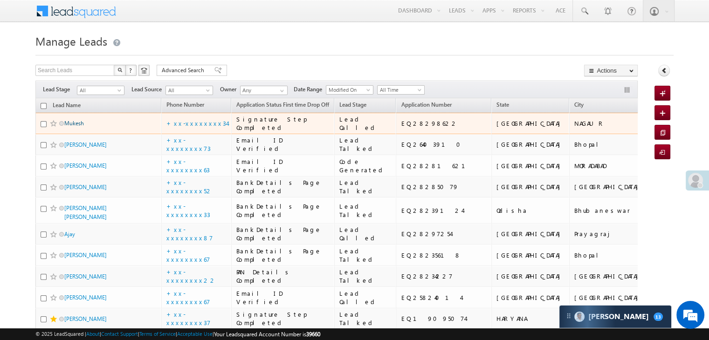
click at [73, 127] on link "Mukesh" at bounding box center [74, 123] width 20 height 7
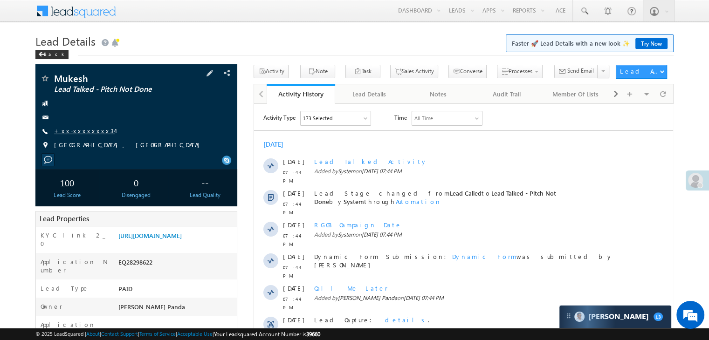
click at [87, 132] on link "+xx-xxxxxxxx34" at bounding box center [84, 131] width 61 height 8
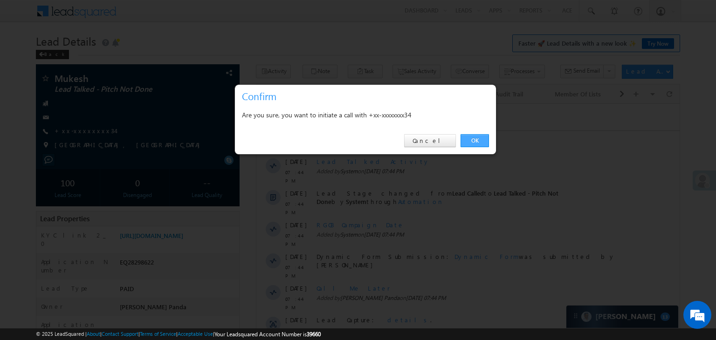
click at [473, 140] on link "OK" at bounding box center [475, 140] width 28 height 13
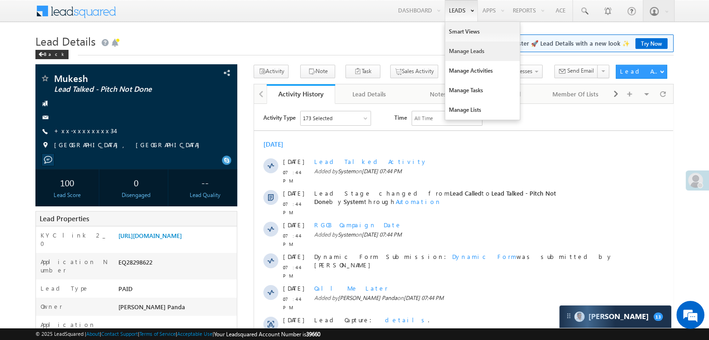
click at [456, 52] on link "Manage Leads" at bounding box center [482, 51] width 75 height 20
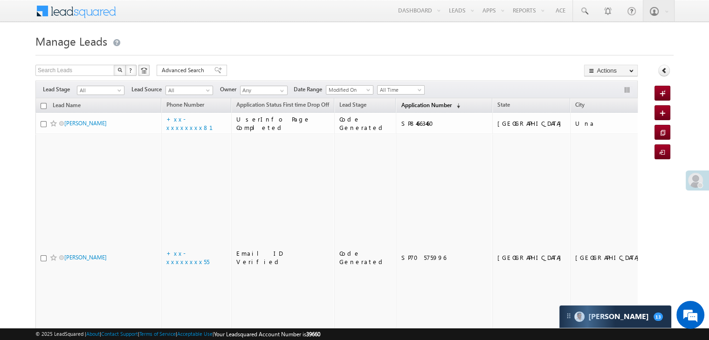
click at [410, 106] on span "Application Number" at bounding box center [426, 105] width 50 height 7
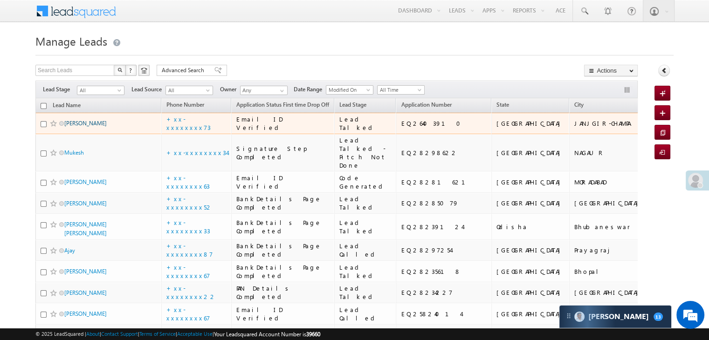
click at [95, 127] on link "[PERSON_NAME]" at bounding box center [85, 123] width 42 height 7
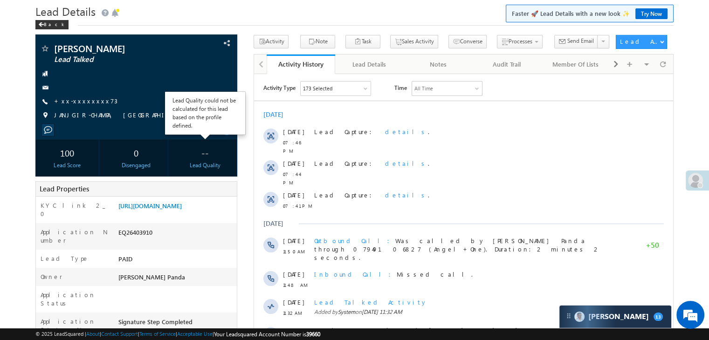
scroll to position [47, 0]
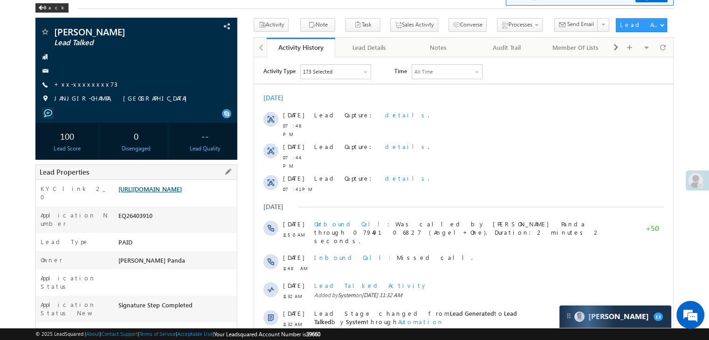
click at [182, 193] on link "https://angelbroking1-pk3em7sa.customui-test.leadsquared.com?leadId=04cded2f-eb…" at bounding box center [149, 189] width 63 height 8
click at [168, 193] on link "https://angelbroking1-pk3em7sa.customui-test.leadsquared.com?leadId=04cded2f-eb…" at bounding box center [149, 189] width 63 height 8
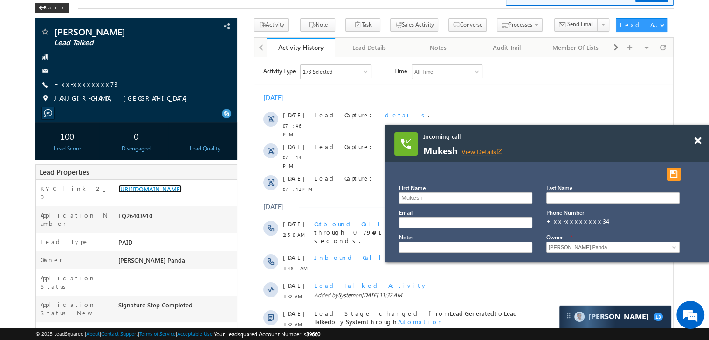
click at [485, 149] on link "View Details open_in_new" at bounding box center [482, 151] width 42 height 9
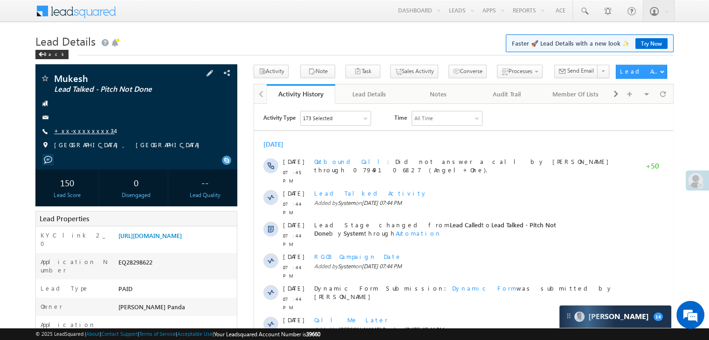
click at [76, 129] on link "+xx-xxxxxxxx34" at bounding box center [84, 131] width 61 height 8
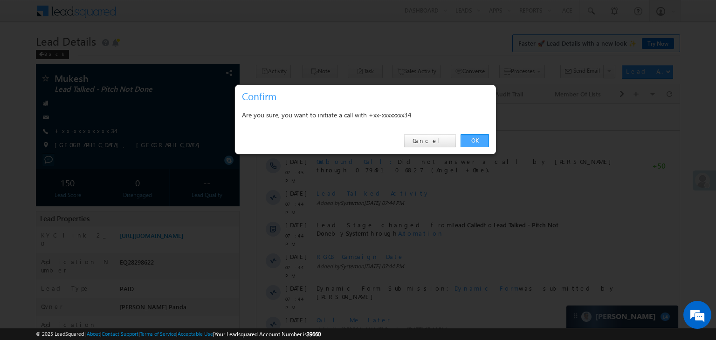
drag, startPoint x: 478, startPoint y: 142, endPoint x: 223, endPoint y: 38, distance: 275.4
click at [478, 142] on link "OK" at bounding box center [475, 140] width 28 height 13
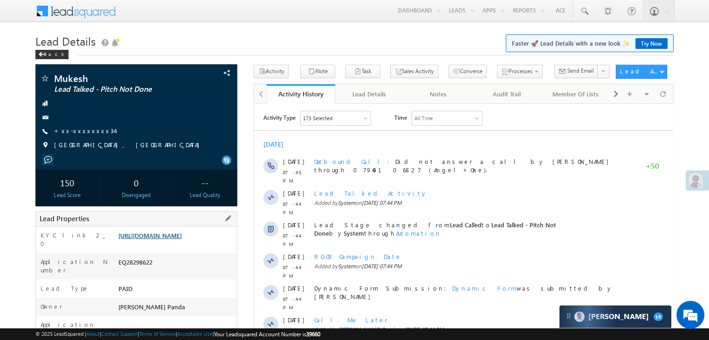
click at [176, 240] on link "[URL][DOMAIN_NAME]" at bounding box center [149, 236] width 63 height 8
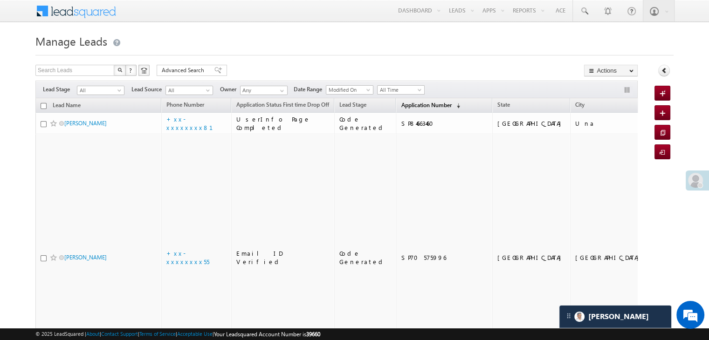
click at [412, 102] on span "Application Number" at bounding box center [426, 105] width 50 height 7
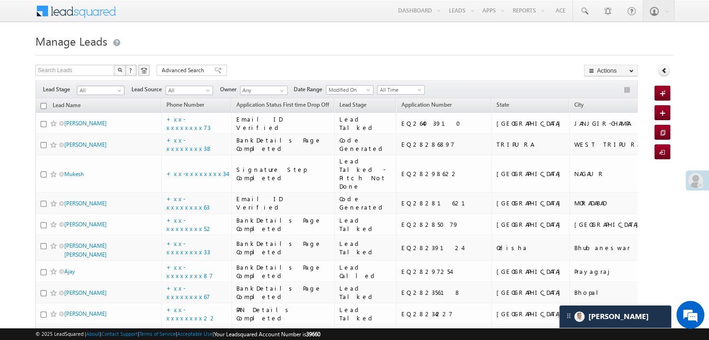
click at [118, 92] on span at bounding box center [120, 92] width 7 height 7
click at [98, 112] on link "Lead Generated" at bounding box center [100, 110] width 47 height 8
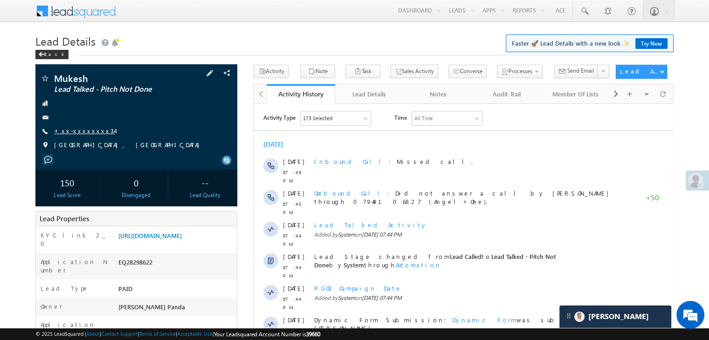
click at [83, 131] on link "+xx-xxxxxxxx34" at bounding box center [84, 131] width 61 height 8
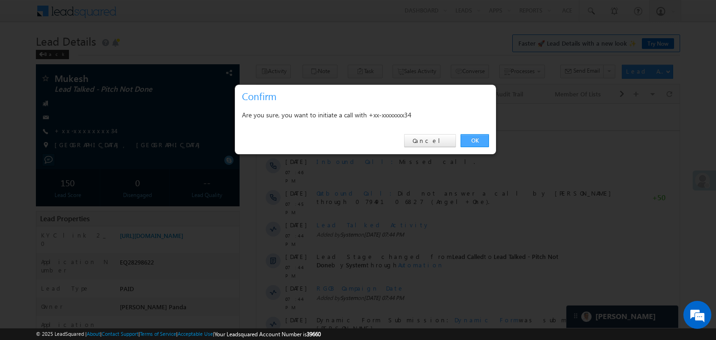
click at [480, 140] on link "OK" at bounding box center [475, 140] width 28 height 13
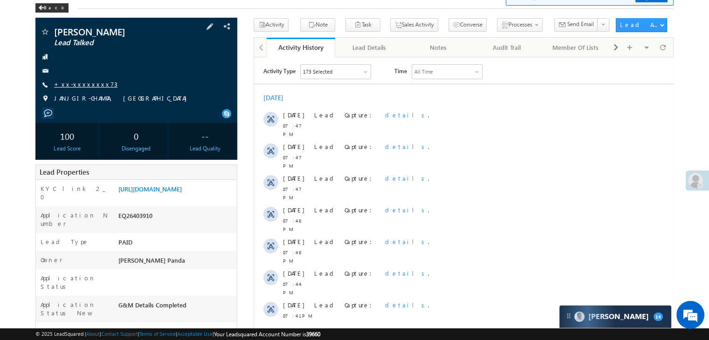
click at [82, 81] on link "+xx-xxxxxxxx73" at bounding box center [85, 84] width 63 height 8
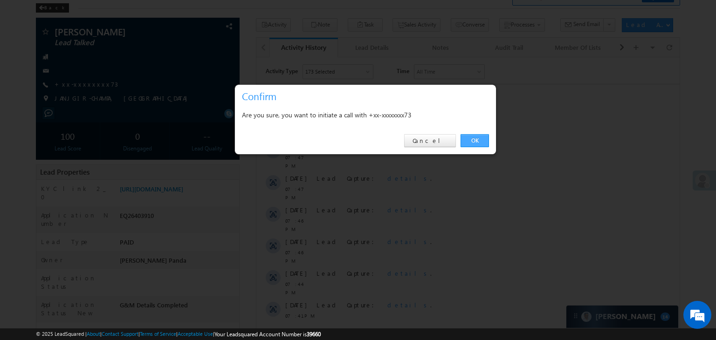
drag, startPoint x: 472, startPoint y: 142, endPoint x: 218, endPoint y: 84, distance: 260.1
click at [472, 142] on link "OK" at bounding box center [475, 140] width 28 height 13
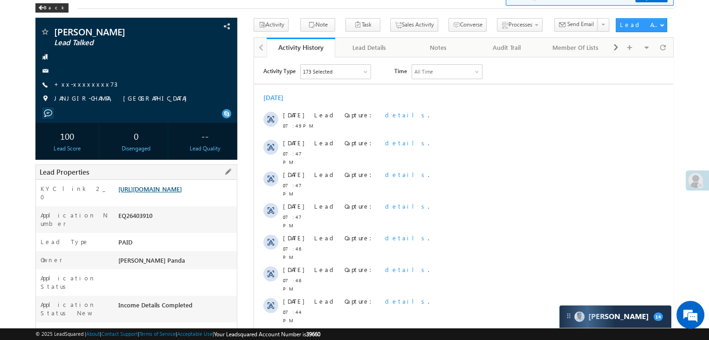
click at [165, 193] on link "[URL][DOMAIN_NAME]" at bounding box center [149, 189] width 63 height 8
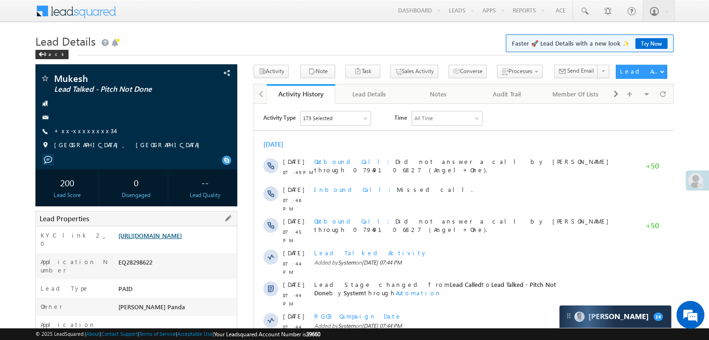
click at [182, 240] on link "[URL][DOMAIN_NAME]" at bounding box center [149, 236] width 63 height 8
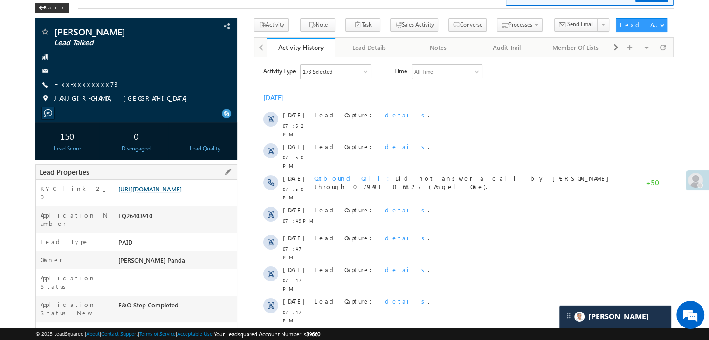
click at [182, 193] on link "[URL][DOMAIN_NAME]" at bounding box center [149, 189] width 63 height 8
